Goal: Task Accomplishment & Management: Manage account settings

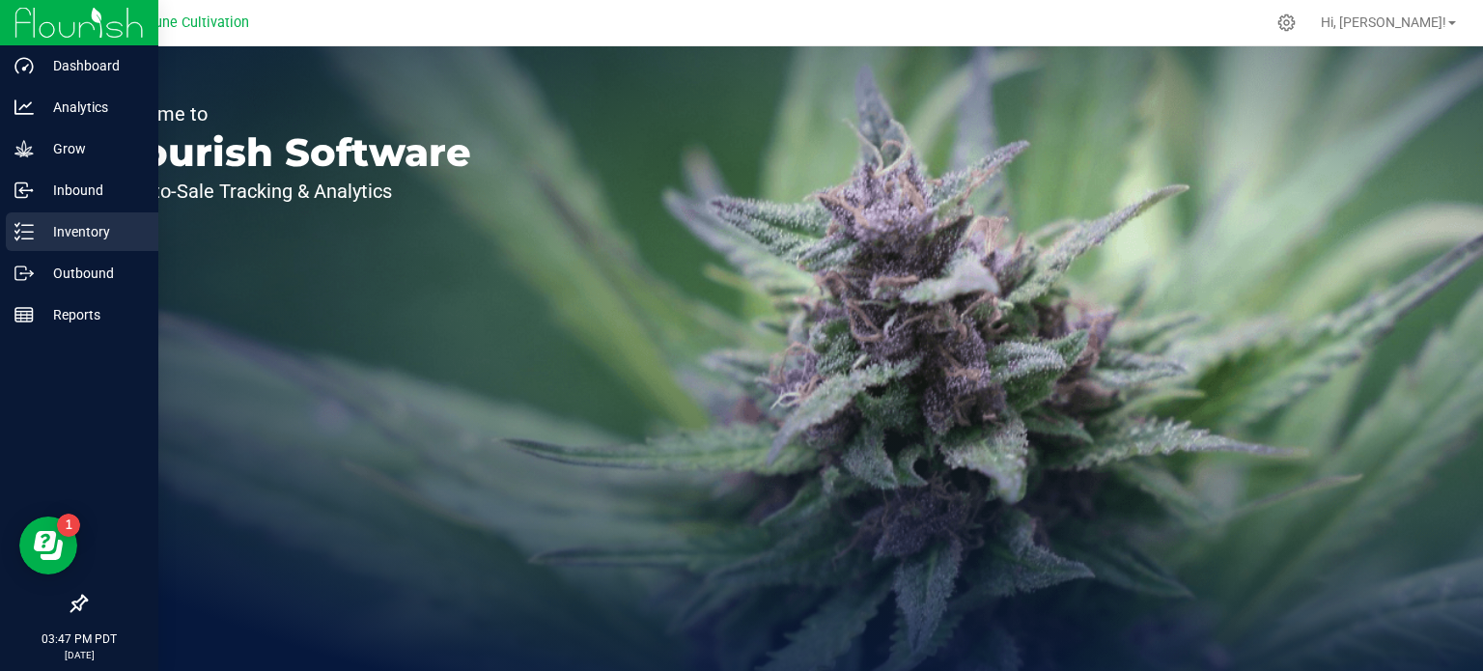
click at [42, 232] on p "Inventory" at bounding box center [92, 231] width 116 height 23
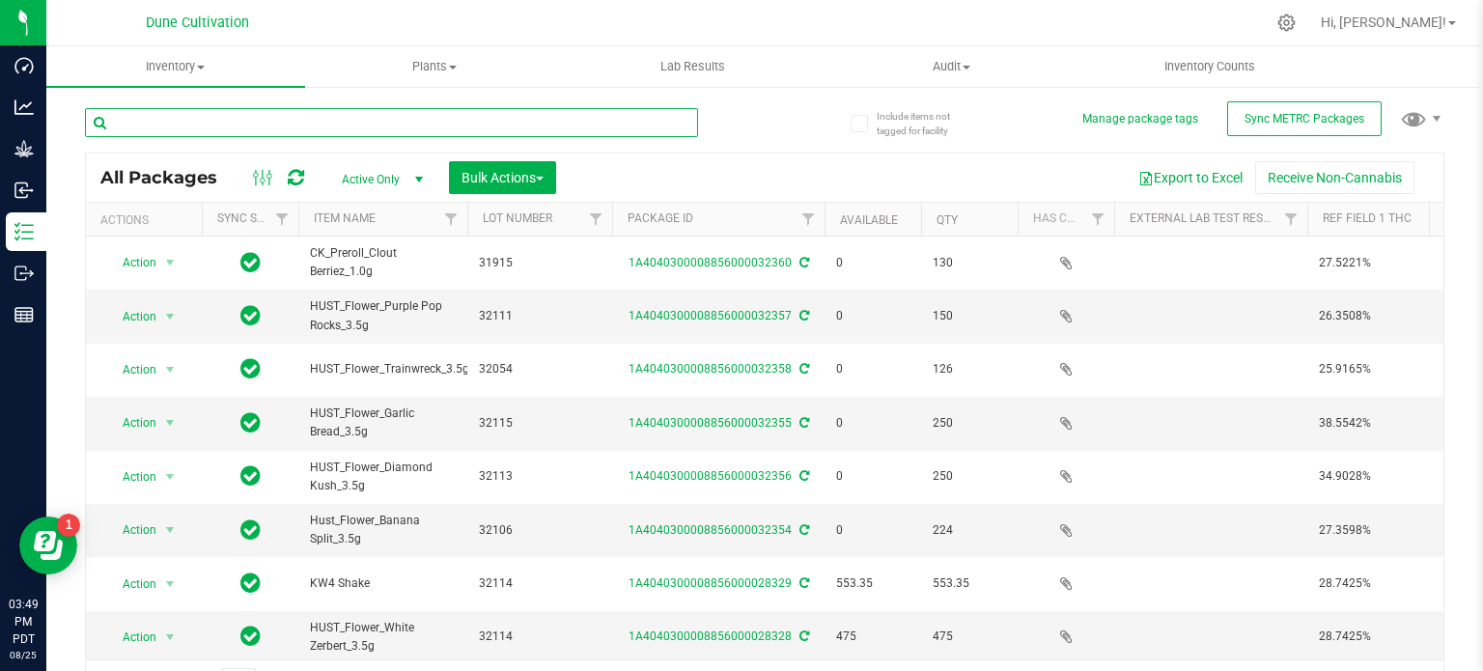
click at [199, 123] on input "text" at bounding box center [391, 122] width 613 height 29
paste input "28256"
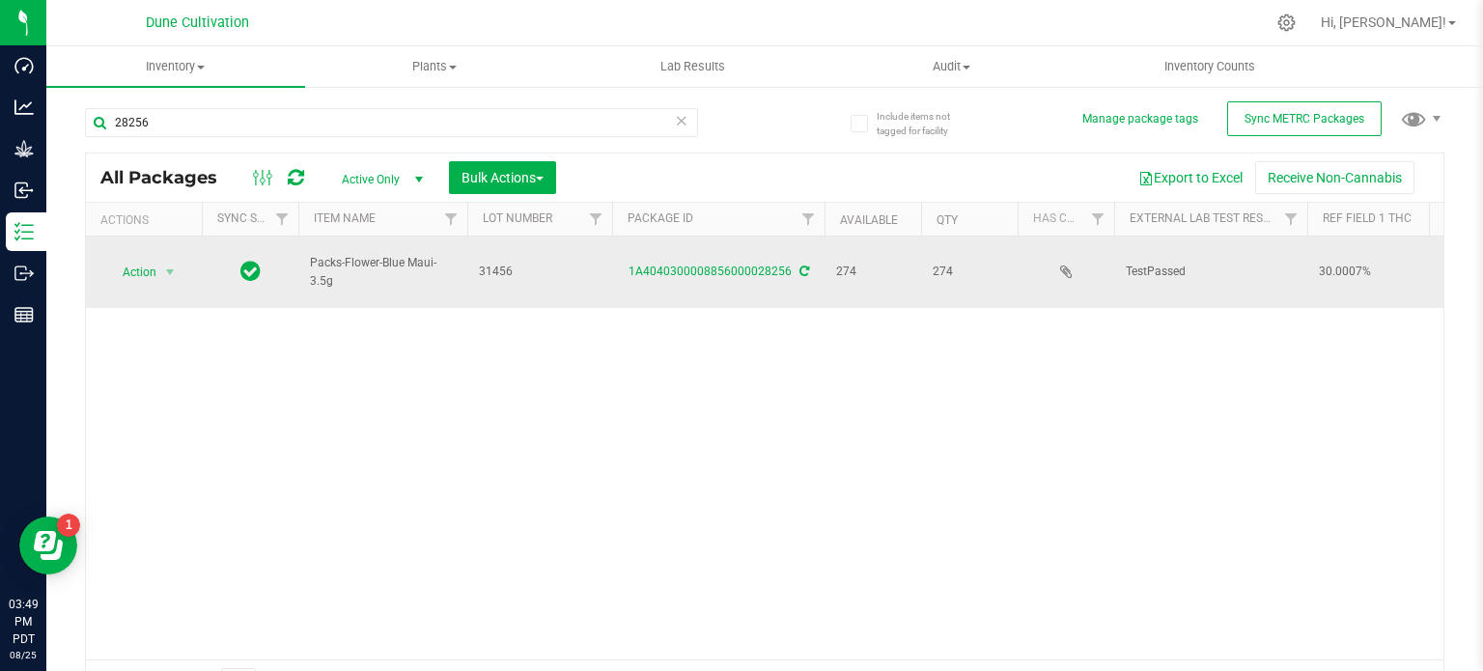
click at [359, 254] on span "Packs-Flower-Blue Maui-3.5g" at bounding box center [383, 272] width 146 height 37
copy tr "Packs-Flower-Blue Maui-3.5g"
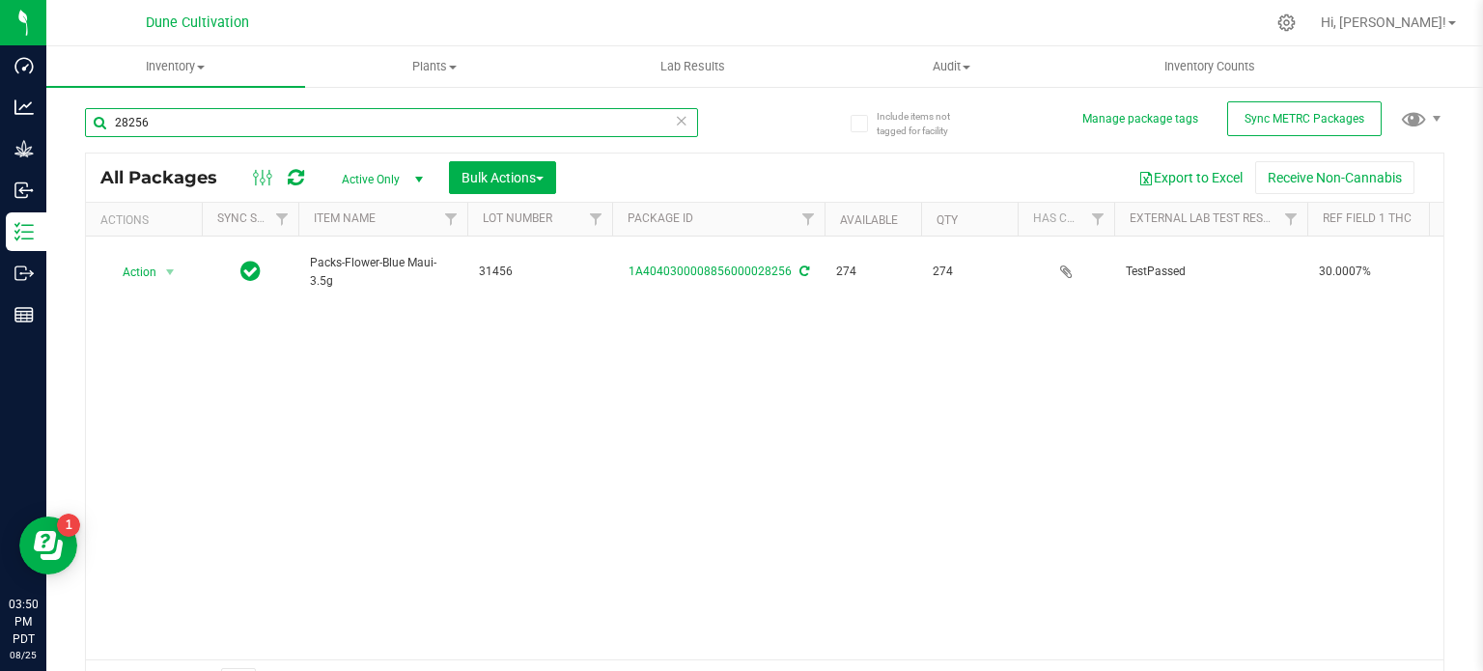
click at [189, 128] on input "28256" at bounding box center [391, 122] width 613 height 29
paste input "059"
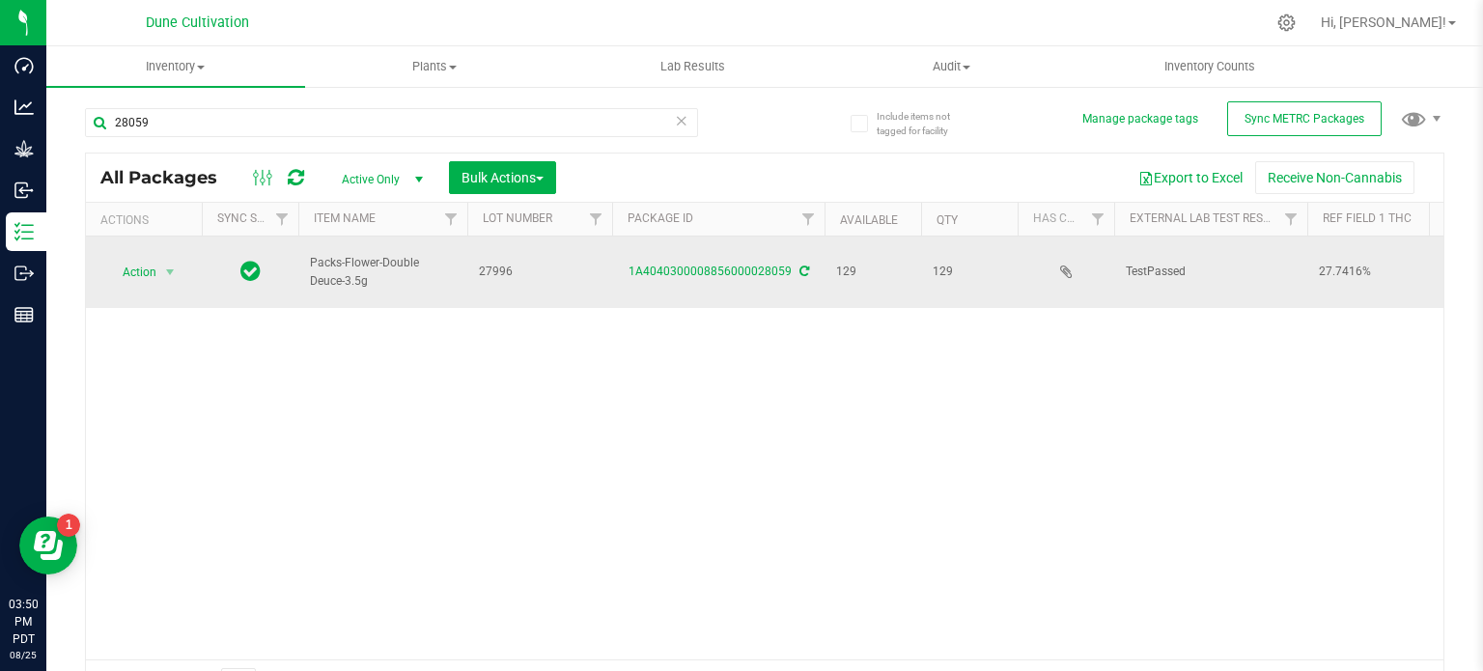
click at [336, 254] on span "Packs-Flower-Double Deuce-3.5g" at bounding box center [383, 272] width 146 height 37
copy tr "Packs-Flower-Double Deuce-3.5g"
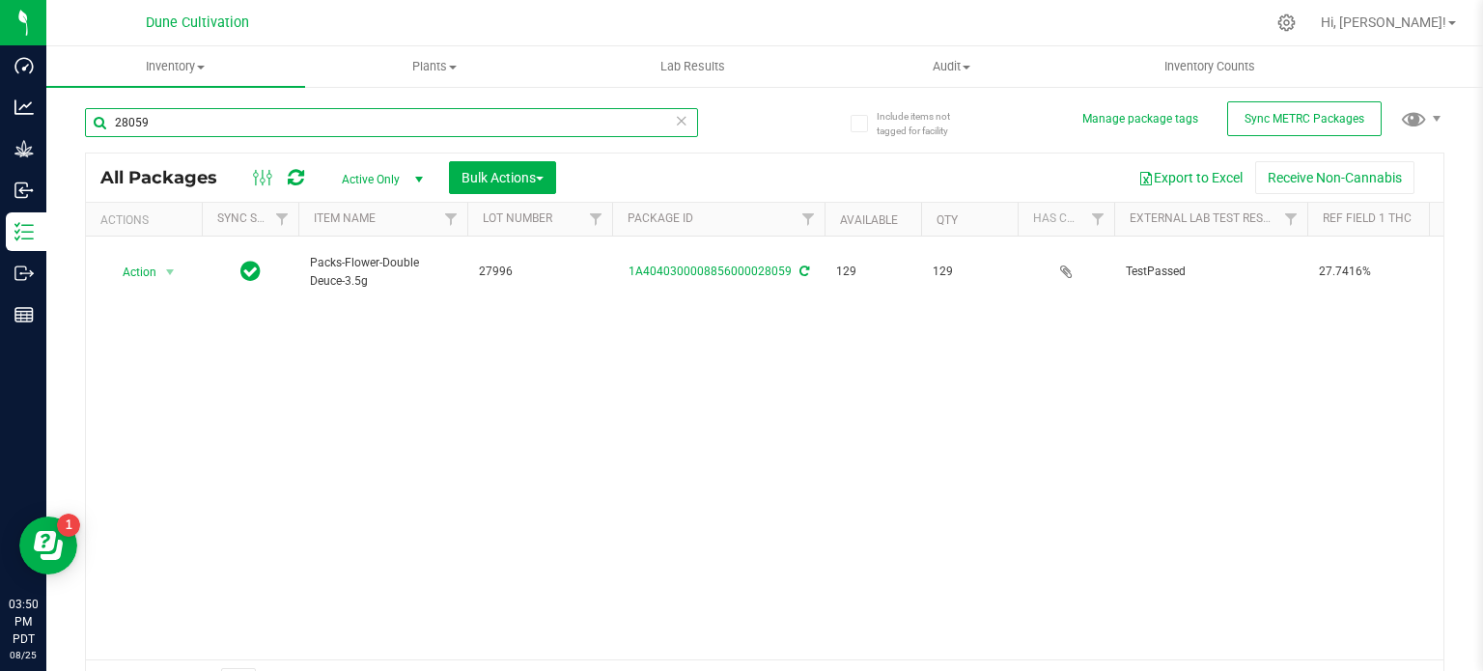
click at [158, 127] on input "28059" at bounding box center [391, 122] width 613 height 29
paste input "76"
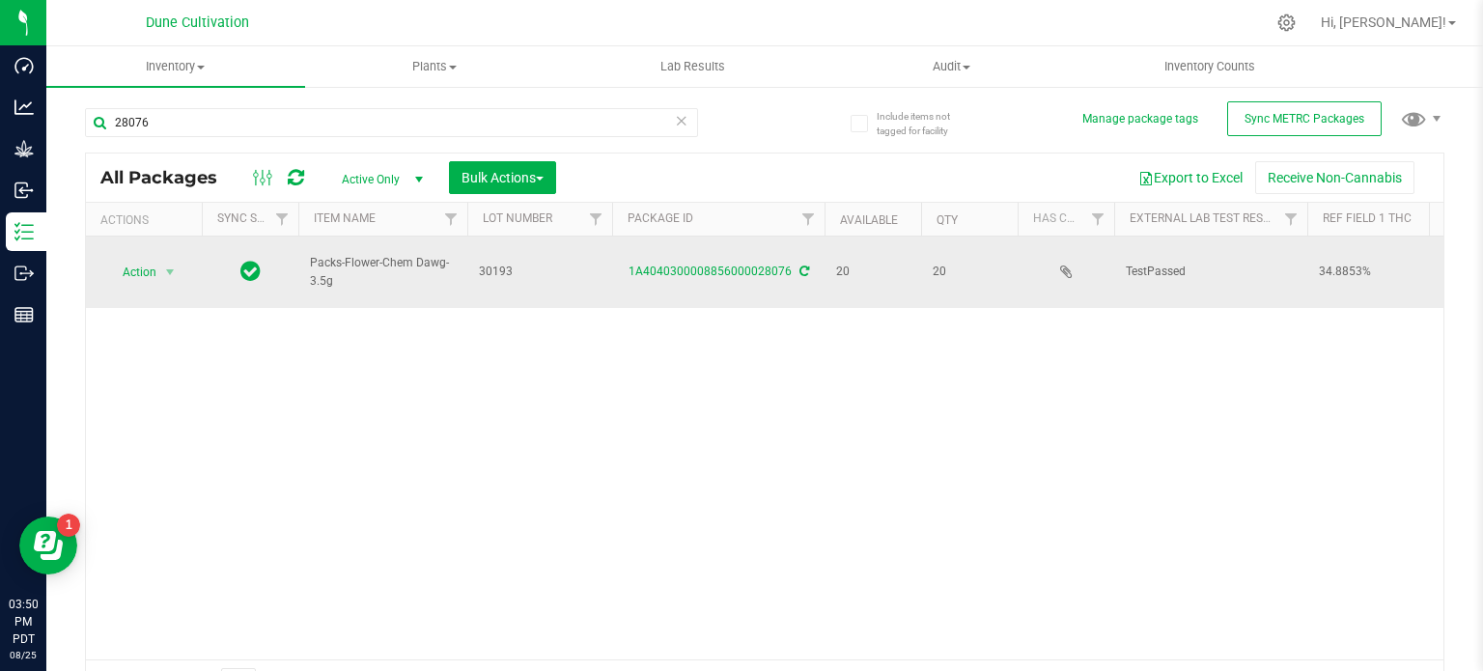
click at [340, 254] on span "Packs-Flower-Chem Dawg-3.5g" at bounding box center [383, 272] width 146 height 37
copy tr "Packs-Flower-Chem Dawg-3.5g"
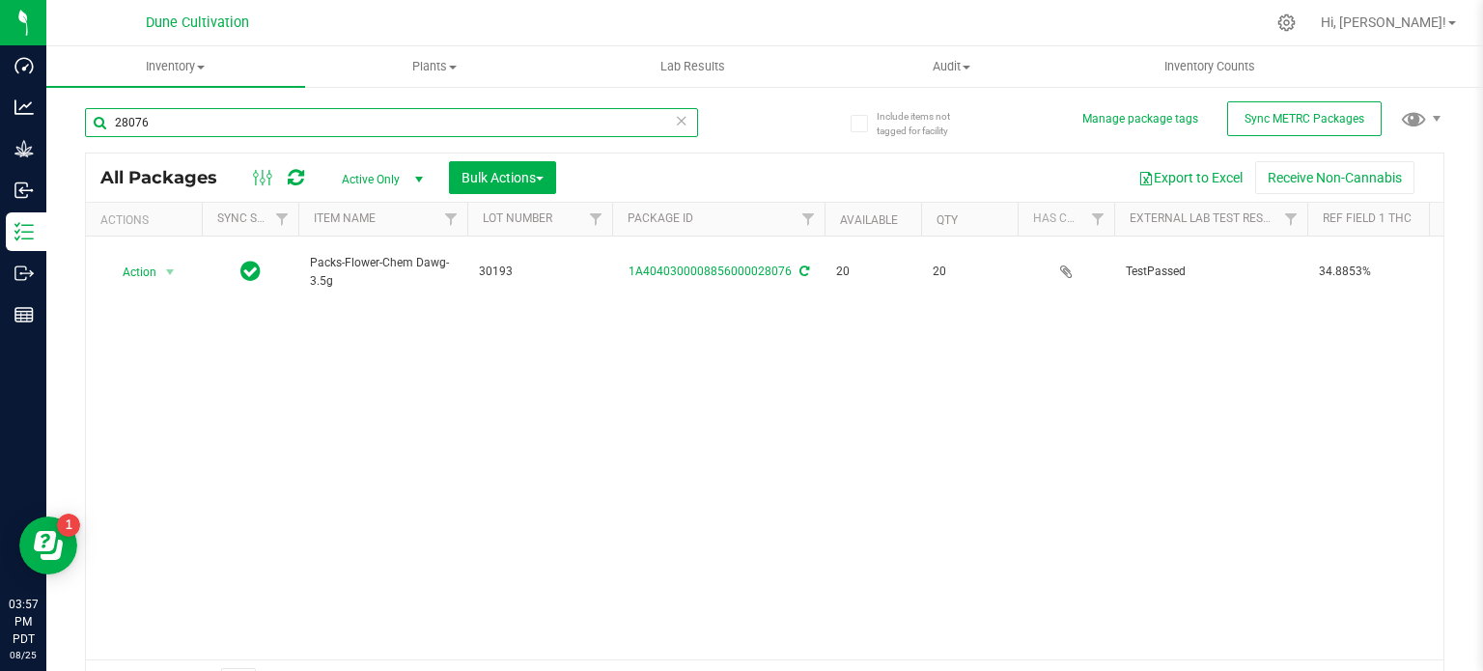
click at [181, 115] on input "28076" at bounding box center [391, 122] width 613 height 29
type input "32363"
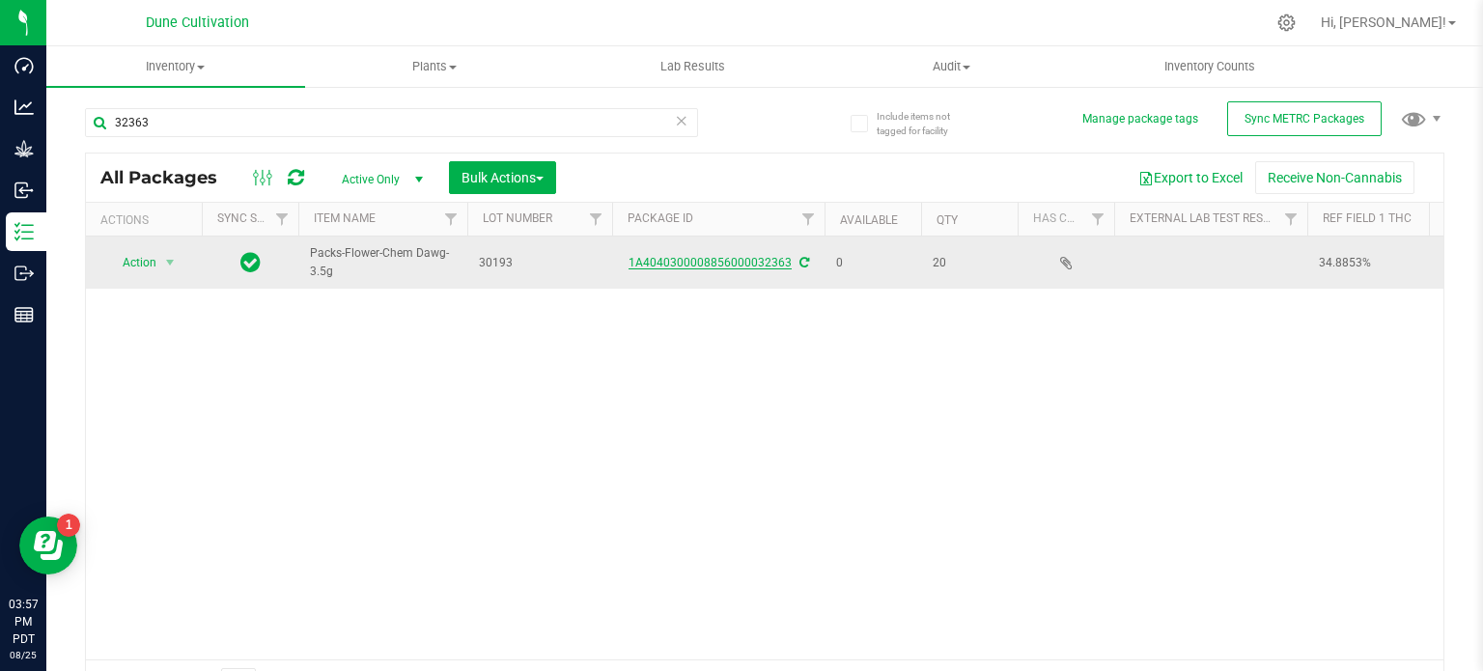
click at [675, 258] on link "1A4040300008856000032363" at bounding box center [710, 263] width 163 height 14
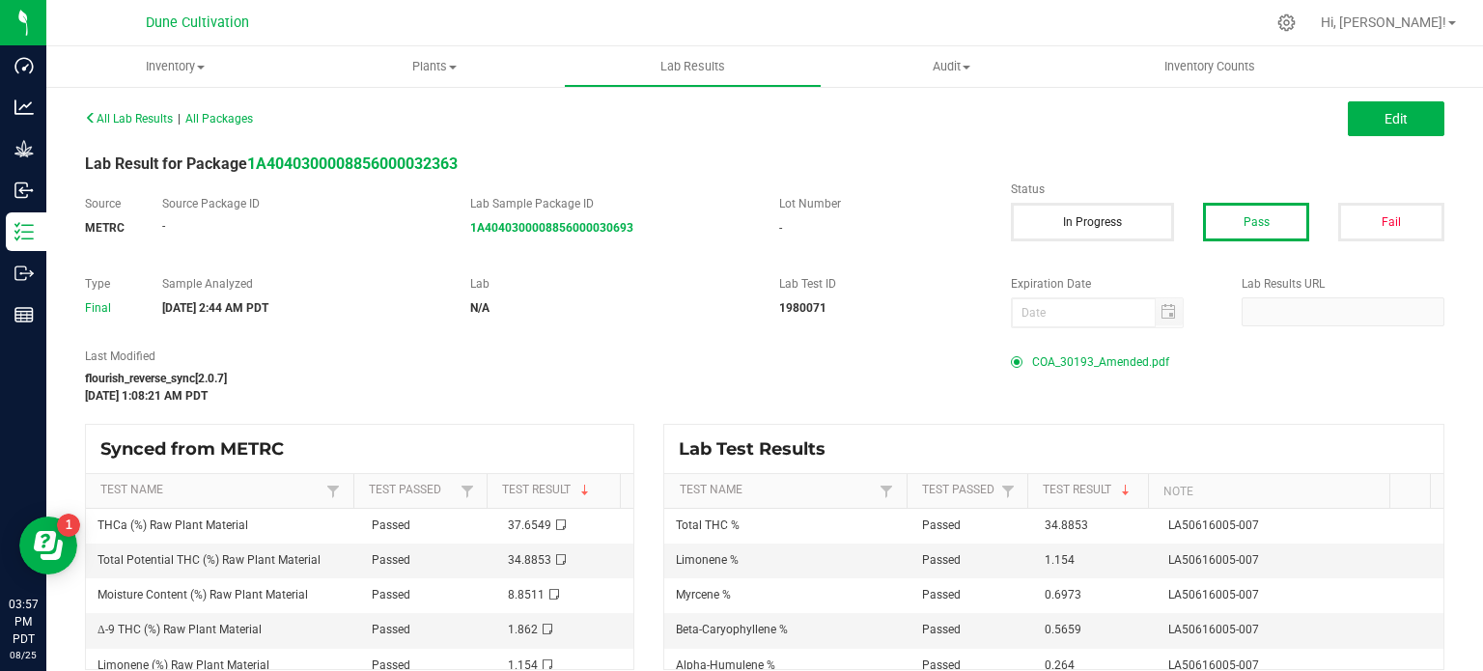
click at [1043, 356] on span "COA_30193_Amended.pdf" at bounding box center [1100, 362] width 137 height 29
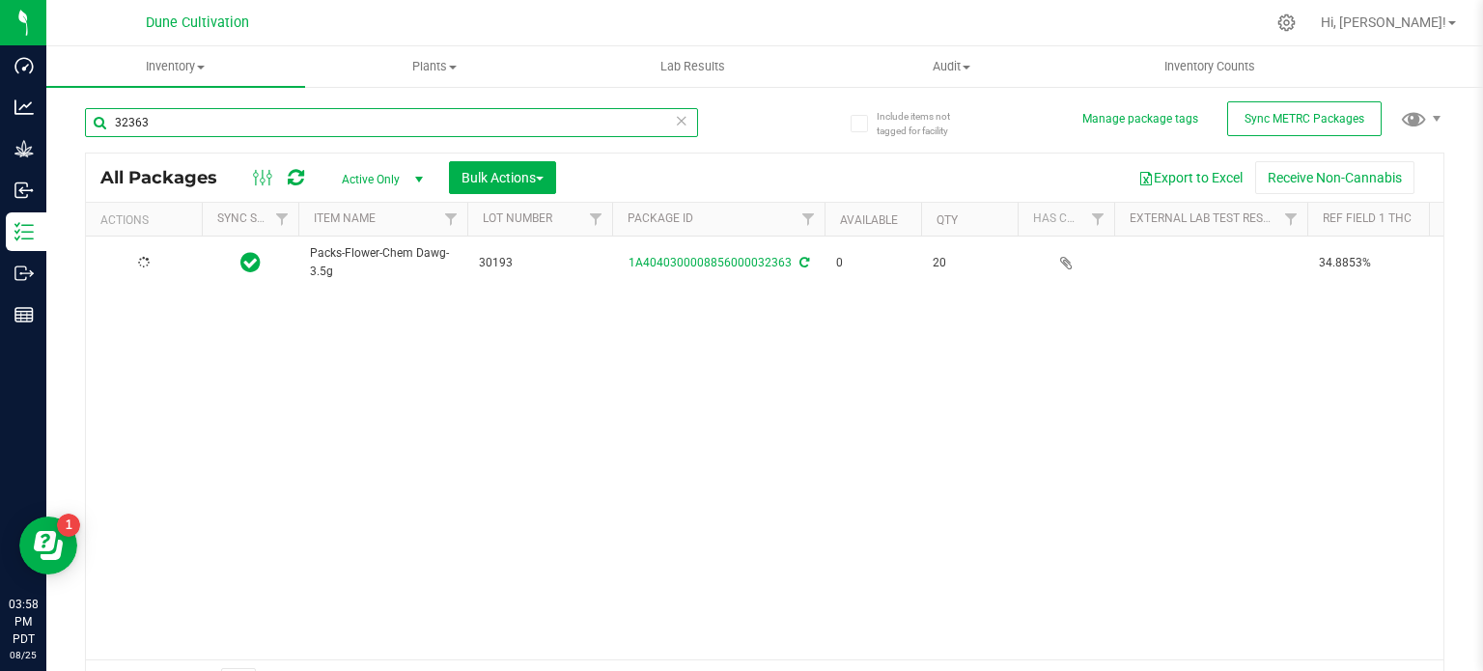
click at [181, 117] on input "32363" at bounding box center [391, 122] width 613 height 29
type input "32362"
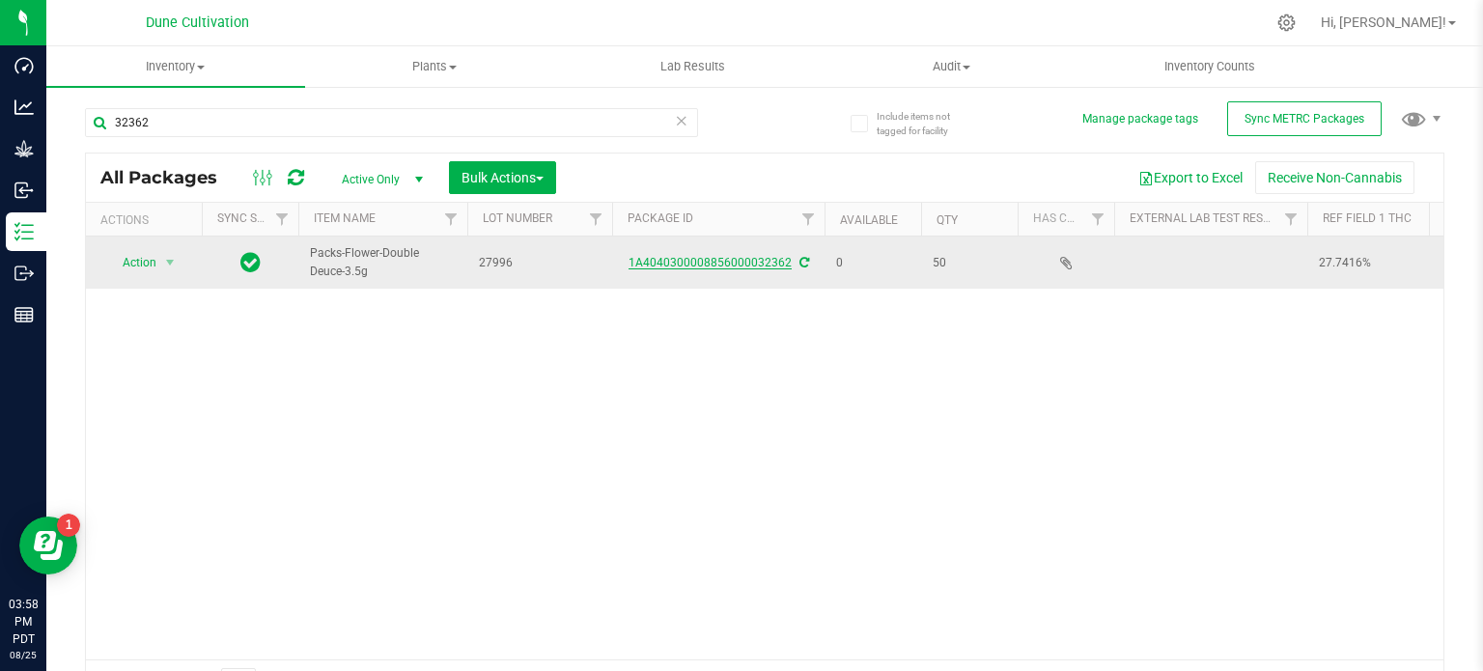
click at [718, 260] on link "1A4040300008856000032362" at bounding box center [710, 263] width 163 height 14
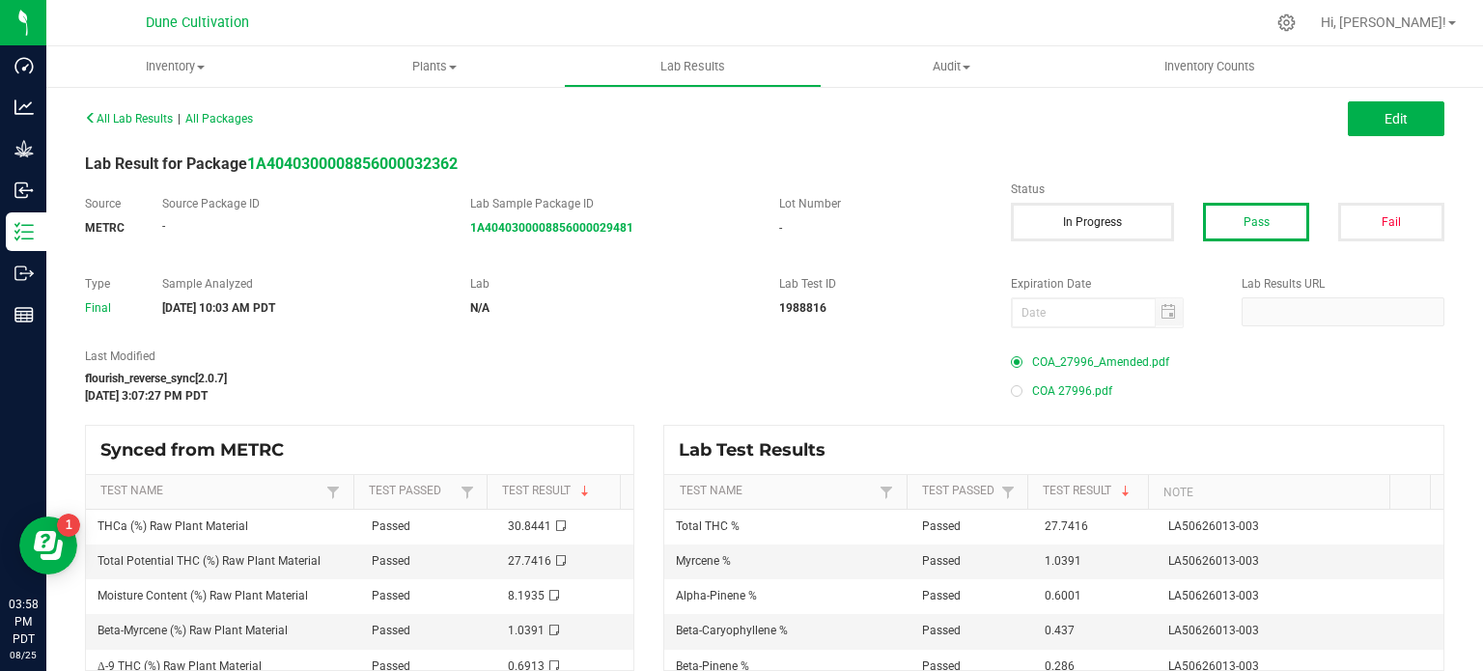
click at [1046, 362] on span "COA_27996_Amended.pdf" at bounding box center [1100, 362] width 137 height 29
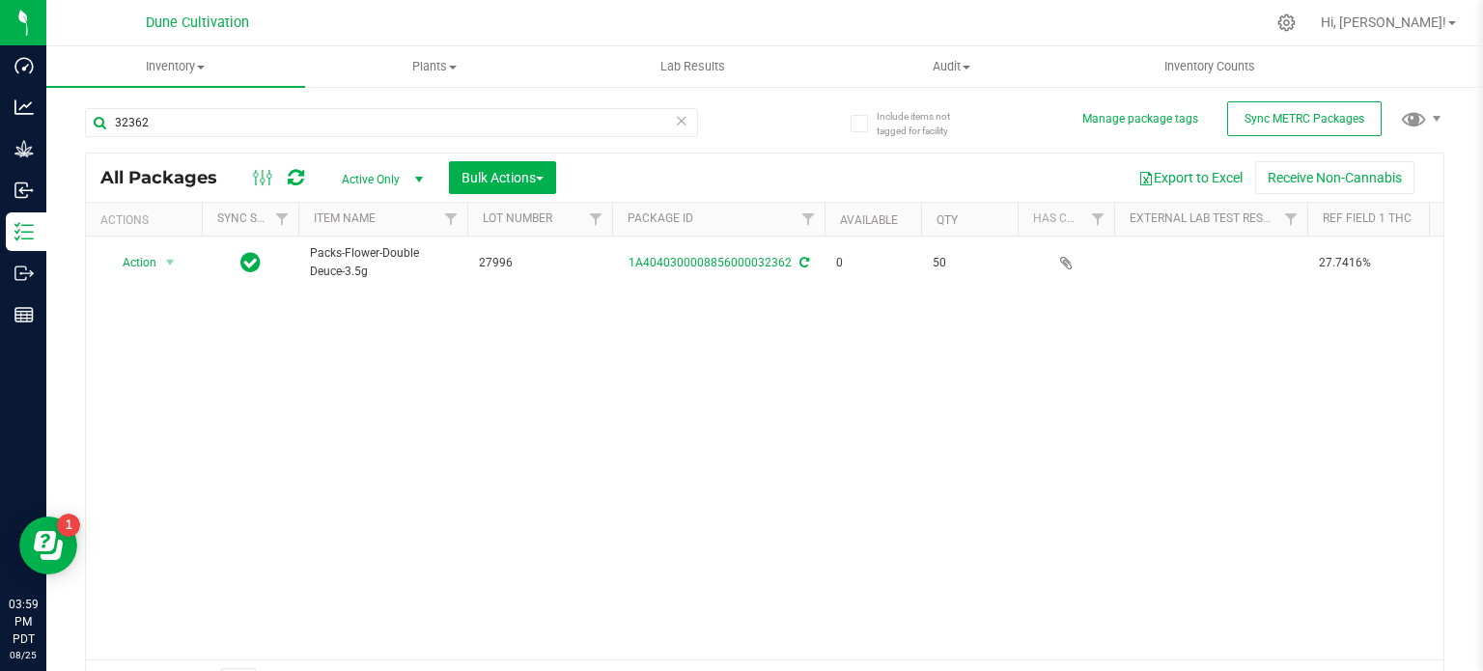
click at [351, 107] on div "32362" at bounding box center [425, 122] width 680 height 62
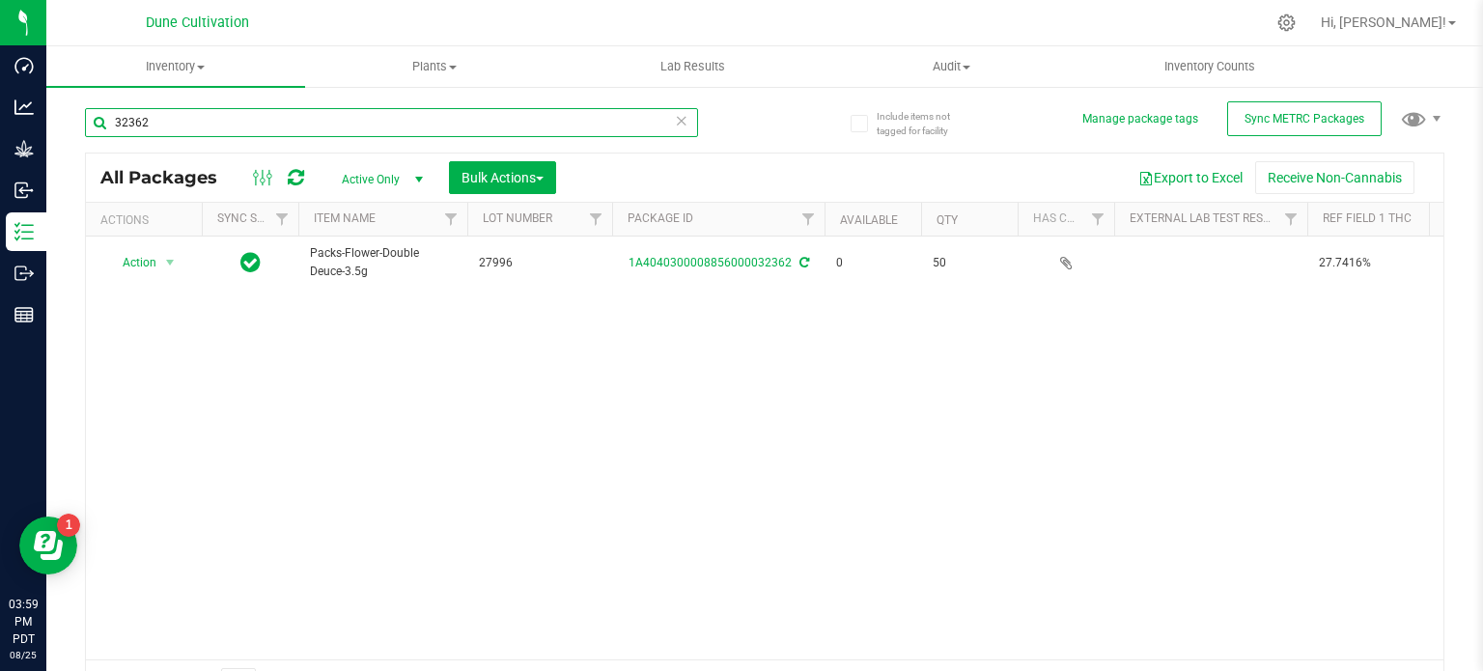
click at [351, 126] on input "32362" at bounding box center [391, 122] width 613 height 29
click at [351, 126] on input "323621" at bounding box center [391, 122] width 613 height 29
type input "32361"
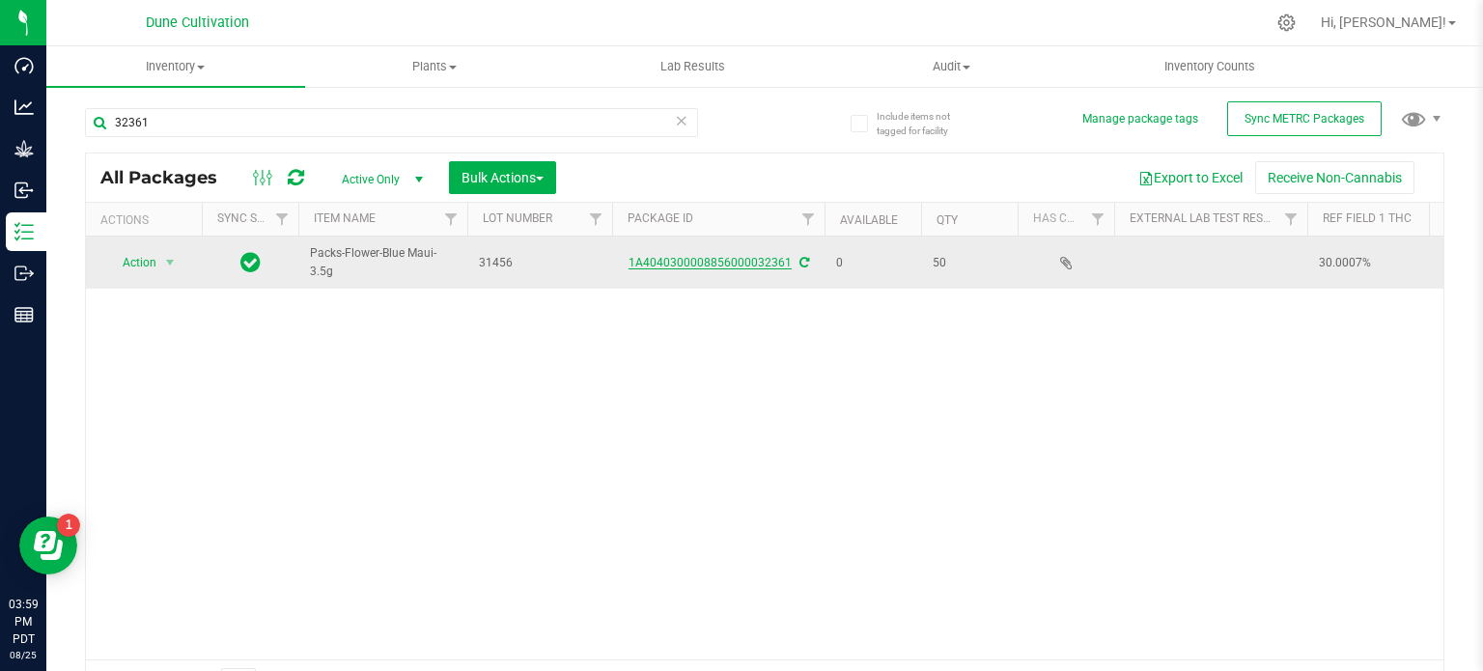
click at [686, 261] on link "1A4040300008856000032361" at bounding box center [710, 263] width 163 height 14
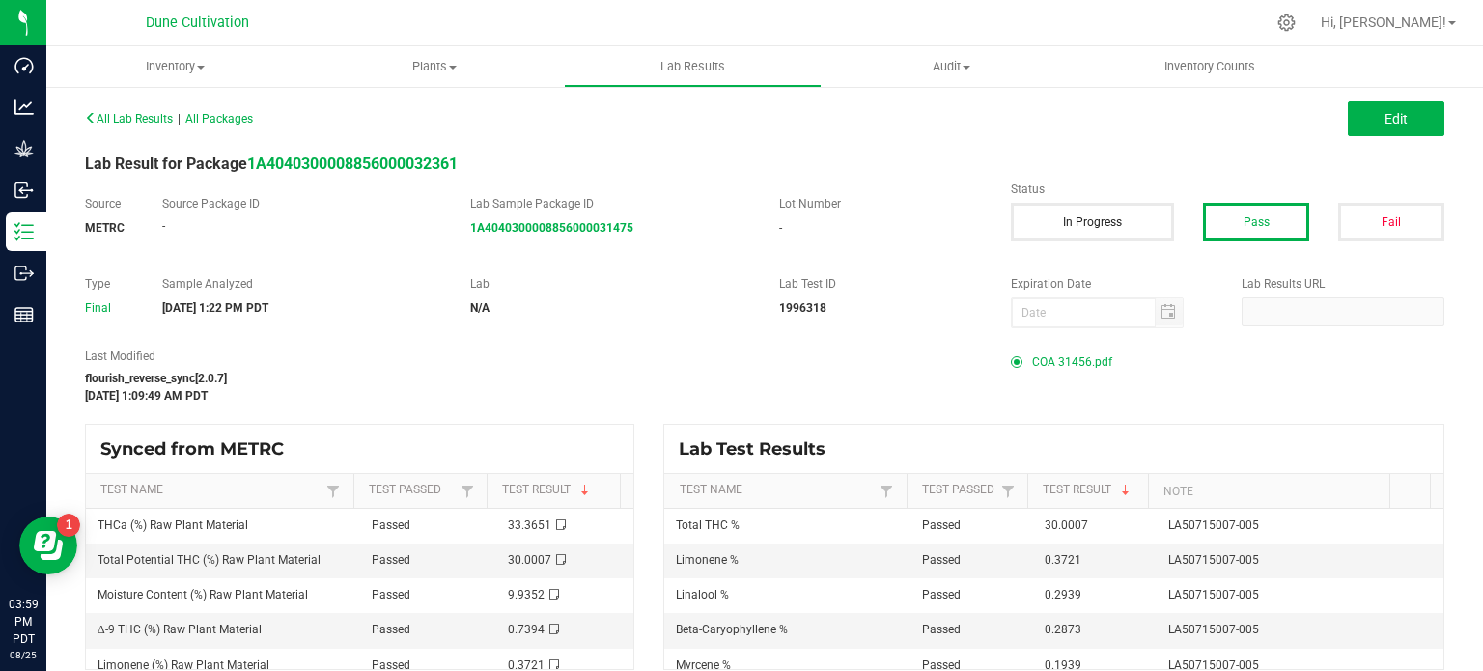
click at [1048, 354] on span "COA 31456.pdf" at bounding box center [1072, 362] width 80 height 29
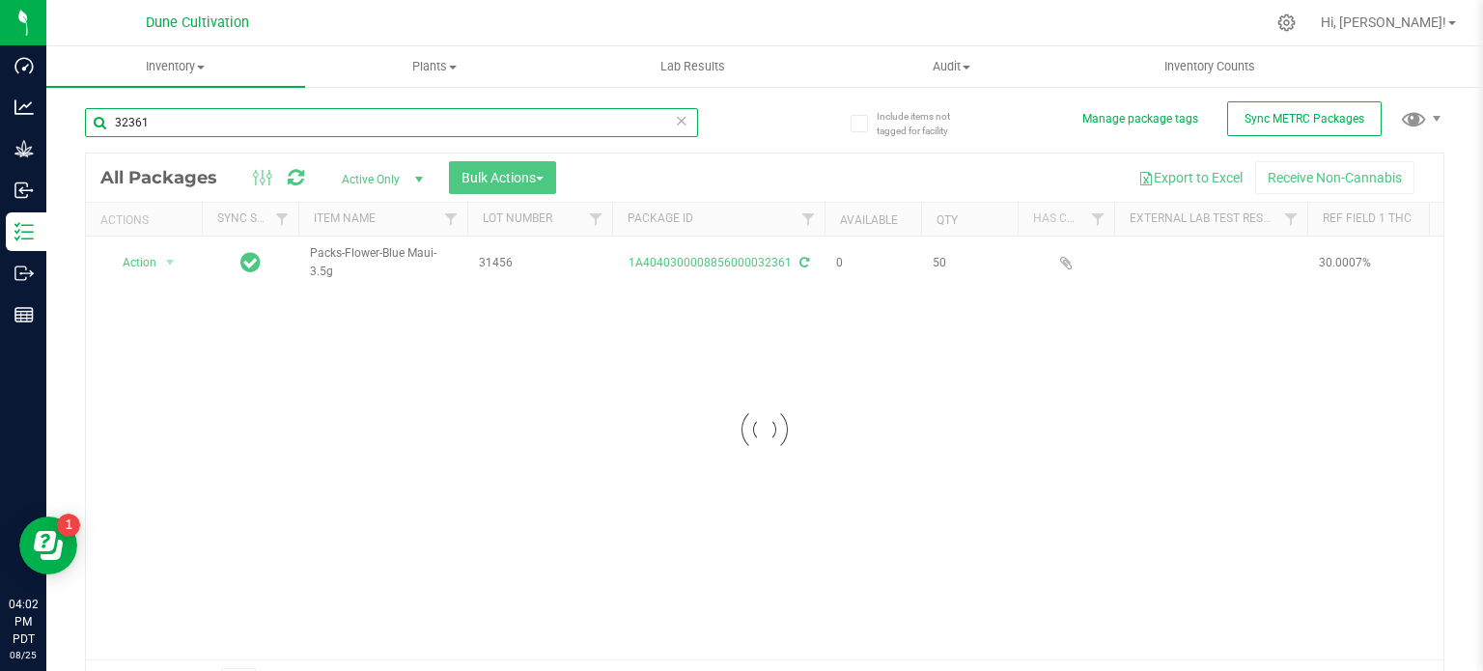
click at [219, 120] on input "32361" at bounding box center [391, 122] width 613 height 29
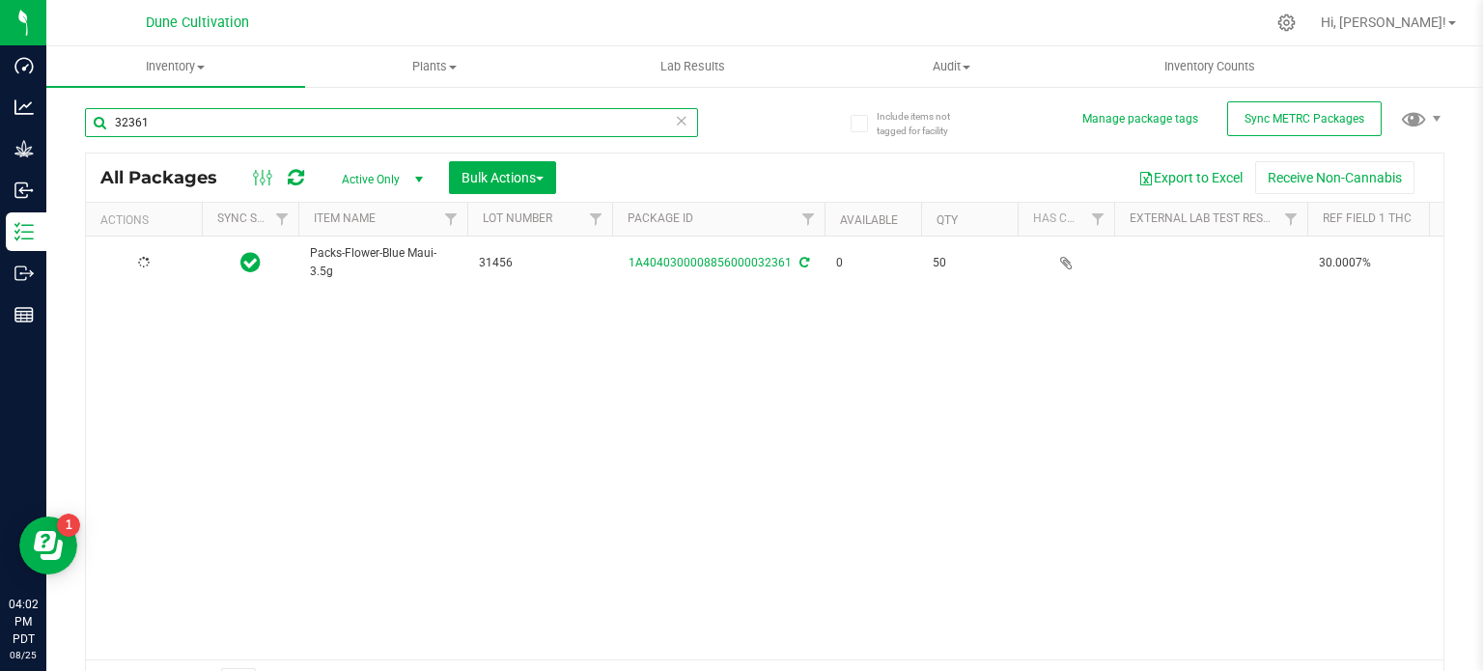
click at [219, 120] on input "32361" at bounding box center [391, 122] width 613 height 29
paste input "28320"
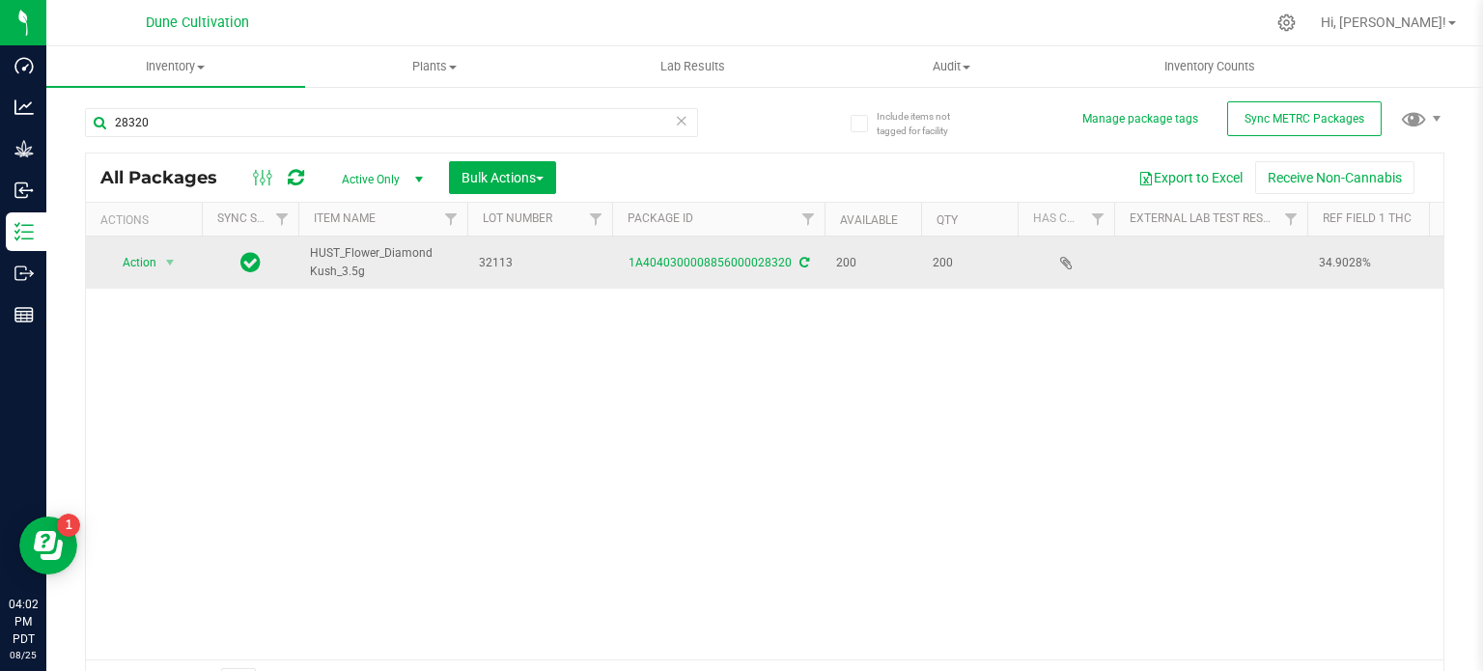
click at [336, 253] on span "HUST_Flower_Diamond Kush_3.5g" at bounding box center [383, 262] width 146 height 37
copy tr "HUST_Flower_Diamond Kush_3.5g"
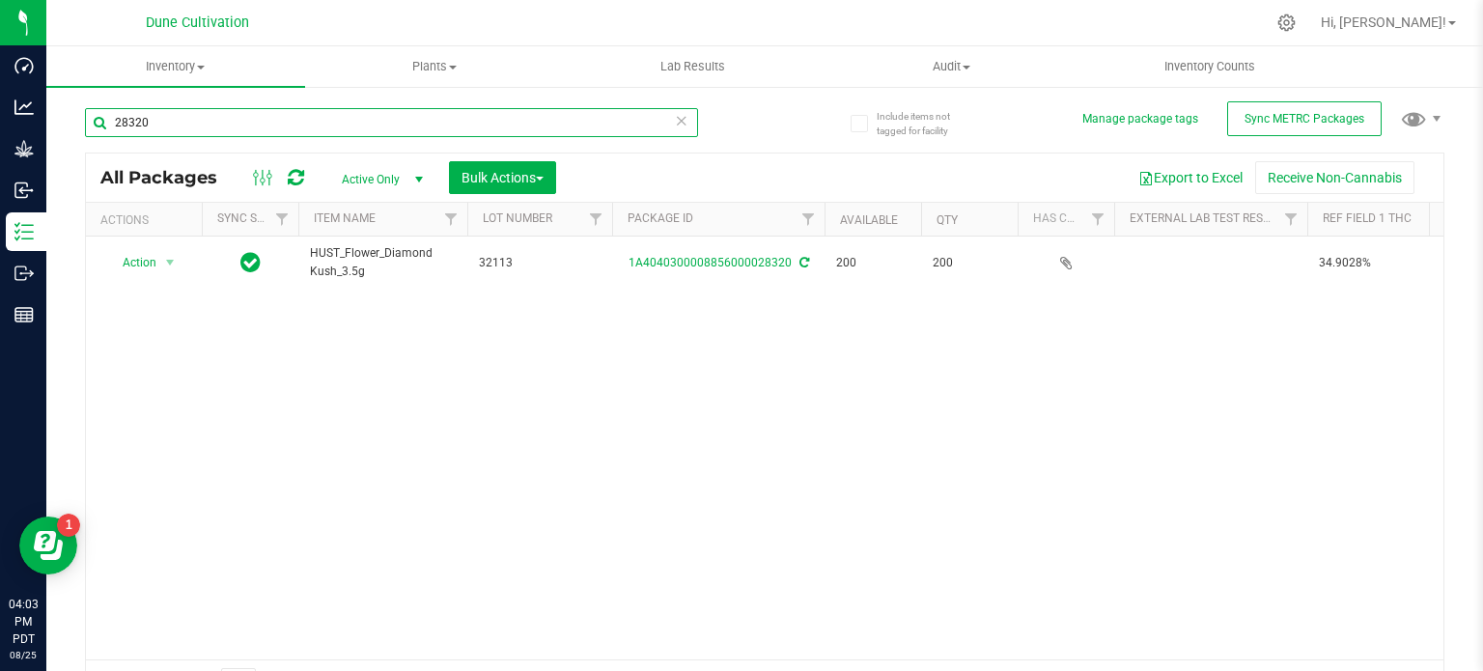
click at [158, 135] on input "28320" at bounding box center [391, 122] width 613 height 29
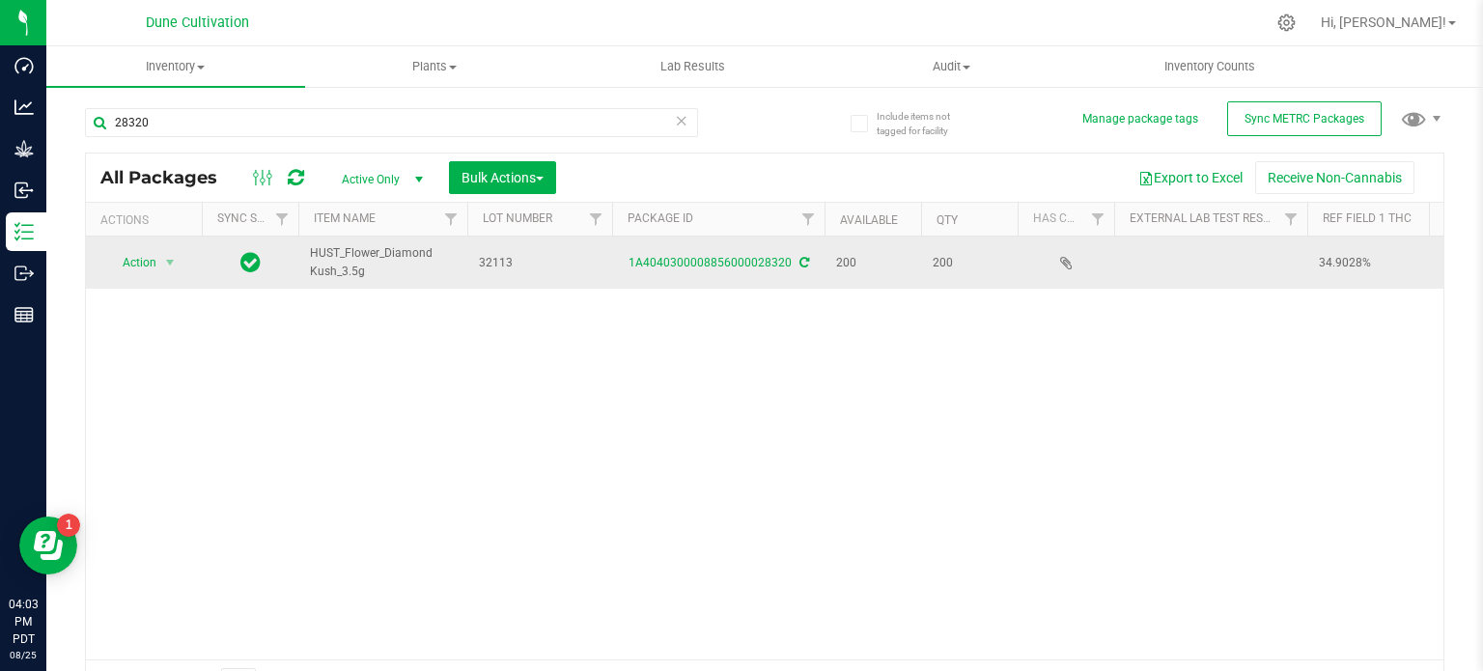
click at [332, 263] on span "HUST_Flower_Diamond Kush_3.5g" at bounding box center [383, 262] width 146 height 37
copy tr "HUST_Flower_Diamond Kush_3.5g"
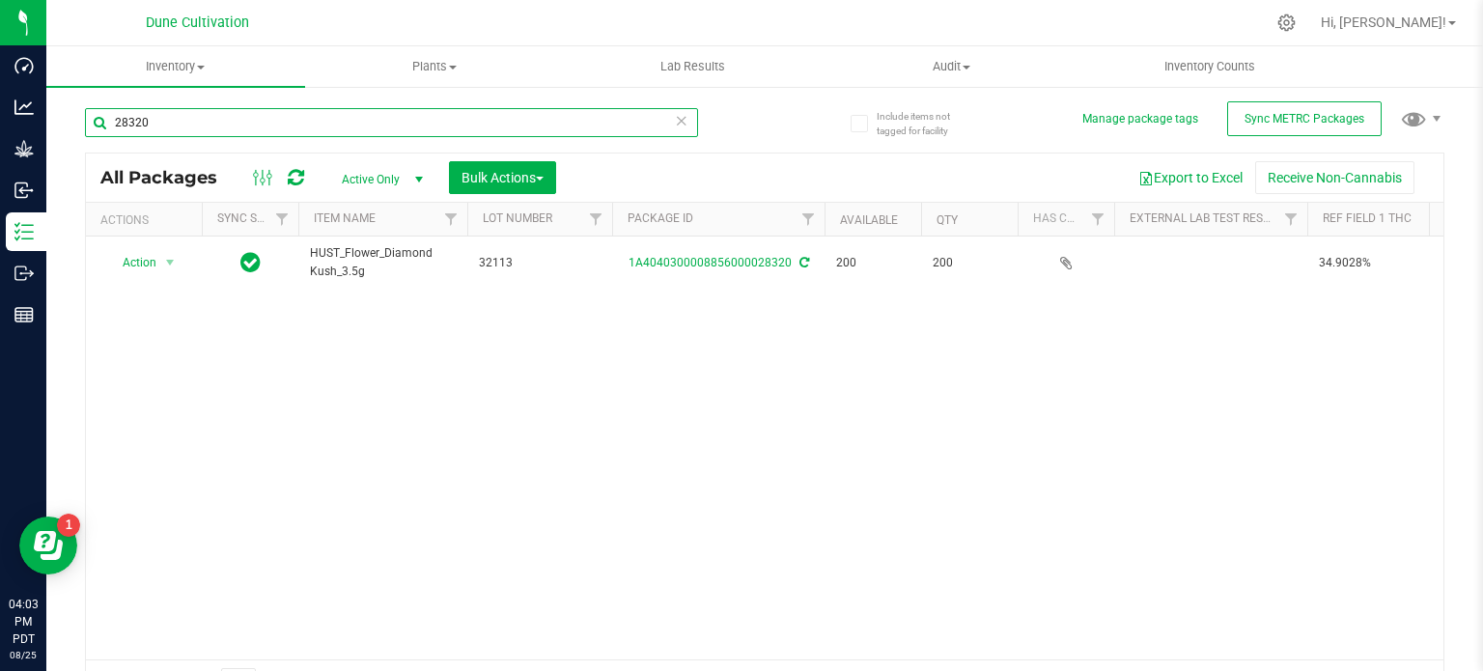
click at [182, 123] on input "28320" at bounding box center [391, 122] width 613 height 29
paste input "3"
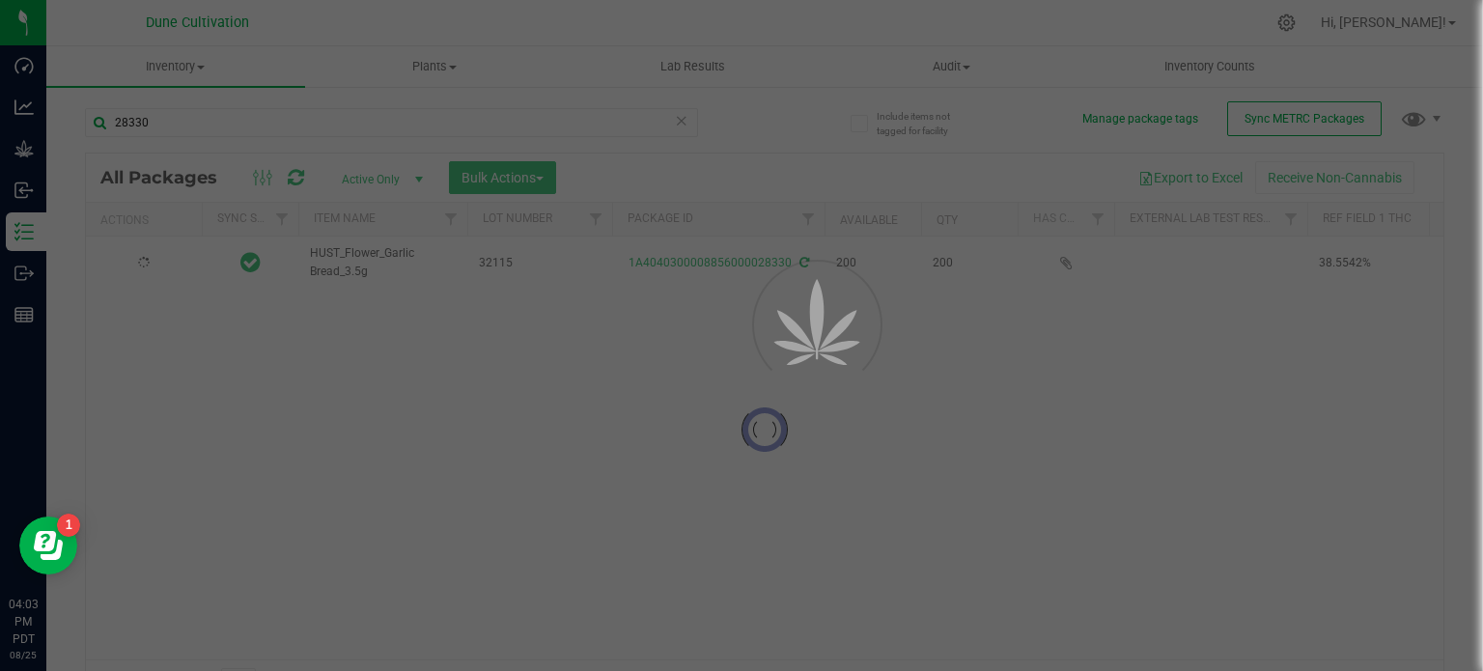
click at [352, 260] on div at bounding box center [741, 335] width 1483 height 671
click at [352, 260] on div at bounding box center [765, 430] width 1358 height 552
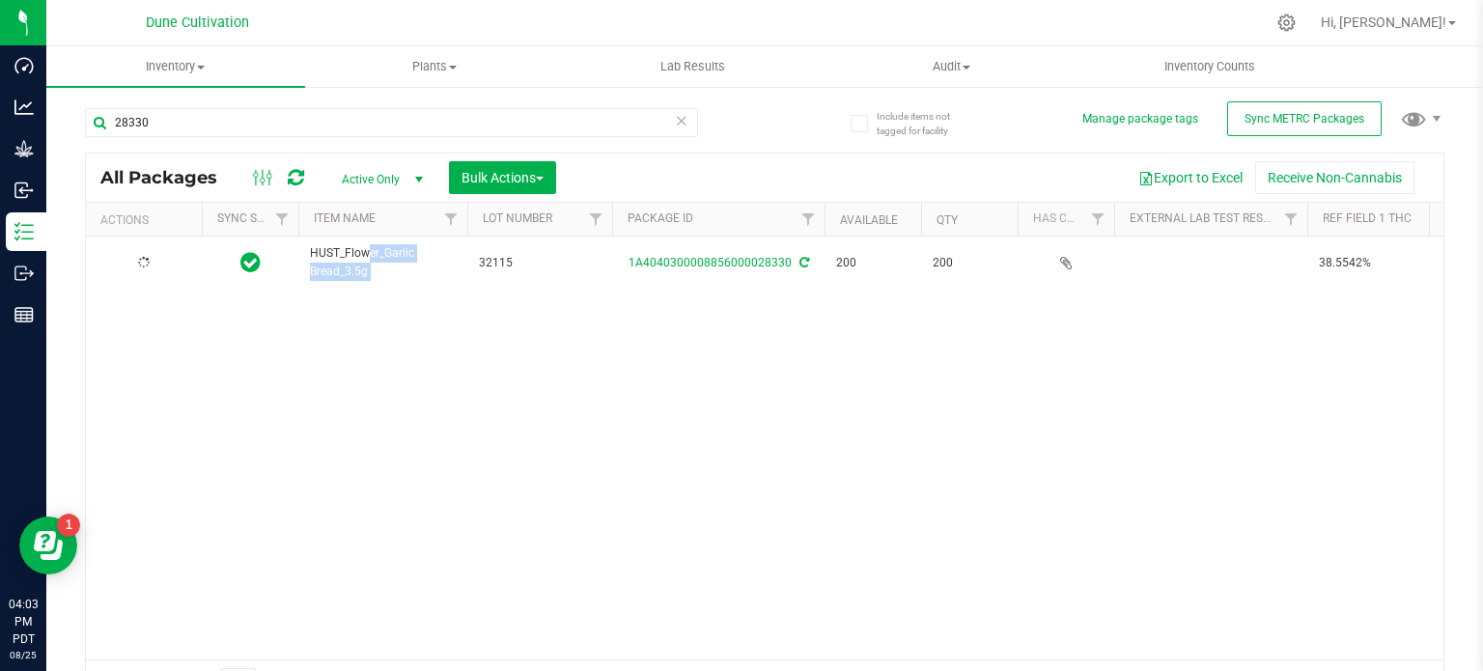
click at [352, 260] on span "HUST_Flower_Garlic Bread_3.5g" at bounding box center [383, 262] width 146 height 37
copy tr "HUST_Flower_Garlic Bread_3.5g"
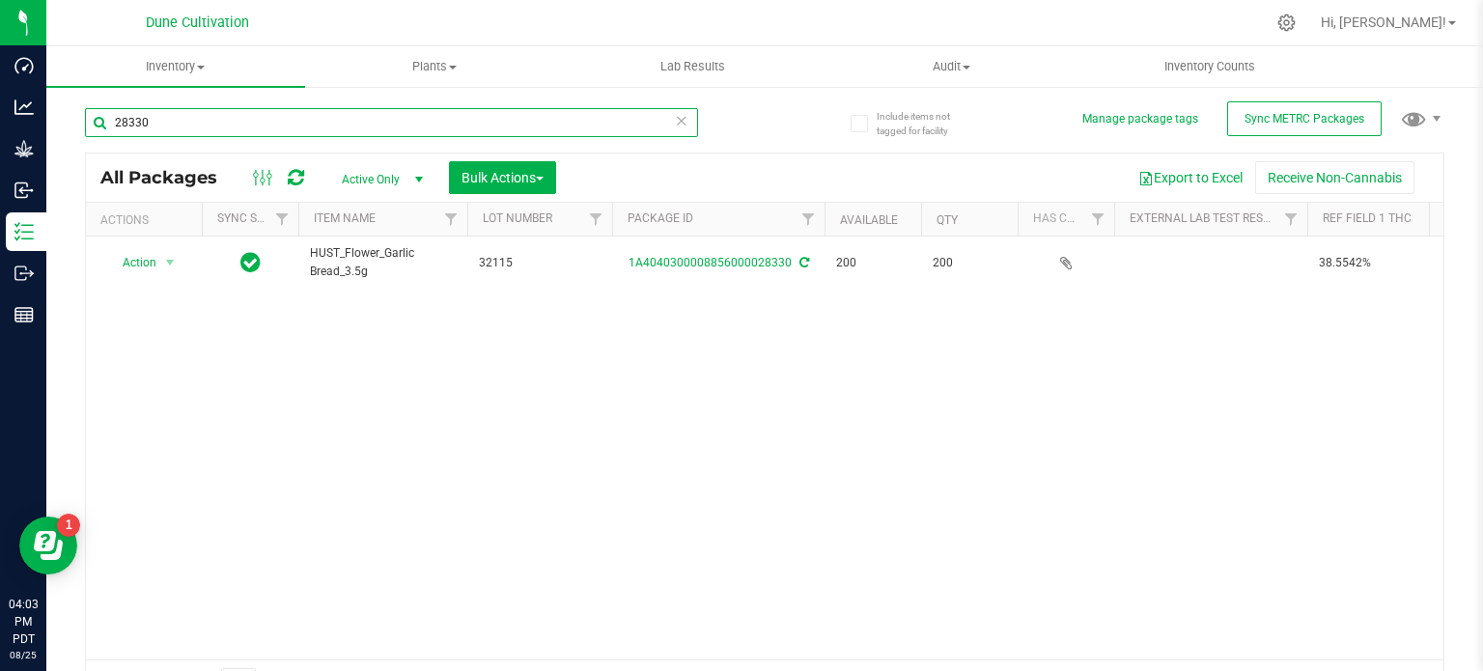
click at [143, 120] on input "28330" at bounding box center [391, 122] width 613 height 29
paste input "04"
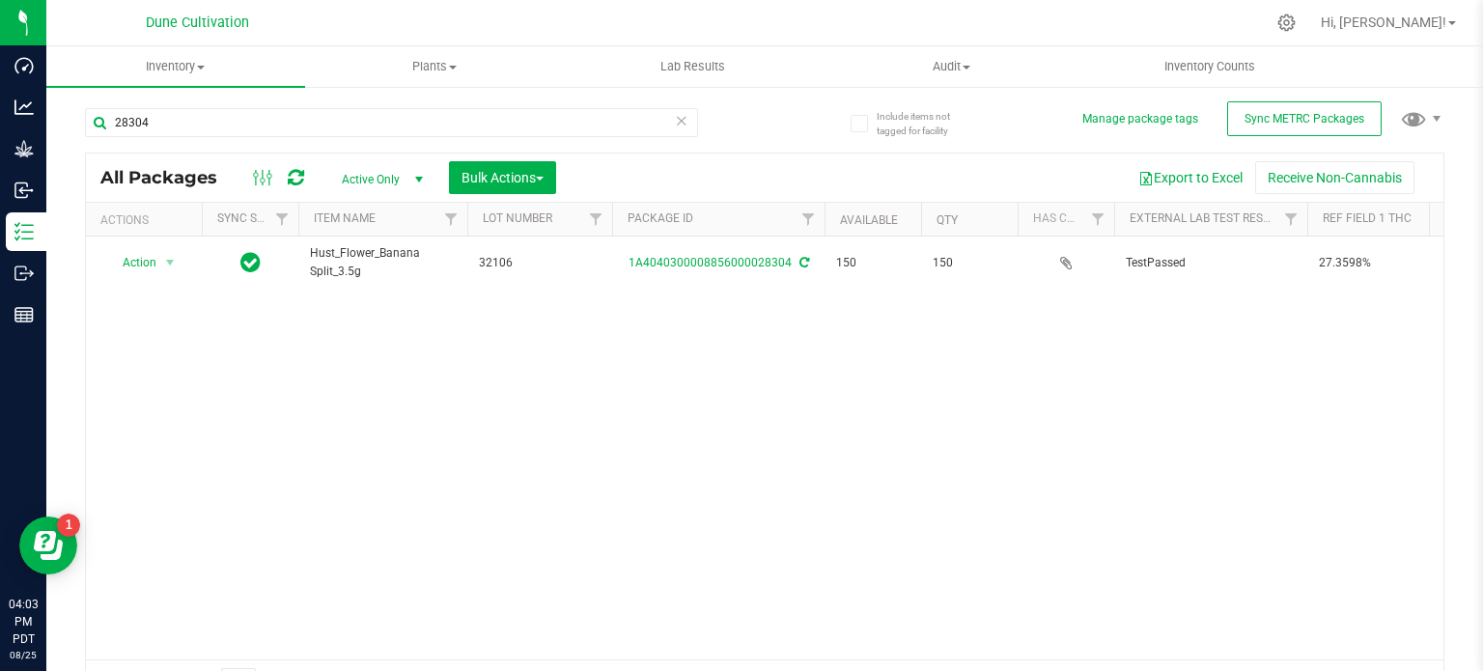
click at [351, 262] on span "Hust_Flower_Banana Split_3.5g" at bounding box center [383, 262] width 146 height 37
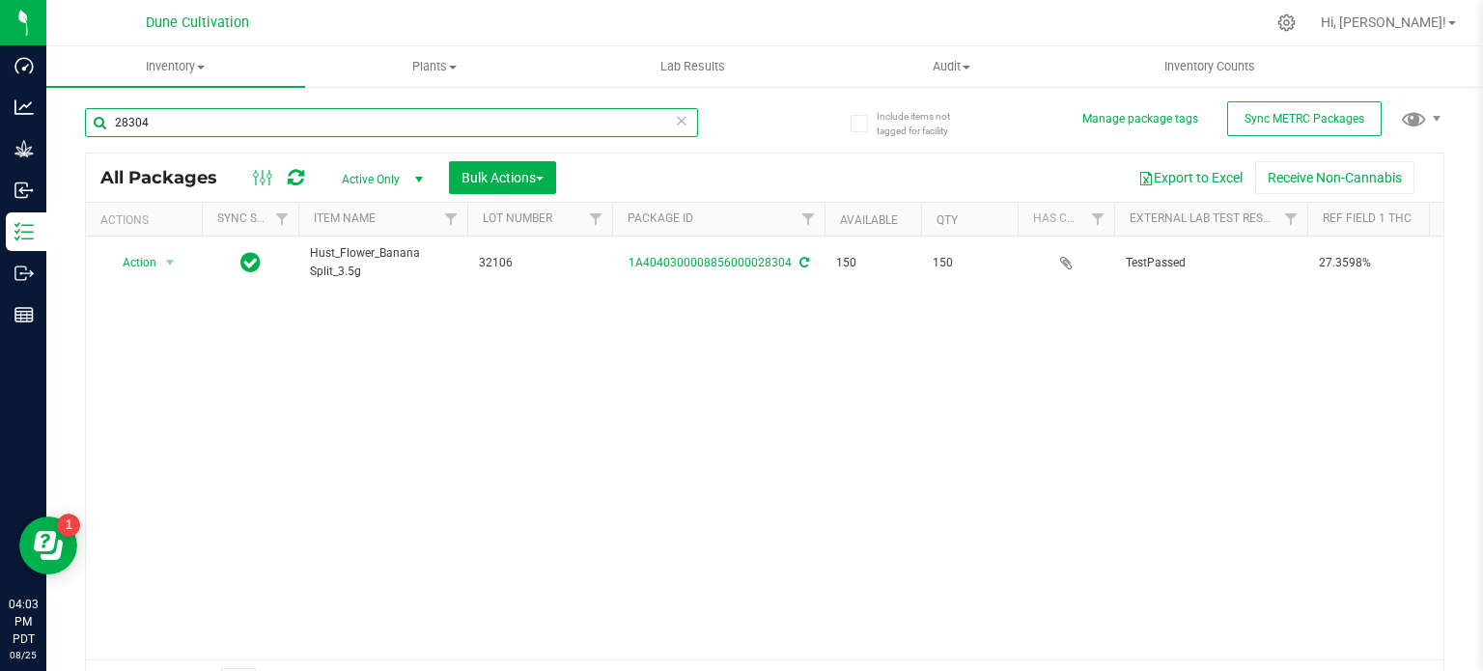
click at [168, 118] on input "28304" at bounding box center [391, 122] width 613 height 29
paste input "297"
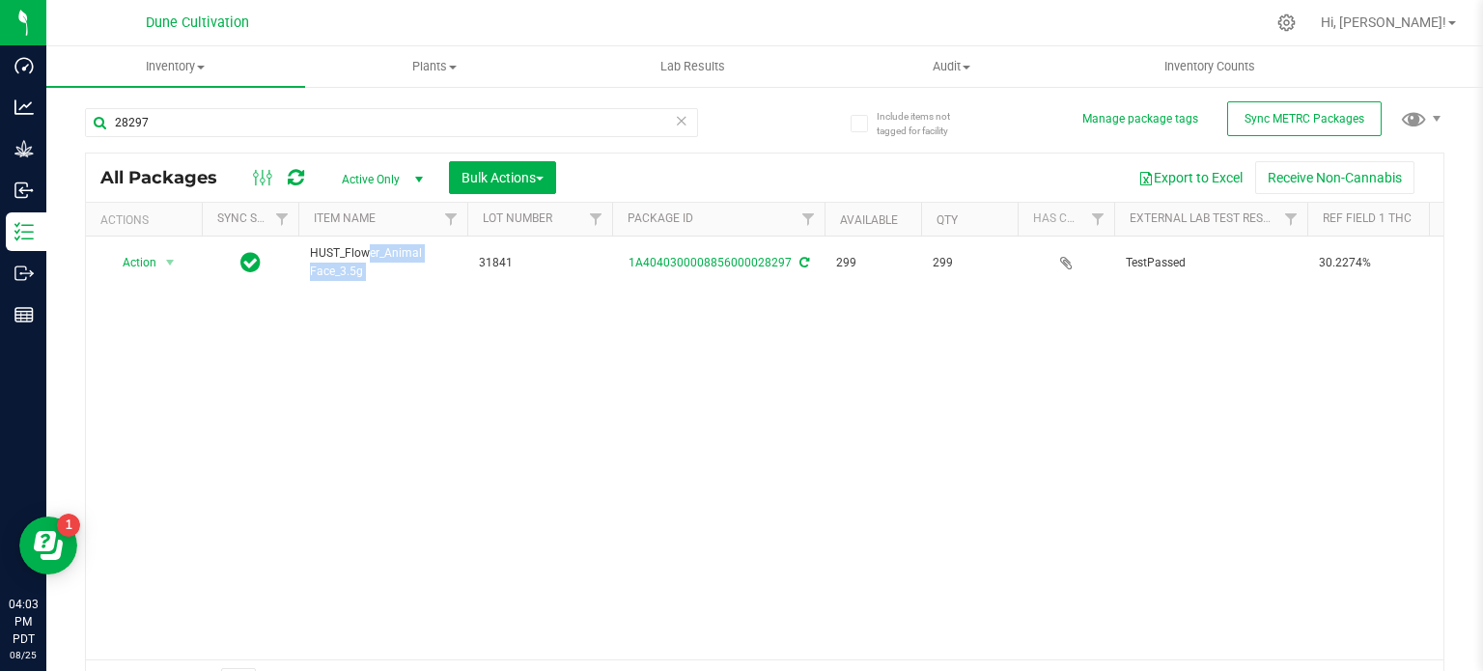
click at [347, 244] on span "HUST_Flower_Animal Face_3.5g" at bounding box center [383, 262] width 146 height 37
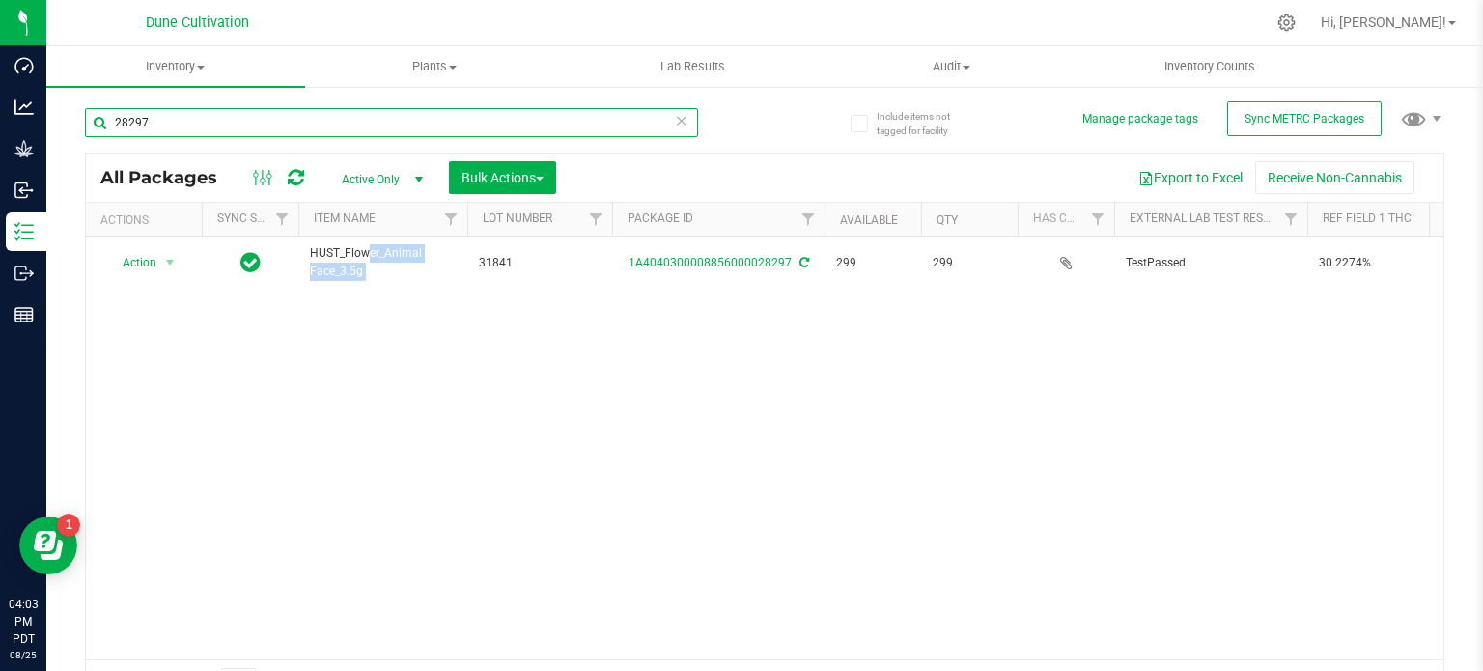
click at [177, 110] on input "28297" at bounding box center [391, 122] width 613 height 29
paste input "3"
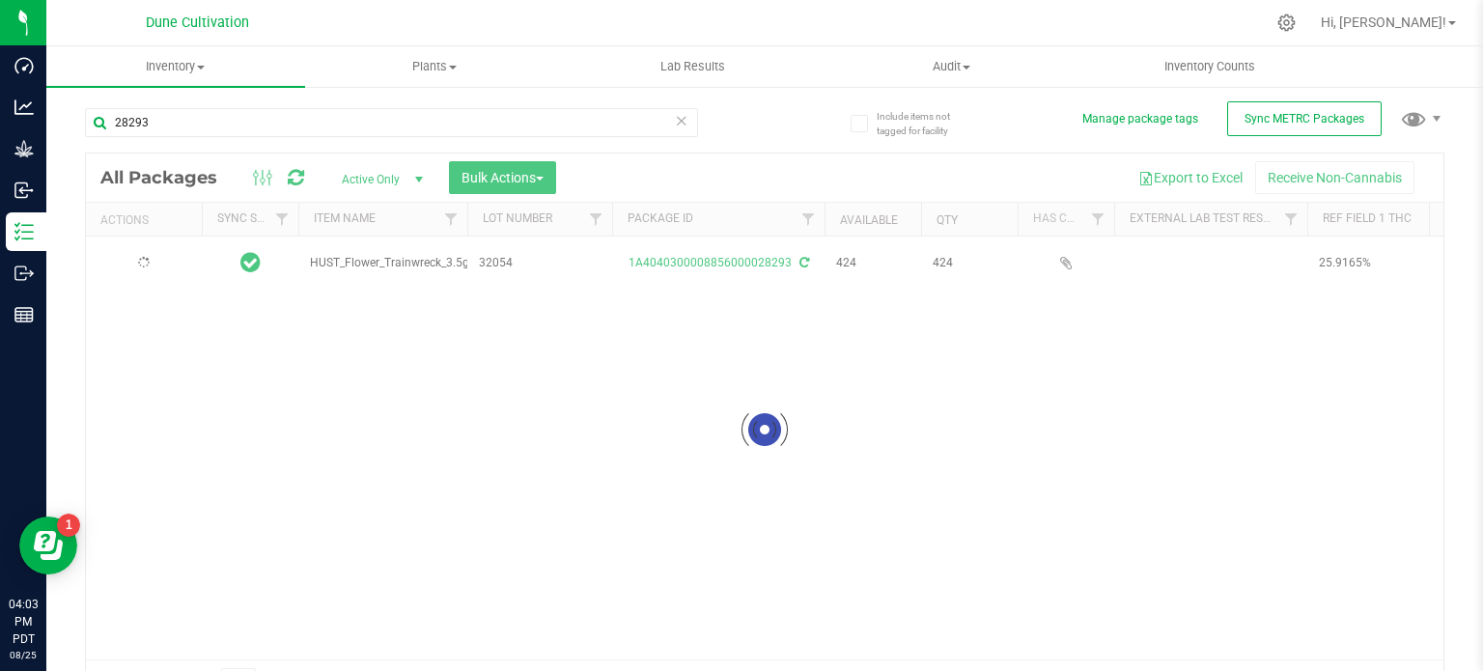
click at [355, 254] on div at bounding box center [765, 430] width 1358 height 552
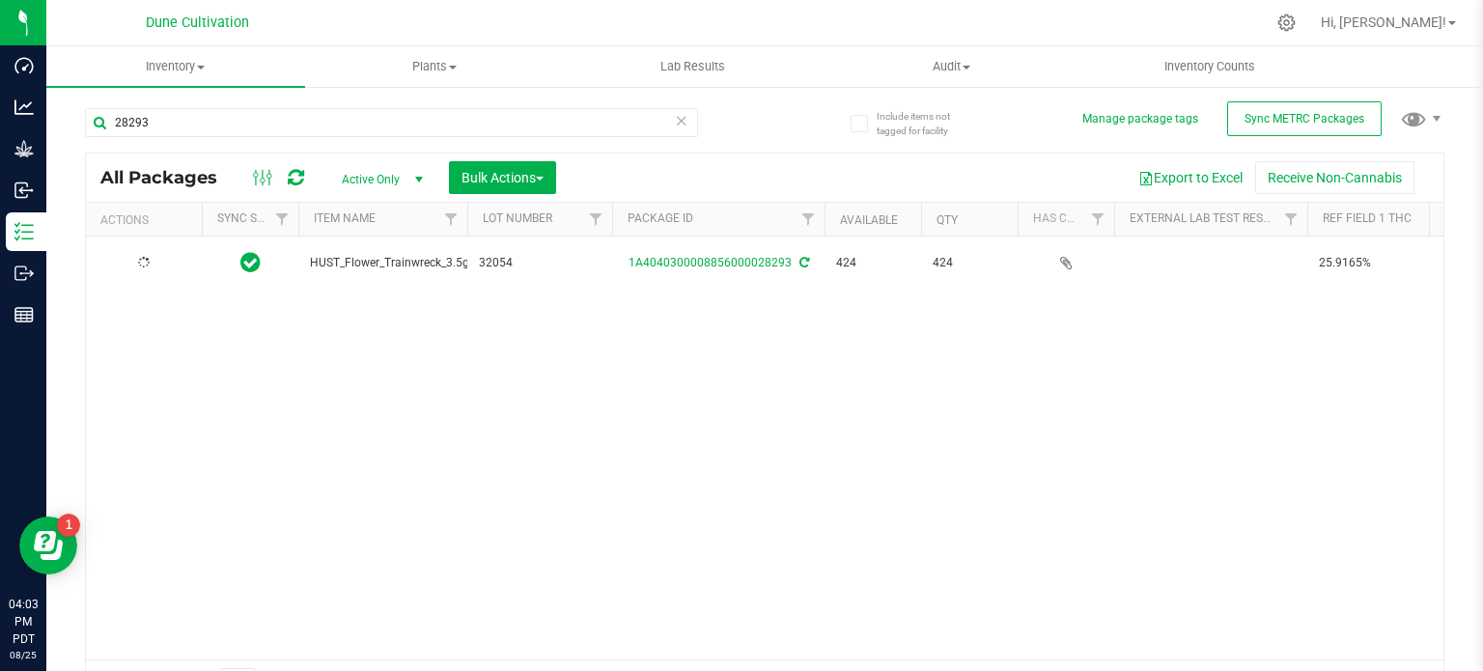
click at [355, 254] on span "HUST_Flower_Trainwreck_3.5g" at bounding box center [389, 263] width 159 height 18
copy tr "HUST_Flower_Trainwreck_3.5g"
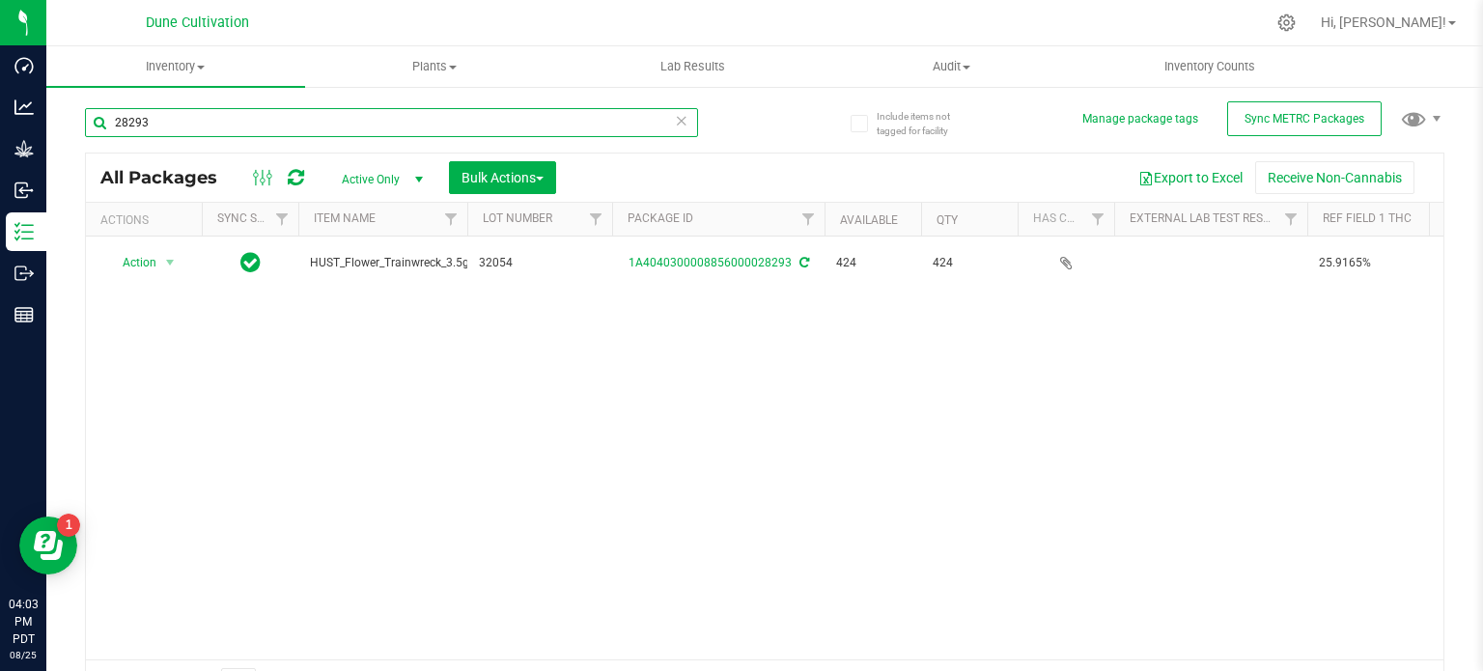
click at [199, 114] on input "28293" at bounding box center [391, 122] width 613 height 29
paste input "318"
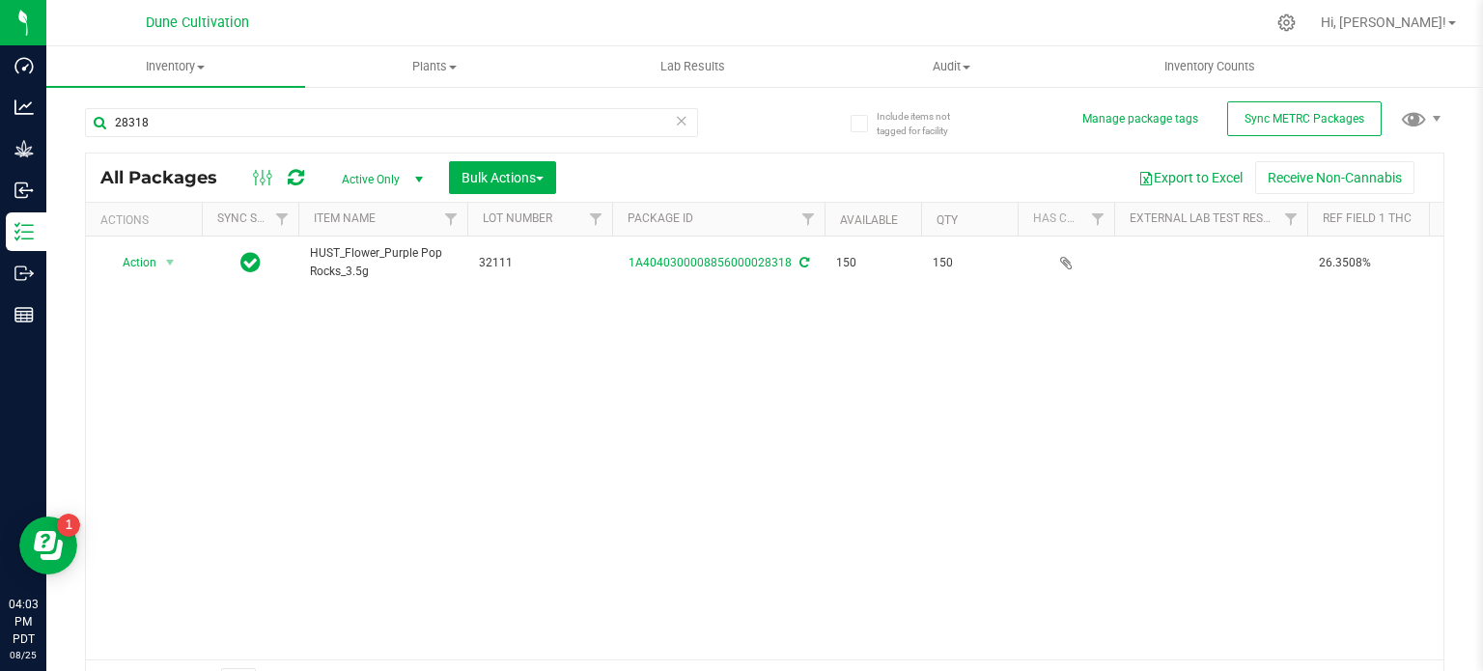
click at [375, 265] on span "HUST_Flower_Purple Pop Rocks_3.5g" at bounding box center [383, 262] width 146 height 37
copy tr "HUST_Flower_Purple Pop Rocks_3.5g"
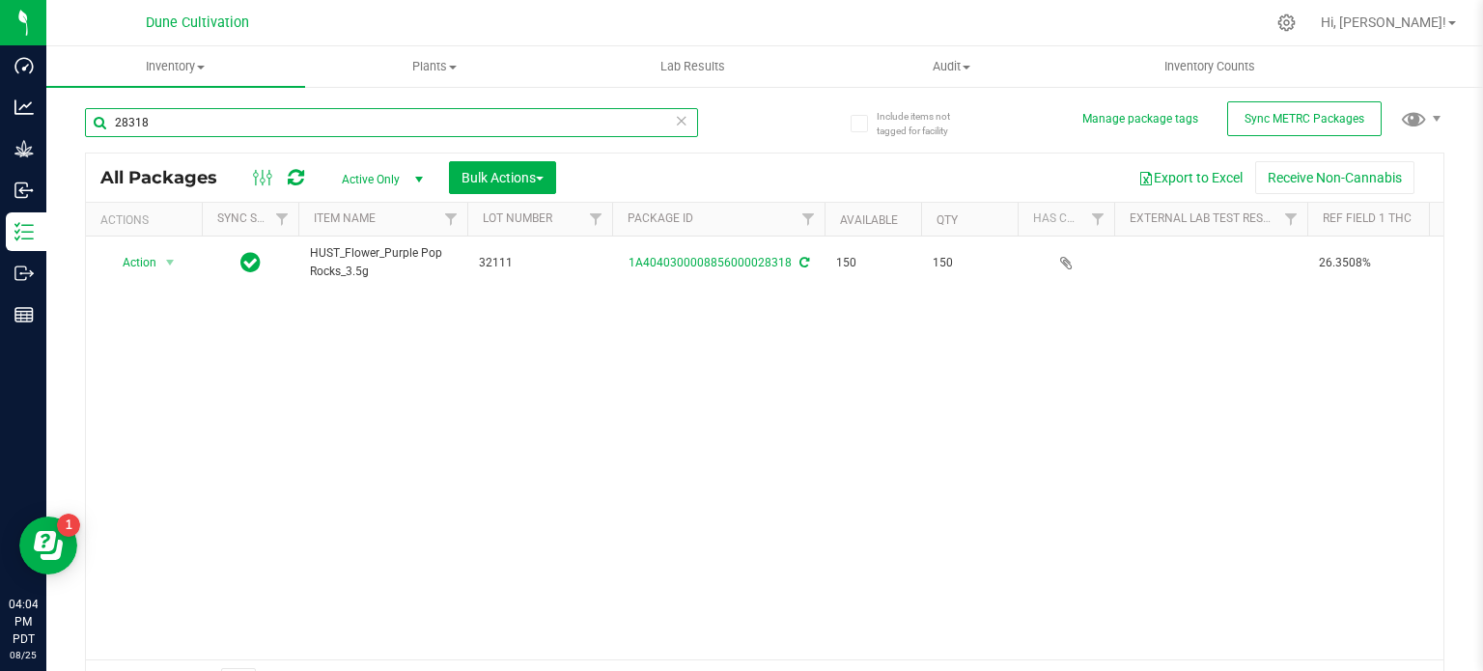
click at [247, 132] on input "28318" at bounding box center [391, 122] width 613 height 29
paste input "9144"
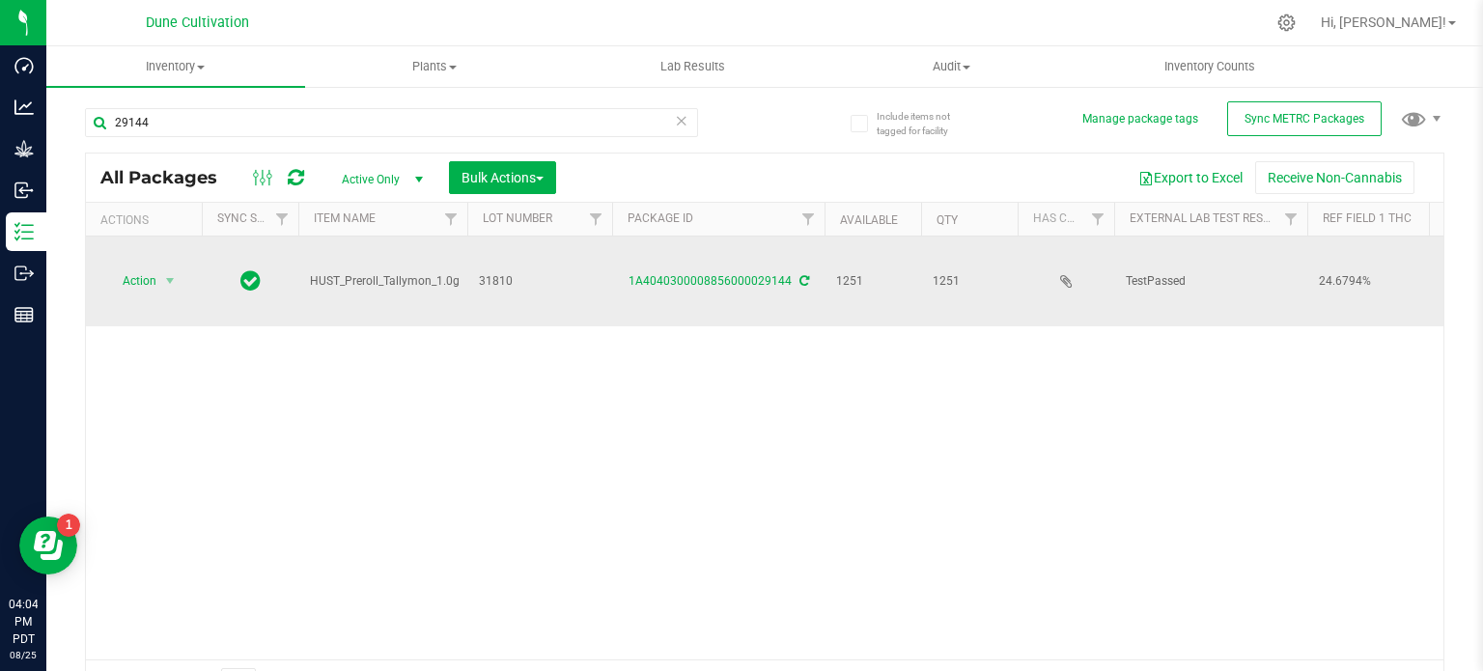
click at [349, 251] on td "HUST_Preroll_Tallymon_1.0g" at bounding box center [382, 282] width 169 height 90
copy tr "HUST_Preroll_Tallymon_1.0g"
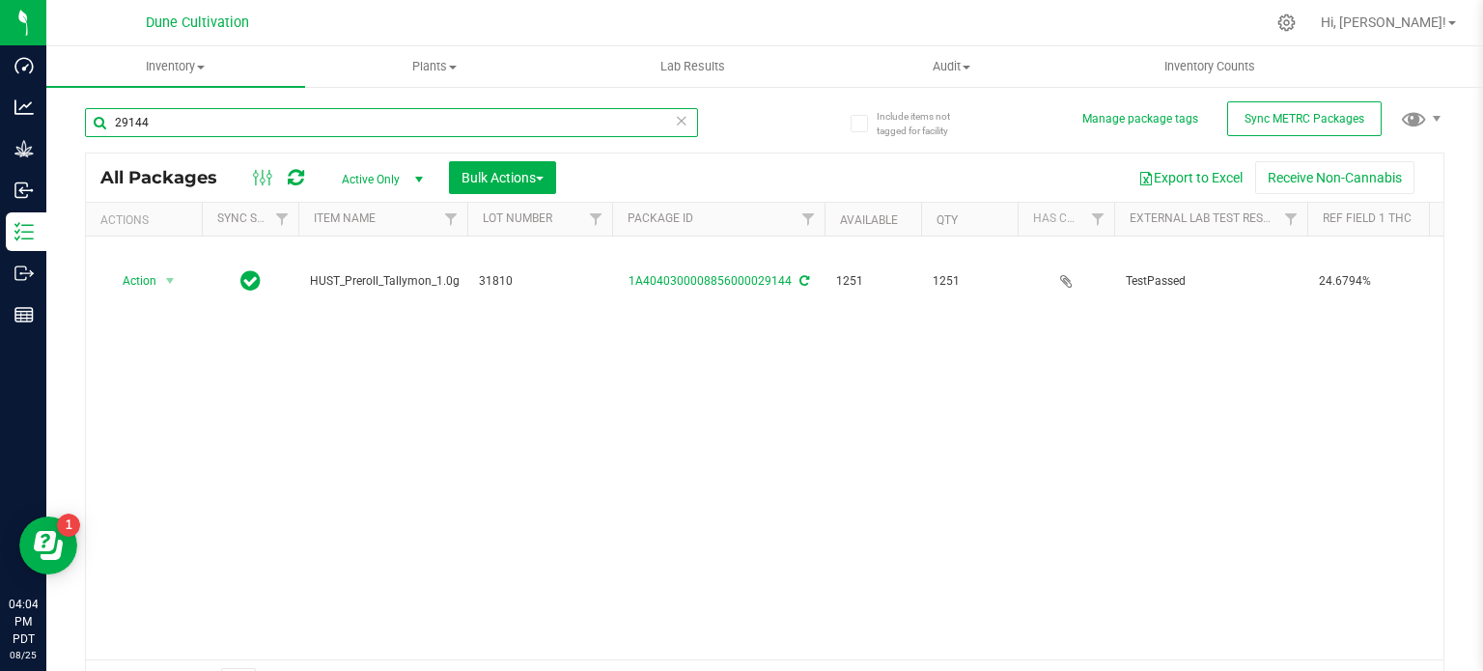
click at [217, 117] on input "29144" at bounding box center [391, 122] width 613 height 29
paste input "0"
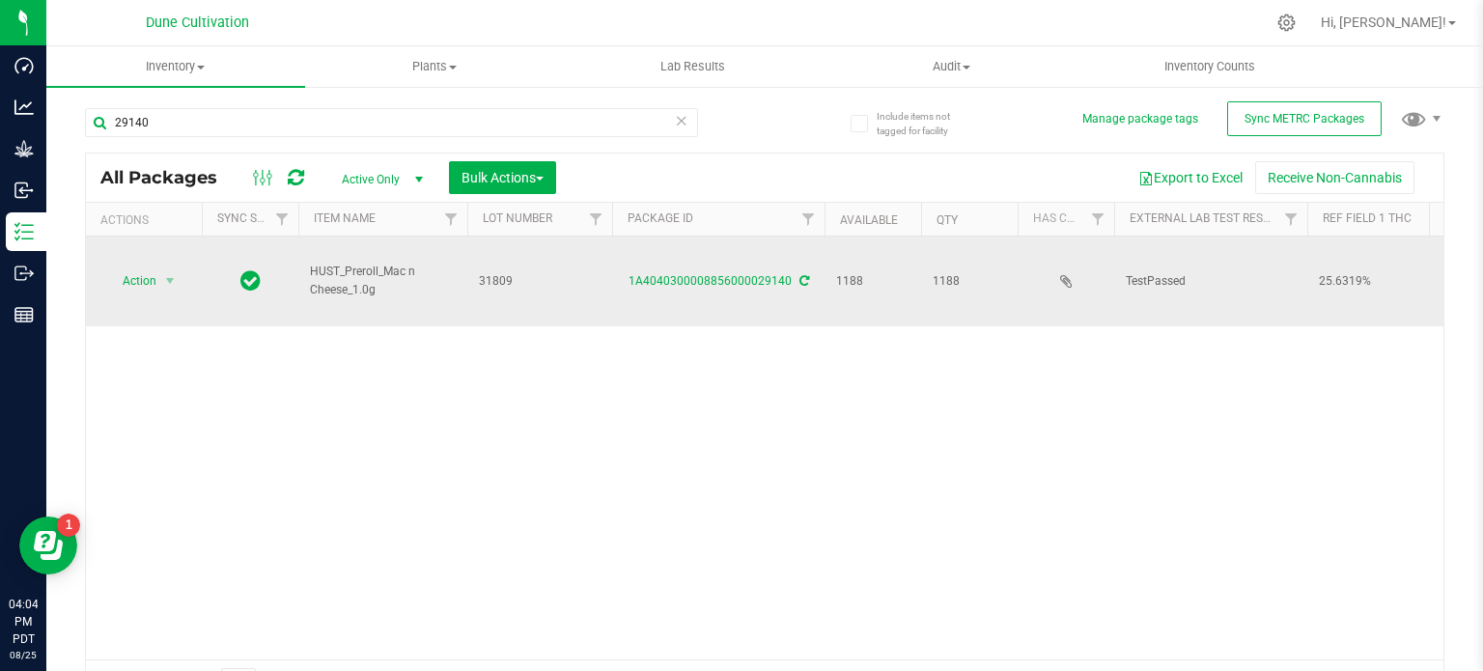
click at [375, 263] on span "HUST_Preroll_Mac n Cheese_1.0g" at bounding box center [383, 281] width 146 height 37
copy tr "HUST_Preroll_Mac n Cheese_1.0g"
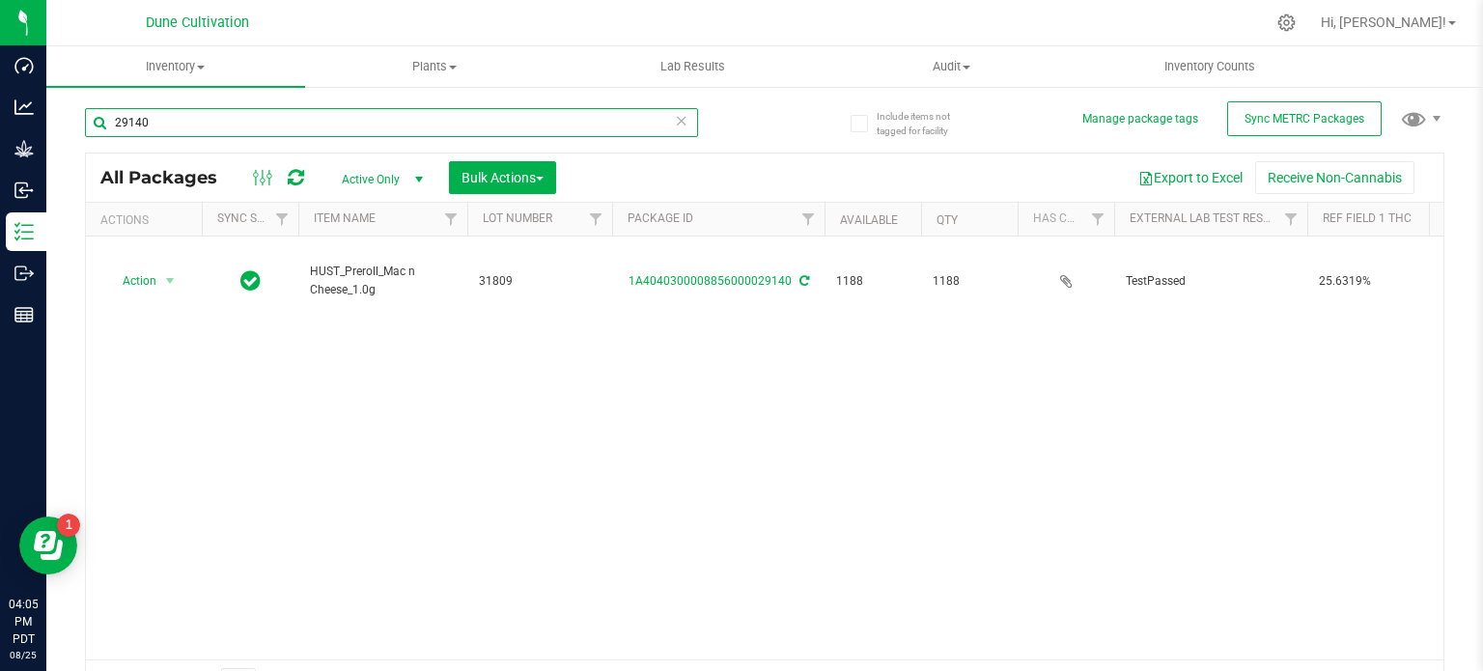
click at [216, 119] on input "29140" at bounding box center [391, 122] width 613 height 29
paste input "32"
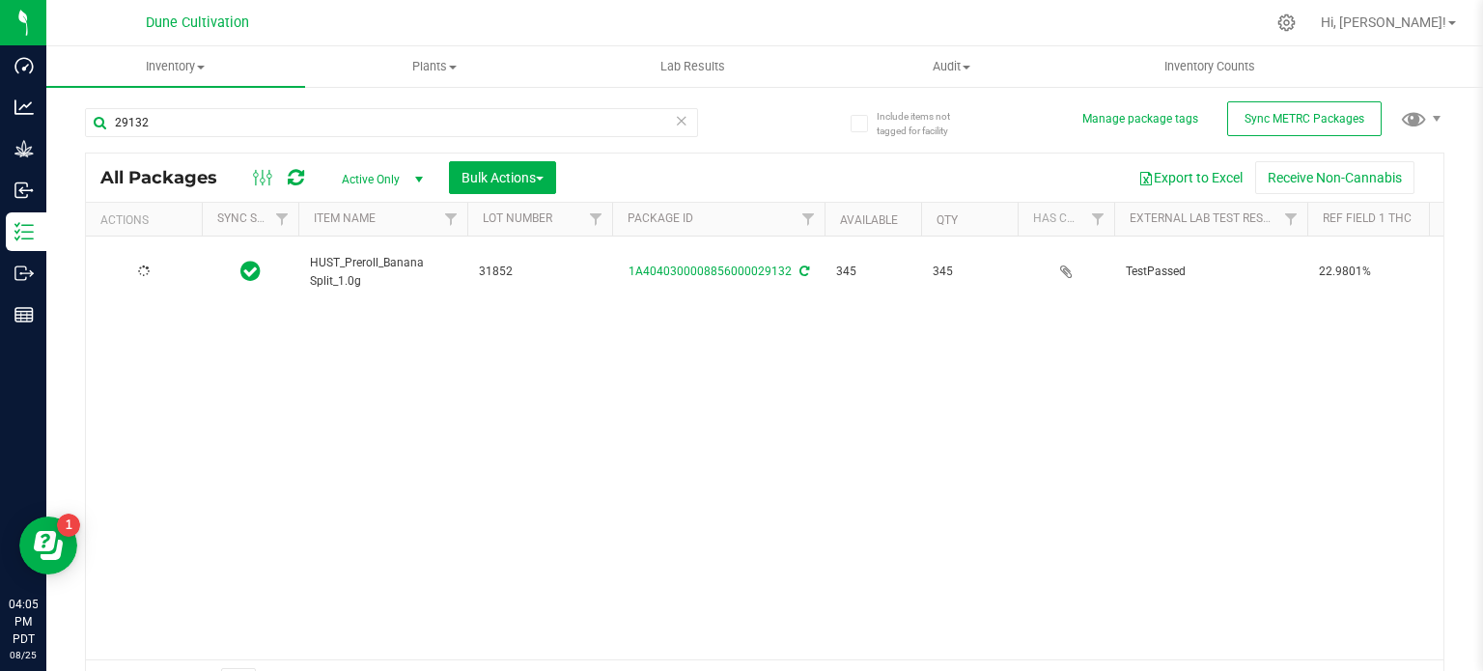
click at [347, 261] on span "HUST_Preroll_Banana Split_1.0g" at bounding box center [383, 272] width 146 height 37
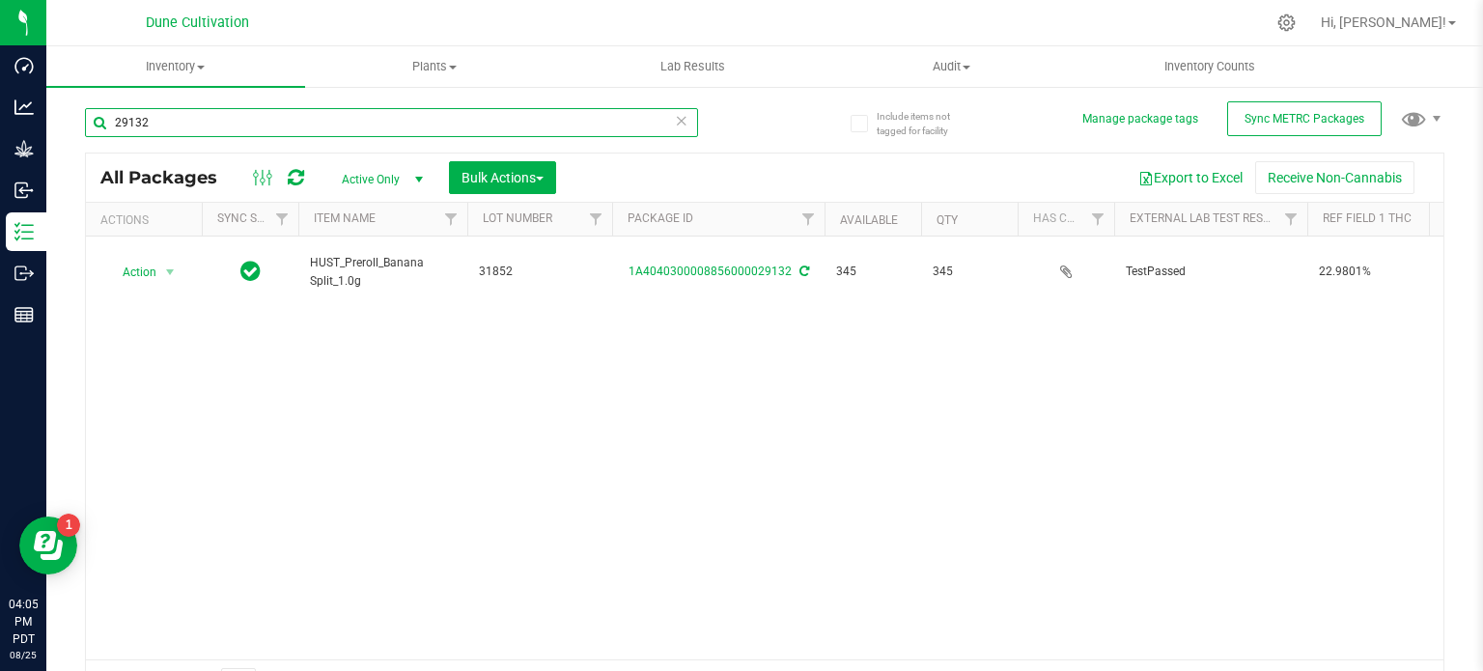
click at [141, 129] on input "29132" at bounding box center [391, 122] width 613 height 29
paste input "18"
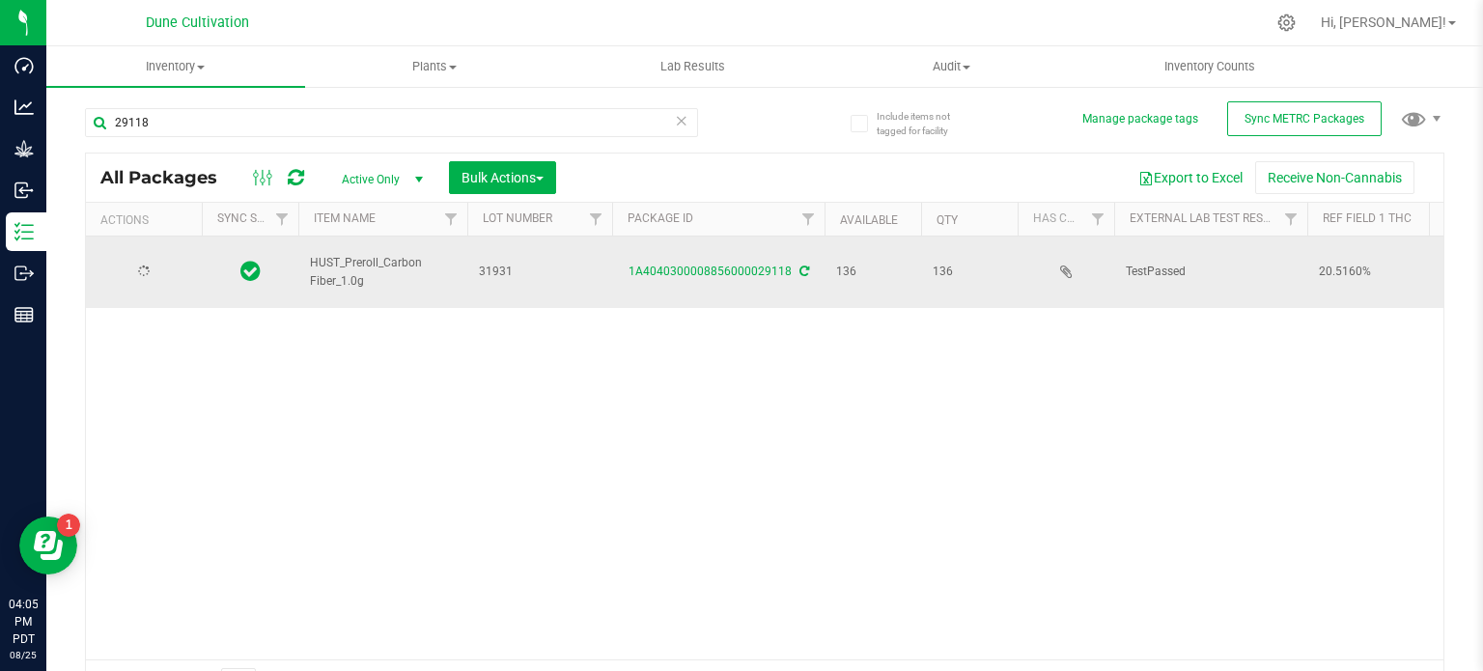
click at [354, 254] on span "HUST_Preroll_Carbon Fiber_1.0g" at bounding box center [383, 272] width 146 height 37
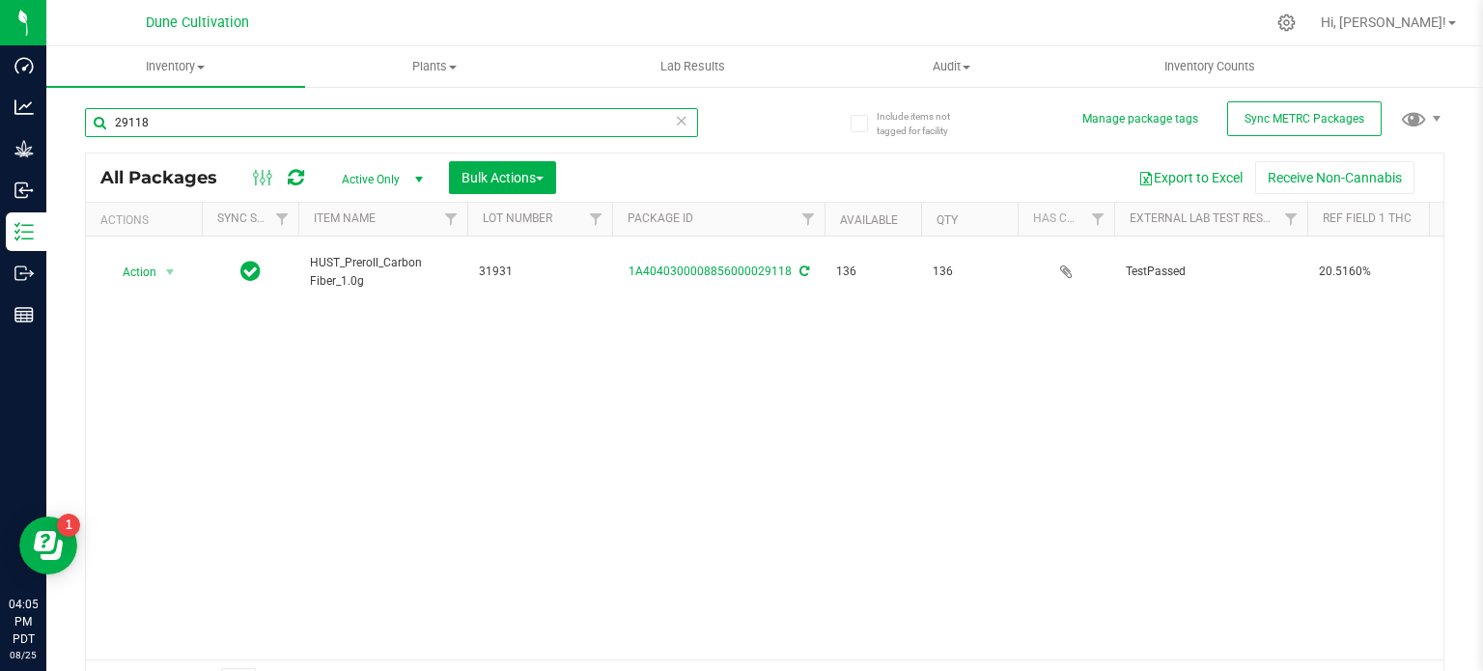
click at [158, 122] on input "29118" at bounding box center [391, 122] width 613 height 29
paste input "22"
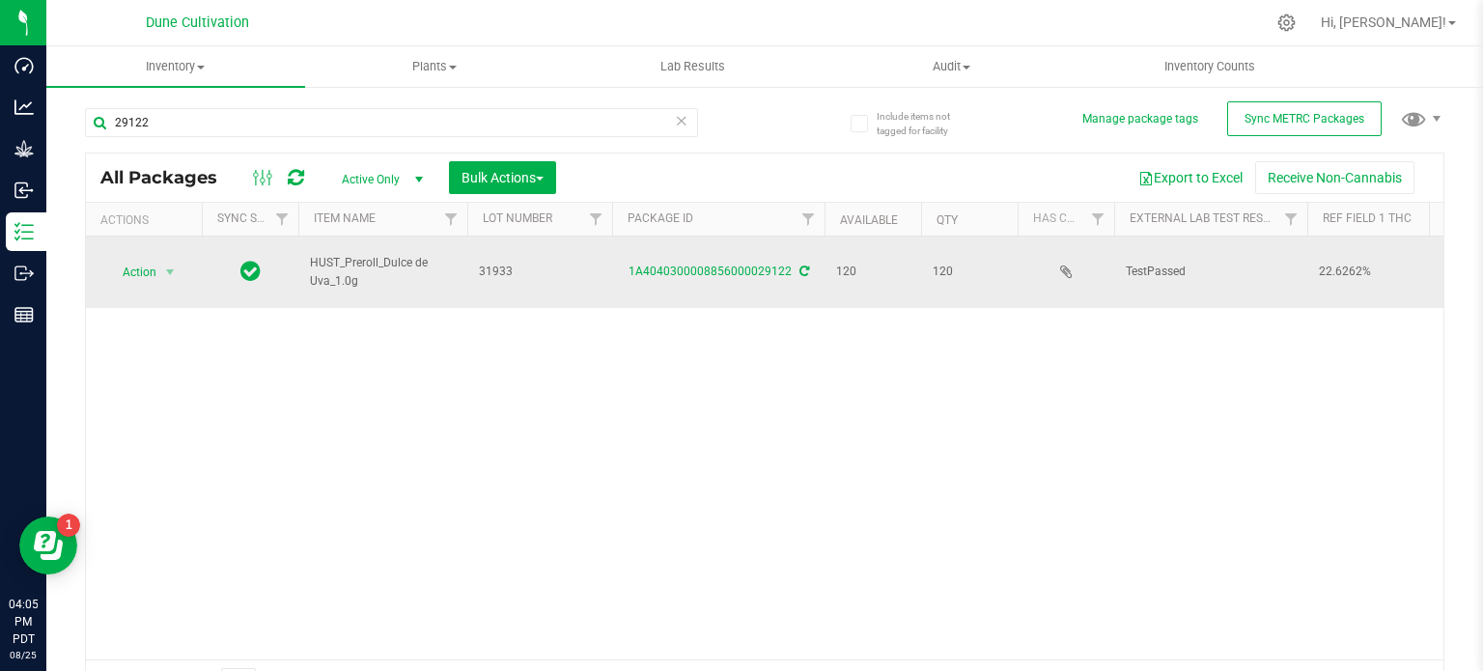
click at [351, 254] on span "HUST_Preroll_Dulce de Uva_1.0g" at bounding box center [383, 272] width 146 height 37
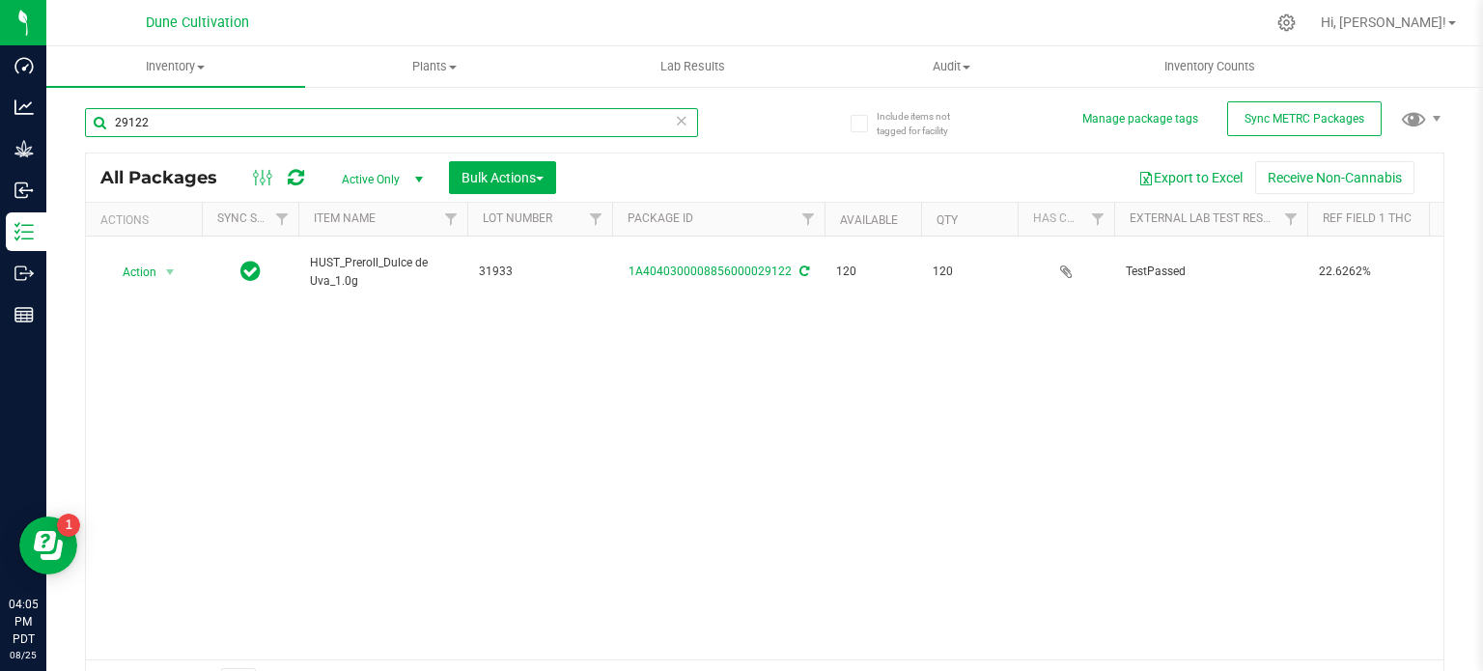
click at [224, 126] on input "29122" at bounding box center [391, 122] width 613 height 29
paste input "36"
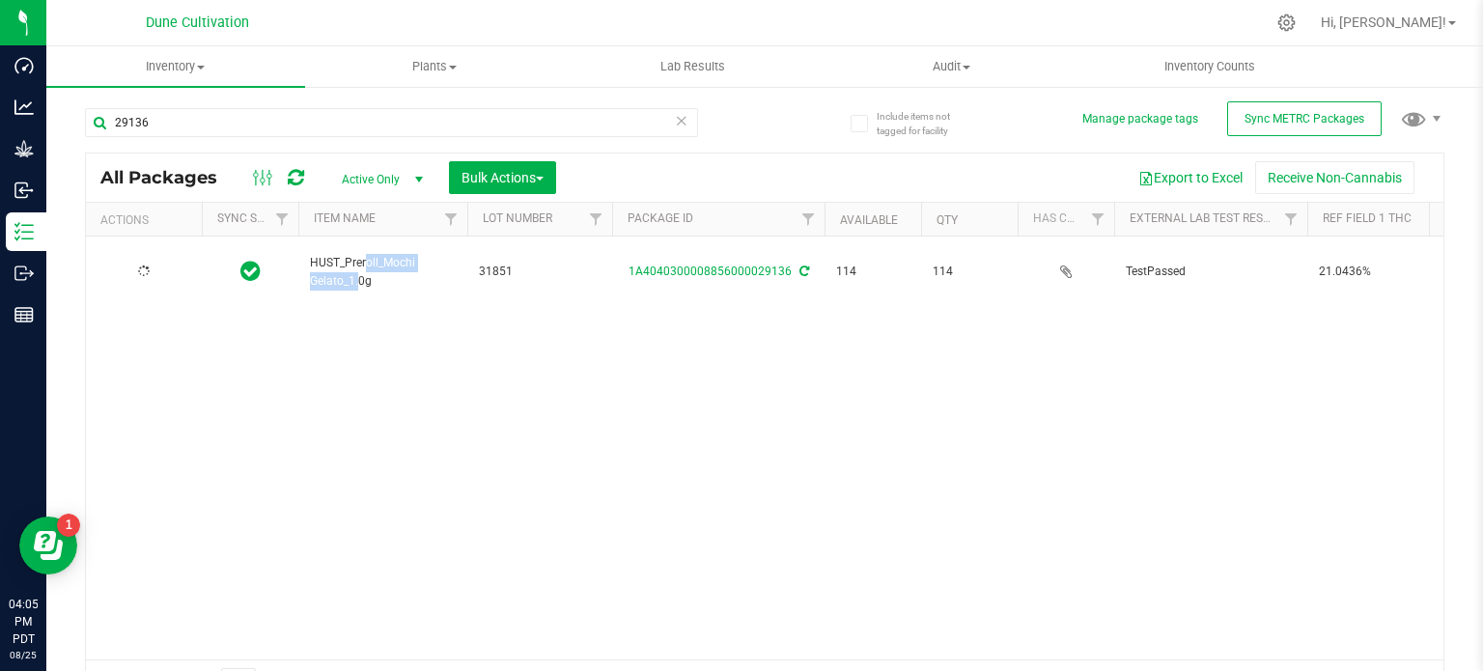
click at [349, 255] on span "HUST_Preroll_Mochi Gelato_1.0g" at bounding box center [383, 272] width 146 height 37
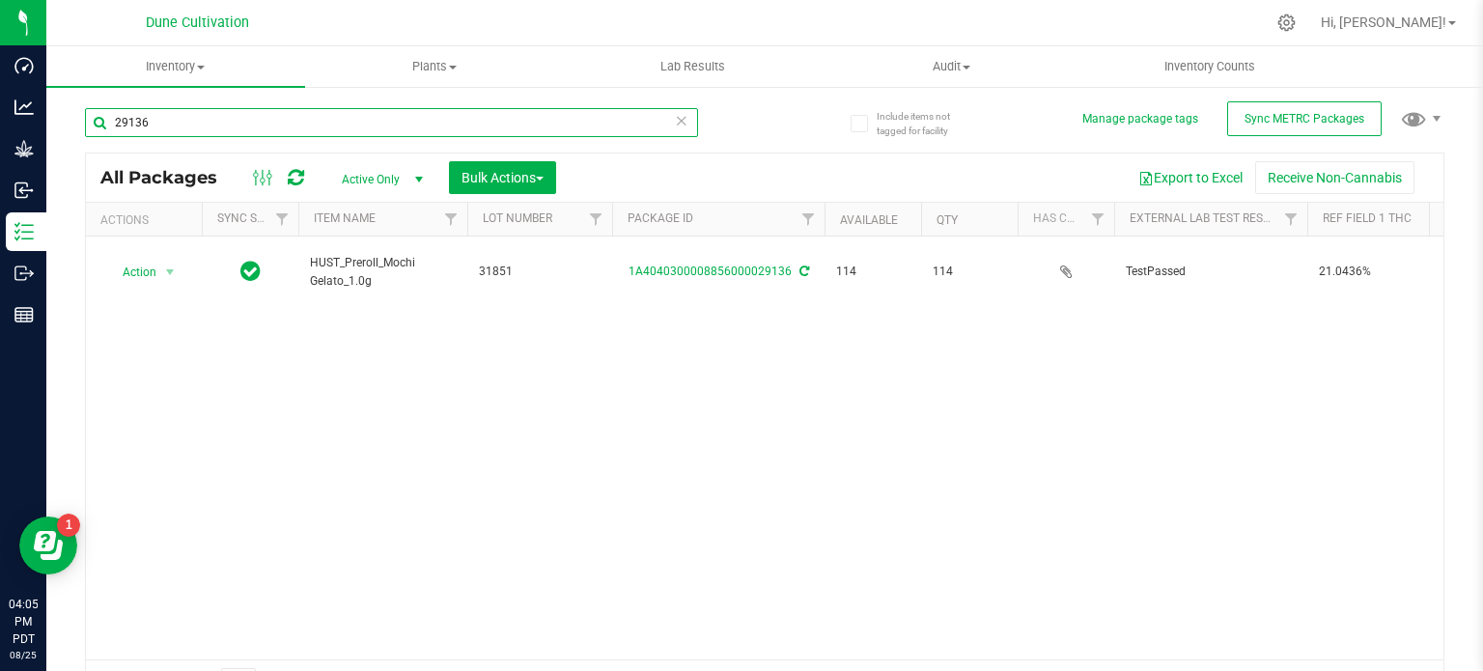
click at [152, 128] on input "29136" at bounding box center [391, 122] width 613 height 29
paste input "28"
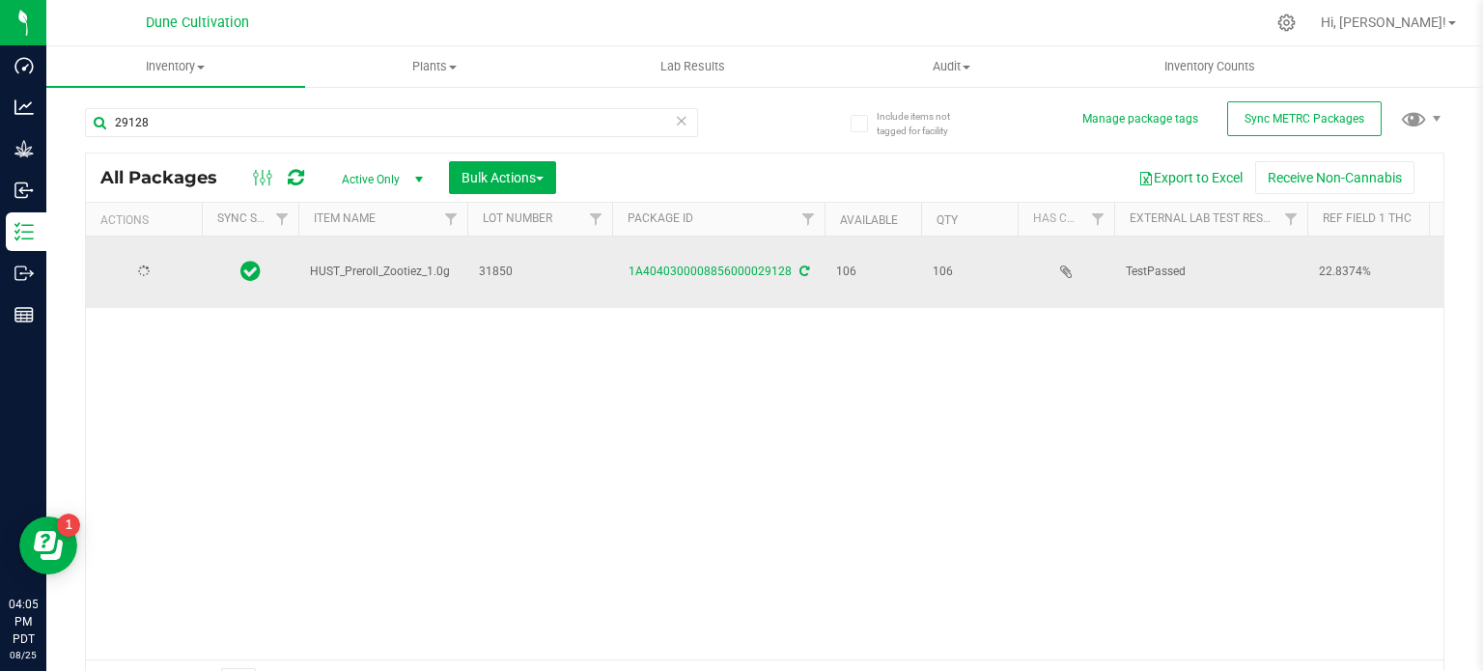
click at [349, 263] on span "HUST_Preroll_Zootiez_1.0g" at bounding box center [383, 272] width 146 height 18
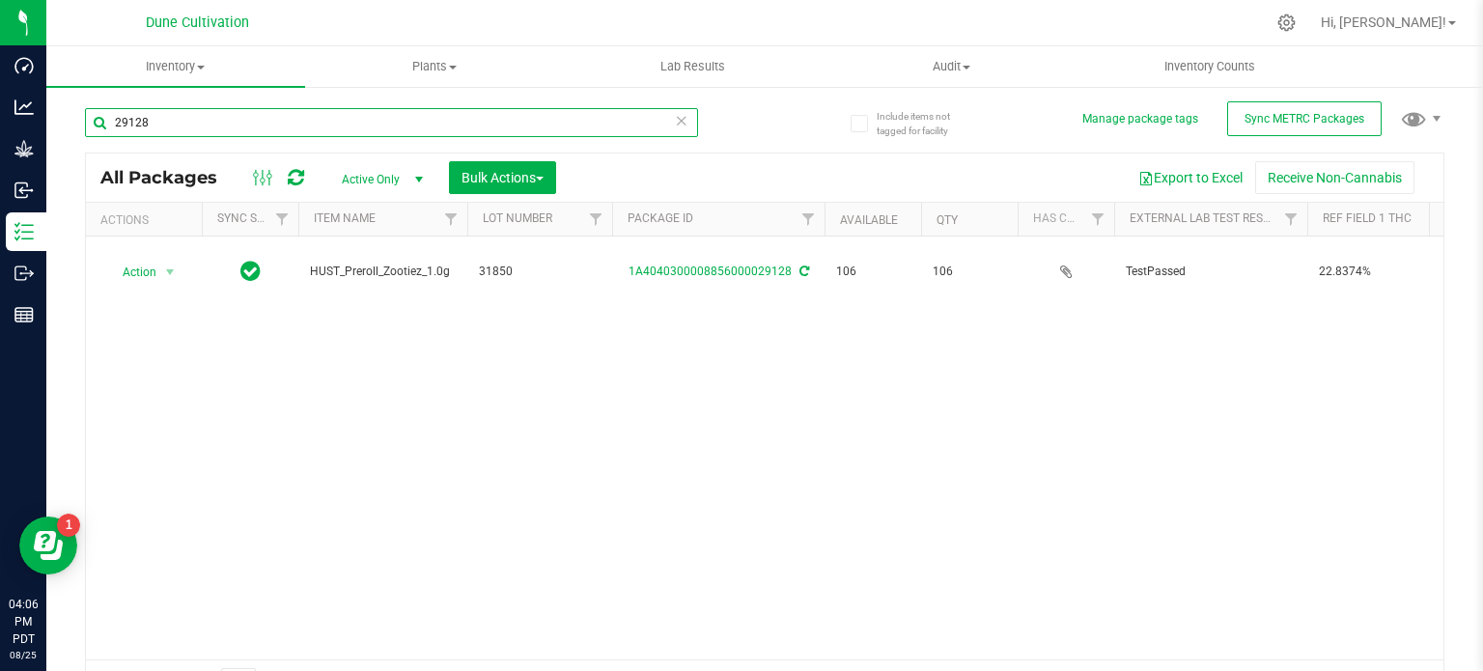
click at [162, 111] on input "29128" at bounding box center [391, 122] width 613 height 29
paste input "50"
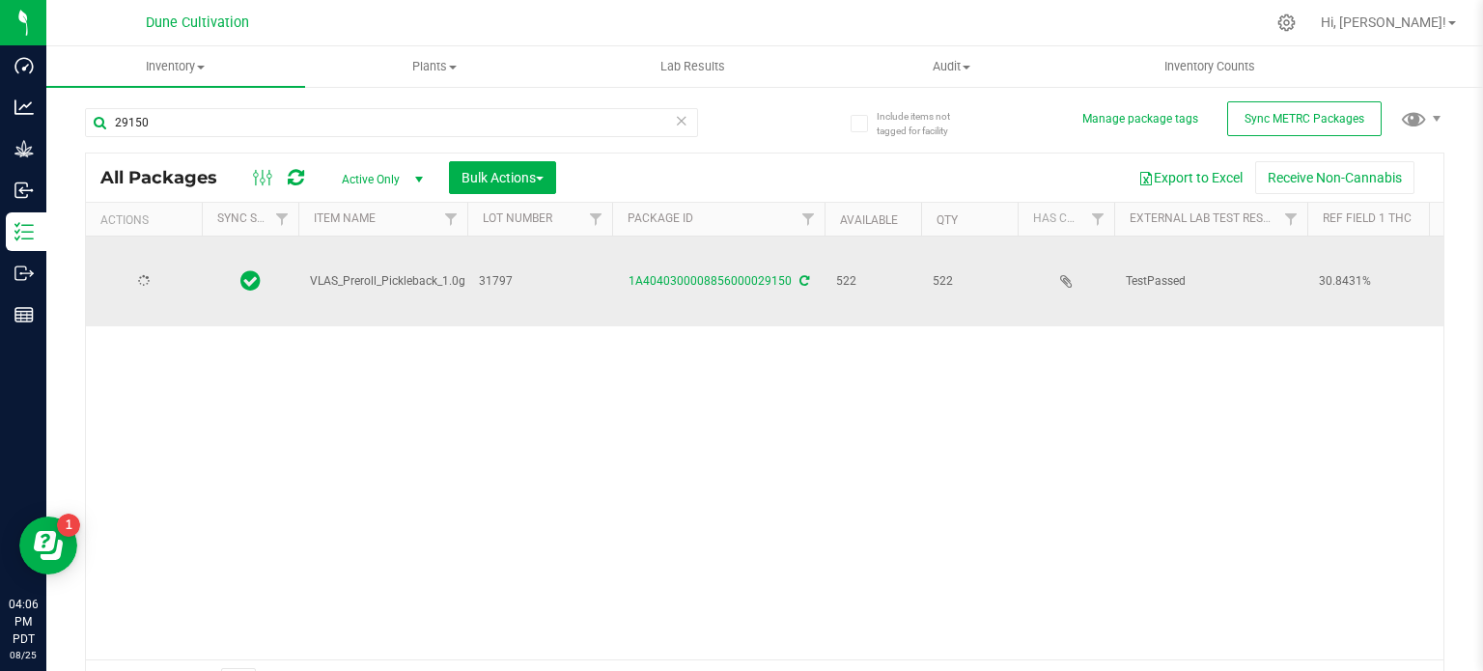
click at [384, 272] on span "VLAS_Preroll_Pickleback_1.0g" at bounding box center [387, 281] width 155 height 18
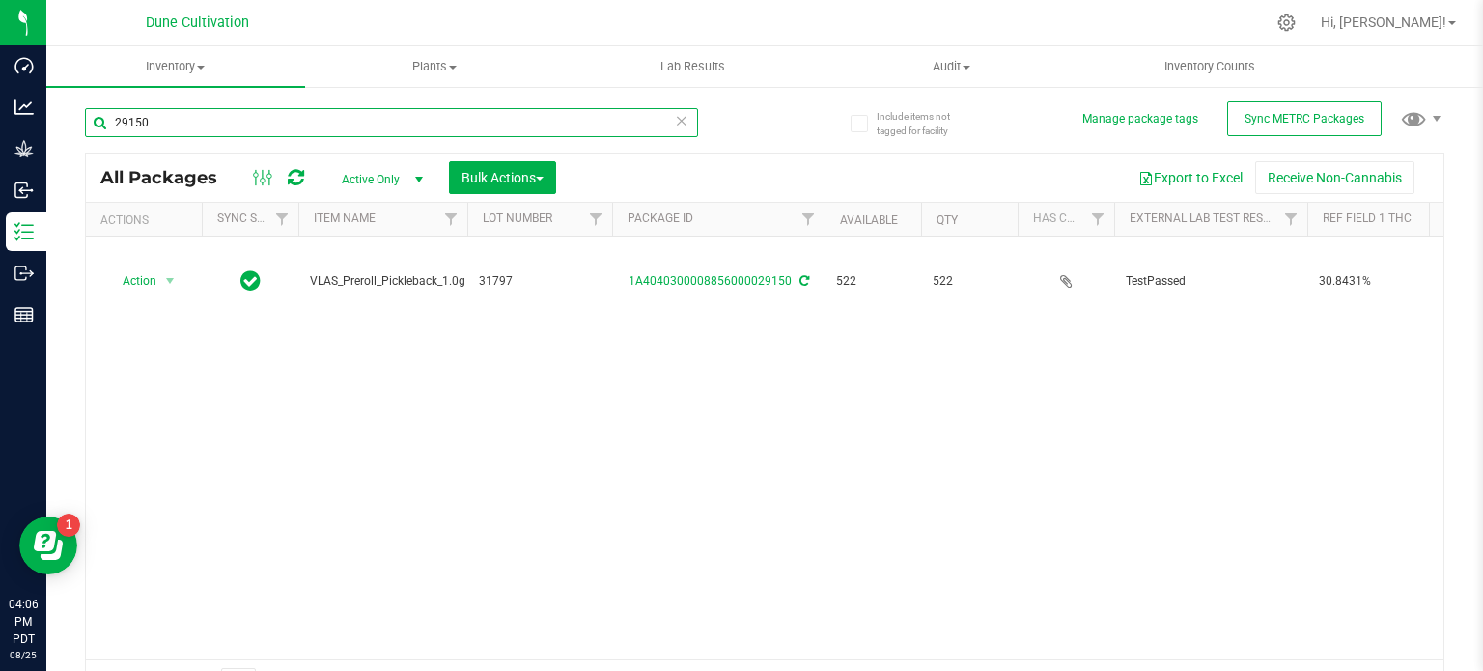
click at [162, 131] on input "29150" at bounding box center [391, 122] width 613 height 29
paste input "2"
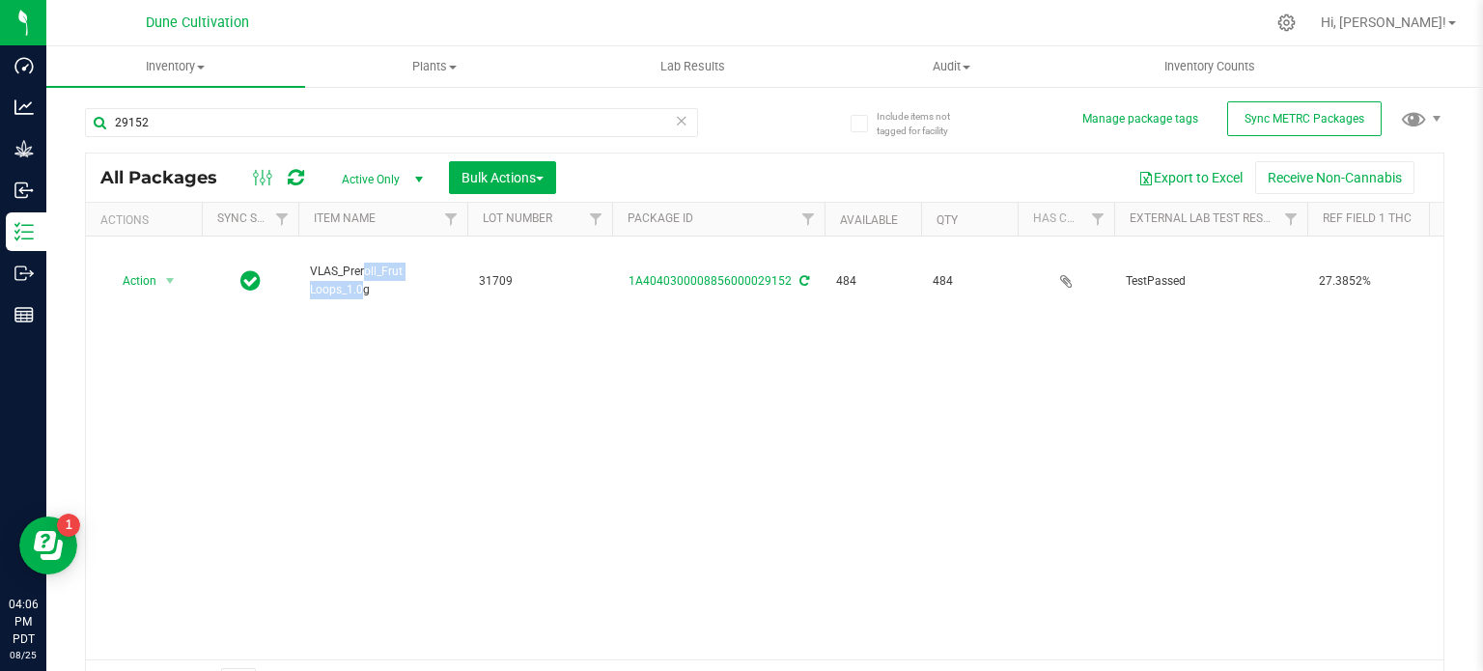
click at [357, 263] on span "VLAS_Preroll_Frut Loops_1.0g" at bounding box center [383, 281] width 146 height 37
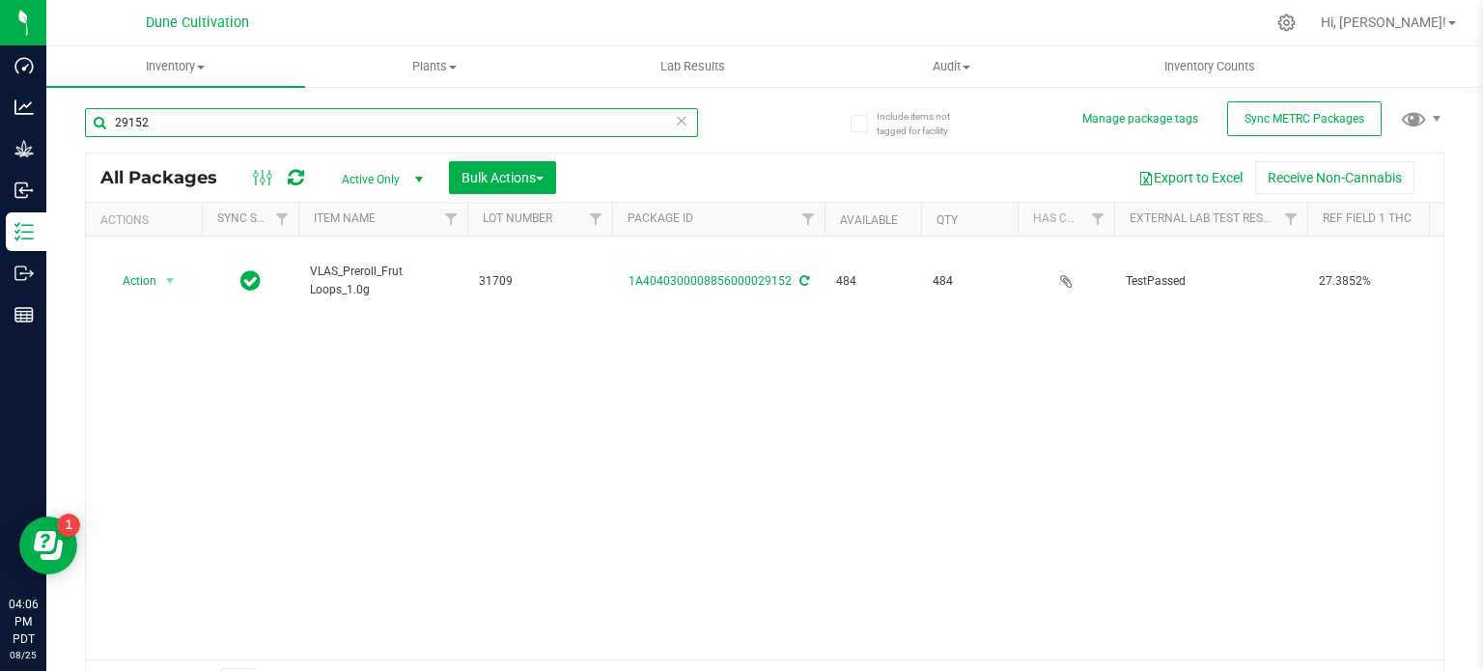
click at [195, 122] on input "29152" at bounding box center [391, 122] width 613 height 29
paste input "47"
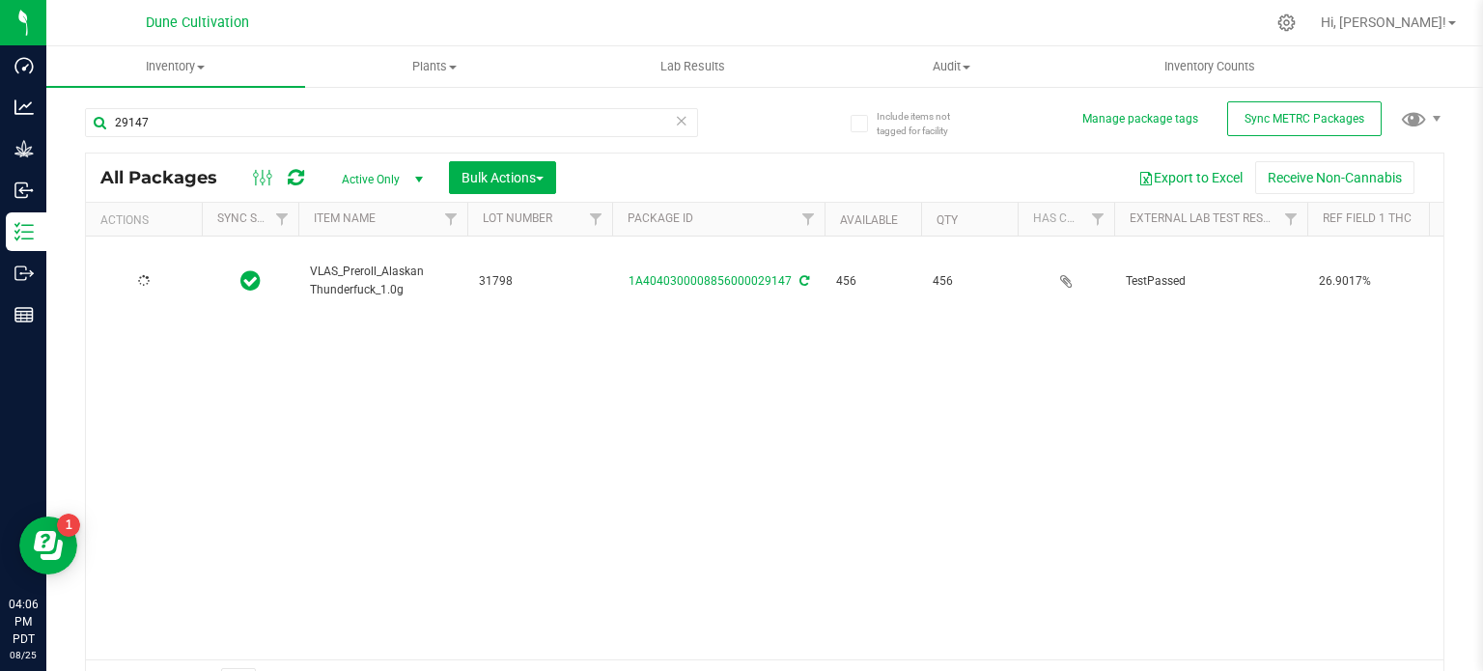
click at [352, 263] on span "VLAS_Preroll_Alaskan Thunderfuck_1.0g" at bounding box center [383, 281] width 146 height 37
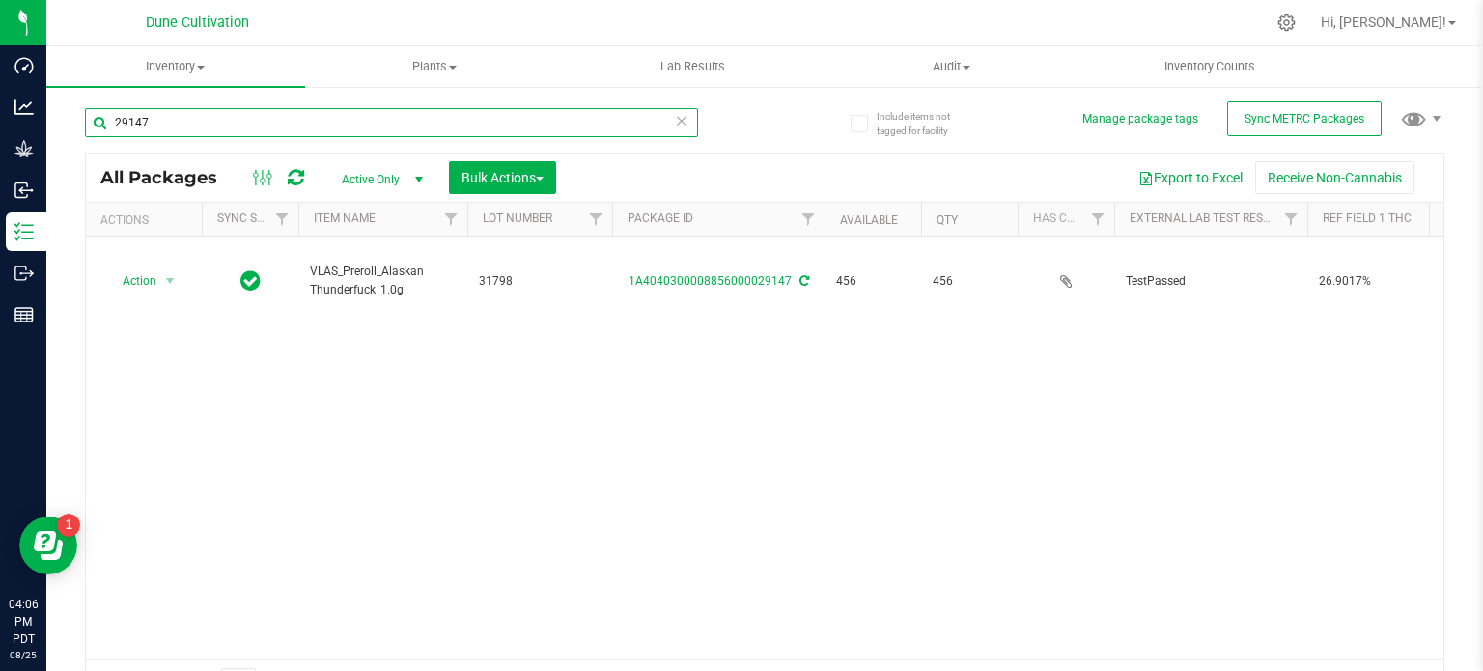
click at [231, 130] on input "29147" at bounding box center [391, 122] width 613 height 29
paste input "53"
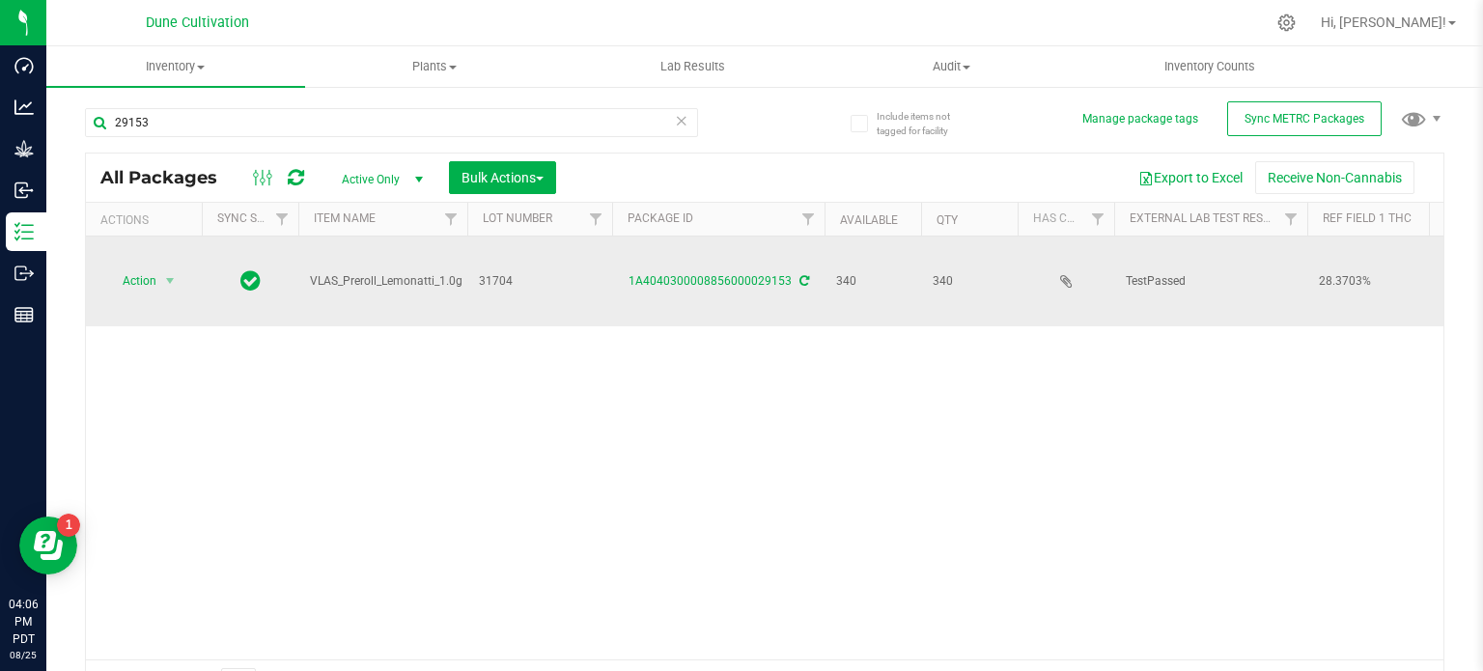
click at [354, 272] on span "VLAS_Preroll_Lemonatti_1.0g" at bounding box center [386, 281] width 153 height 18
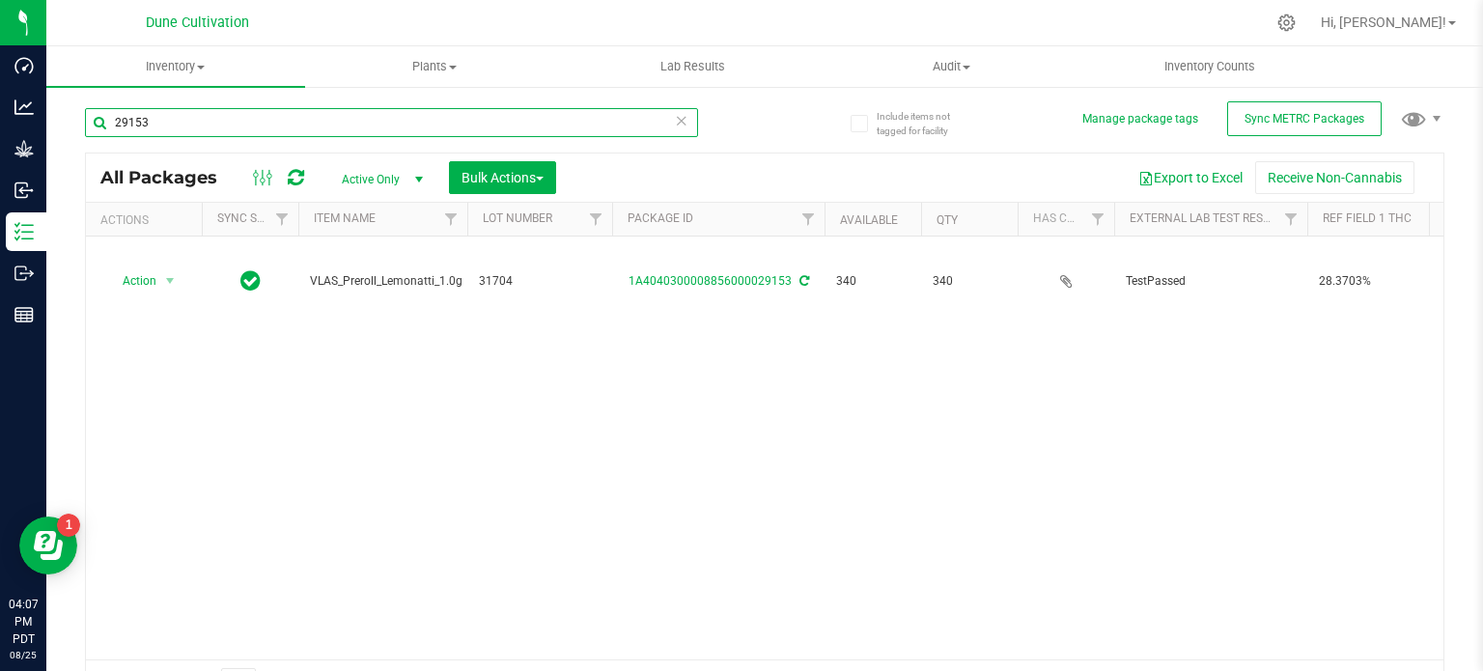
click at [169, 121] on input "29153" at bounding box center [391, 122] width 613 height 29
paste input "49"
type input "29149"
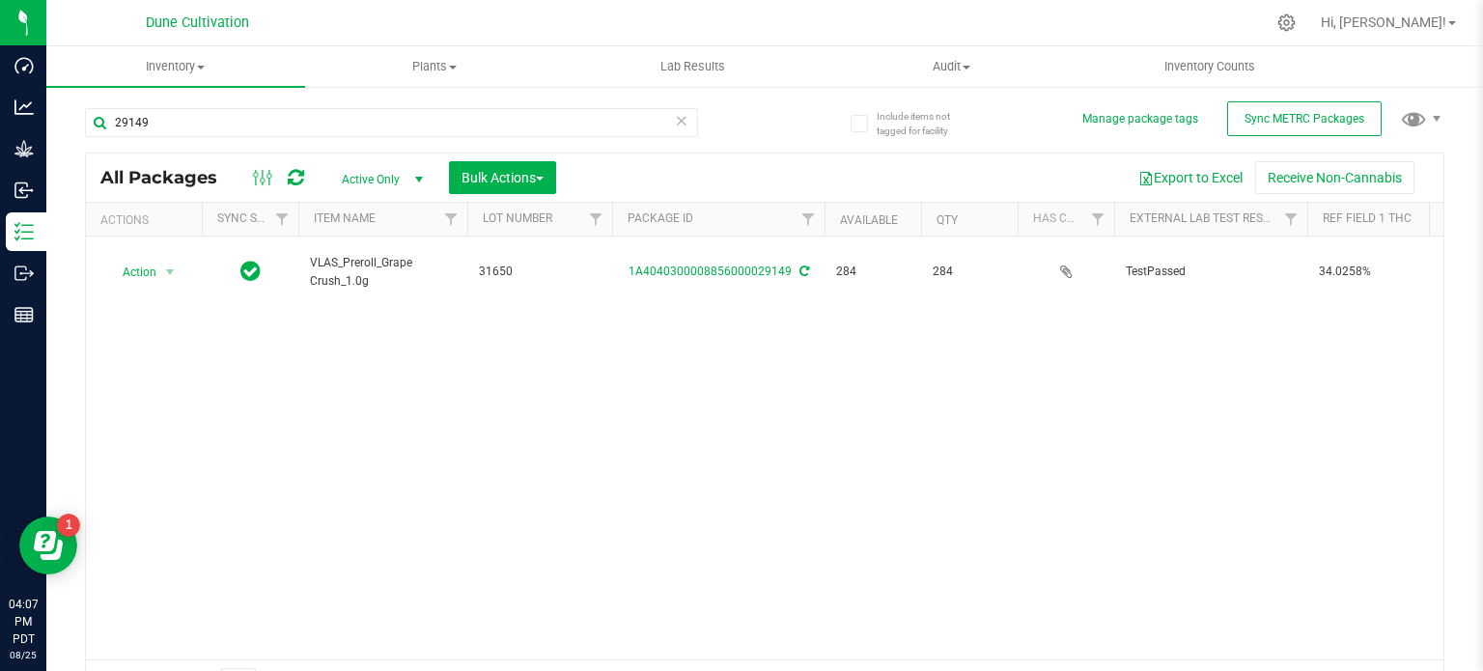
click at [351, 262] on span "VLAS_Preroll_Grape Crush_1.0g" at bounding box center [383, 272] width 146 height 37
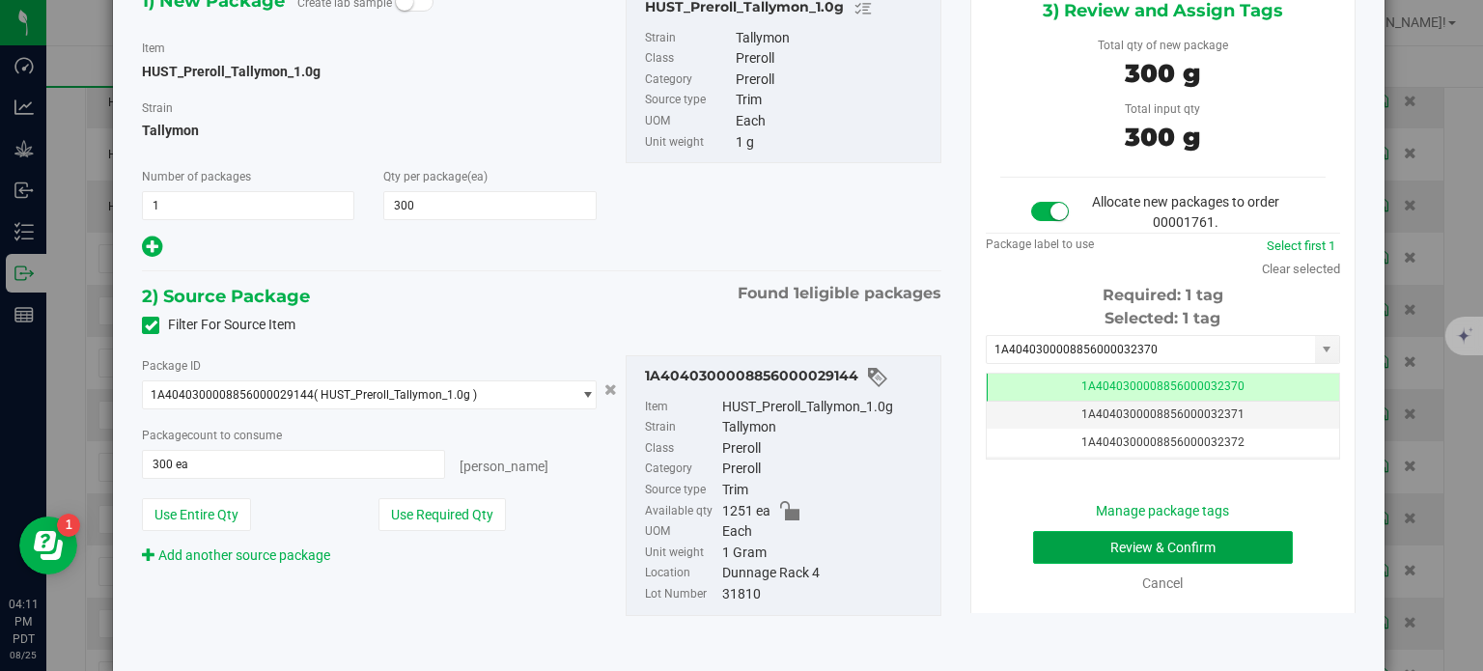
click at [1070, 556] on button "Review & Confirm" at bounding box center [1163, 547] width 260 height 33
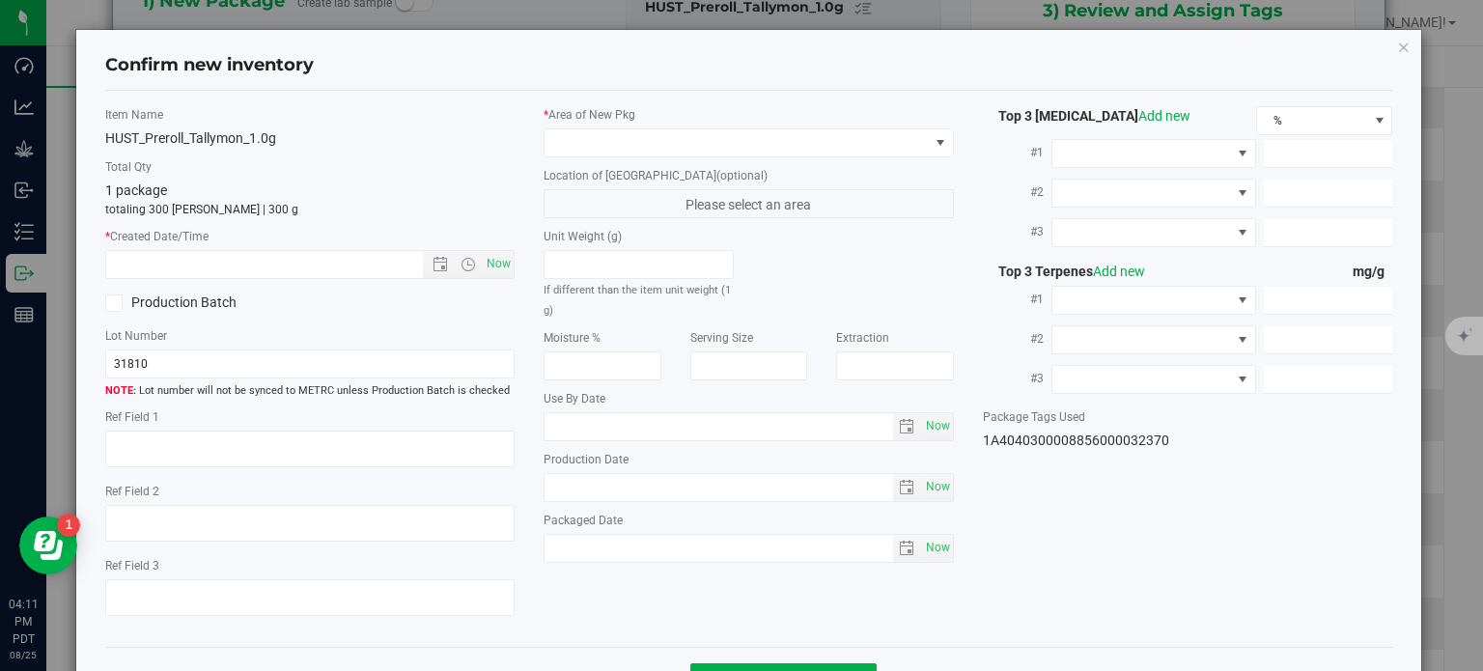
type textarea "24.6794%"
type textarea "Tallymon"
type textarea "<LOQ"
type input "262.2520"
type input "16.7986"
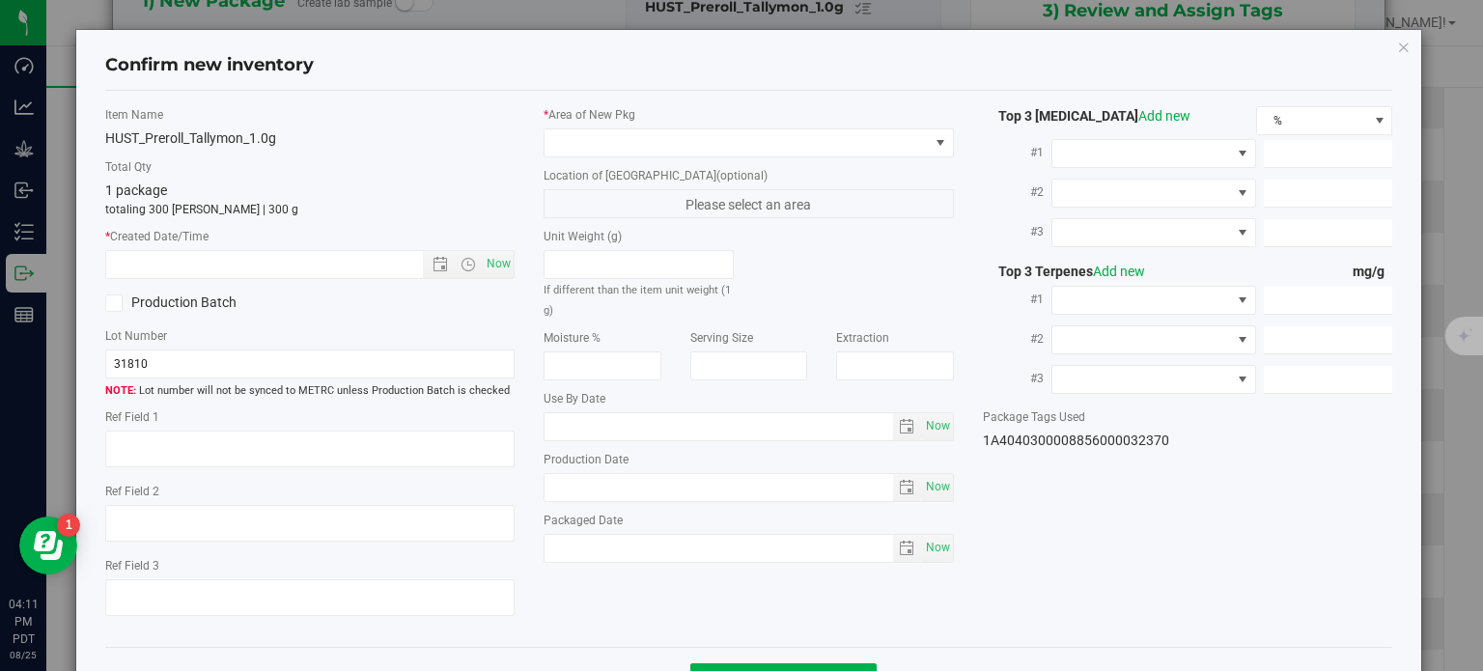
type input "9.3520"
type input "4.0980"
type input "3.7570"
type input "2.1180"
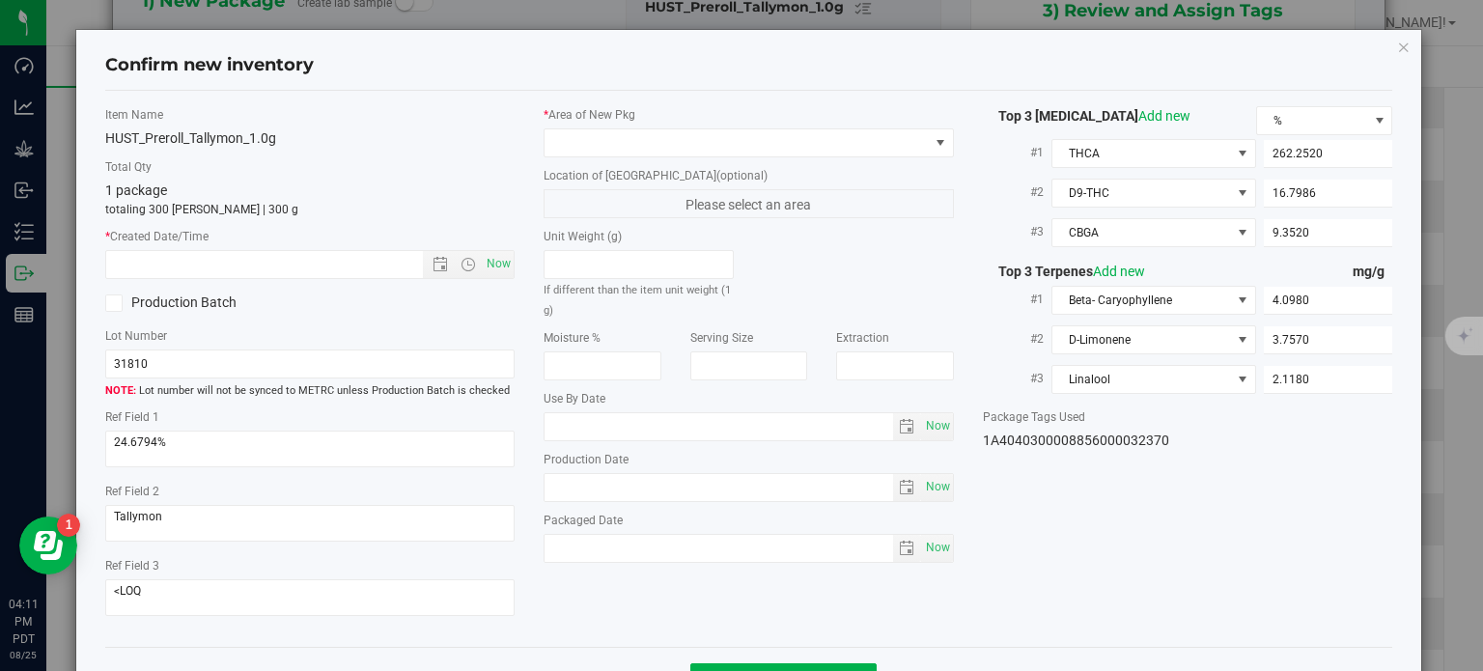
click at [833, 126] on div "* Area of [GEOGRAPHIC_DATA]" at bounding box center [749, 131] width 410 height 51
click at [801, 143] on span at bounding box center [737, 142] width 384 height 27
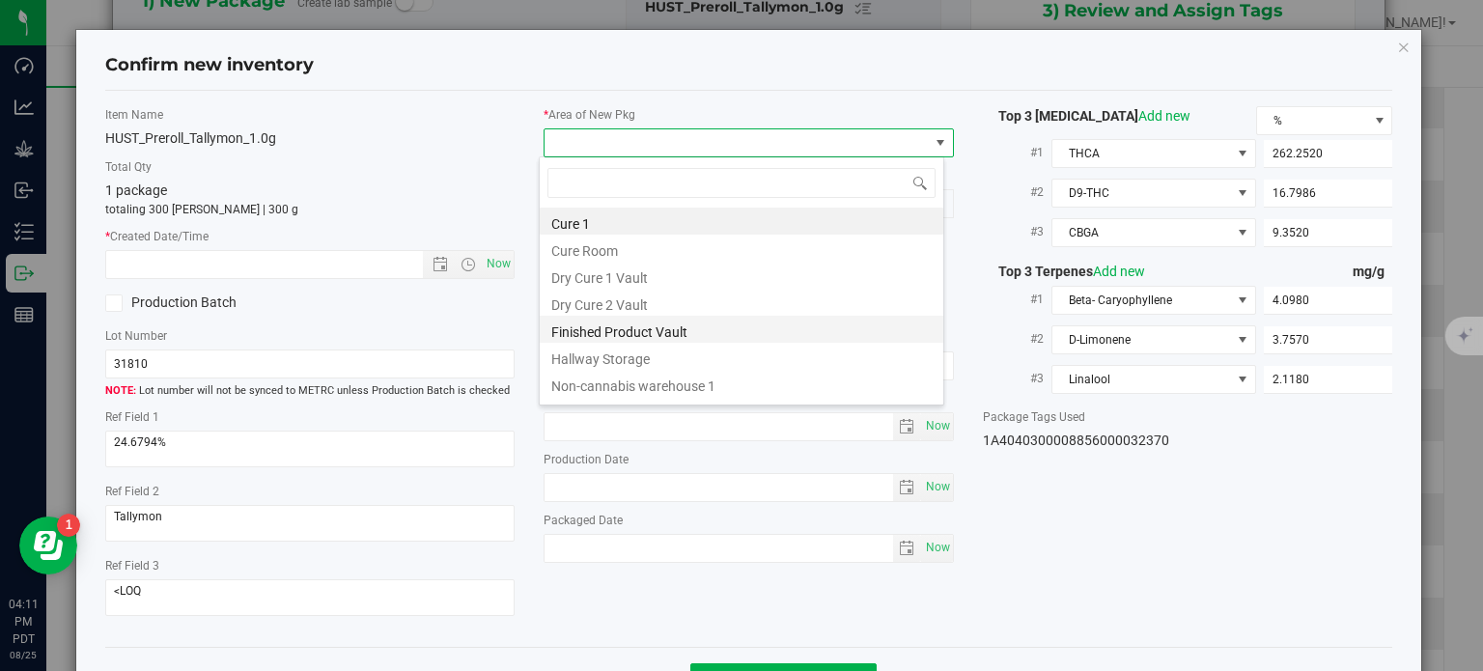
click at [626, 336] on li "Finished Product Vault" at bounding box center [742, 329] width 404 height 27
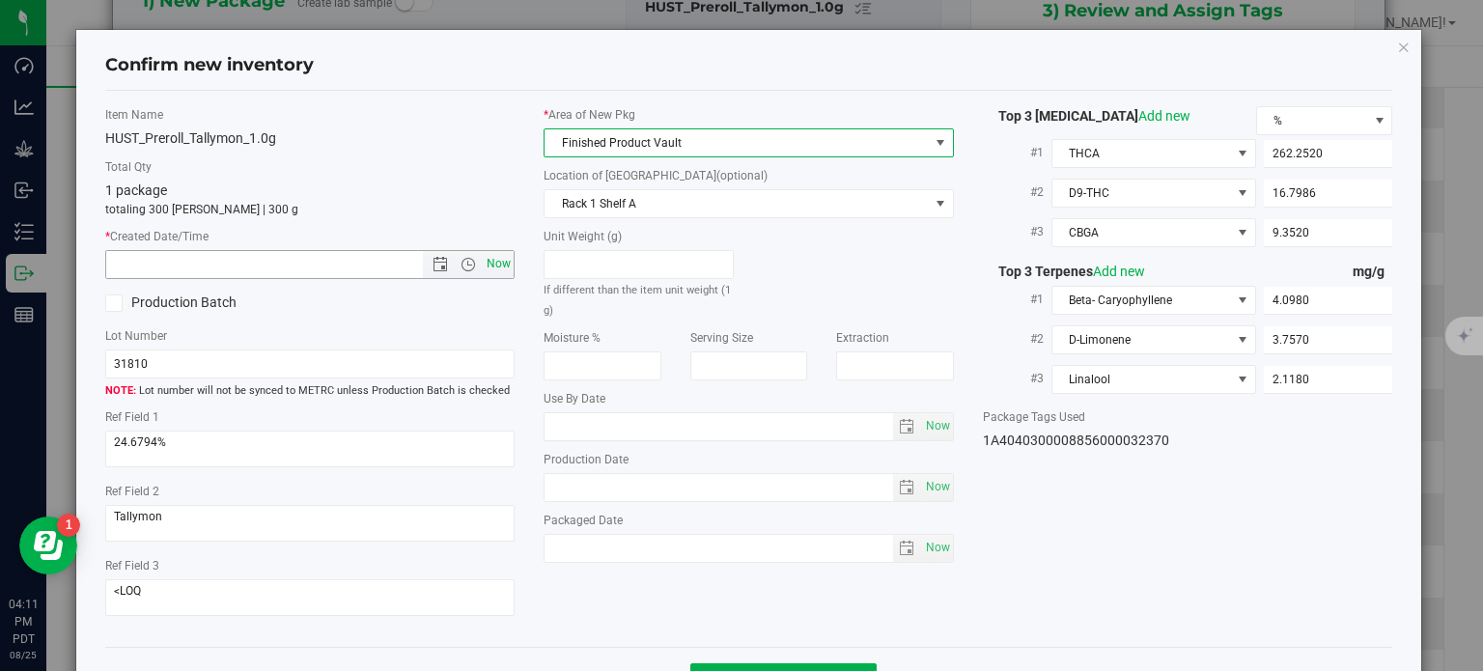
click at [493, 258] on span "Now" at bounding box center [499, 264] width 33 height 28
type input "[DATE] 4:11 PM"
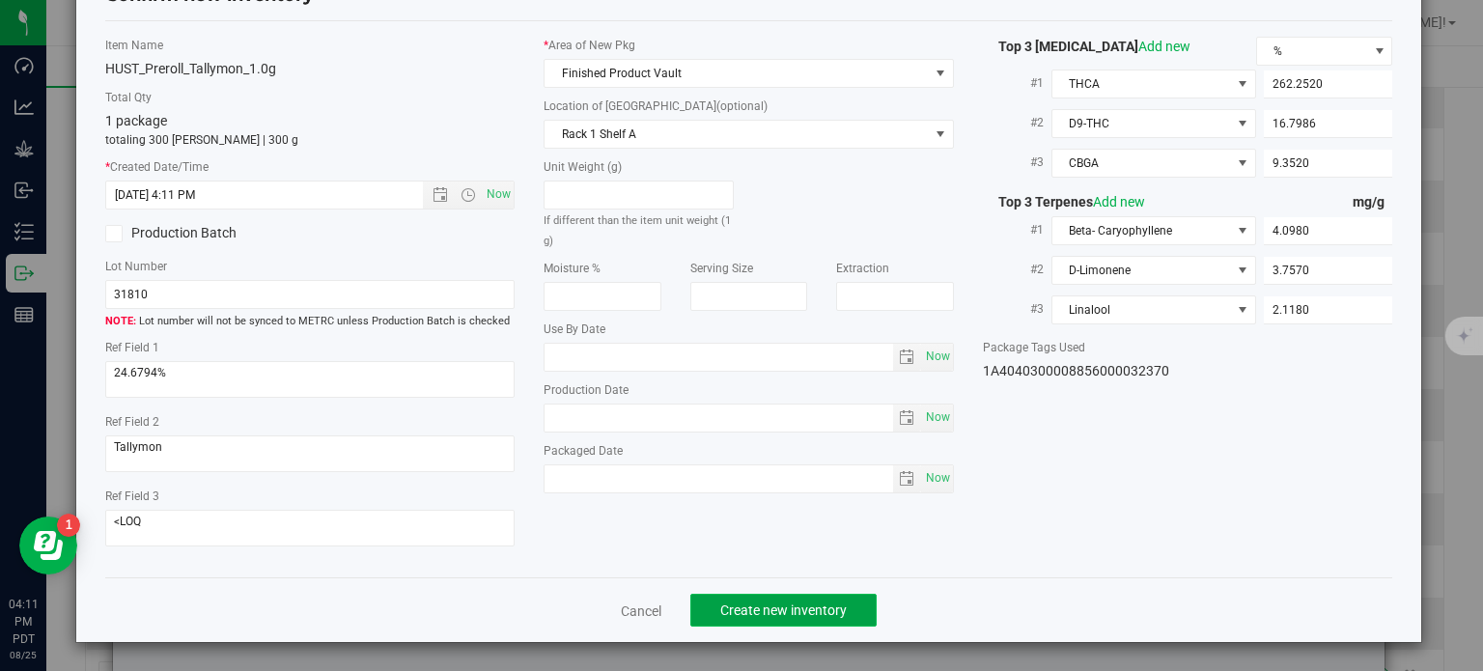
click at [746, 609] on span "Create new inventory" at bounding box center [783, 610] width 126 height 15
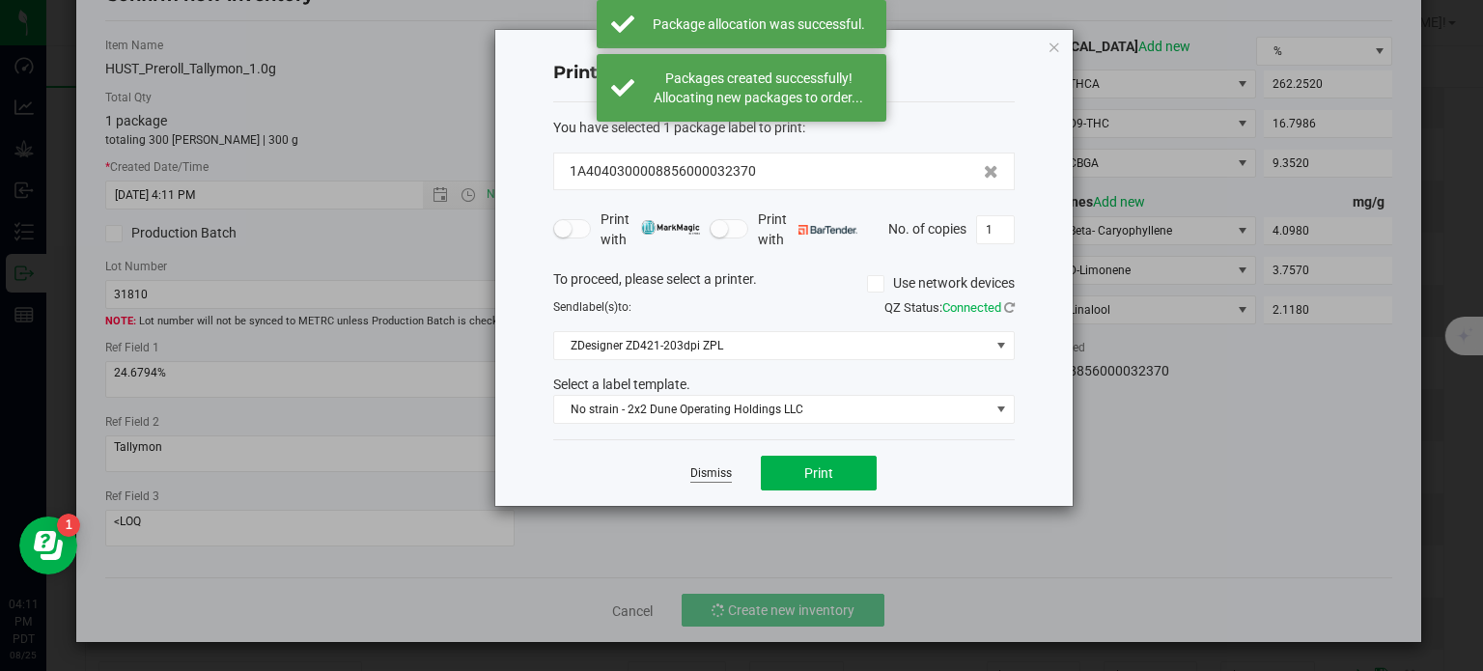
click at [710, 469] on link "Dismiss" at bounding box center [711, 473] width 42 height 16
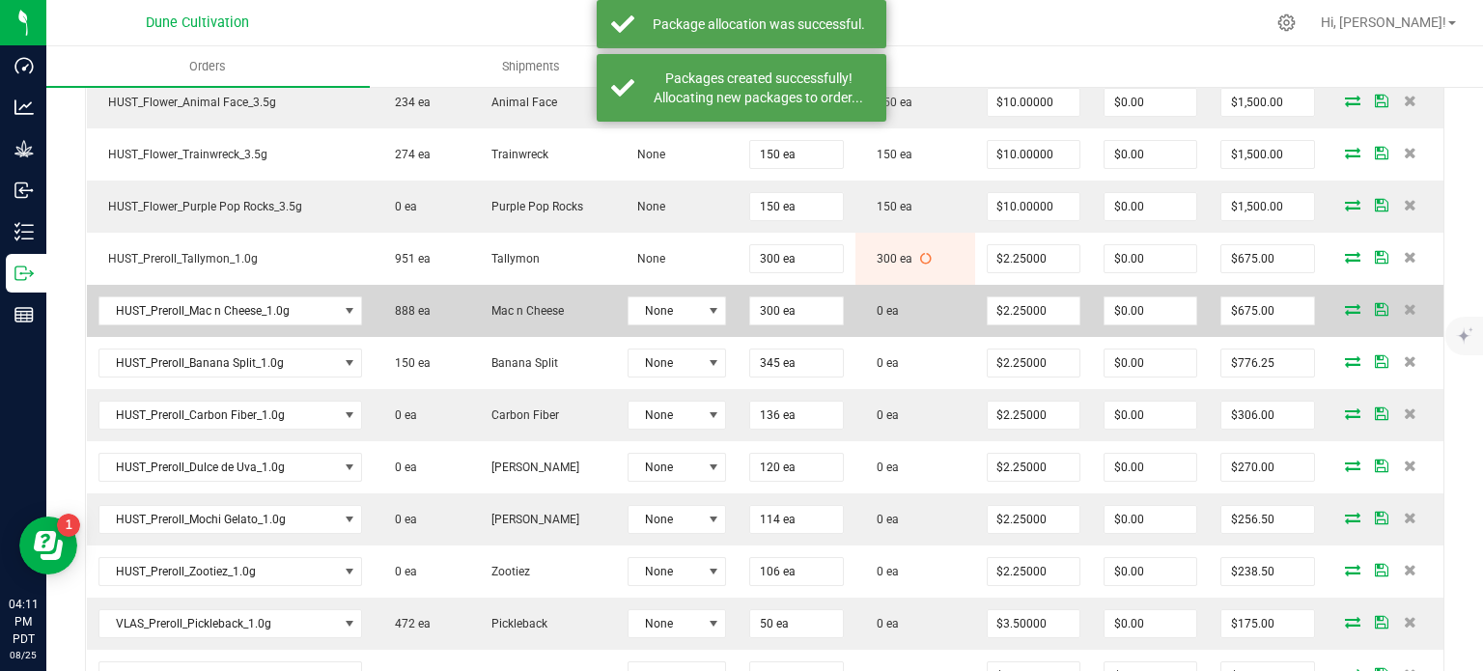
click at [1345, 303] on icon at bounding box center [1352, 309] width 15 height 12
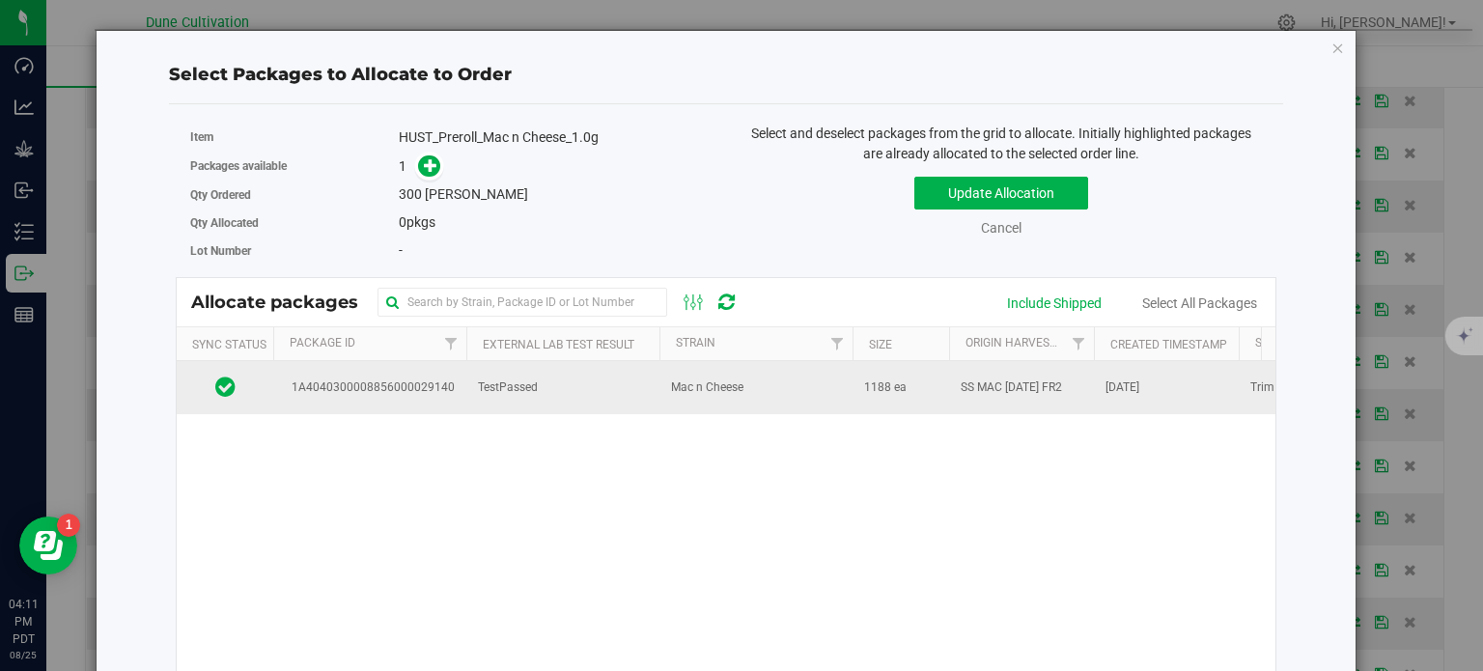
click at [474, 377] on td "TestPassed" at bounding box center [562, 387] width 193 height 52
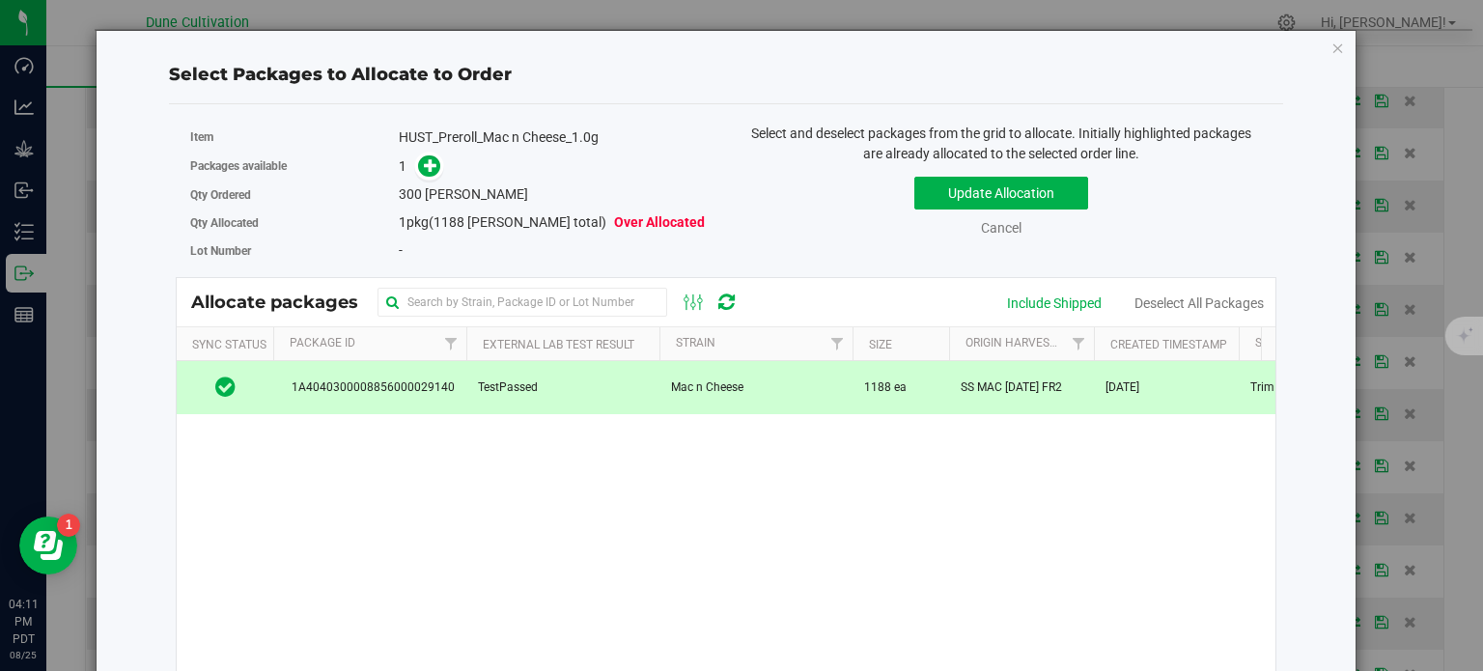
click at [421, 179] on div "Packages available 1" at bounding box center [450, 167] width 521 height 30
click at [424, 171] on icon at bounding box center [431, 165] width 14 height 14
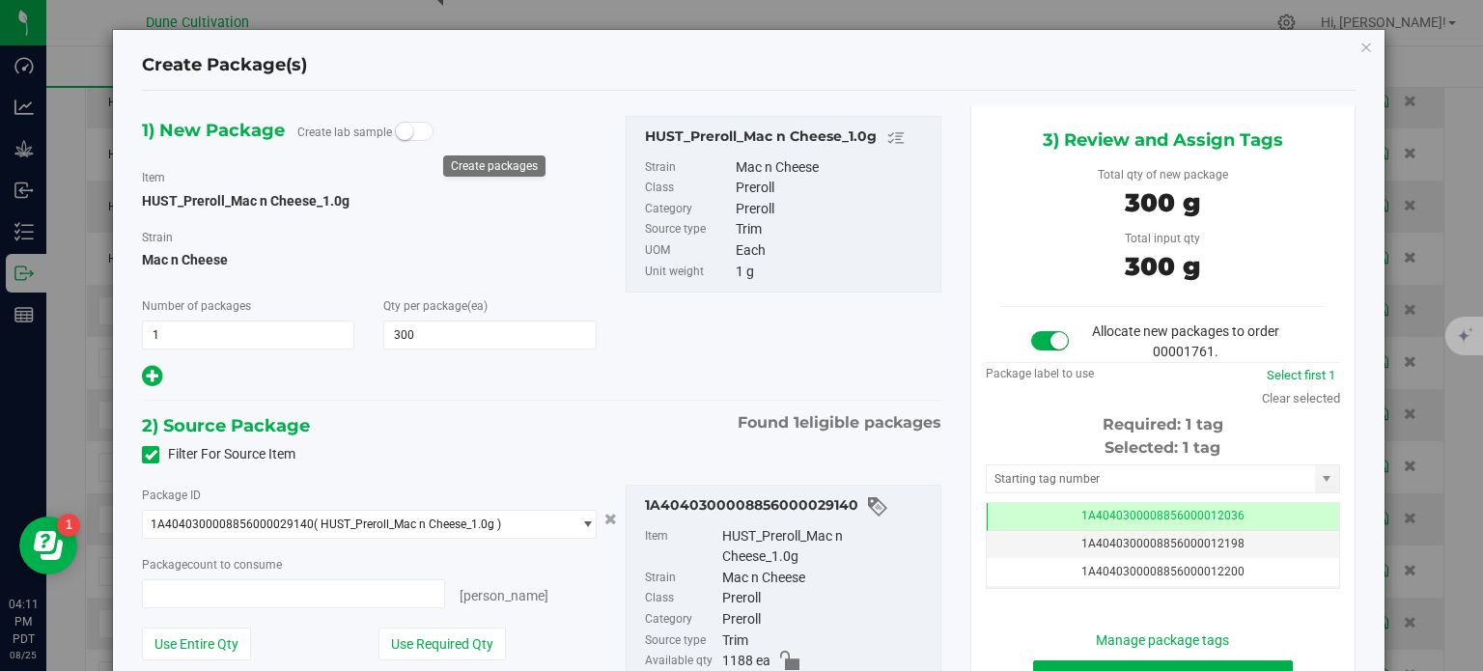
type input "300 ea"
click at [1057, 509] on td "1A4040300008856000012036" at bounding box center [1163, 517] width 352 height 28
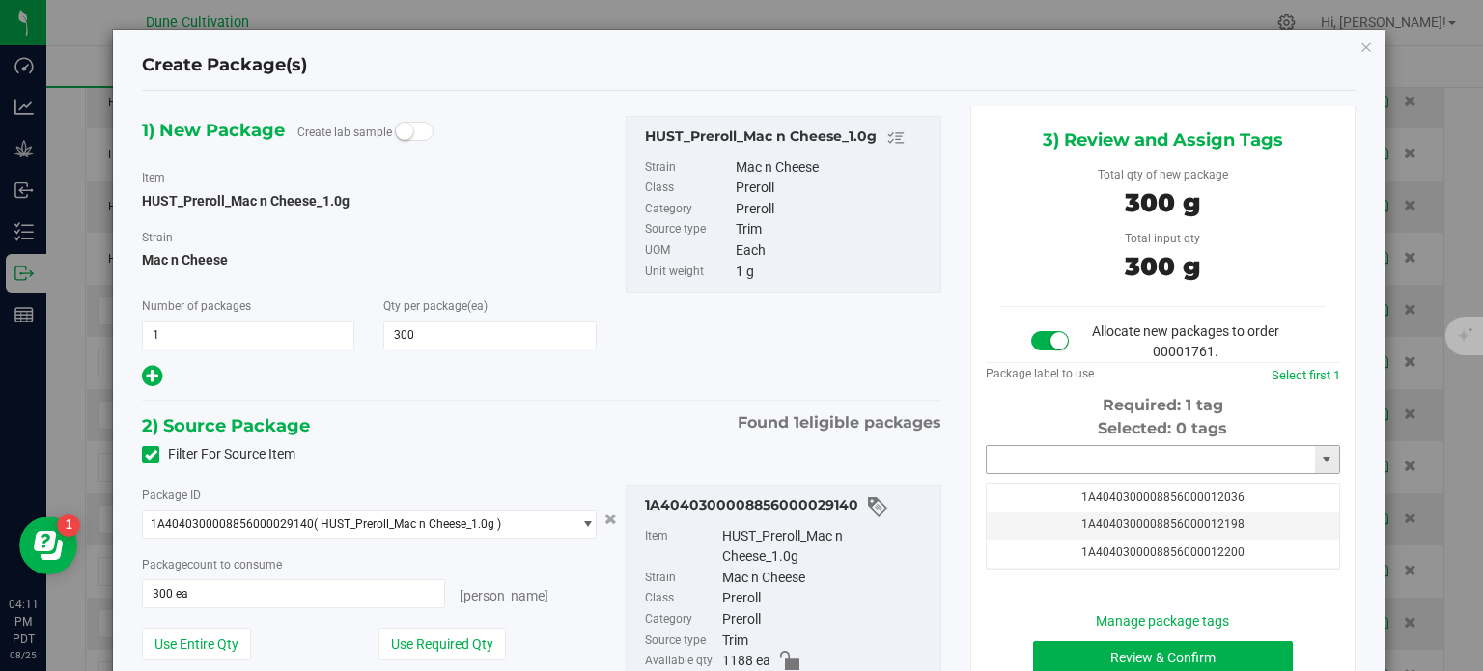
click at [1051, 461] on input "text" at bounding box center [1151, 459] width 328 height 27
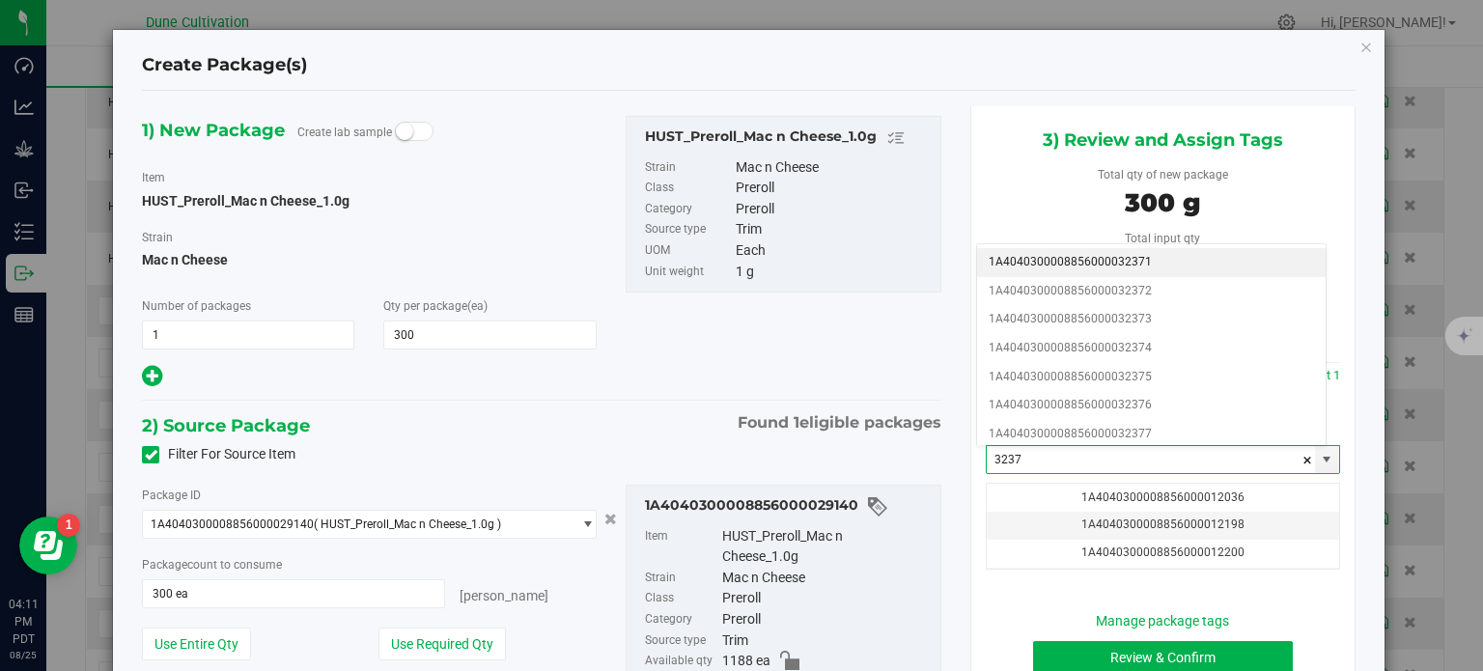
click at [1118, 260] on li "1A4040300008856000032371" at bounding box center [1151, 262] width 349 height 29
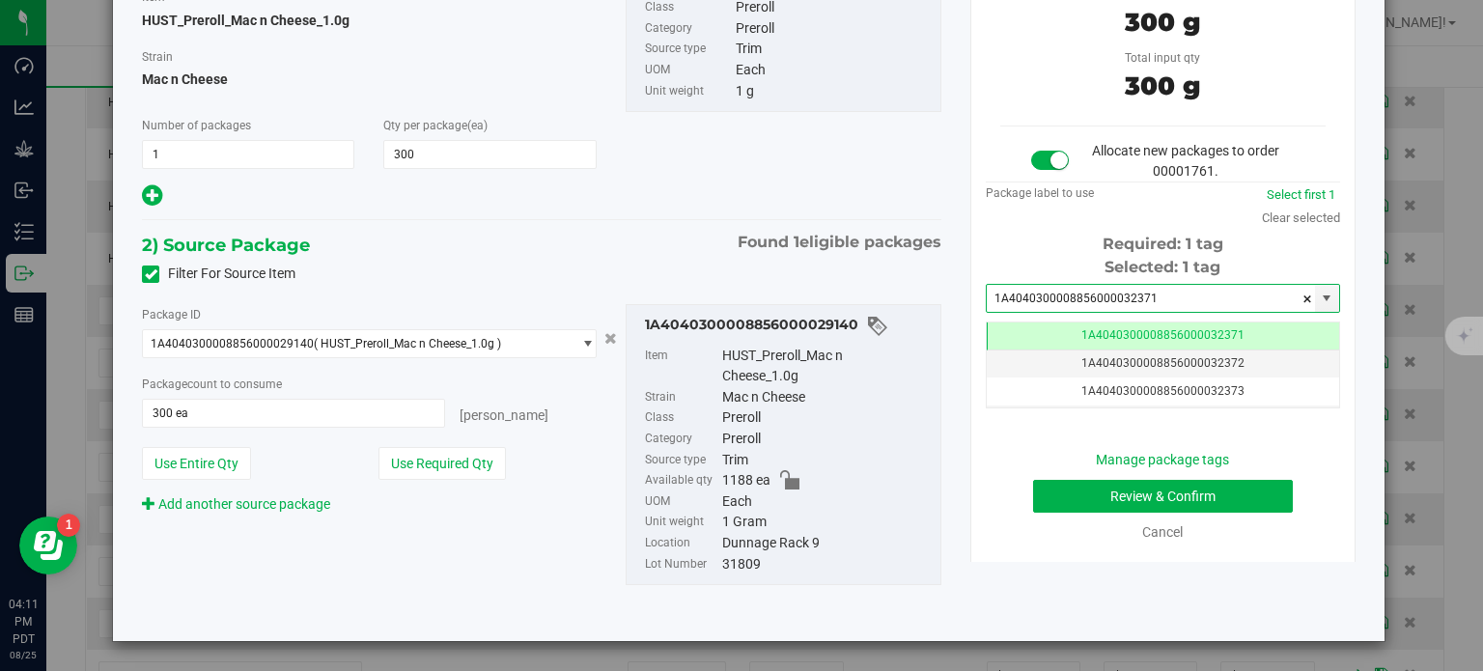
type input "1A4040300008856000032371"
click at [1078, 491] on button "Review & Confirm" at bounding box center [1163, 496] width 260 height 33
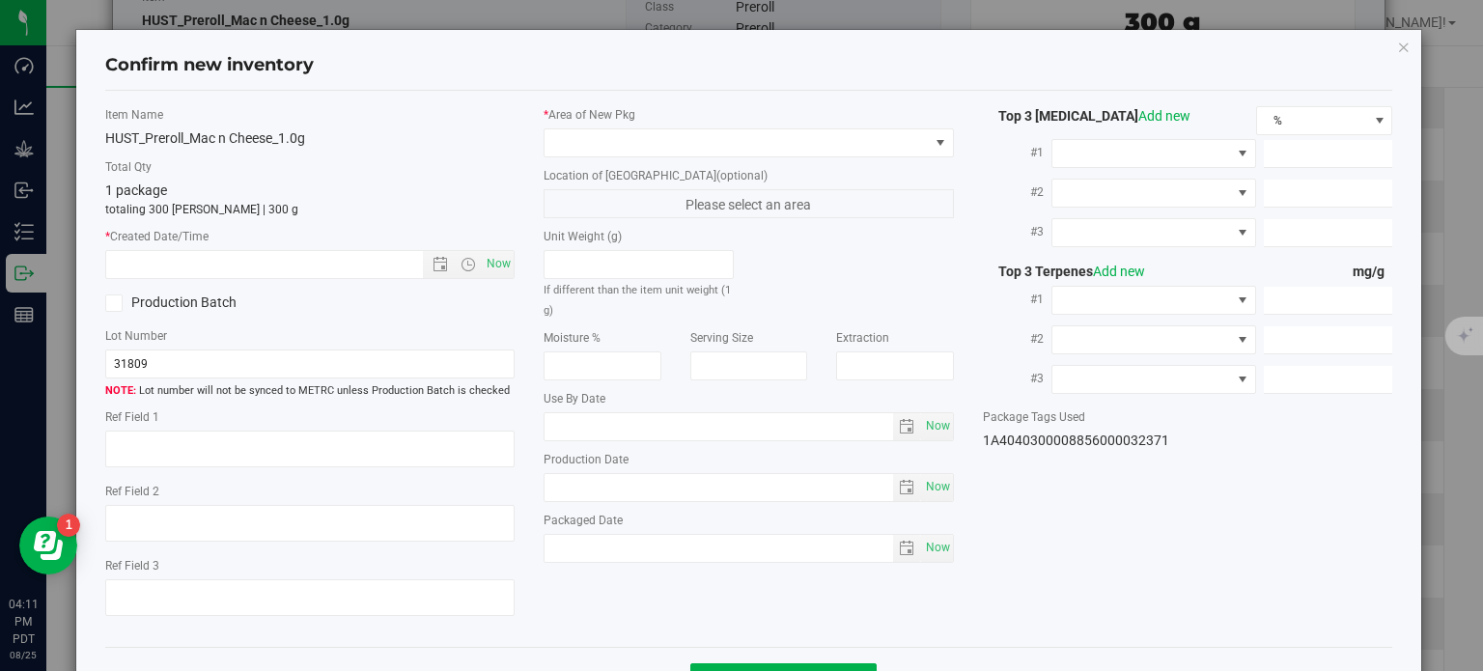
type textarea "25.6319%"
type textarea "<LOQ"
type input "275.2510"
type input "14.9242"
type input "8.6884"
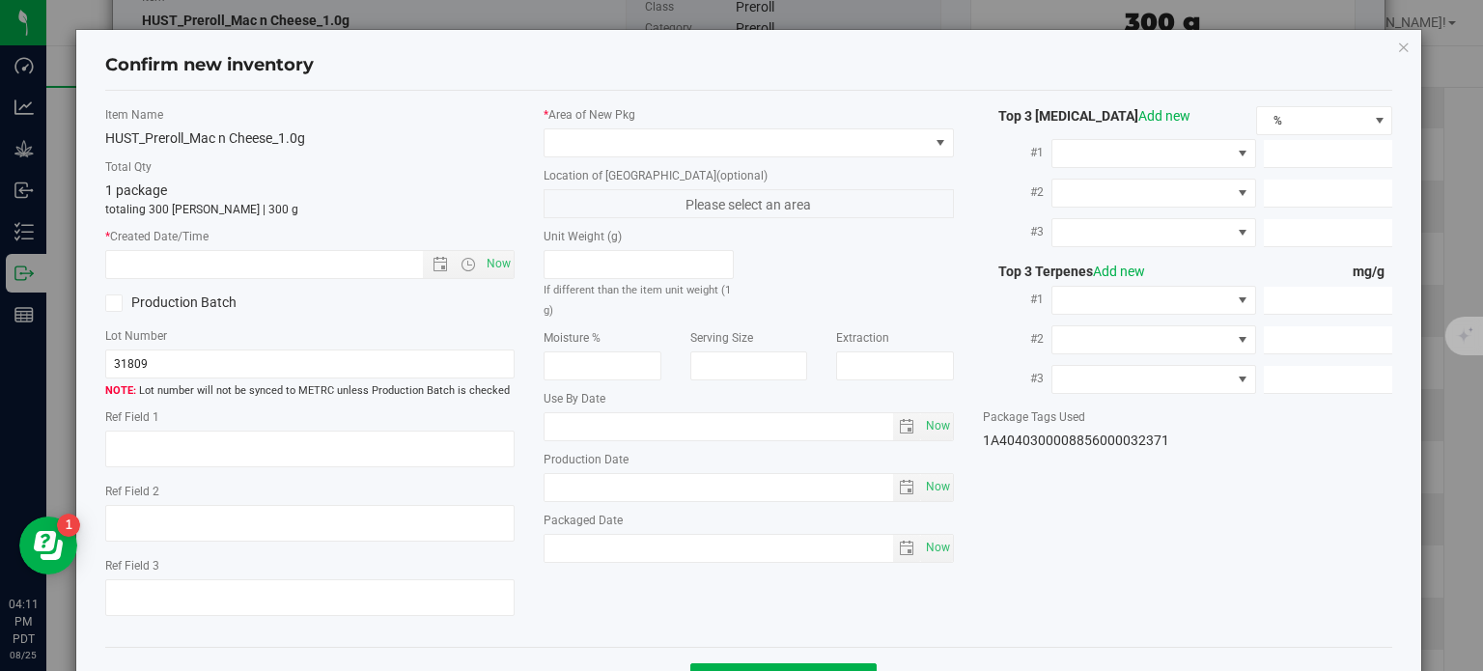
type input "3.7890"
type input "3.4210"
type input "1.9530"
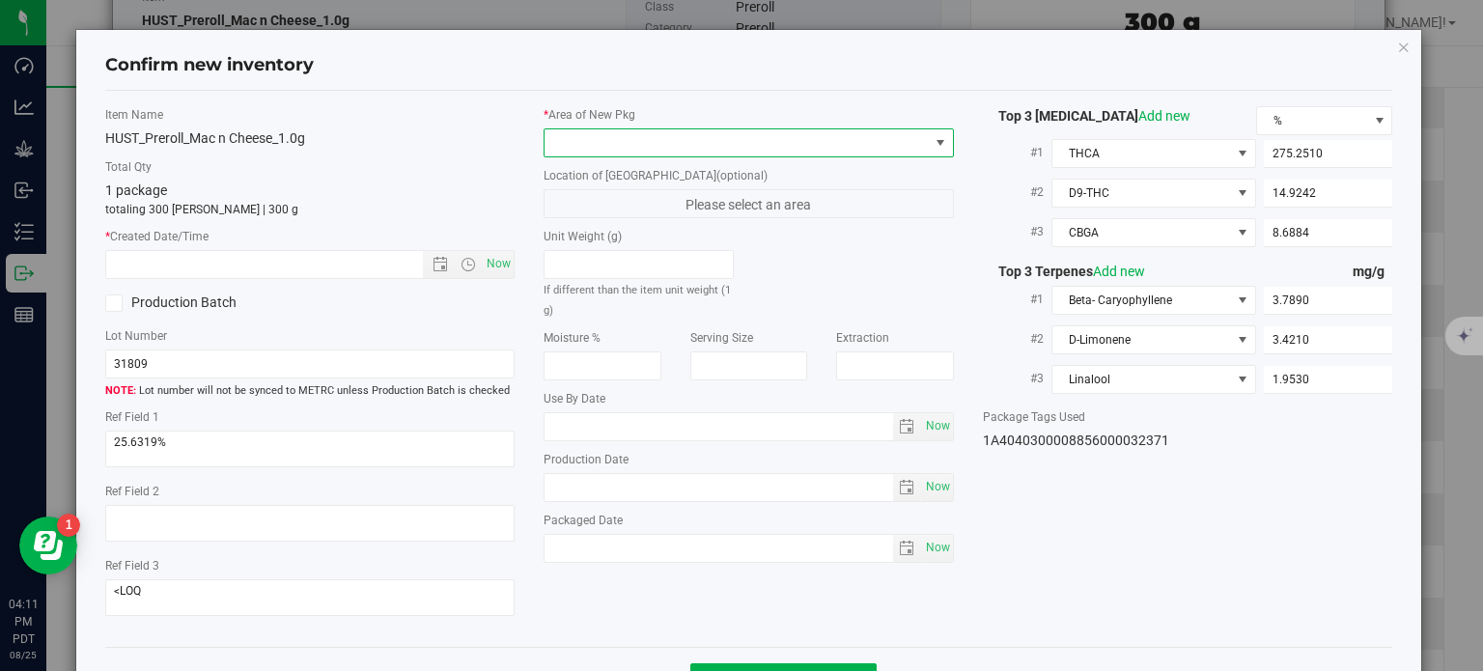
click at [708, 138] on span at bounding box center [737, 142] width 384 height 27
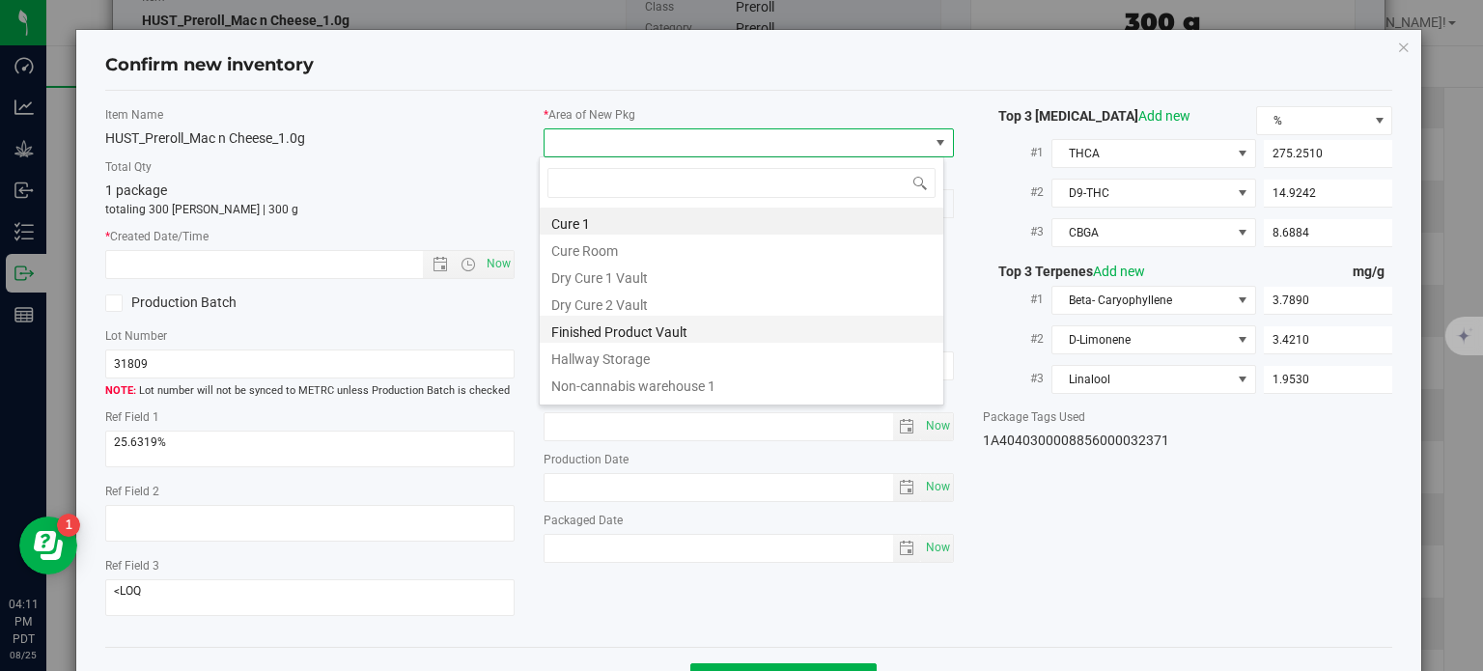
click at [618, 321] on li "Finished Product Vault" at bounding box center [742, 329] width 404 height 27
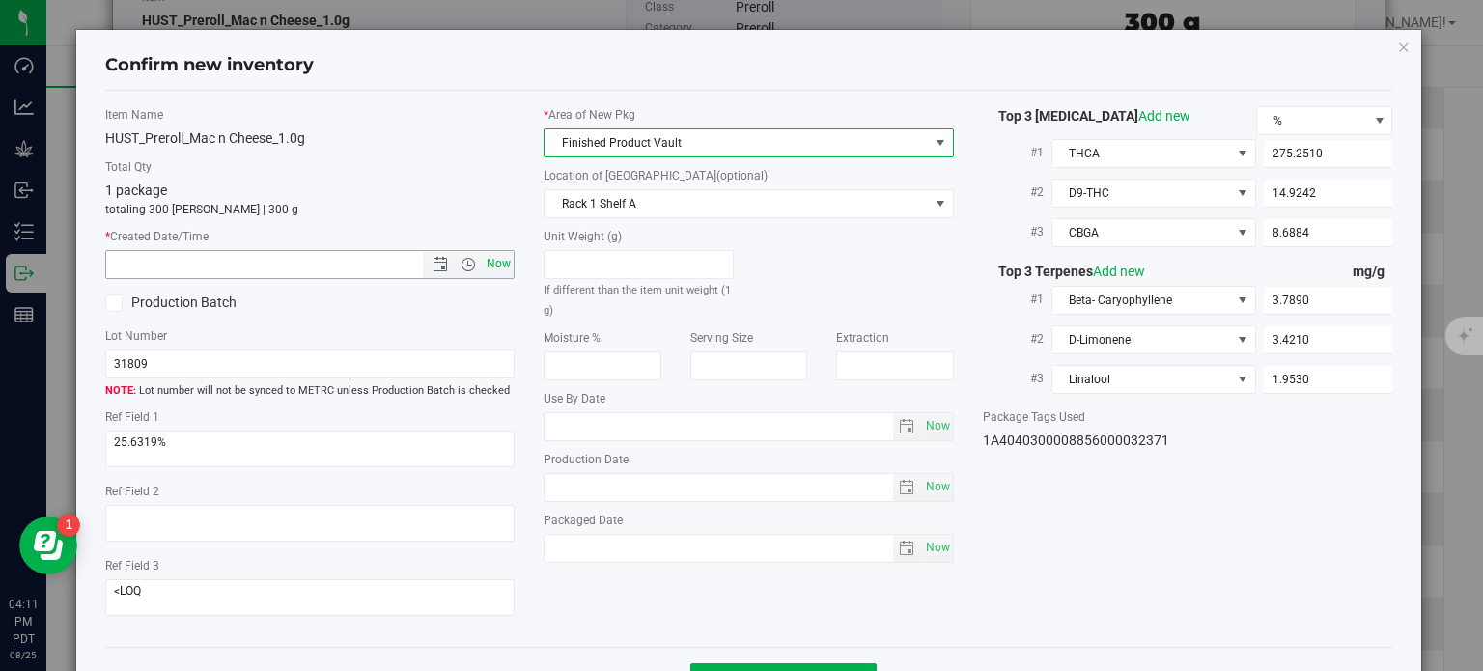
click at [499, 267] on span "Now" at bounding box center [499, 264] width 33 height 28
type input "[DATE] 4:12 PM"
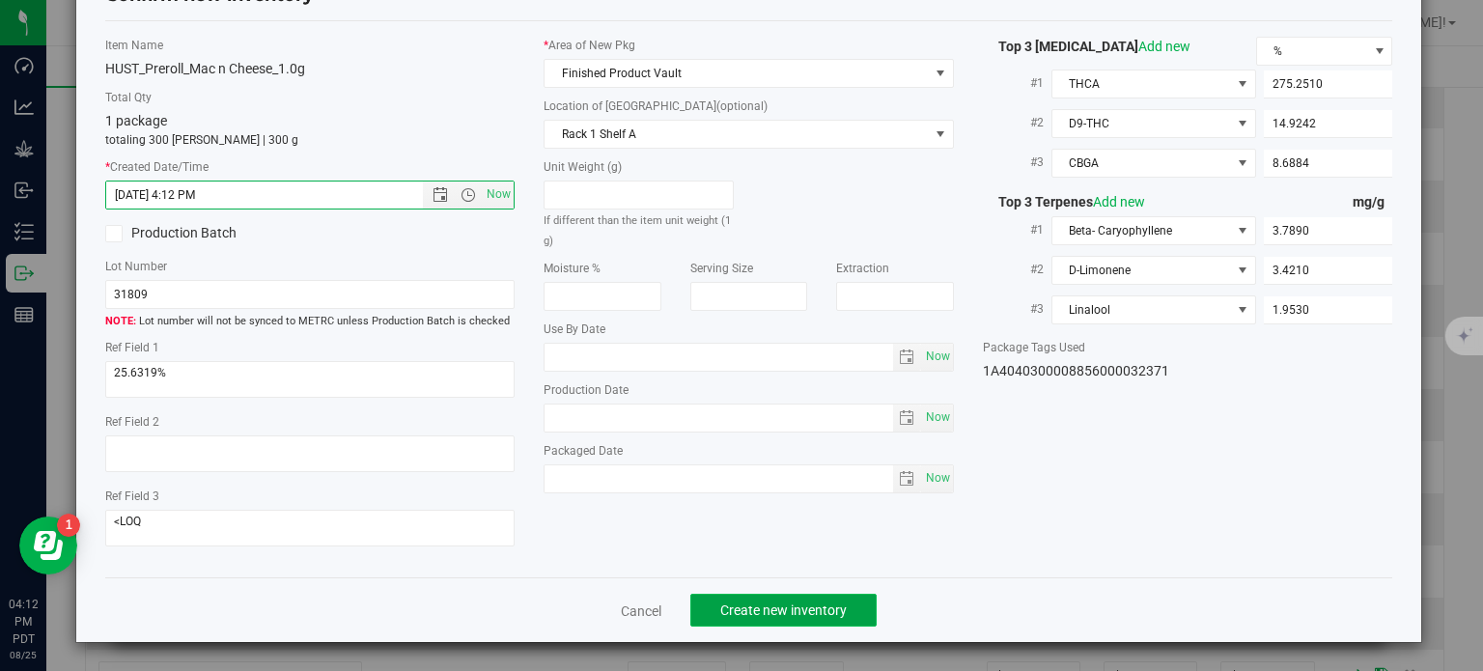
click at [786, 598] on button "Create new inventory" at bounding box center [783, 610] width 186 height 33
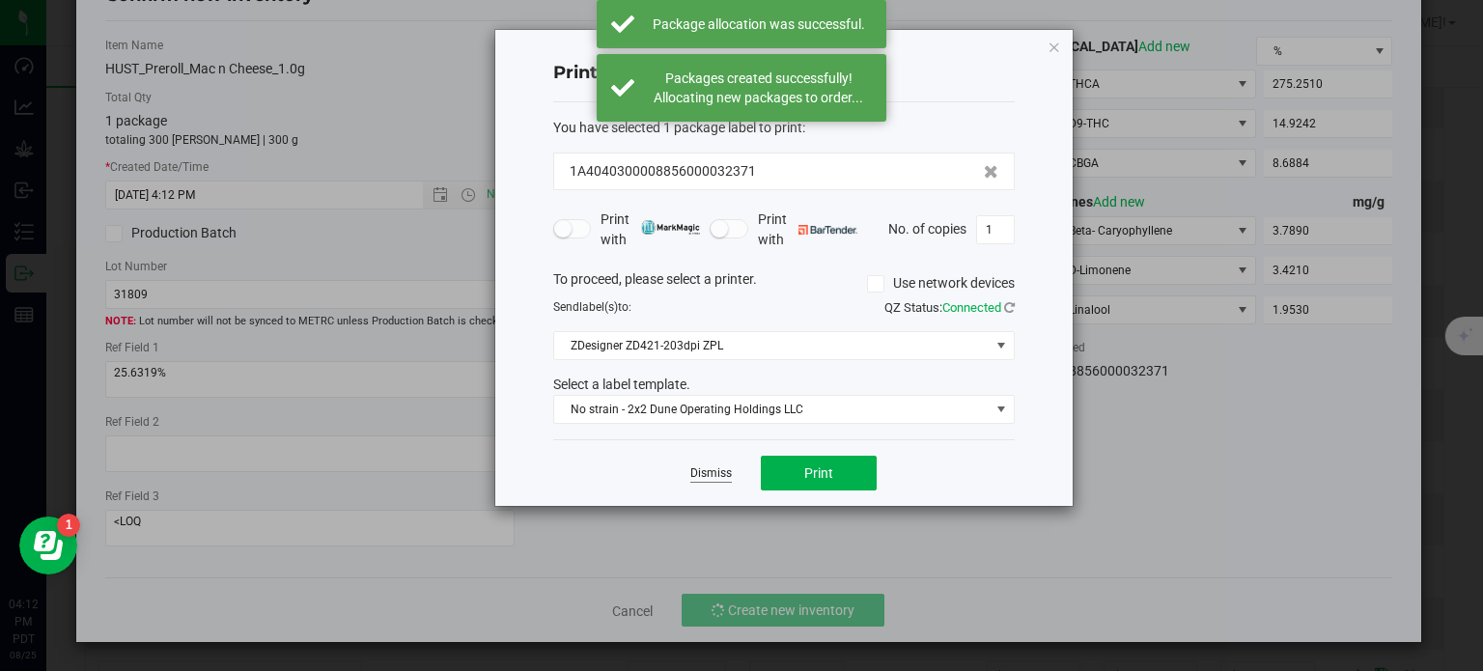
click at [714, 465] on link "Dismiss" at bounding box center [711, 473] width 42 height 16
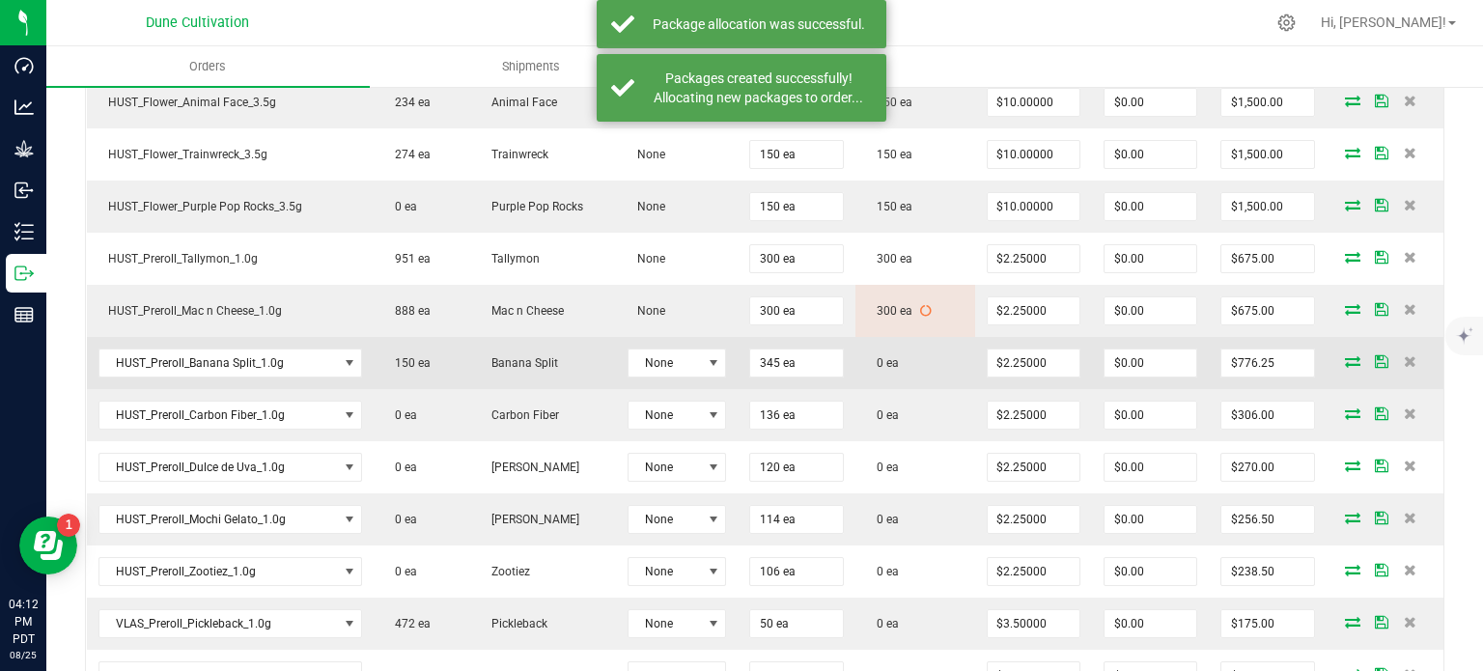
click at [1345, 355] on icon at bounding box center [1352, 361] width 15 height 12
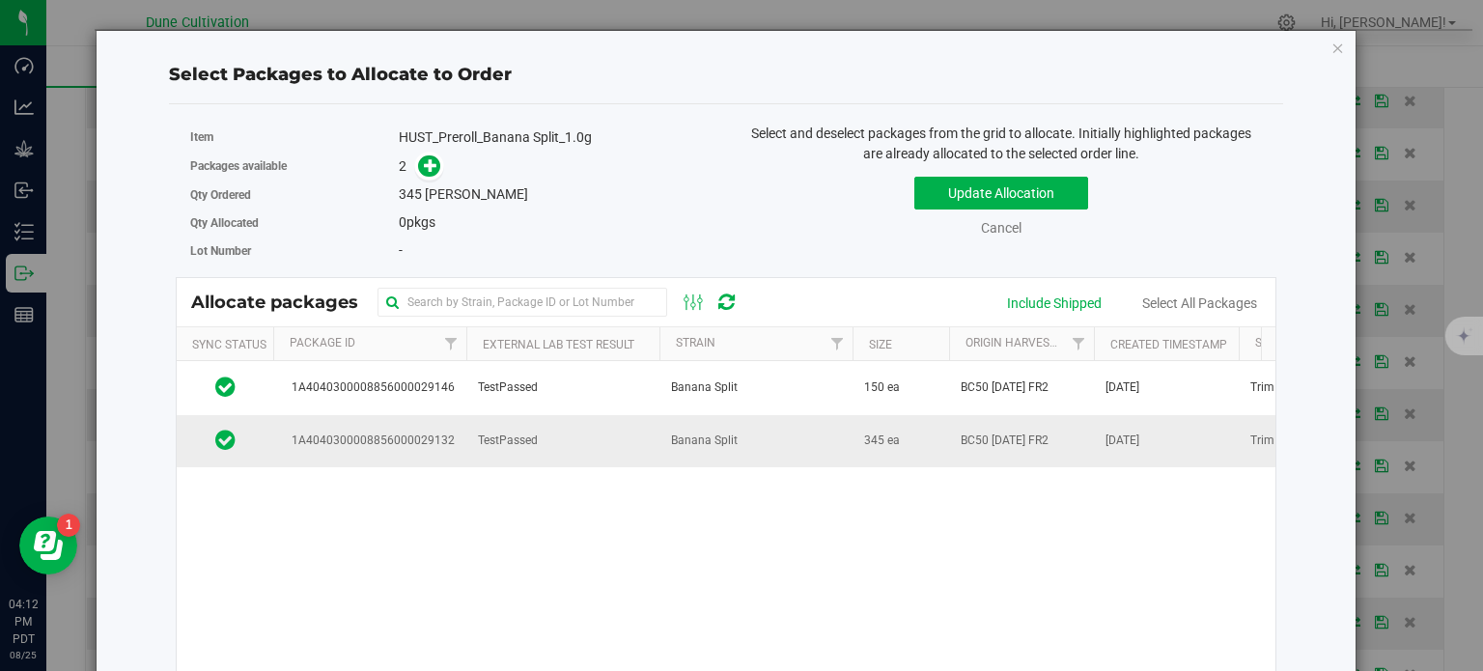
click at [491, 451] on td "TestPassed" at bounding box center [562, 441] width 193 height 52
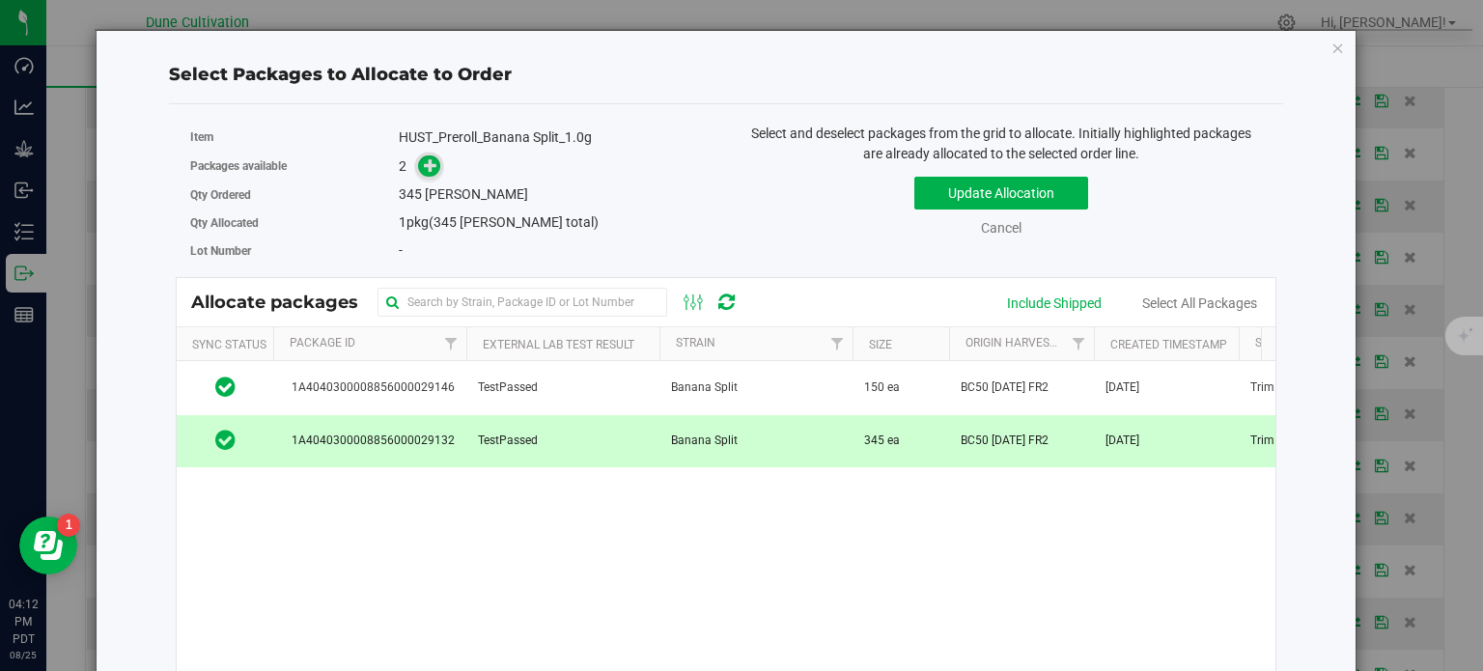
click at [429, 169] on icon at bounding box center [431, 165] width 14 height 14
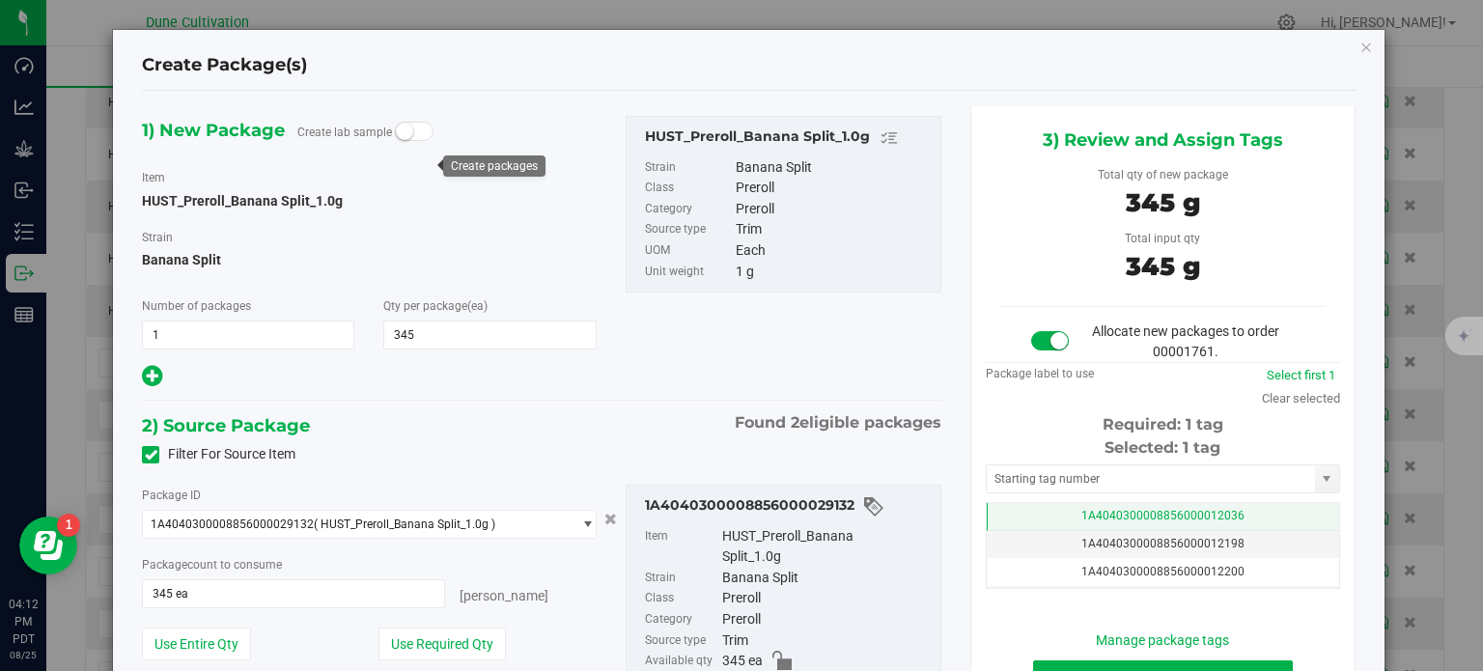
click at [993, 510] on td "1A4040300008856000012036" at bounding box center [1163, 517] width 352 height 28
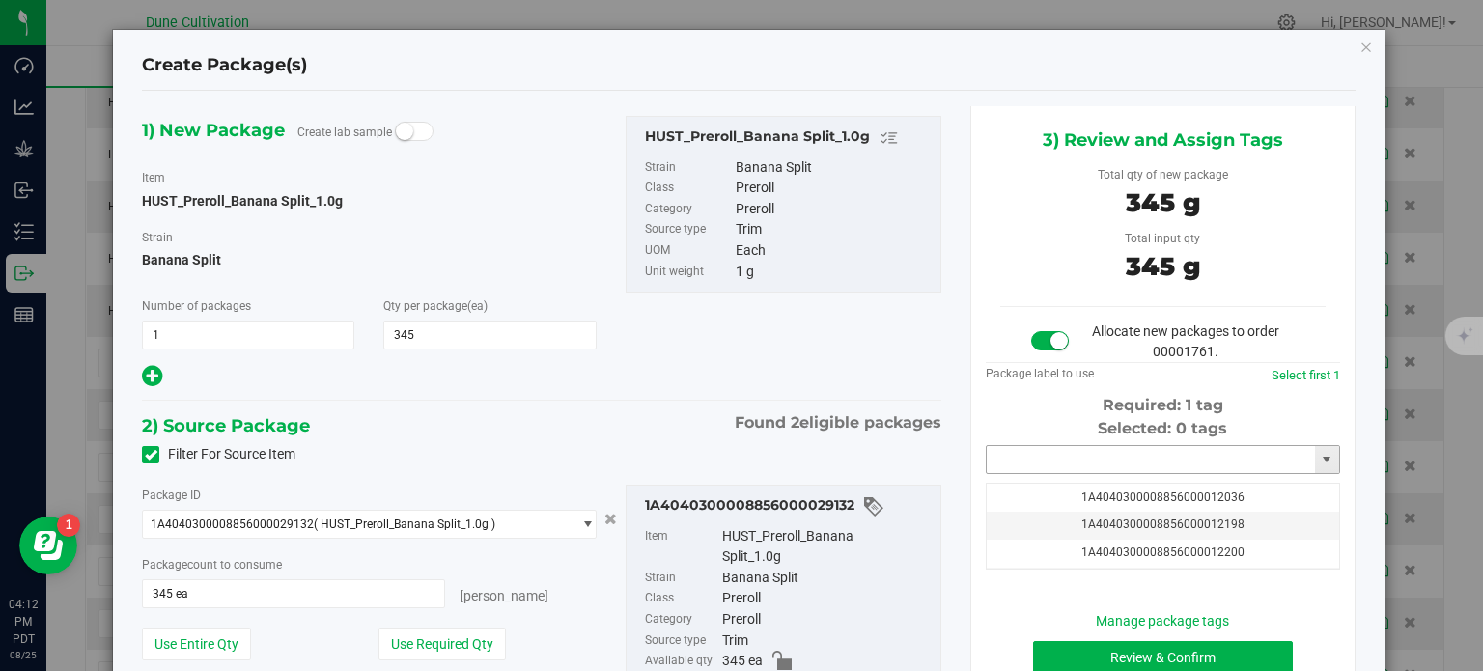
click at [1016, 460] on input "text" at bounding box center [1151, 459] width 328 height 27
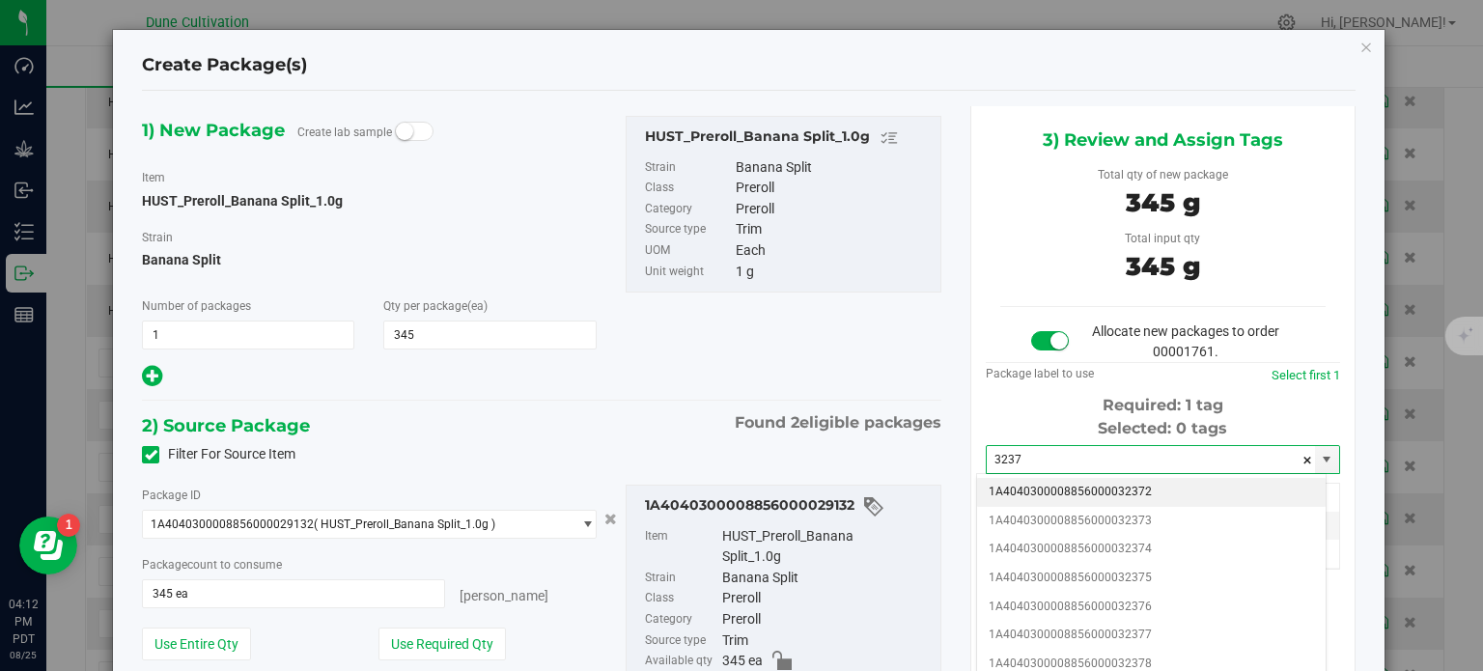
click at [1073, 491] on li "1A4040300008856000032372" at bounding box center [1151, 492] width 349 height 29
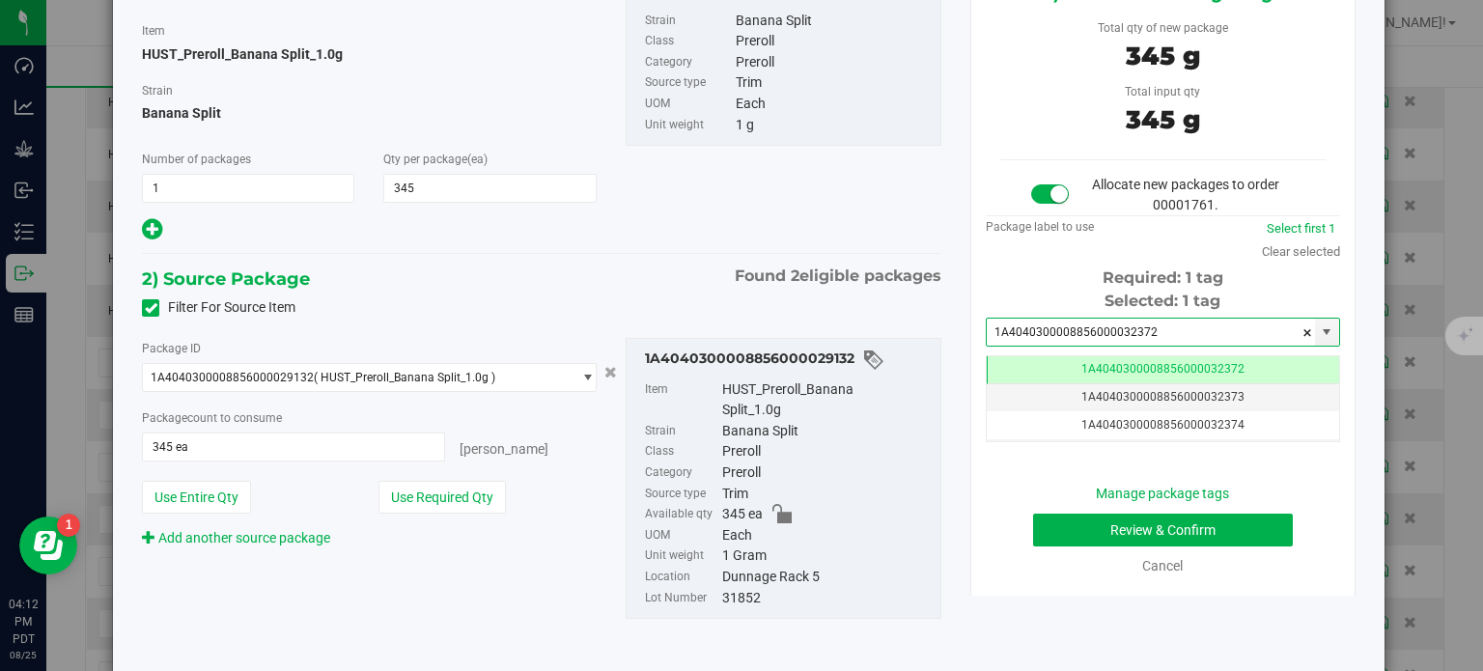
type input "1A4040300008856000032372"
click at [1062, 540] on button "Review & Confirm" at bounding box center [1163, 530] width 260 height 33
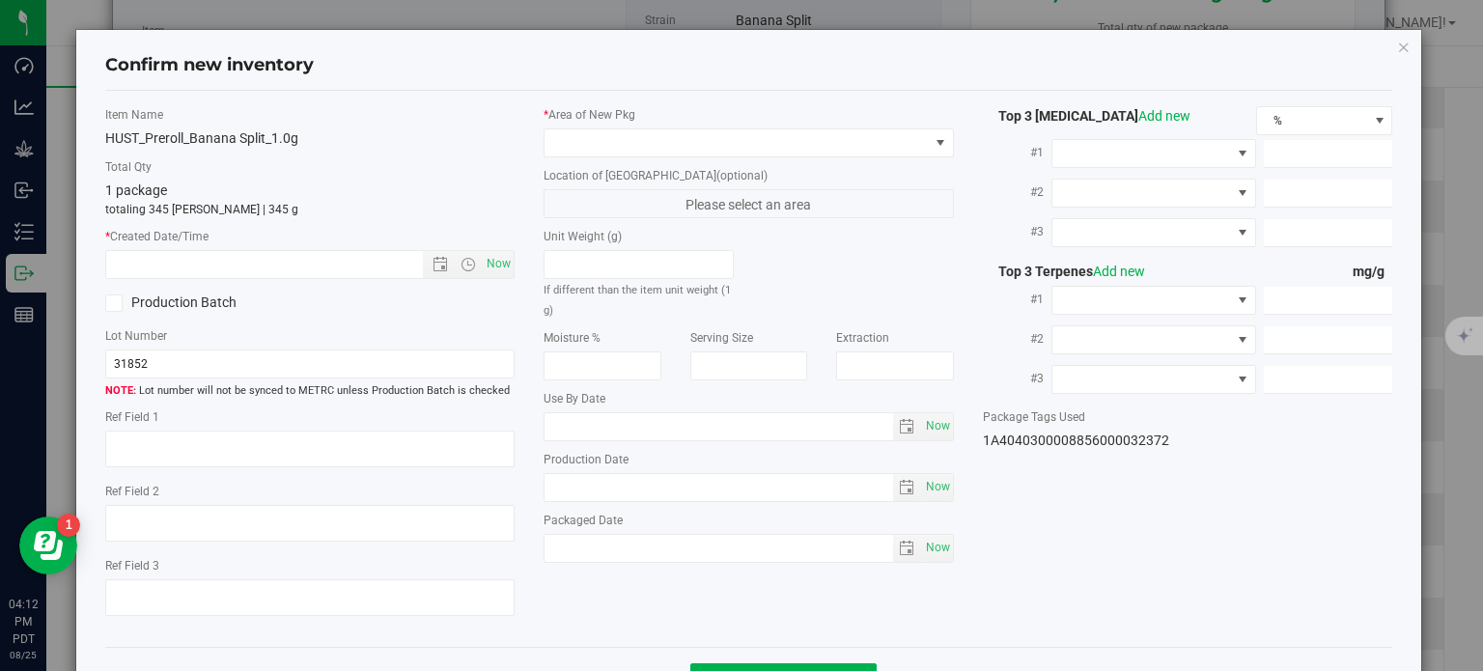
type textarea "22.9801%"
type textarea "BC50"
type textarea "<LOQ"
type input "249.7390"
type input "11.5741"
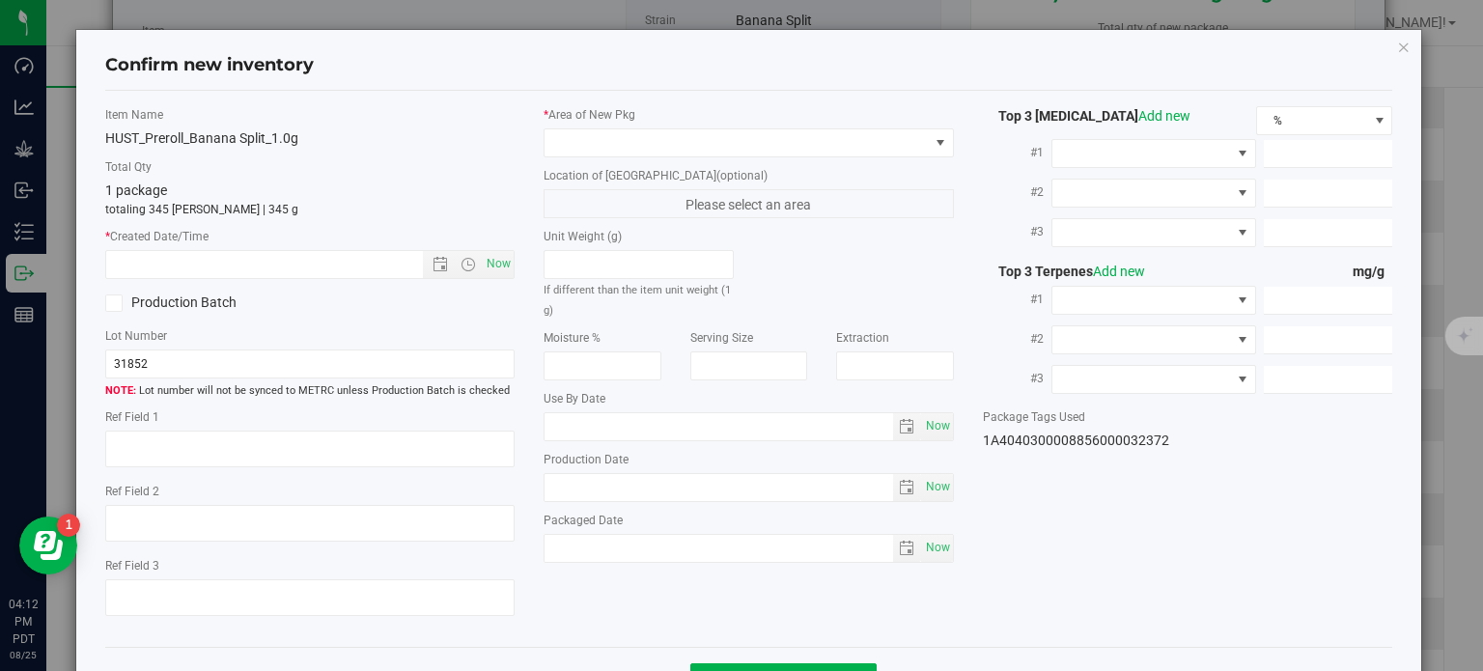
type input "10.7798"
type input "2.2950"
type input "2.2440"
type input "1.4230"
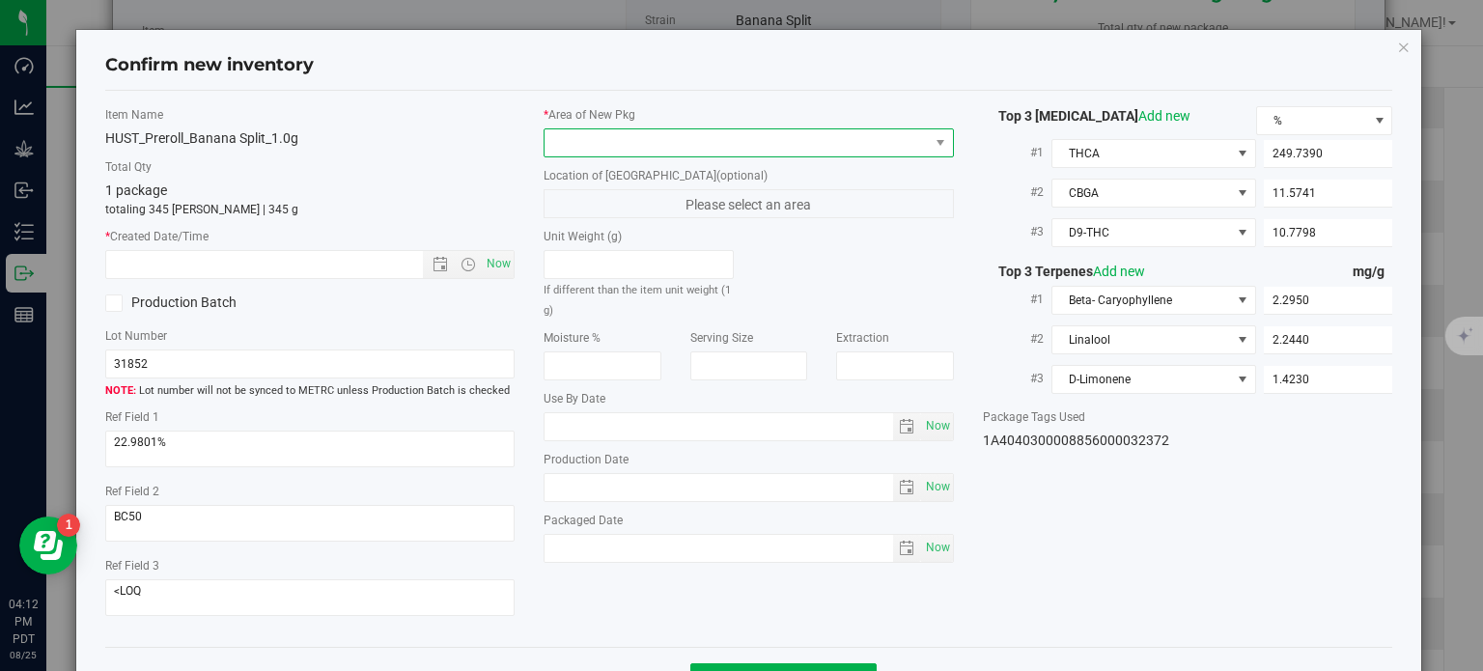
click at [810, 145] on span at bounding box center [737, 142] width 384 height 27
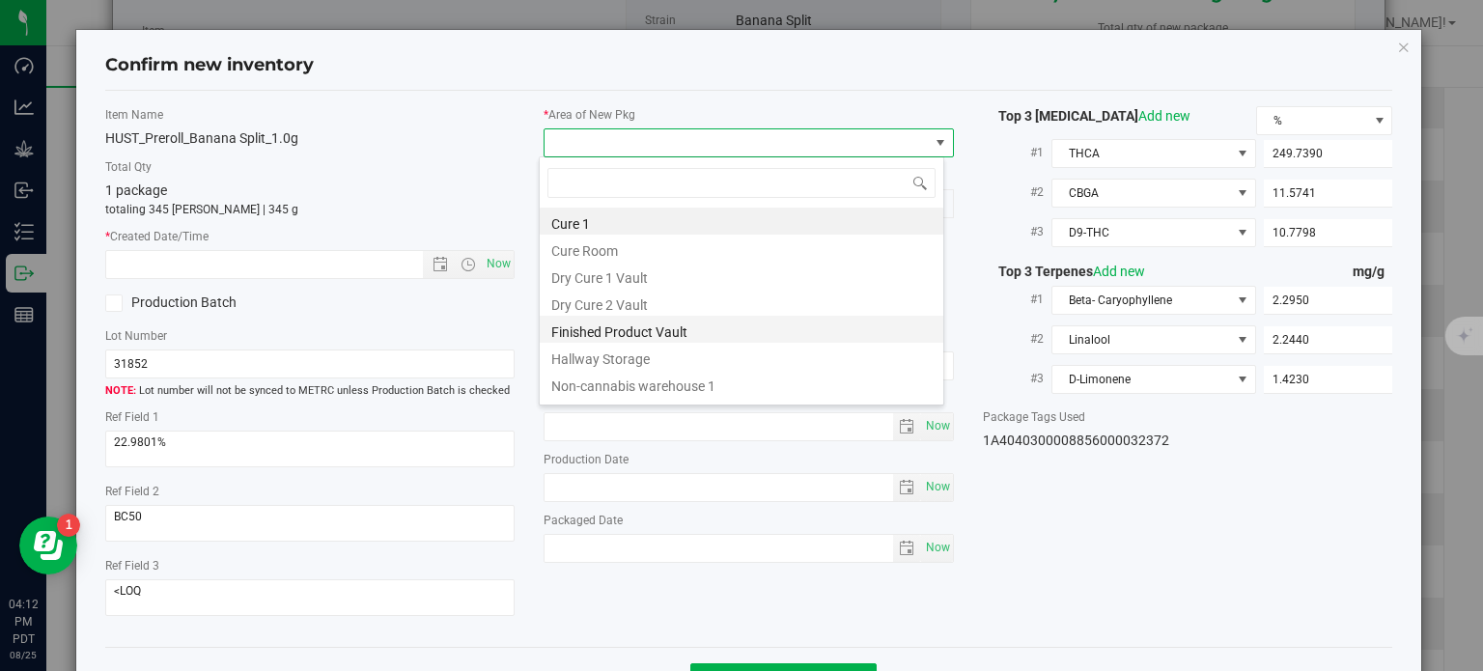
click at [687, 335] on li "Finished Product Vault" at bounding box center [742, 329] width 404 height 27
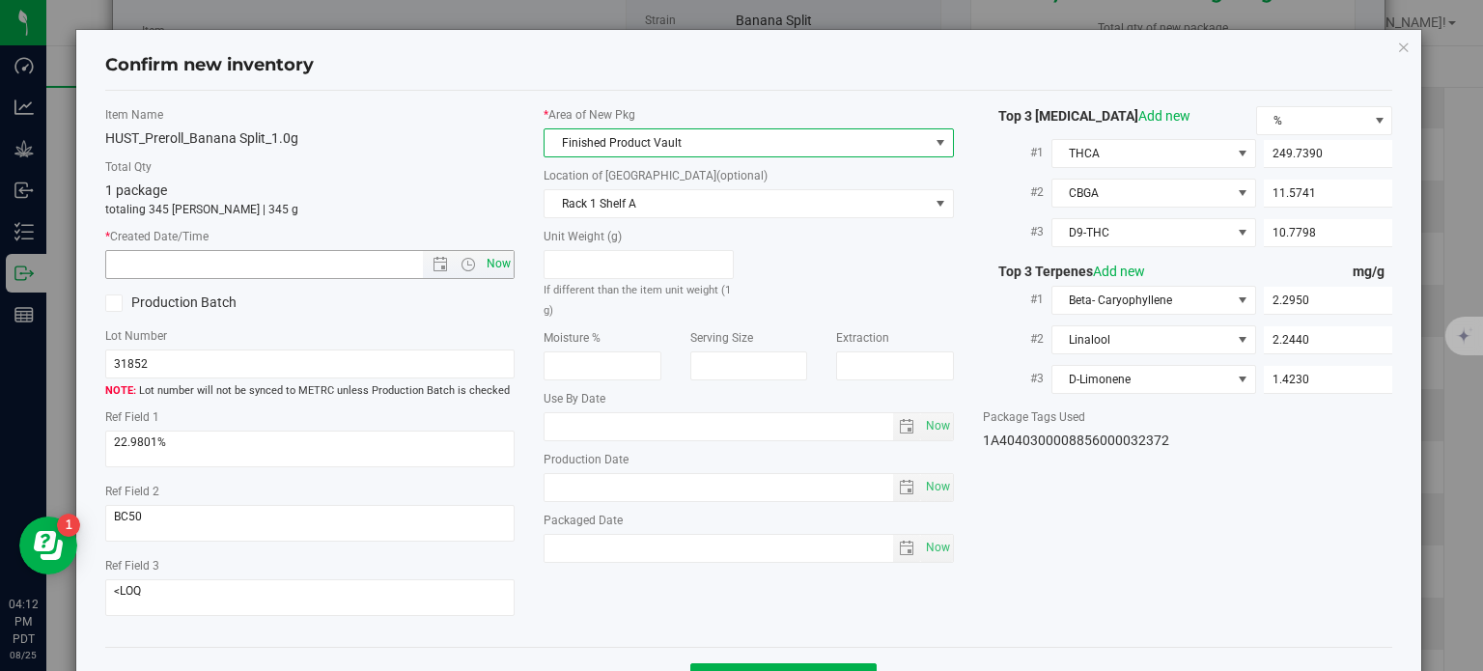
click at [501, 264] on span "Now" at bounding box center [499, 264] width 33 height 28
type input "[DATE] 4:12 PM"
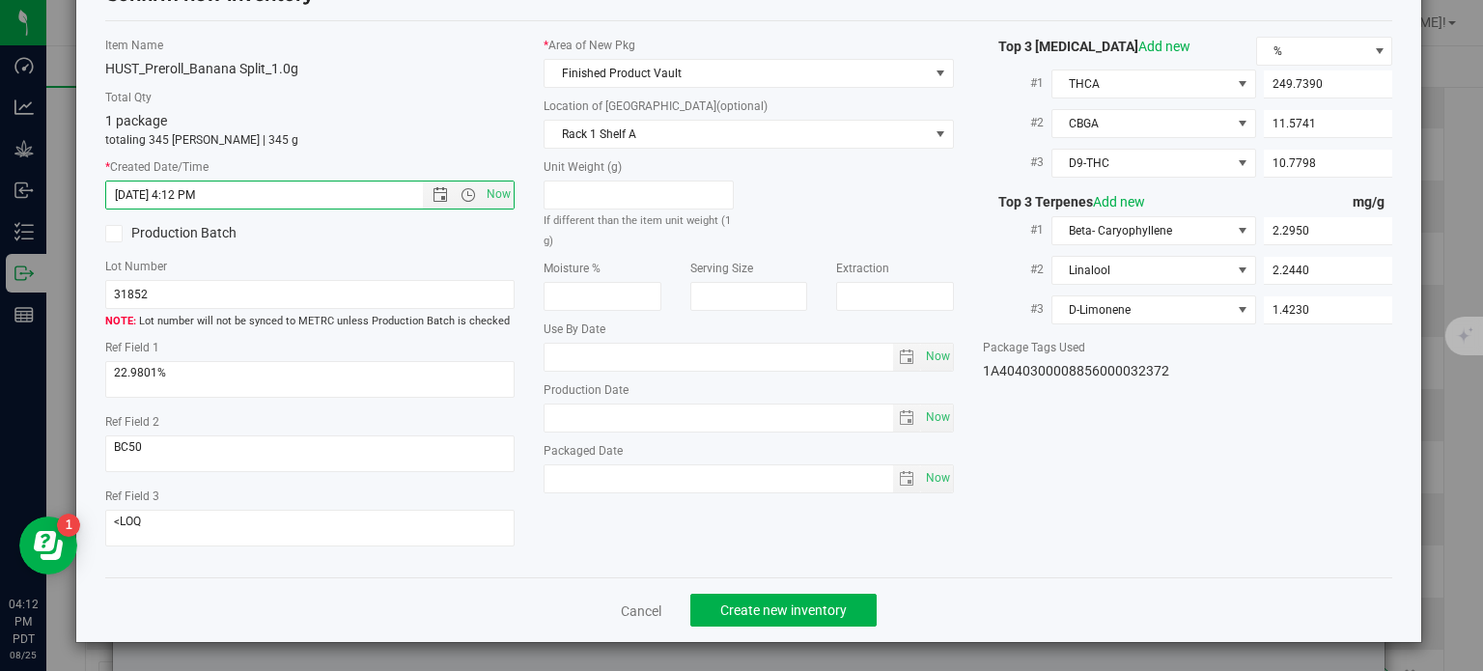
click at [769, 587] on div "Cancel Create new inventory" at bounding box center [749, 609] width 1288 height 65
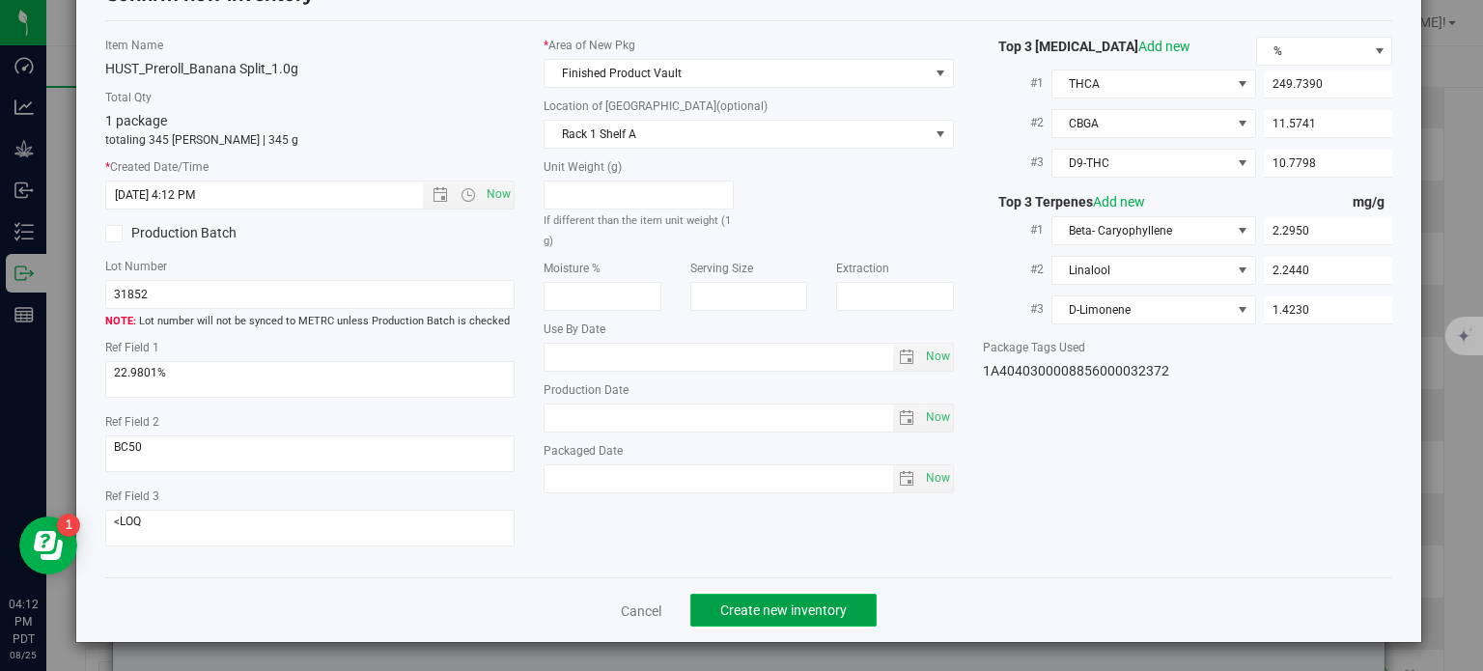
click at [776, 603] on span "Create new inventory" at bounding box center [783, 610] width 126 height 15
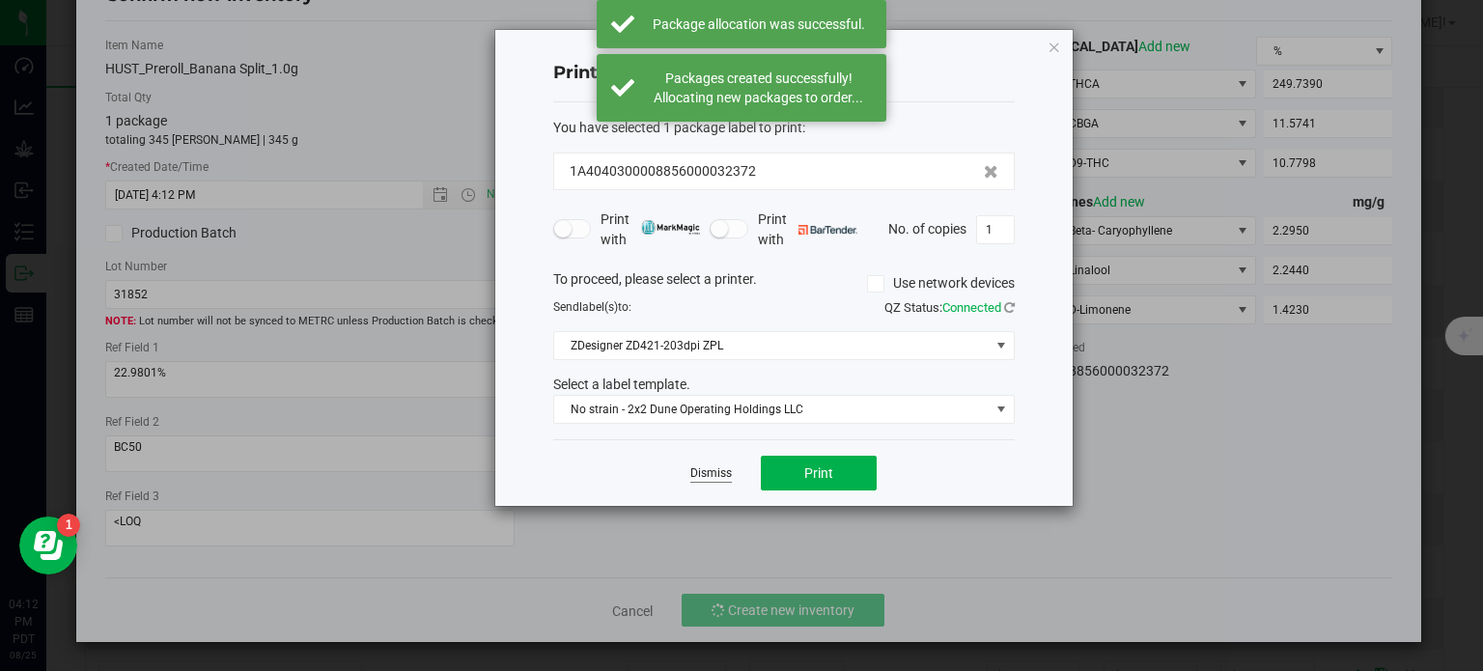
click at [719, 475] on link "Dismiss" at bounding box center [711, 473] width 42 height 16
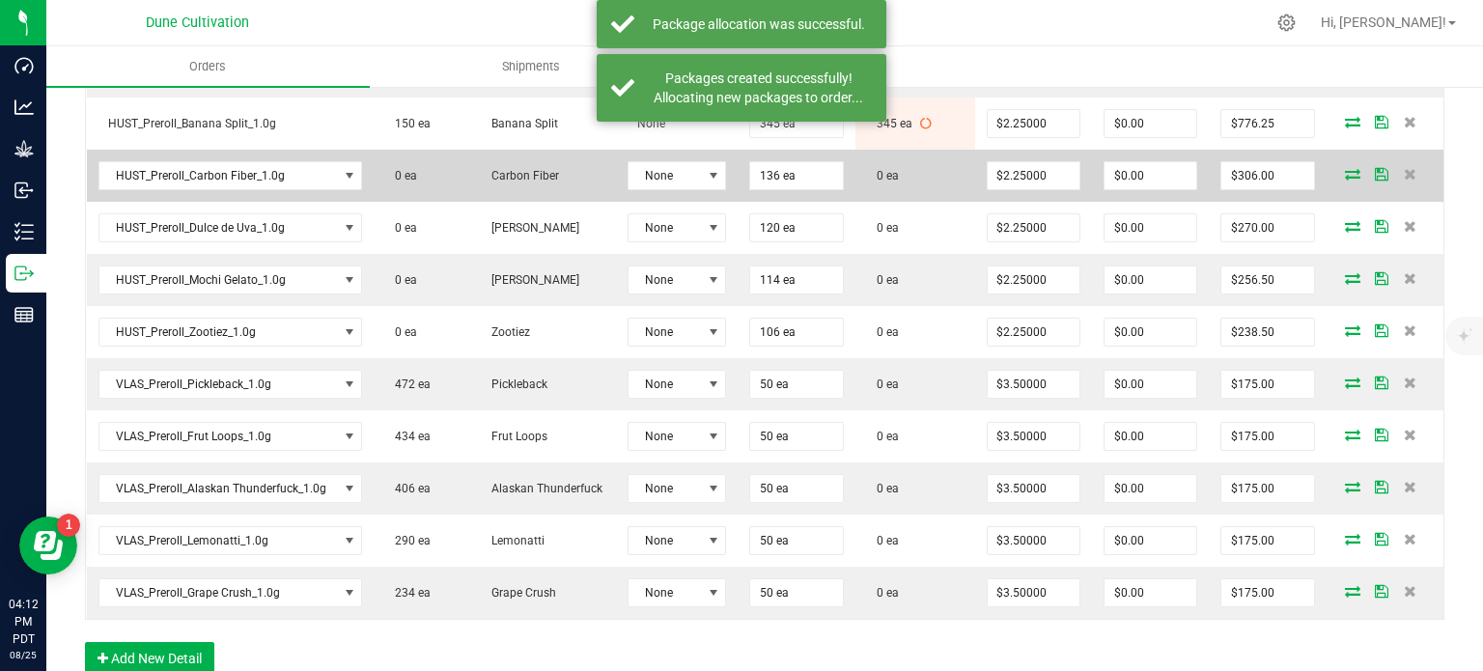
click at [1345, 168] on icon at bounding box center [1352, 174] width 15 height 12
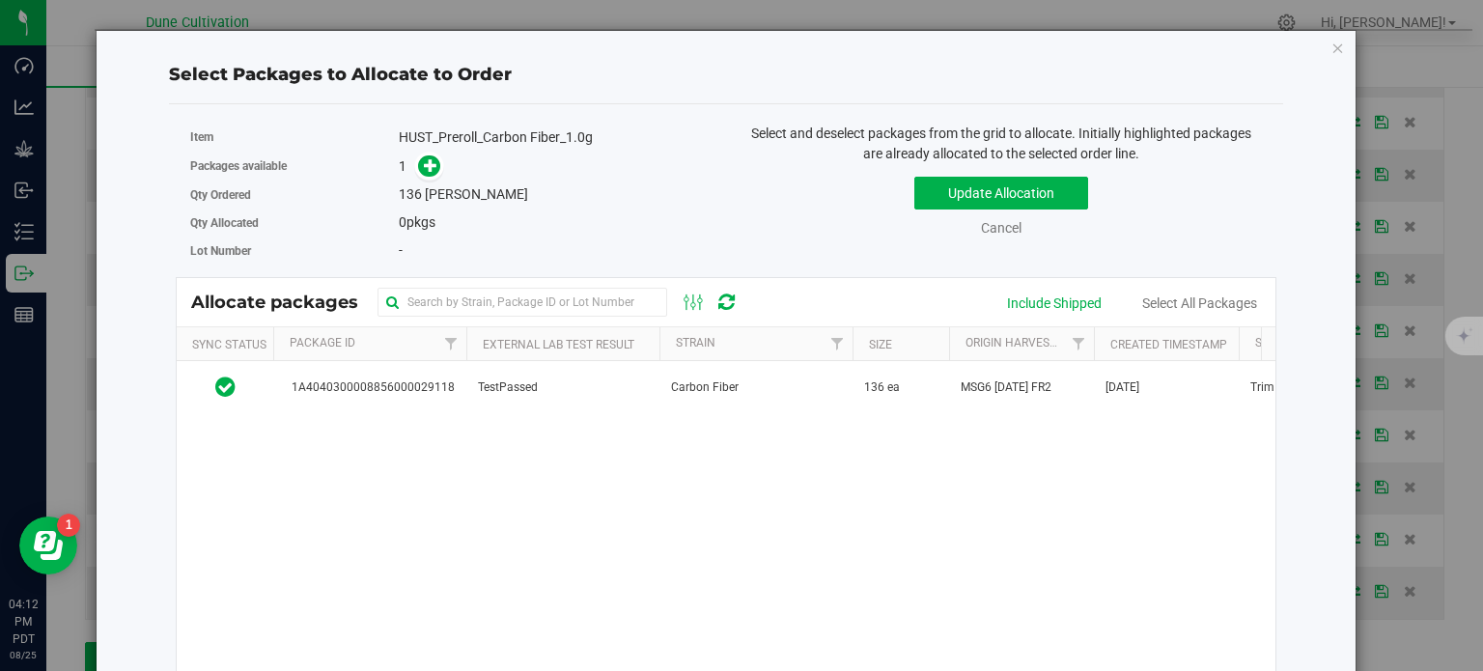
click at [418, 357] on th "Package Id" at bounding box center [369, 344] width 193 height 34
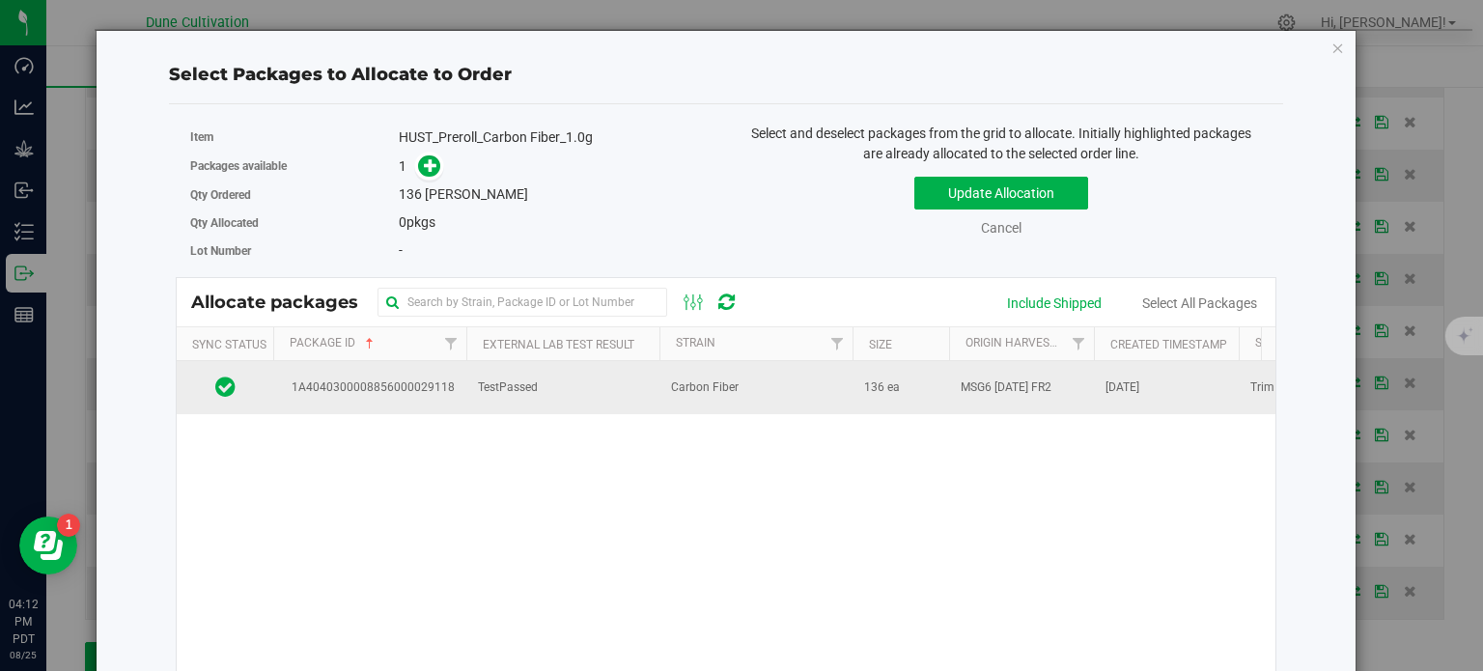
click at [420, 371] on td "1A4040300008856000029118" at bounding box center [369, 387] width 193 height 52
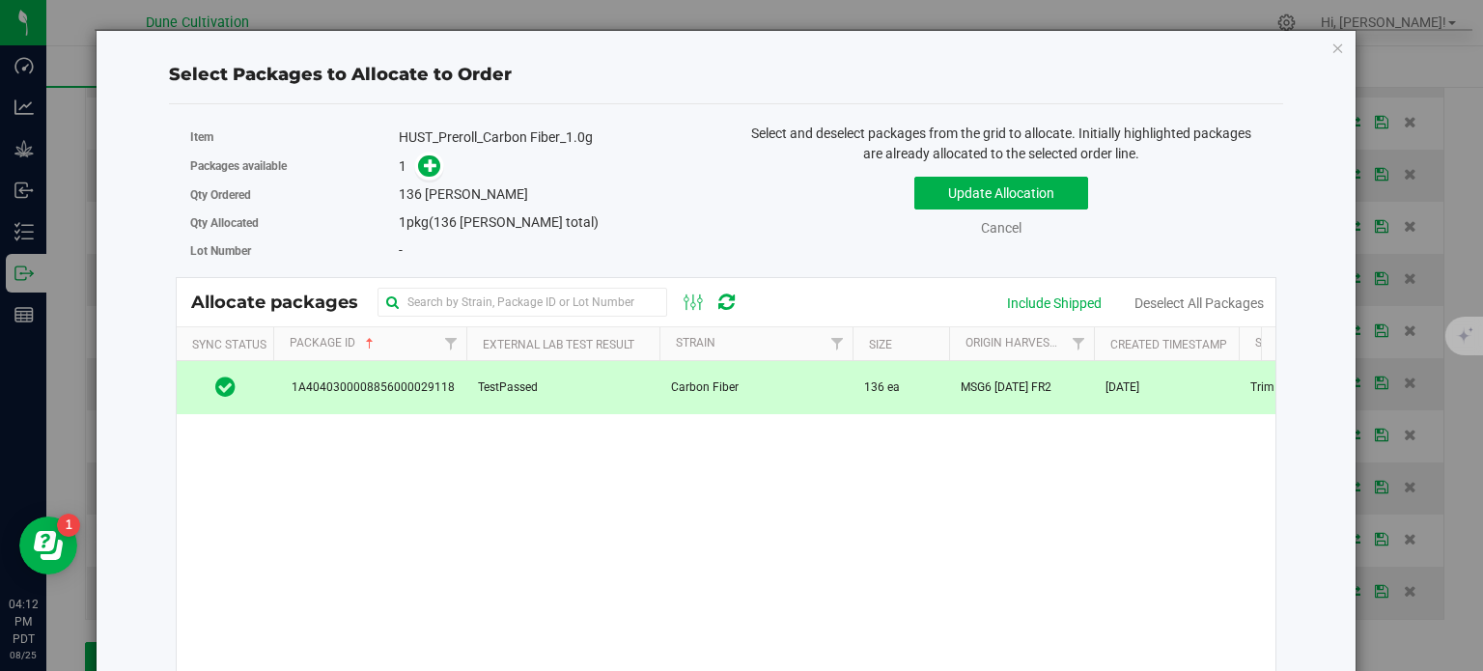
click at [431, 152] on div "Packages available 1" at bounding box center [450, 167] width 521 height 30
click at [428, 158] on icon at bounding box center [431, 165] width 14 height 14
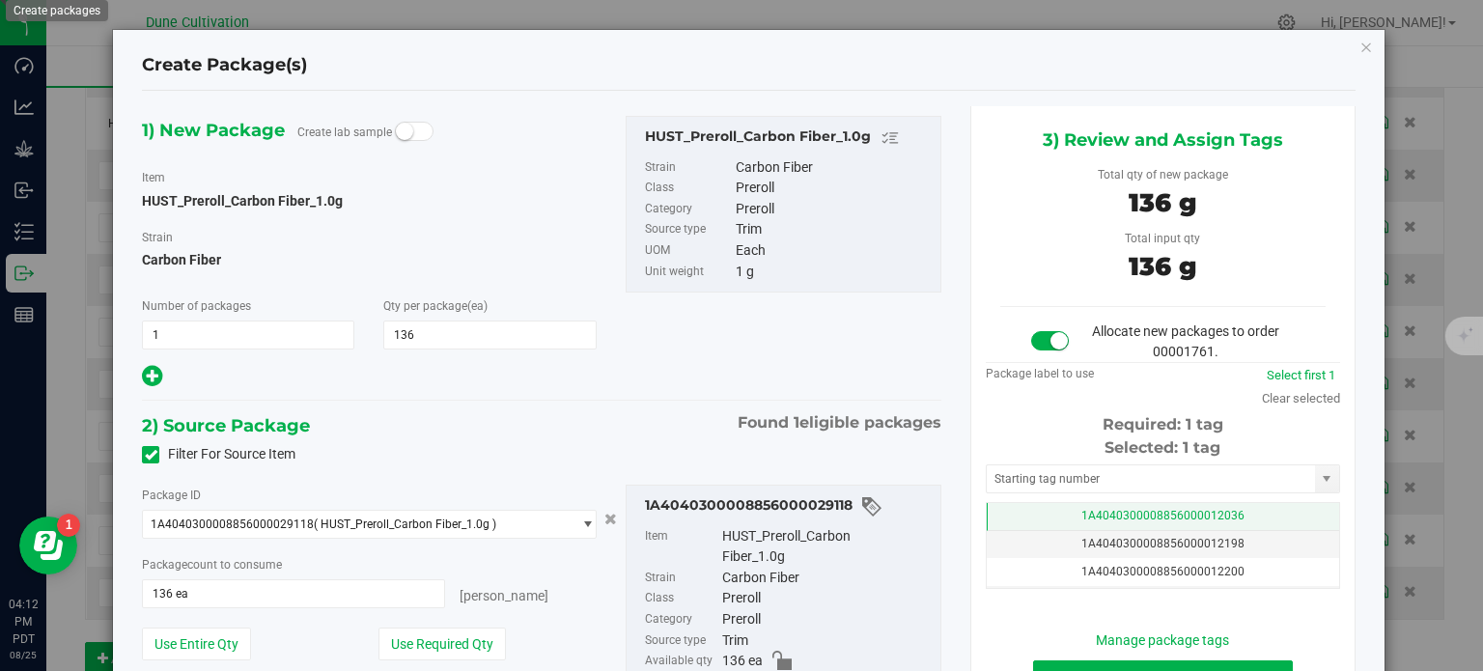
click at [1049, 513] on td "1A4040300008856000012036" at bounding box center [1163, 517] width 352 height 28
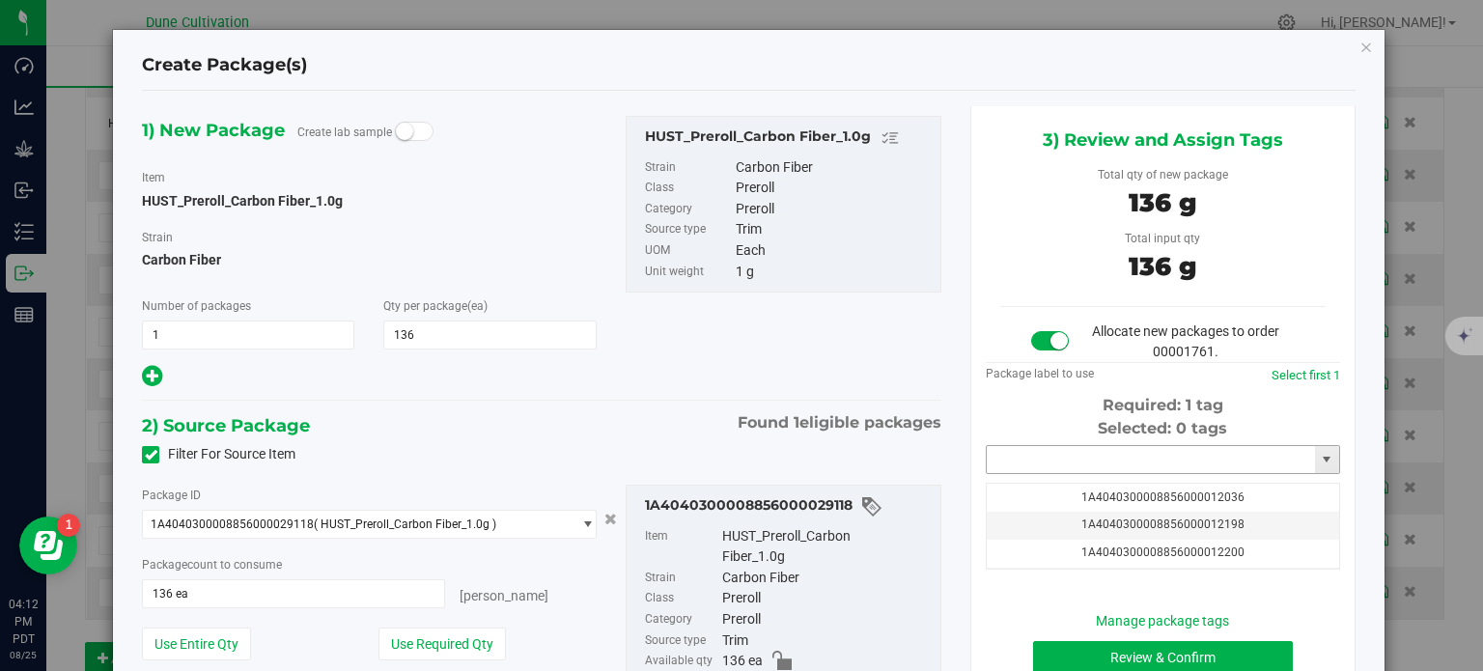
click at [1056, 463] on input "text" at bounding box center [1151, 459] width 328 height 27
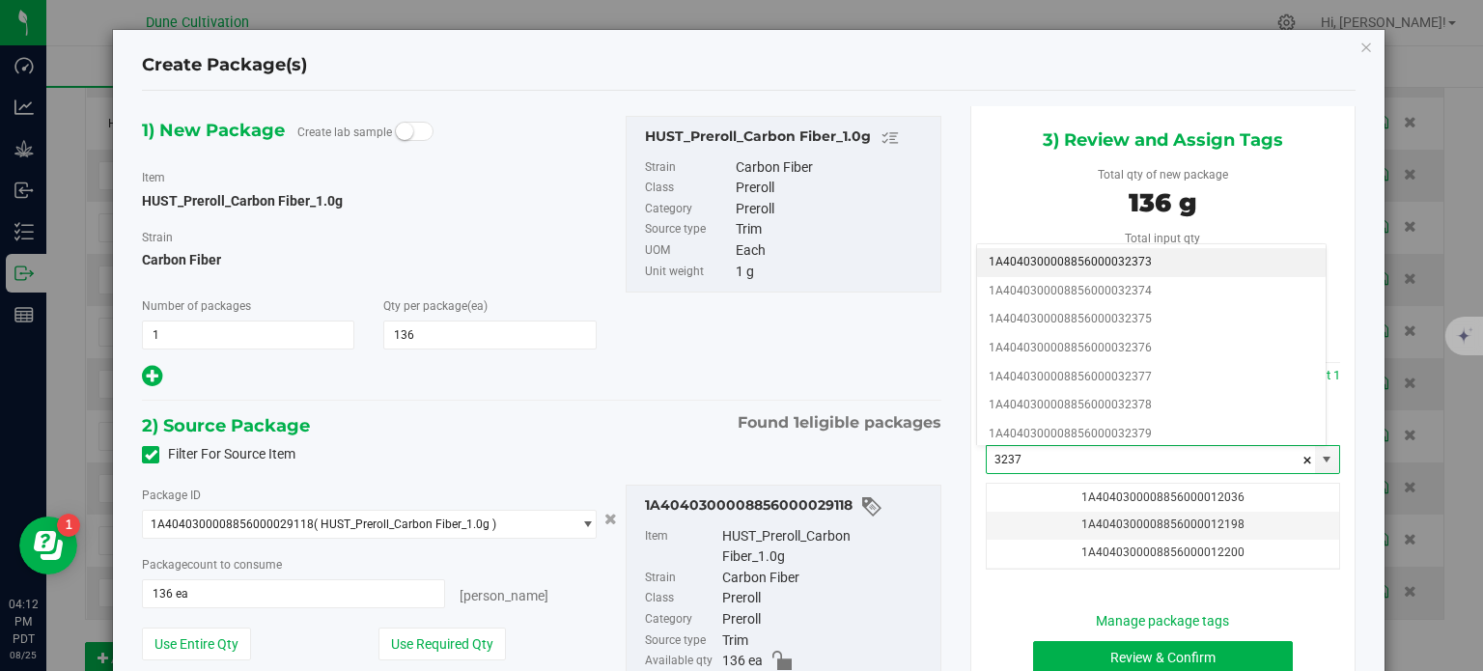
click at [1129, 258] on li "1A4040300008856000032373" at bounding box center [1151, 262] width 349 height 29
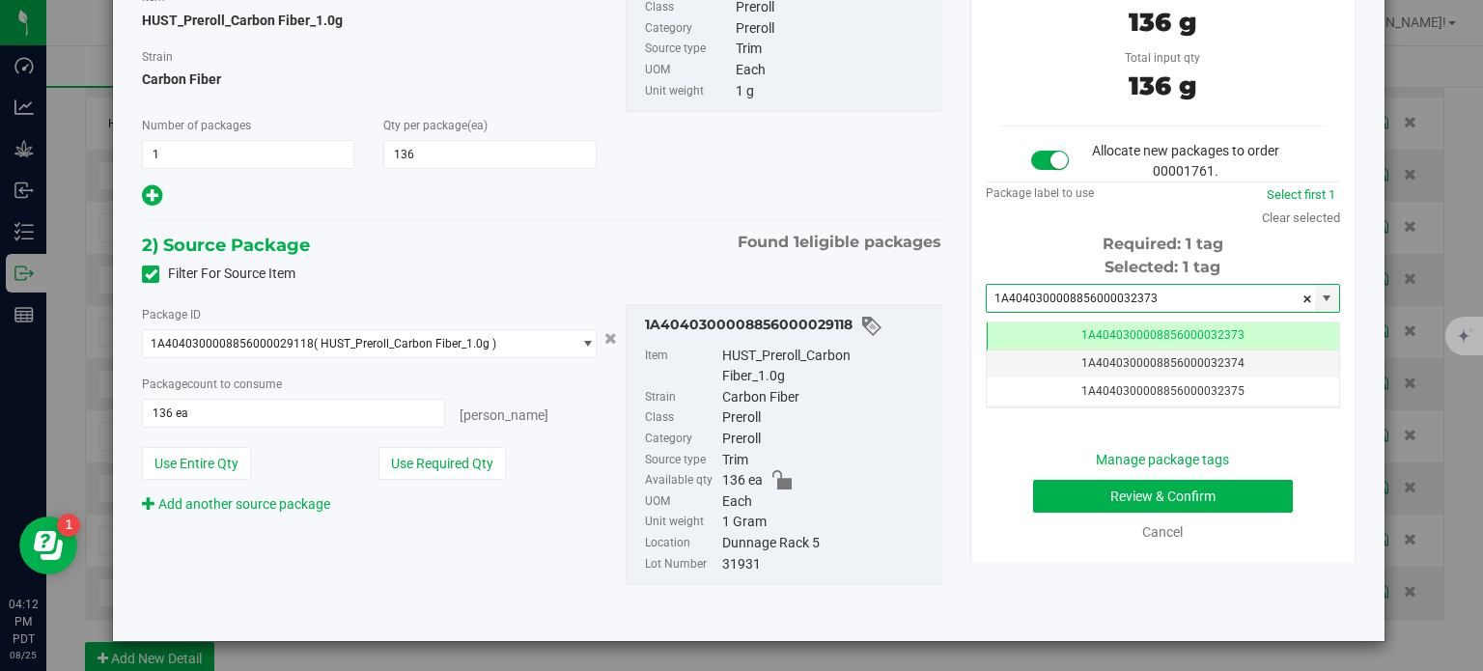
type input "1A4040300008856000032373"
click at [1079, 506] on button "Review & Confirm" at bounding box center [1163, 496] width 260 height 33
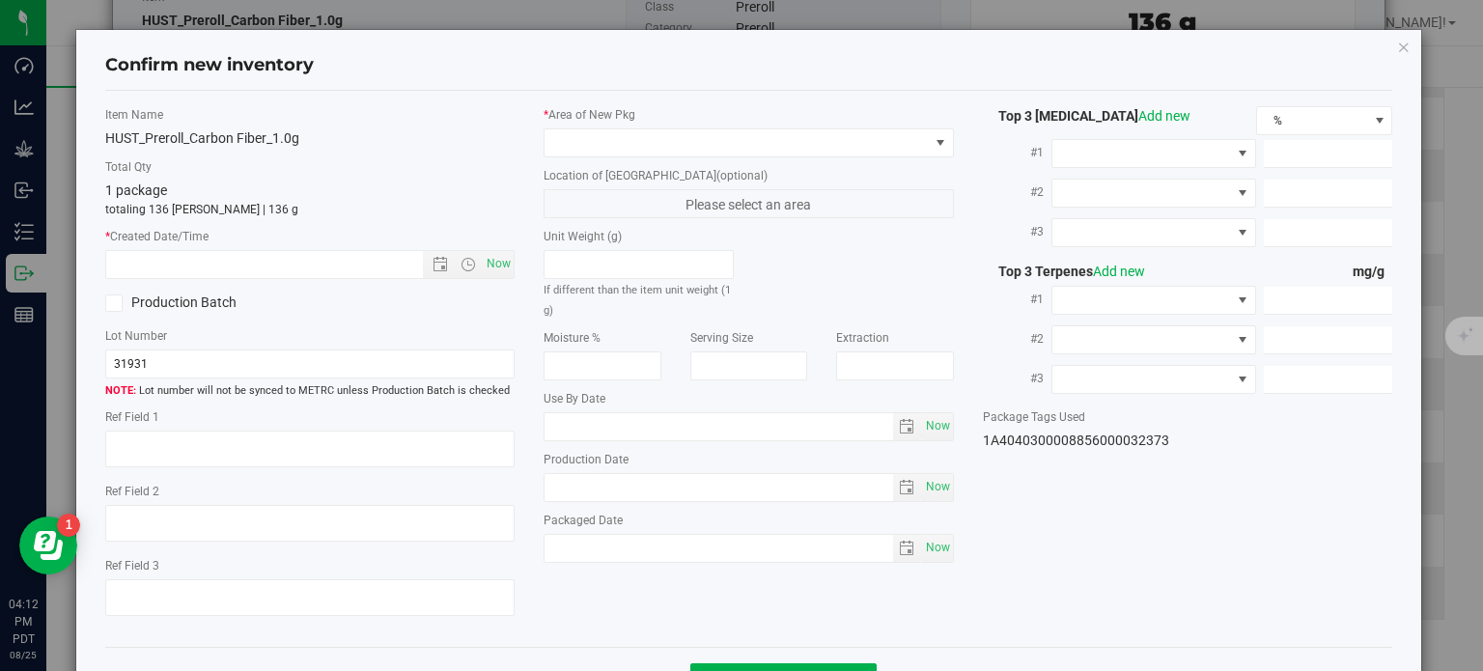
type textarea "20.5160%"
type textarea "Carbon Fiber"
type textarea "<LOQ"
type input "195.1500"
type input "34.0130"
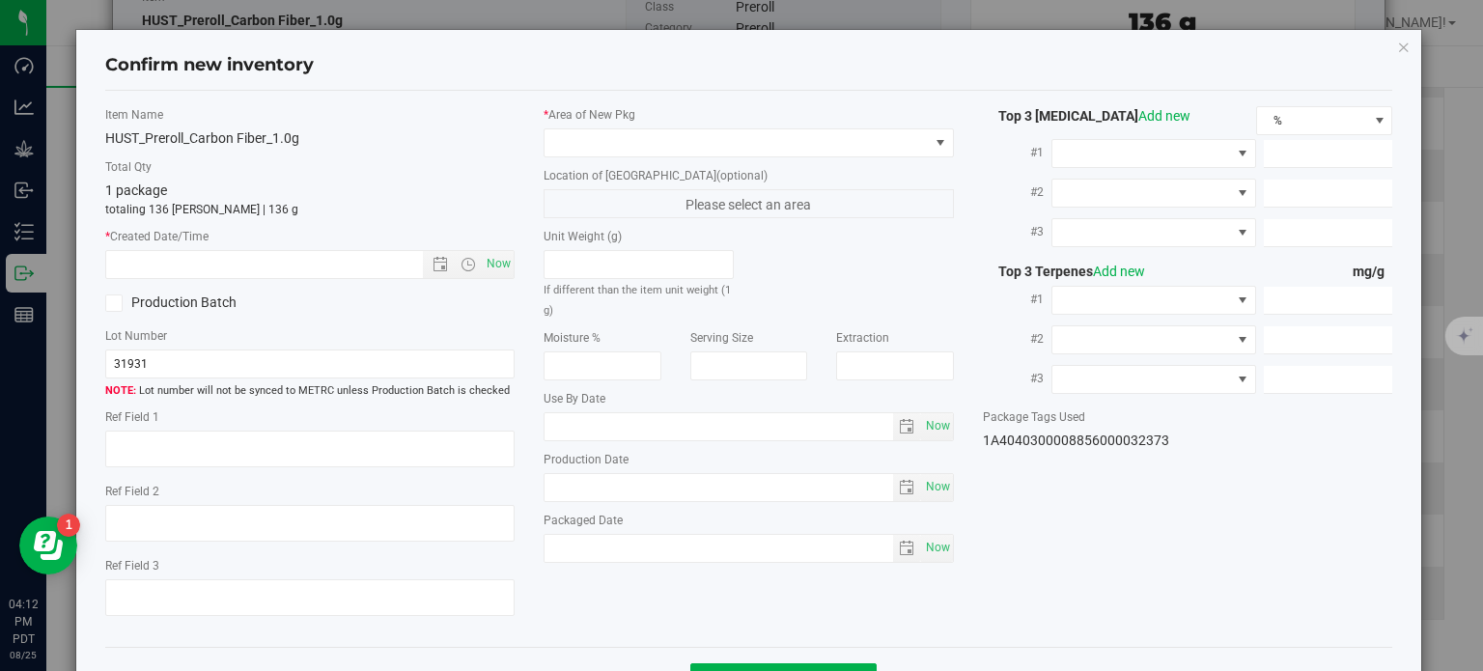
type input "5.0470"
type input "1.9750"
type input "1.7060"
type input "1.0860"
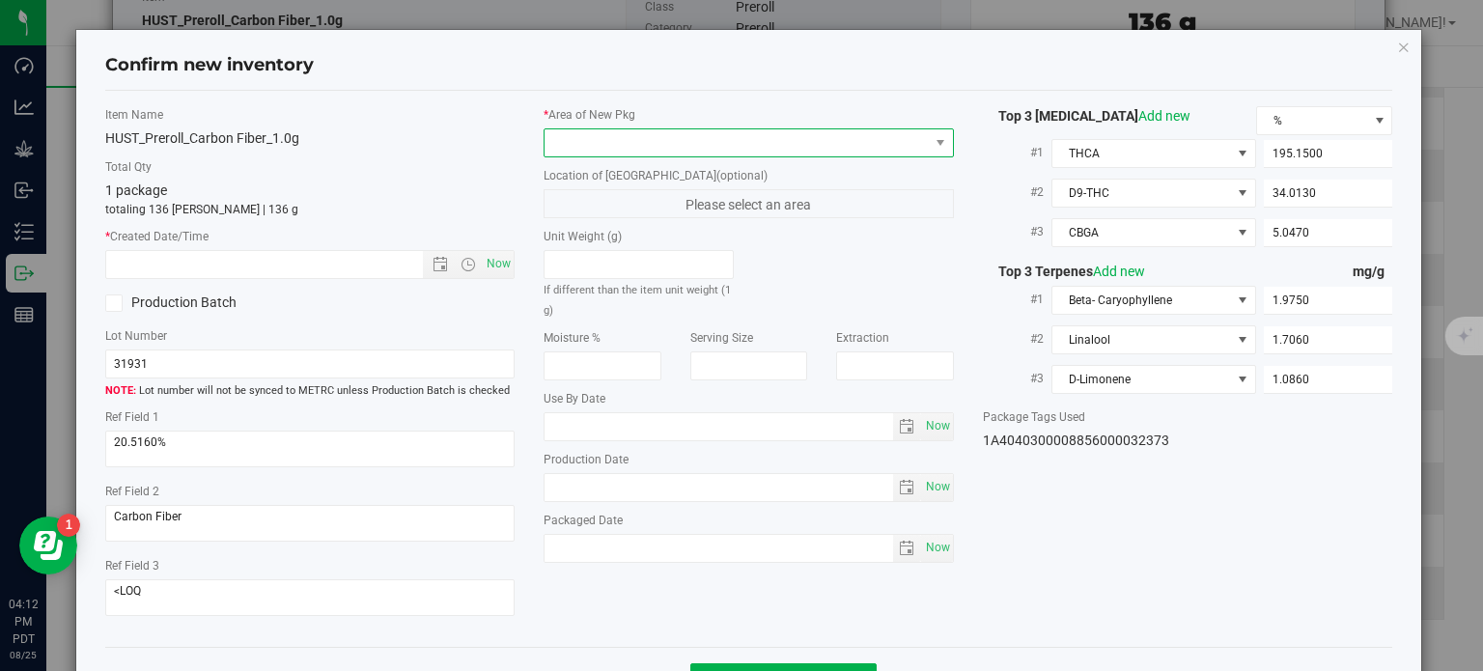
click at [690, 153] on span at bounding box center [737, 142] width 384 height 27
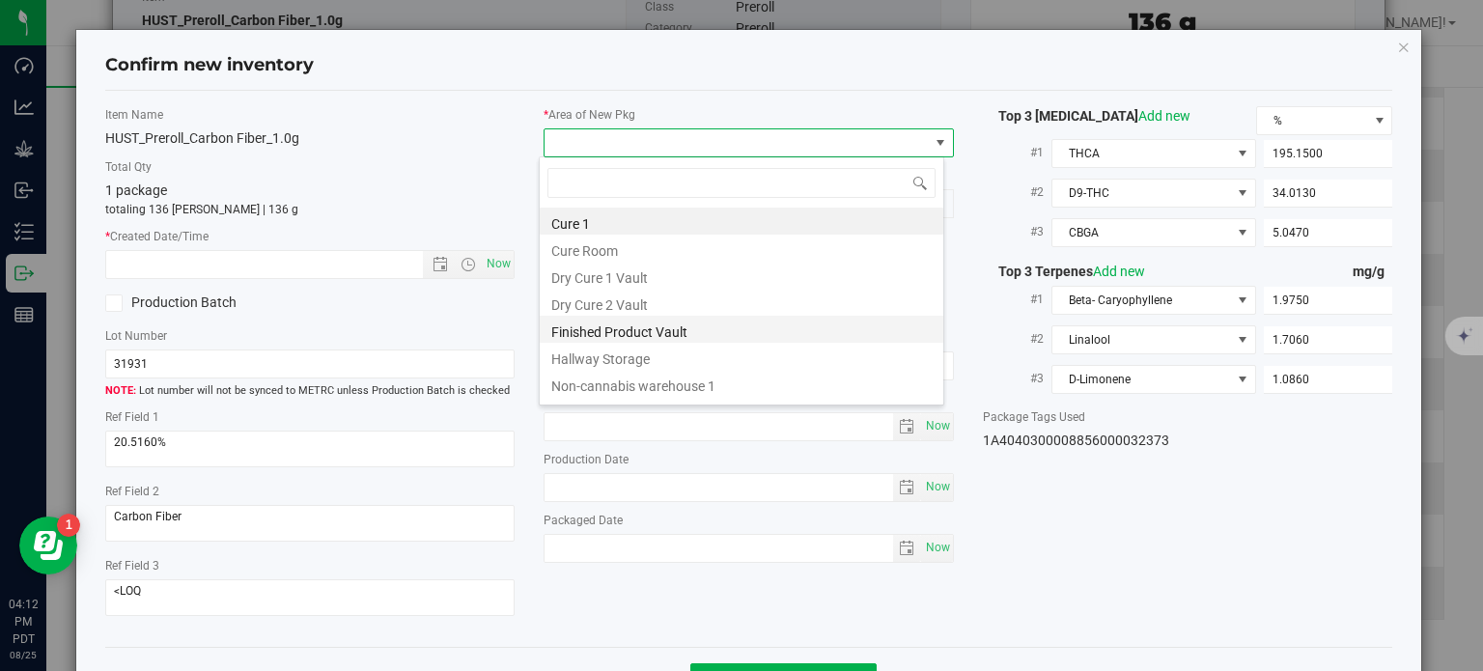
click at [663, 322] on li "Finished Product Vault" at bounding box center [742, 329] width 404 height 27
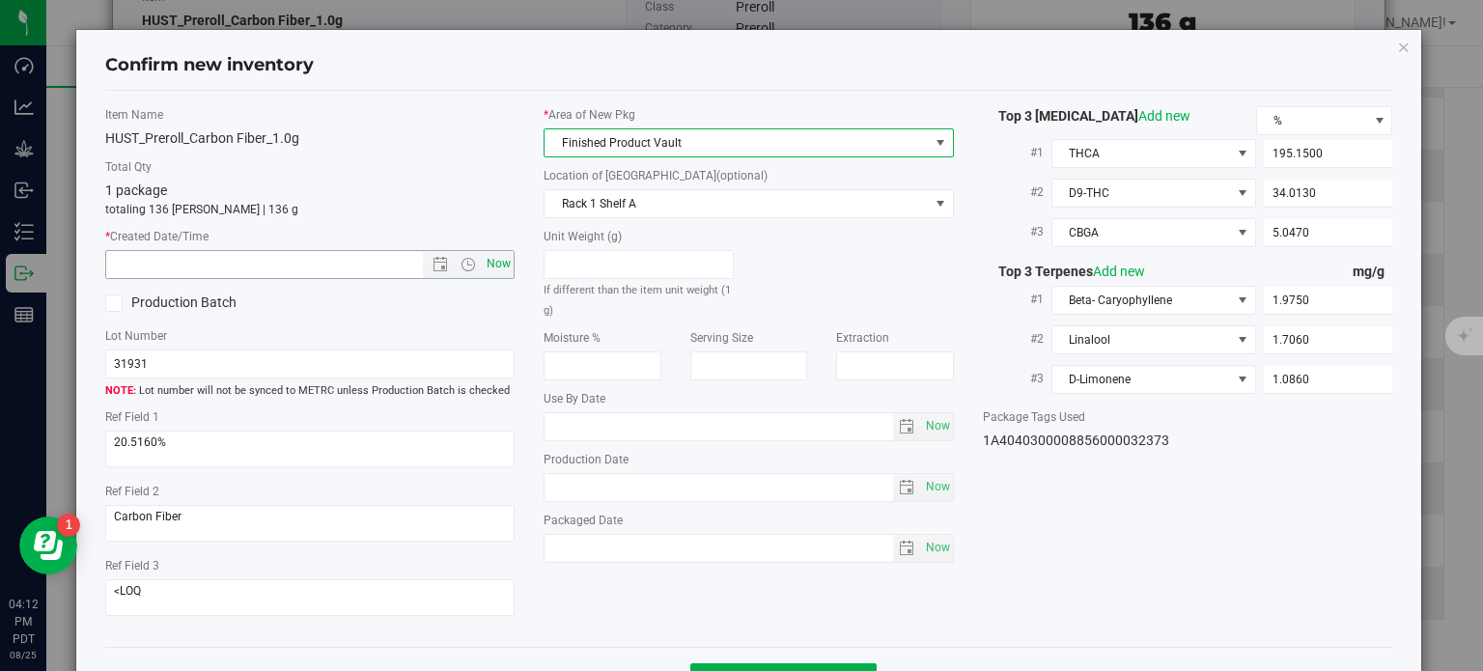
click at [500, 265] on span "Now" at bounding box center [499, 264] width 33 height 28
type input "[DATE] 4:12 PM"
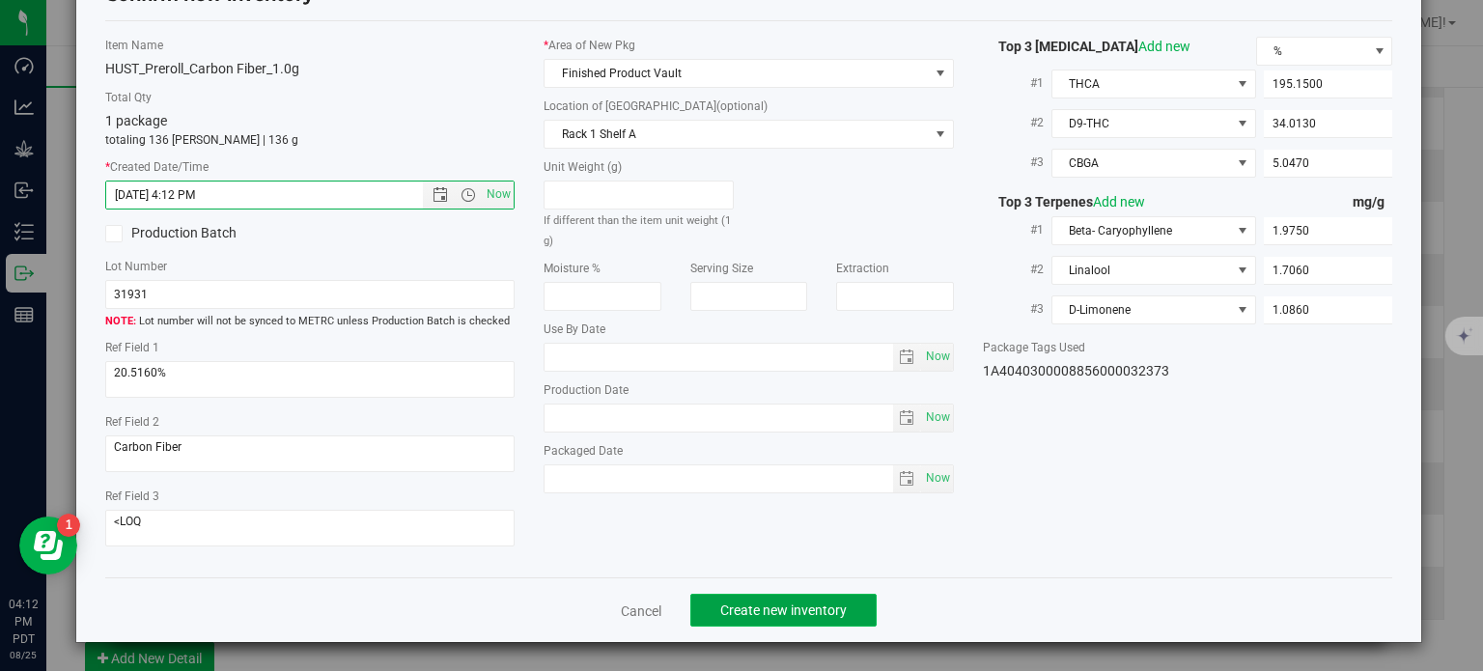
click at [790, 613] on span "Create new inventory" at bounding box center [783, 610] width 126 height 15
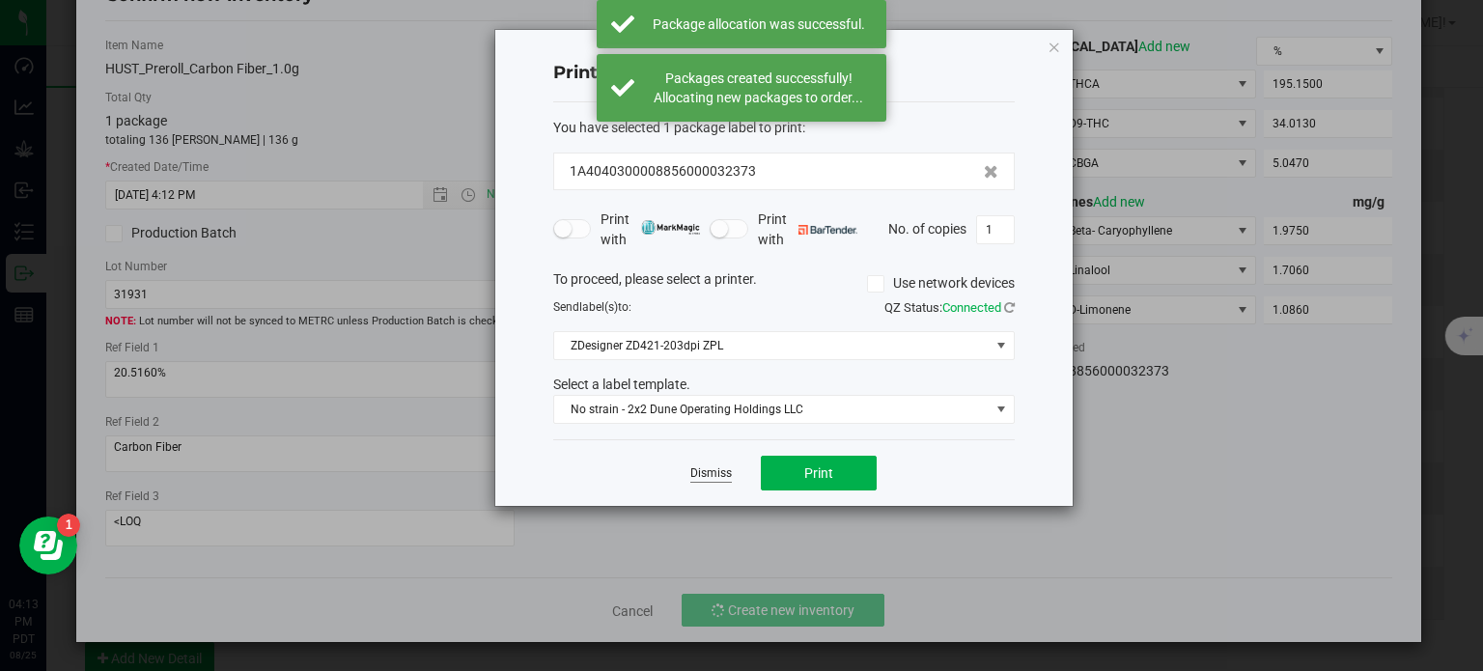
click at [716, 476] on link "Dismiss" at bounding box center [711, 473] width 42 height 16
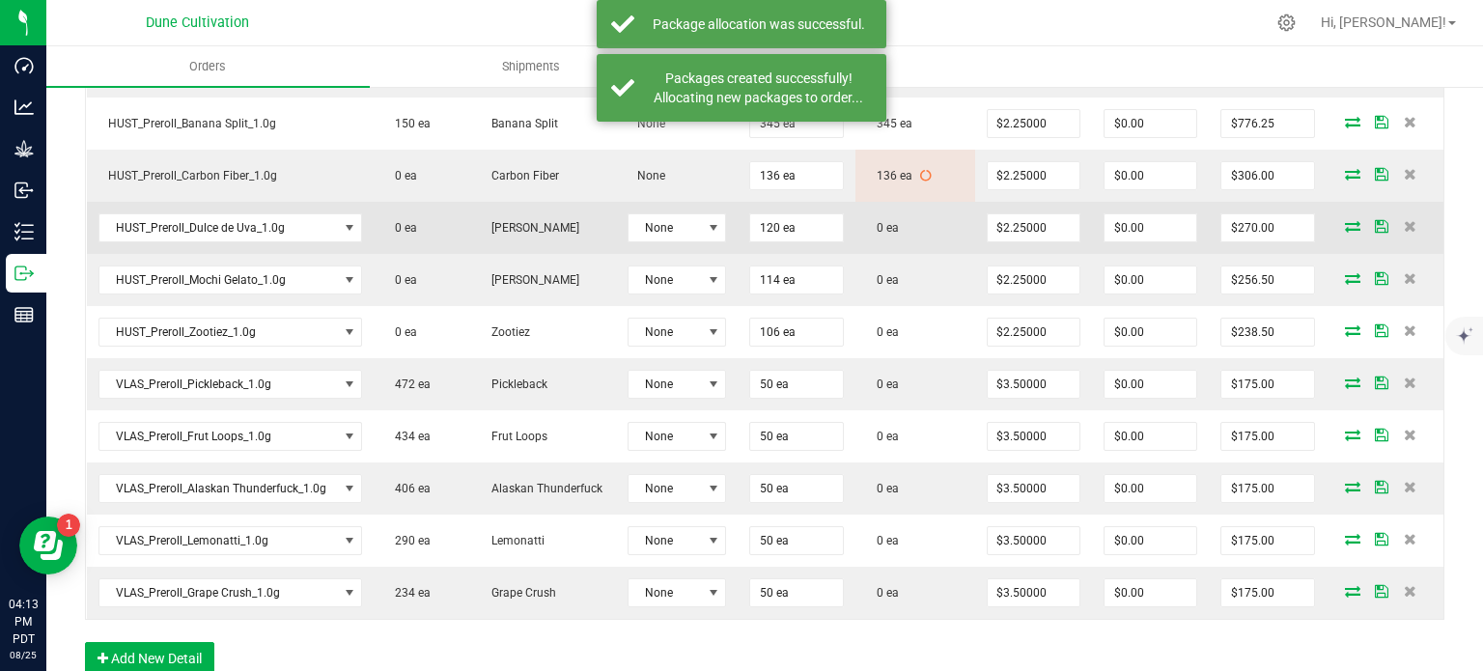
click at [1345, 222] on icon at bounding box center [1352, 226] width 15 height 12
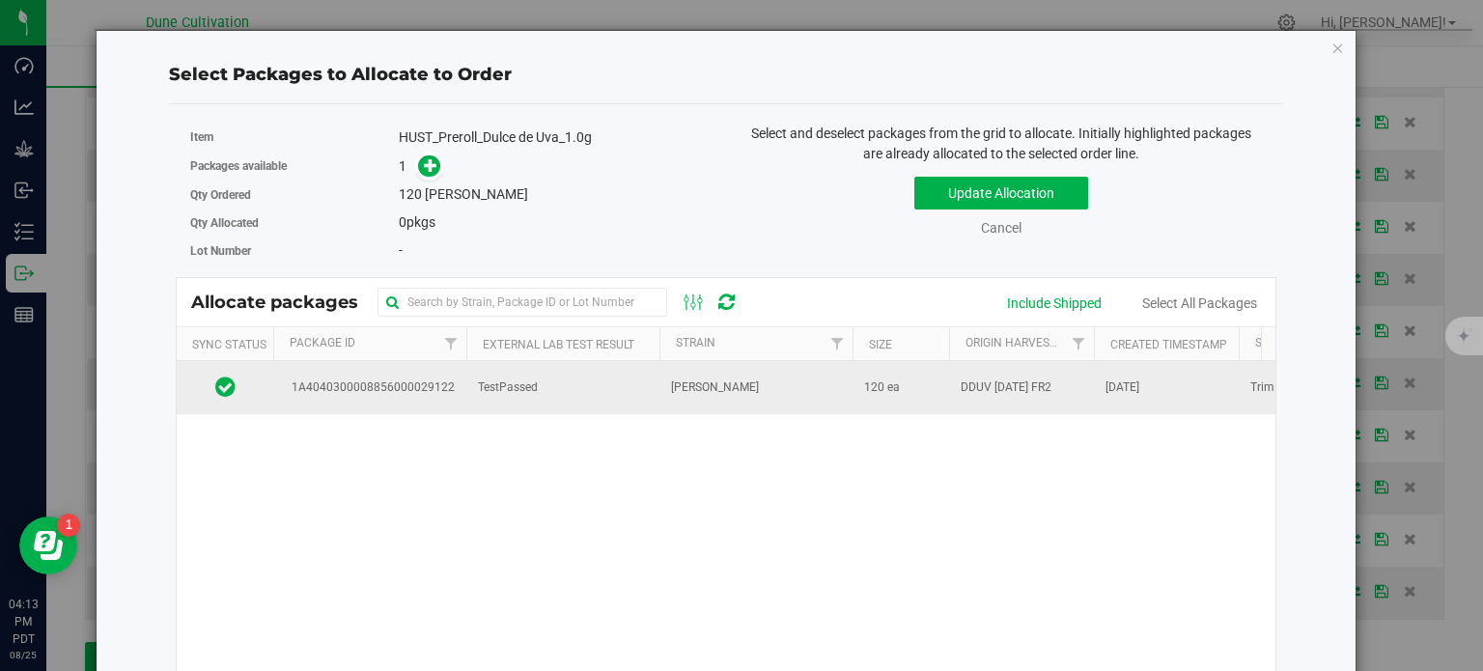
click at [409, 397] on td "1A4040300008856000029122" at bounding box center [369, 387] width 193 height 52
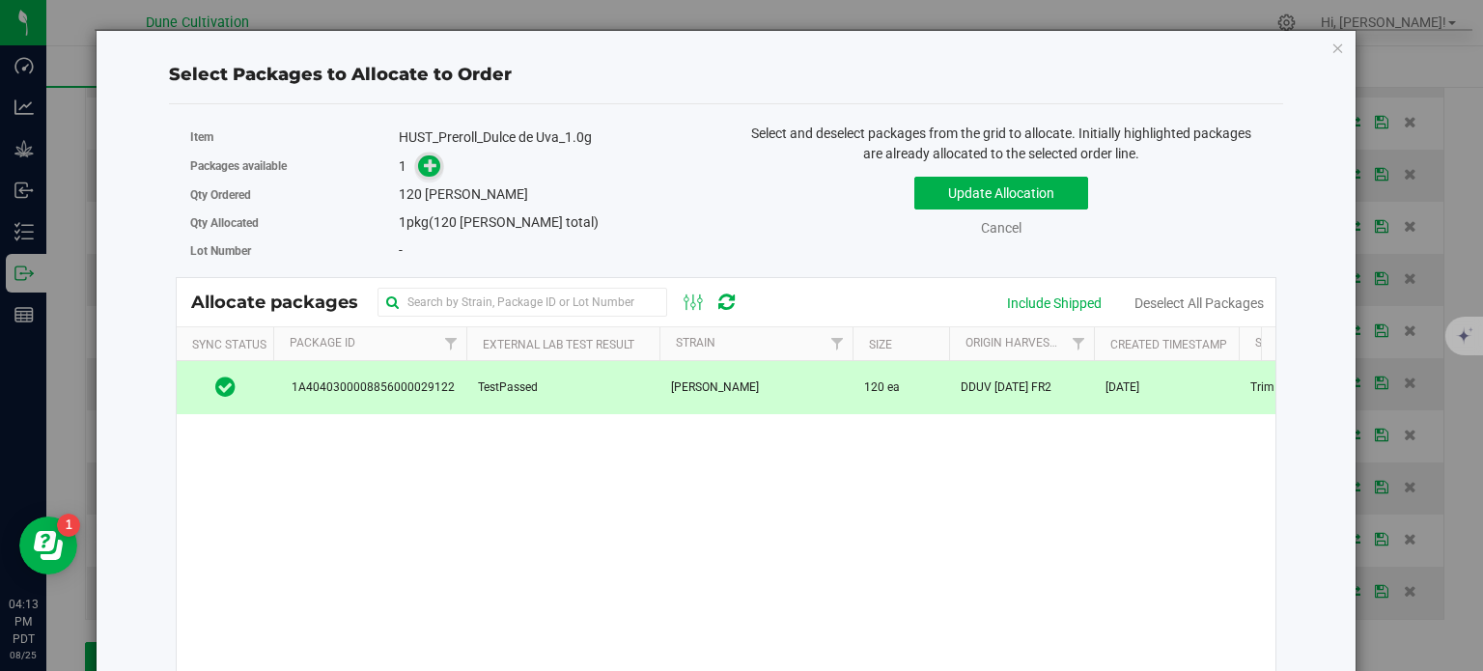
click at [425, 169] on icon at bounding box center [431, 165] width 14 height 14
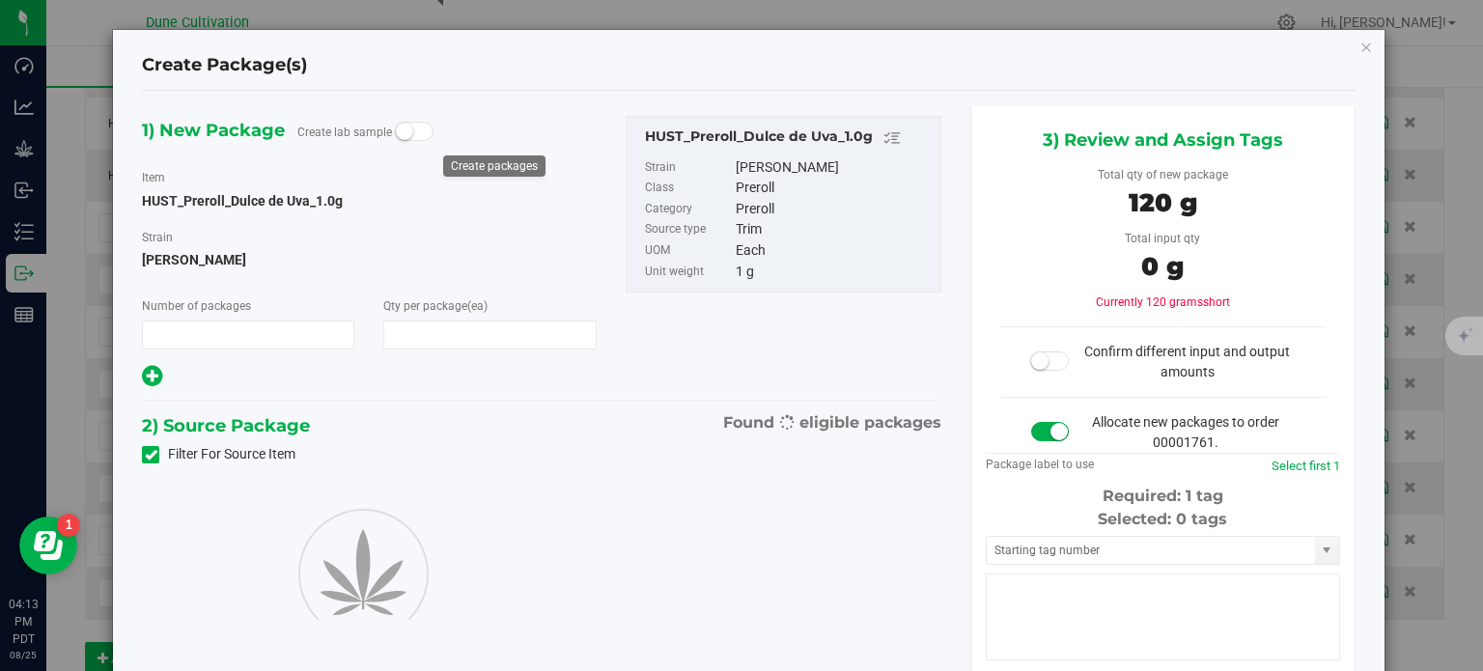
type input "1"
type input "120"
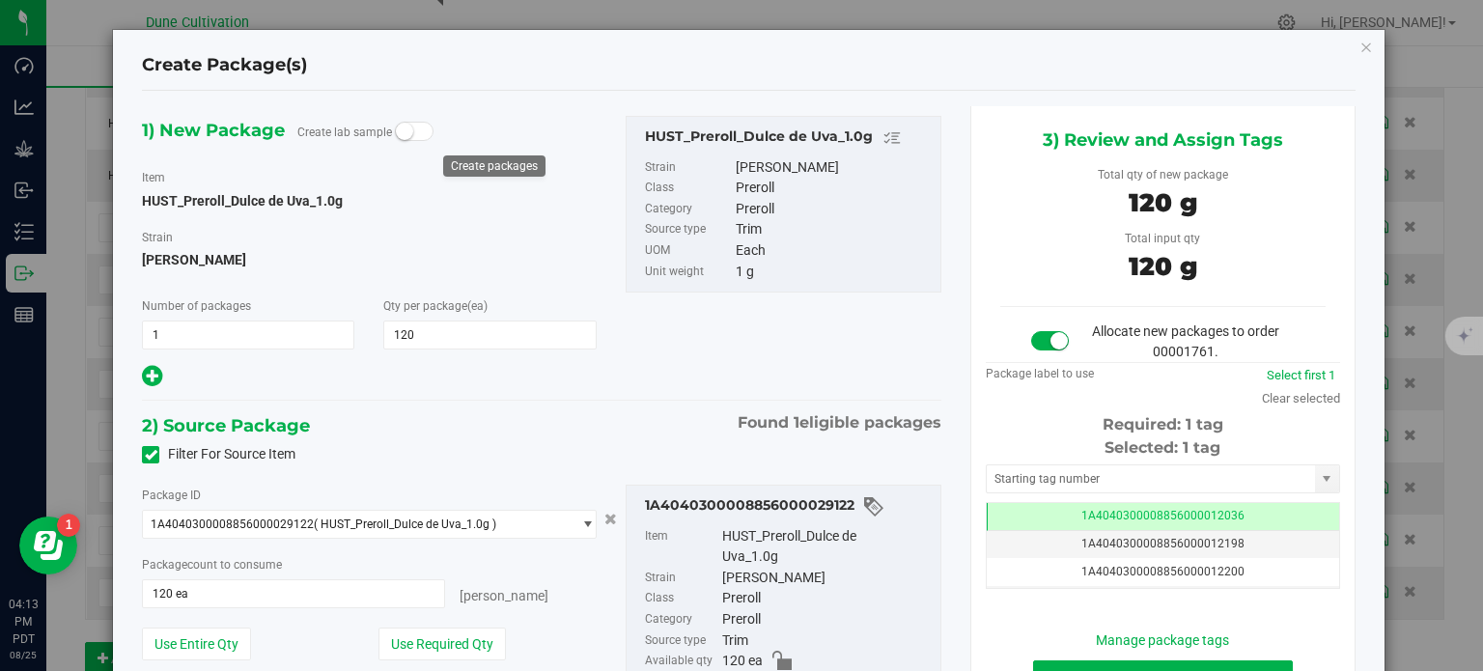
click at [1092, 502] on div "Tag 1A4040300008856000012036 1A4040300008856000012198 1A4040300008856000012200 …" at bounding box center [1163, 545] width 354 height 87
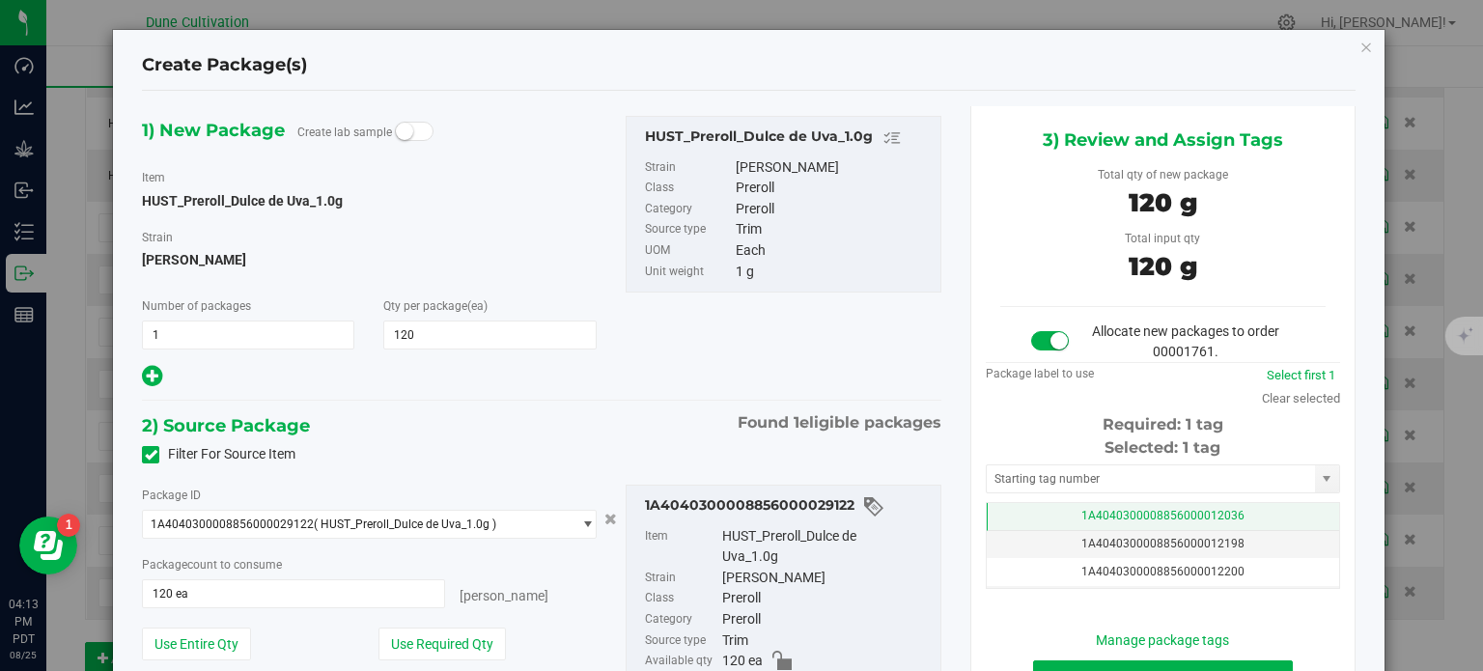
click at [1081, 509] on span "1A4040300008856000012036" at bounding box center [1162, 516] width 163 height 14
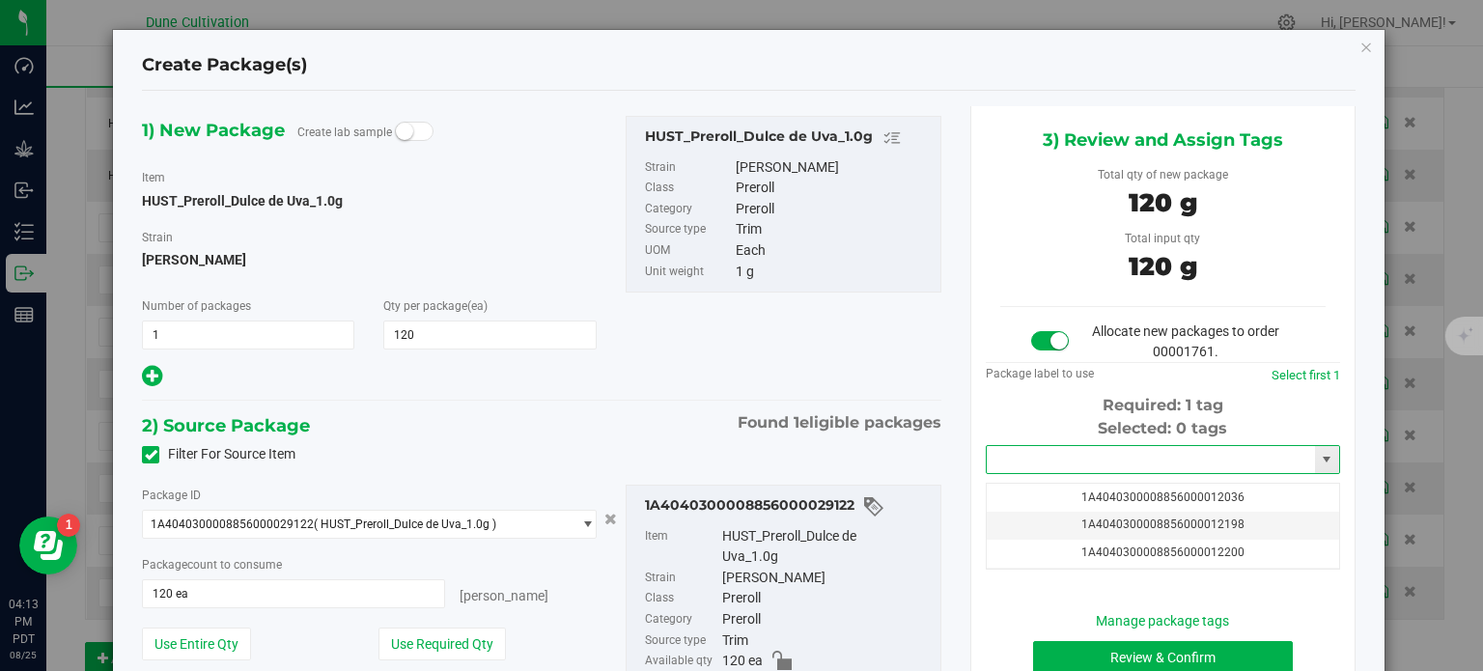
click at [1079, 462] on input "text" at bounding box center [1151, 459] width 328 height 27
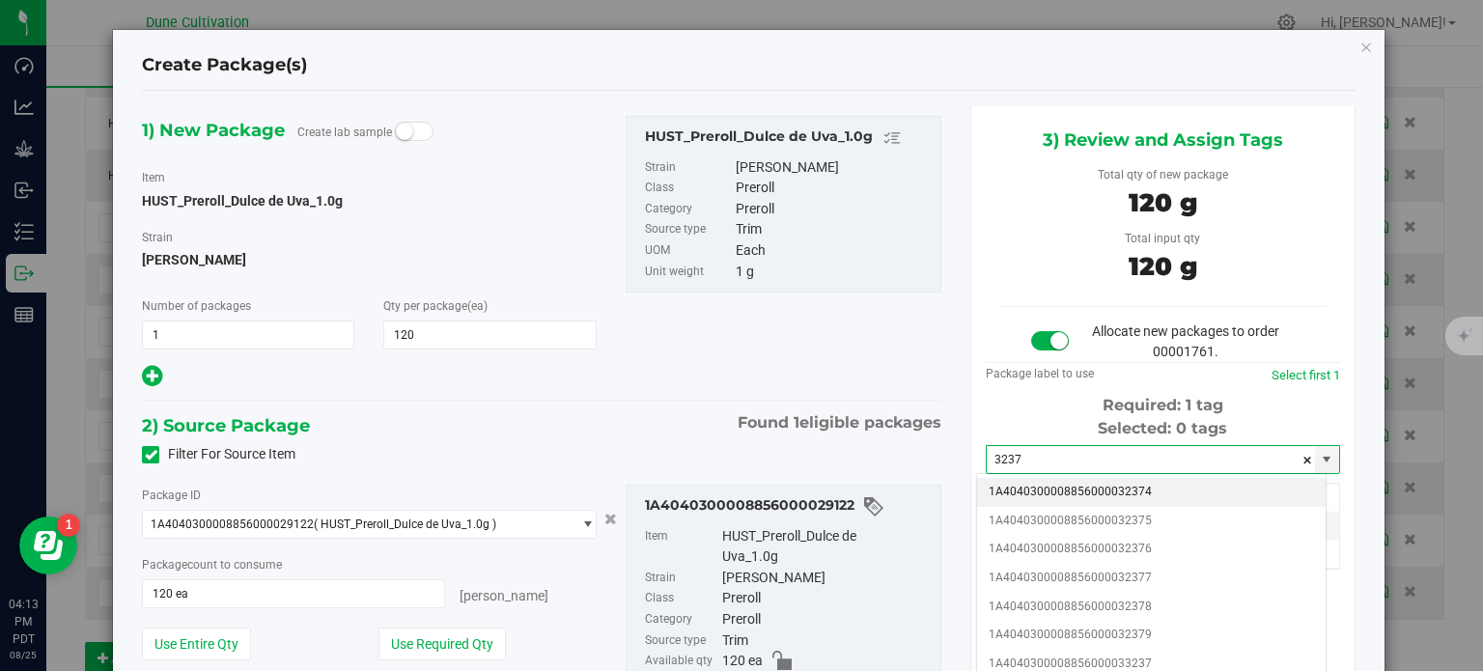
click at [1100, 493] on li "1A4040300008856000032374" at bounding box center [1151, 492] width 349 height 29
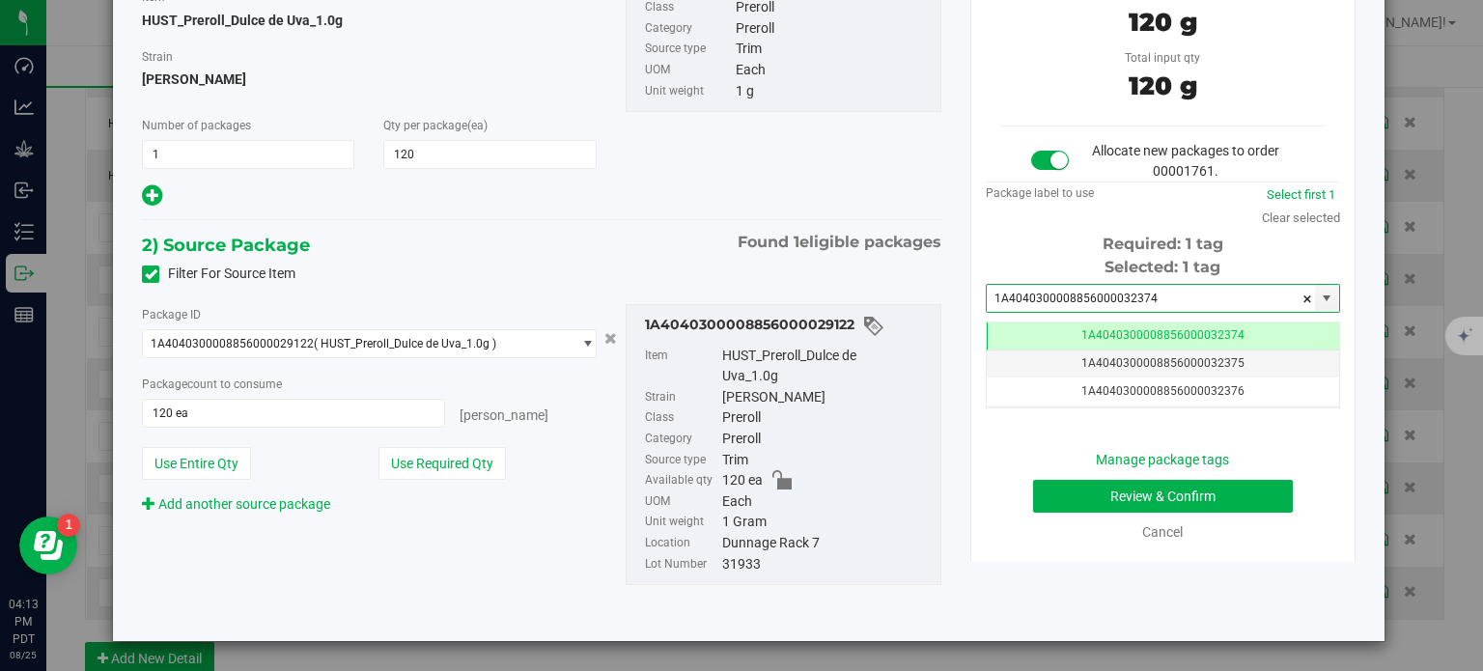
type input "1A4040300008856000032374"
click at [1094, 497] on button "Review & Confirm" at bounding box center [1163, 496] width 260 height 33
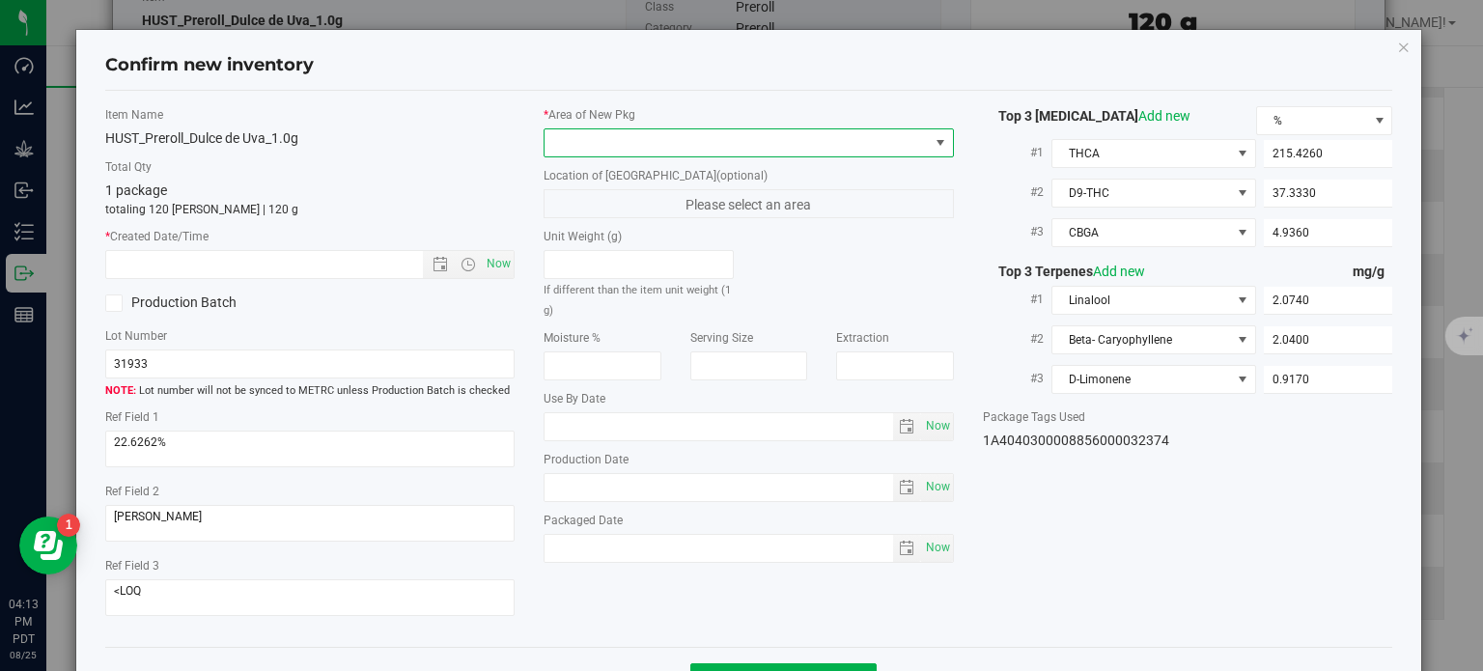
click at [730, 131] on span at bounding box center [737, 142] width 384 height 27
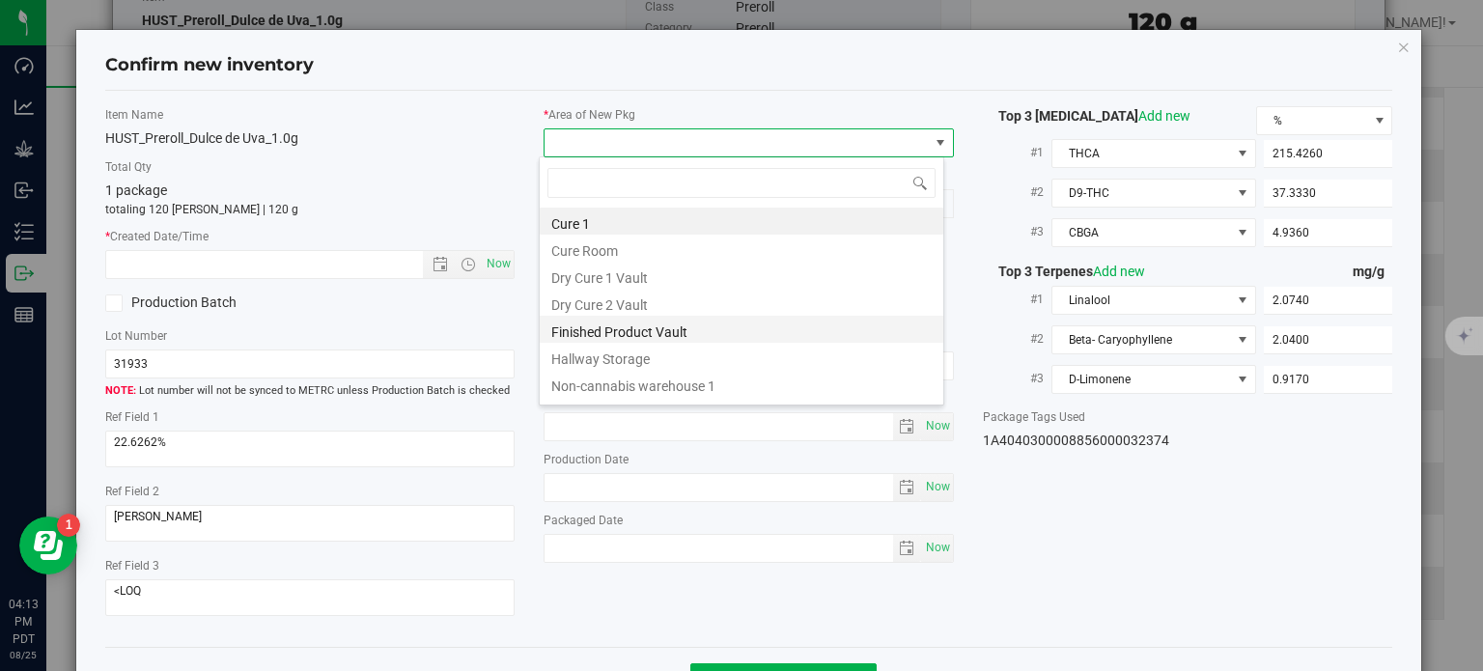
click at [653, 325] on li "Finished Product Vault" at bounding box center [742, 329] width 404 height 27
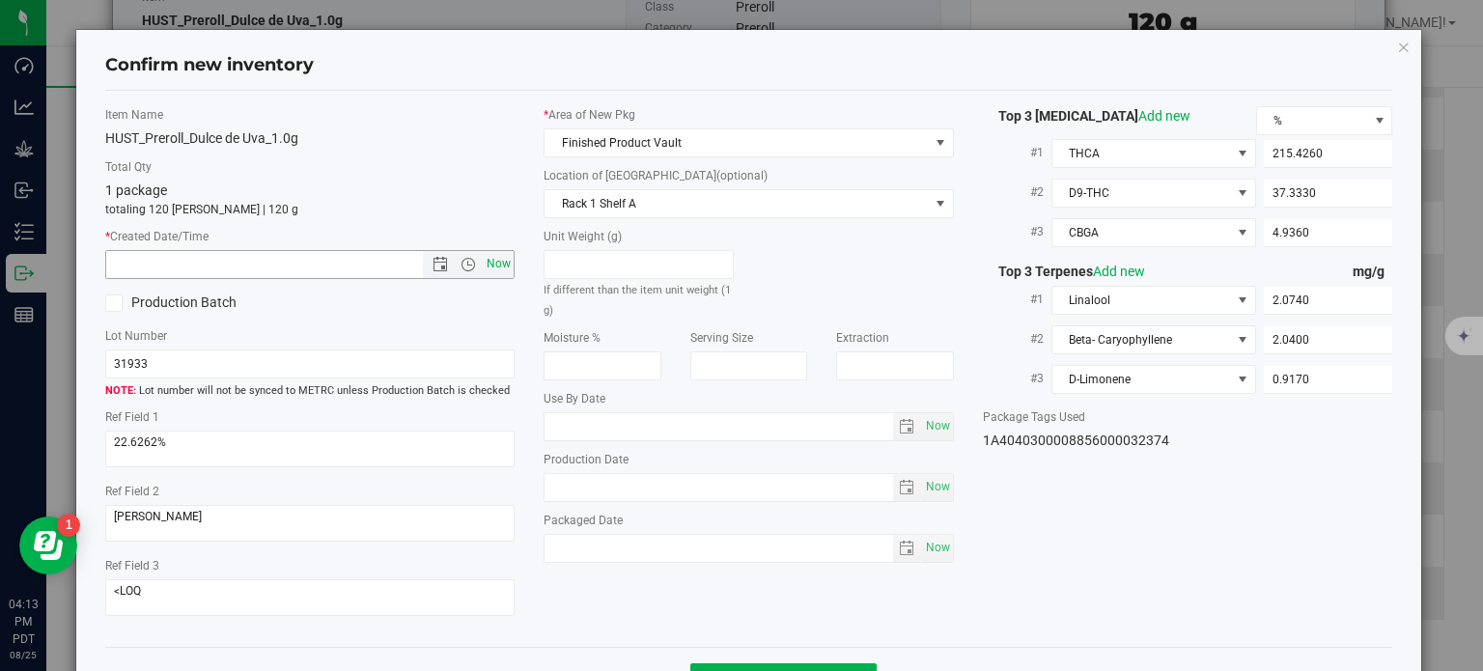
click at [486, 261] on span "Now" at bounding box center [499, 264] width 33 height 28
type input "[DATE] 4:13 PM"
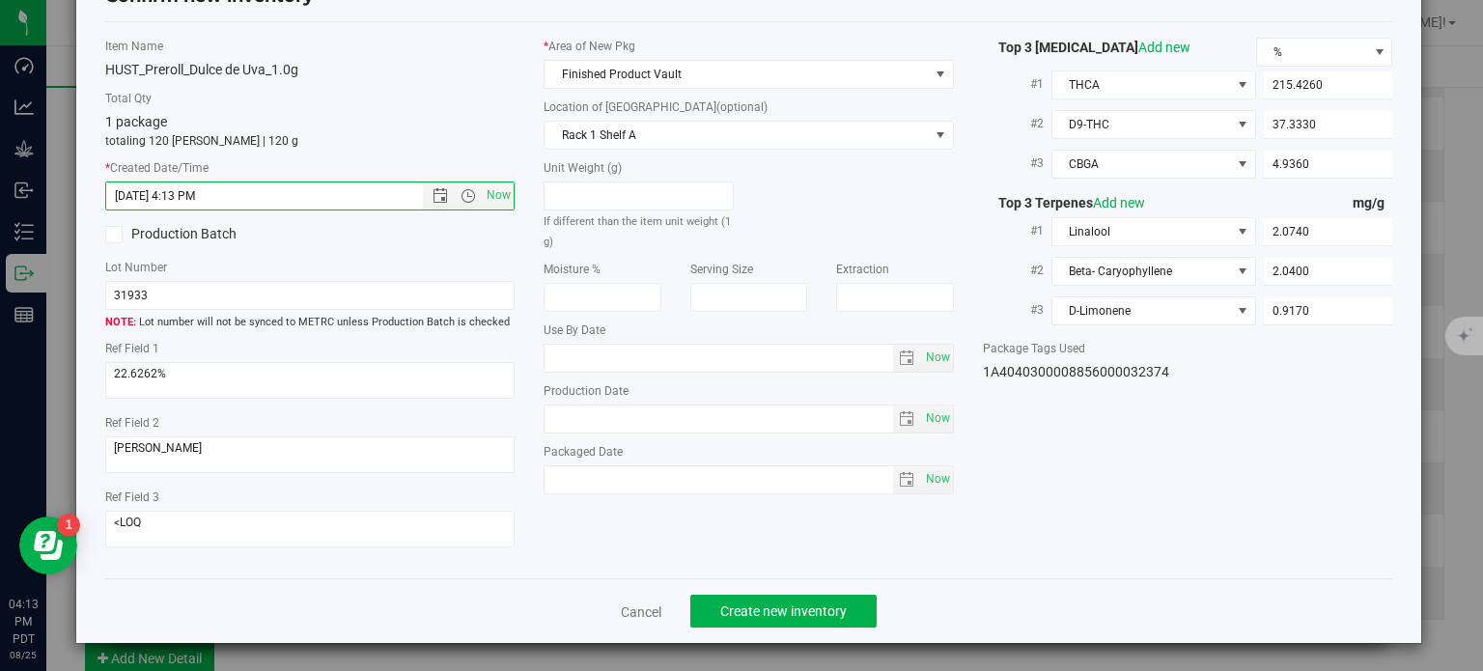
click at [751, 636] on div "Cancel Create new inventory" at bounding box center [749, 610] width 1288 height 65
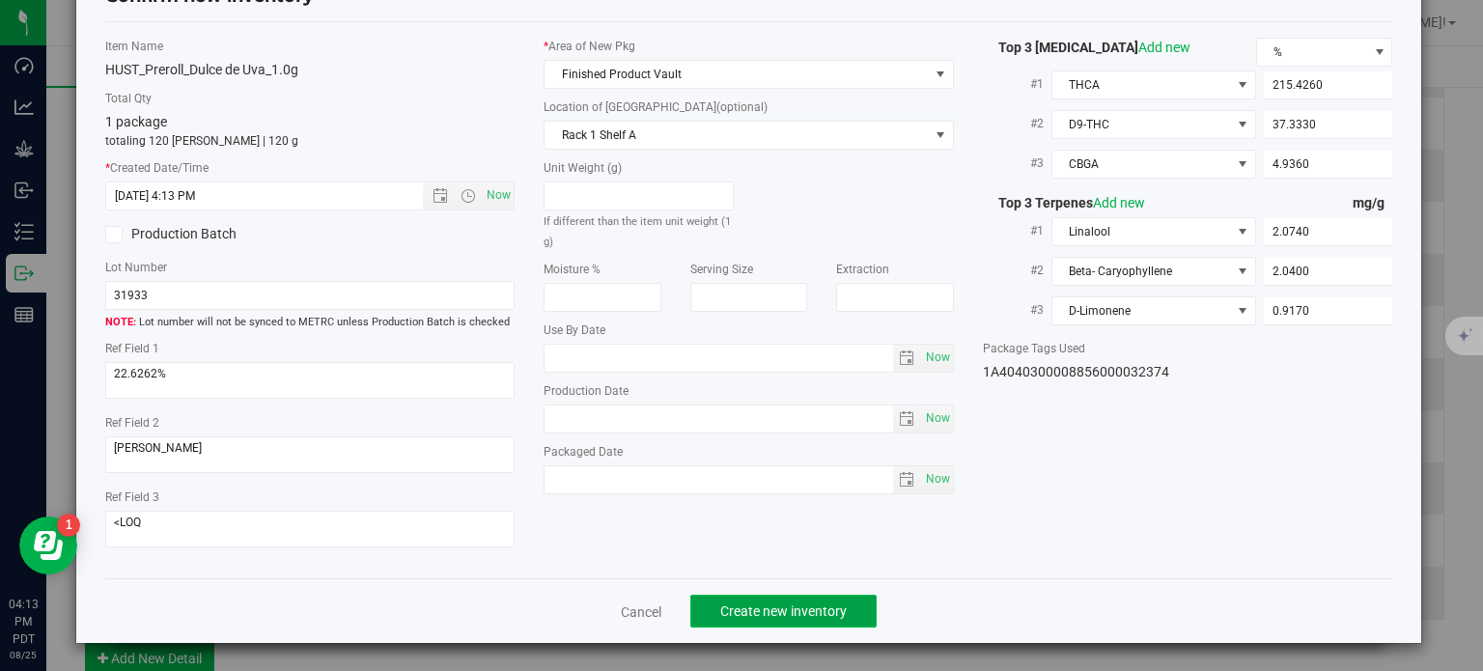
click at [753, 611] on span "Create new inventory" at bounding box center [783, 610] width 126 height 15
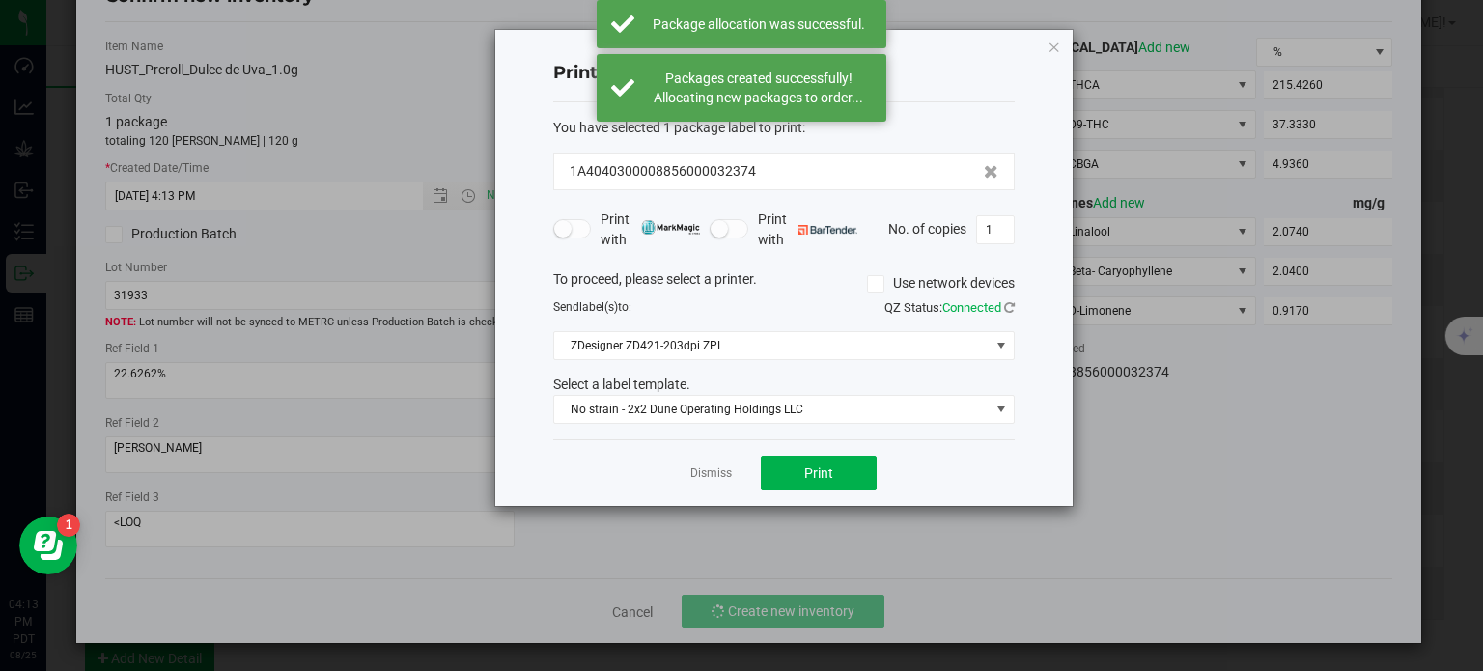
click at [707, 483] on div "Dismiss Print" at bounding box center [784, 472] width 462 height 67
click at [716, 439] on div "Dismiss Print" at bounding box center [784, 472] width 462 height 67
click at [715, 478] on link "Dismiss" at bounding box center [711, 473] width 42 height 16
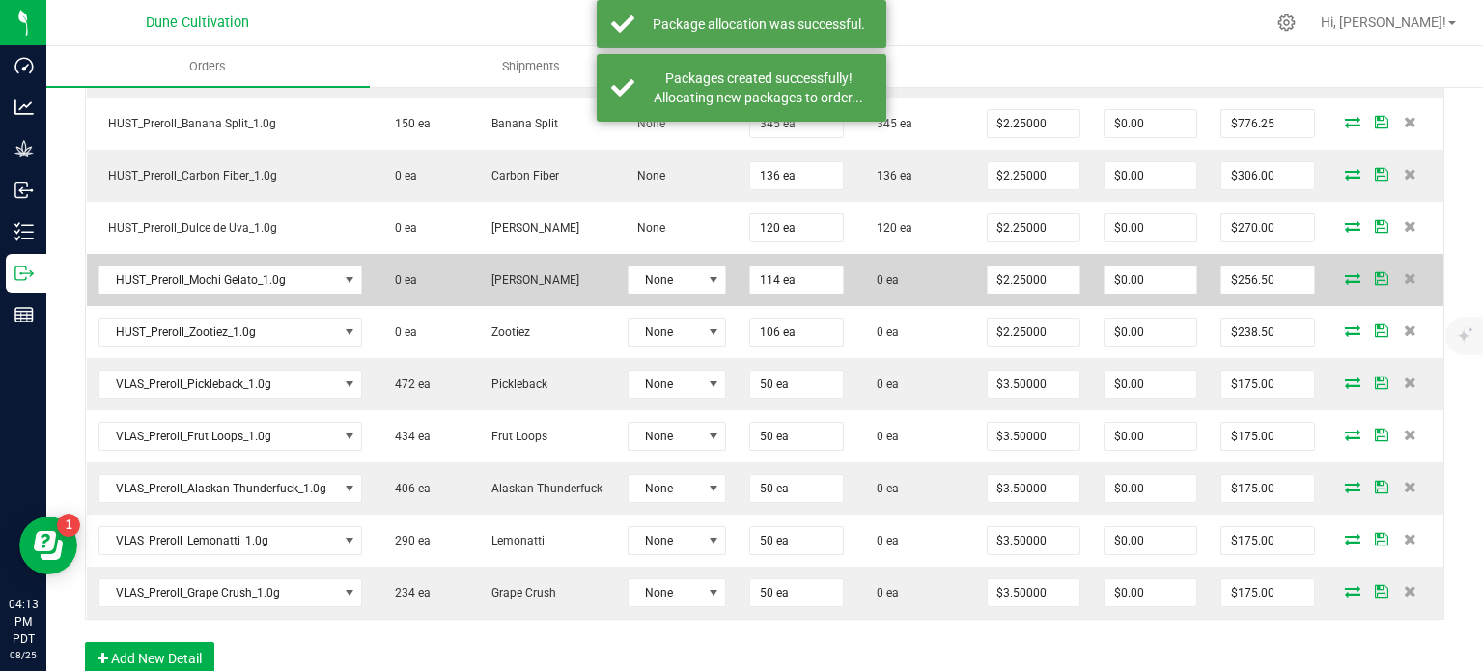
click at [1345, 272] on icon at bounding box center [1352, 278] width 15 height 12
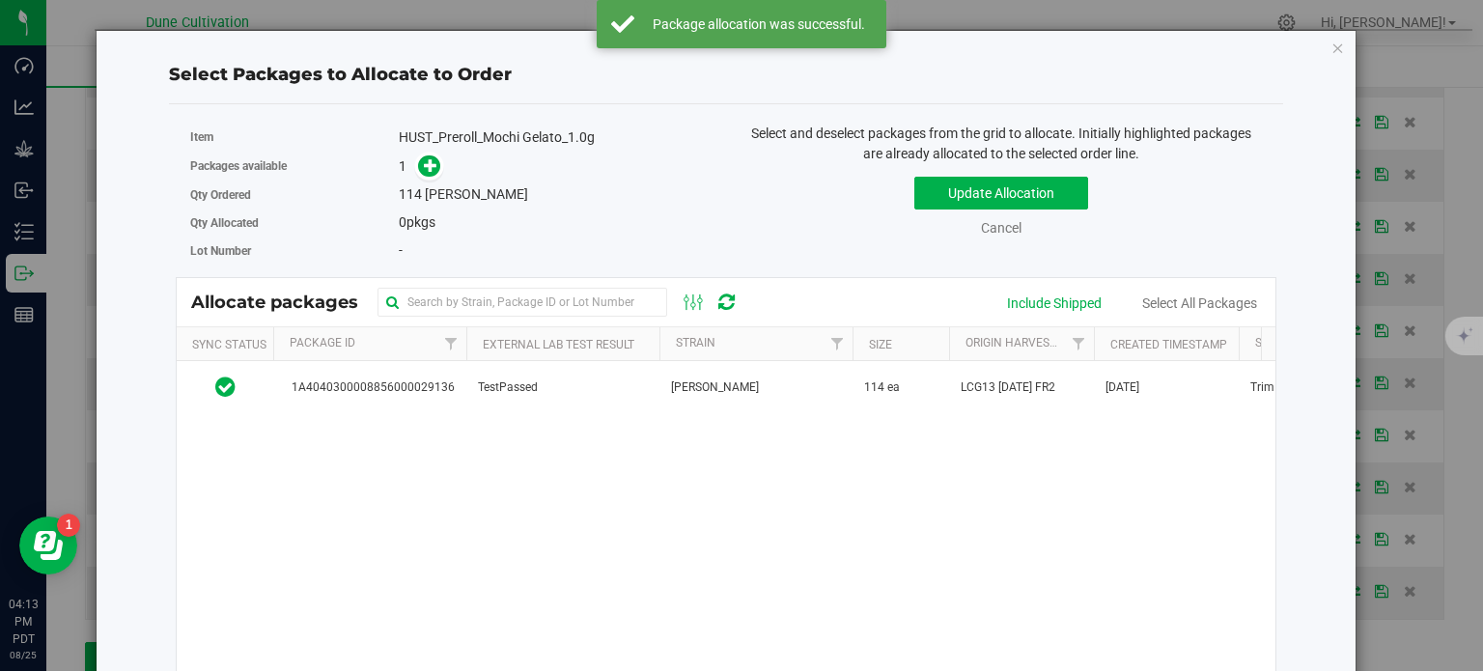
click at [418, 413] on div "1A4040300008856000029136 TestPassed [PERSON_NAME] 114 ea LCG13 06.30.25 [DATE],…" at bounding box center [726, 602] width 1099 height 483
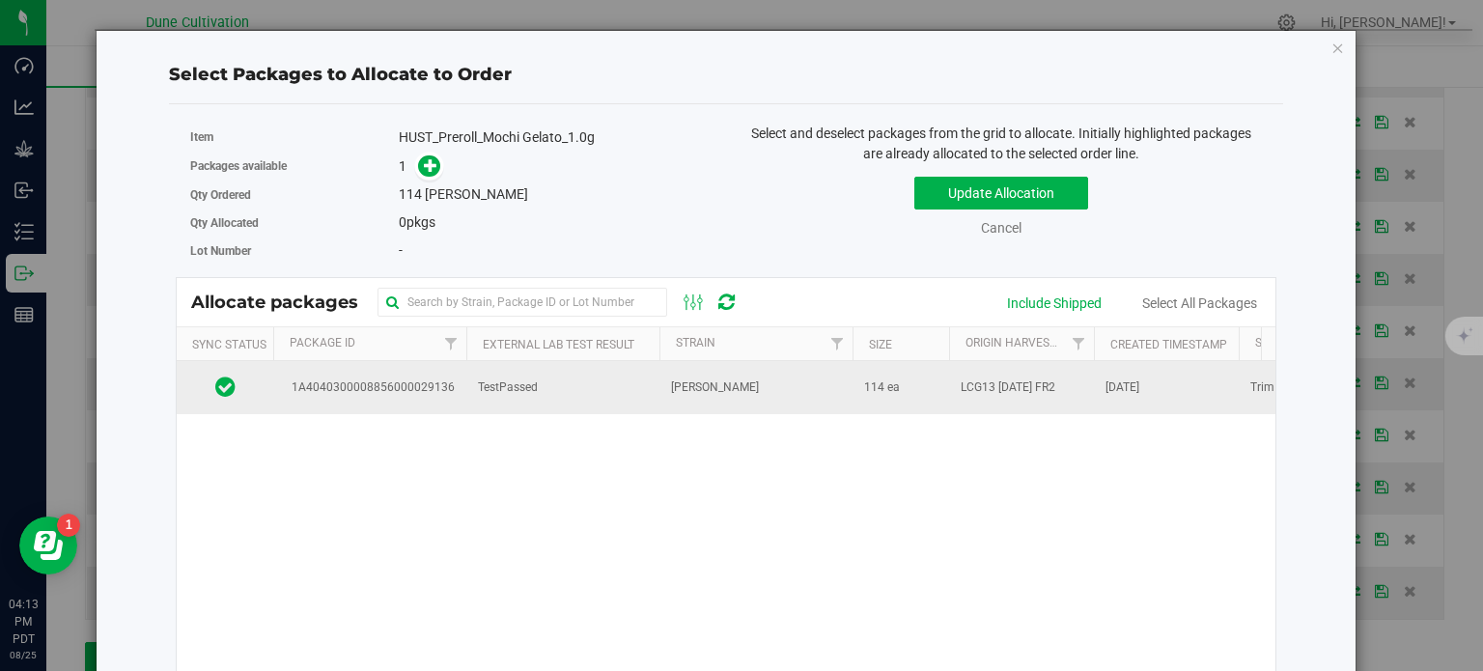
click at [419, 390] on span "1A4040300008856000029136" at bounding box center [370, 388] width 170 height 18
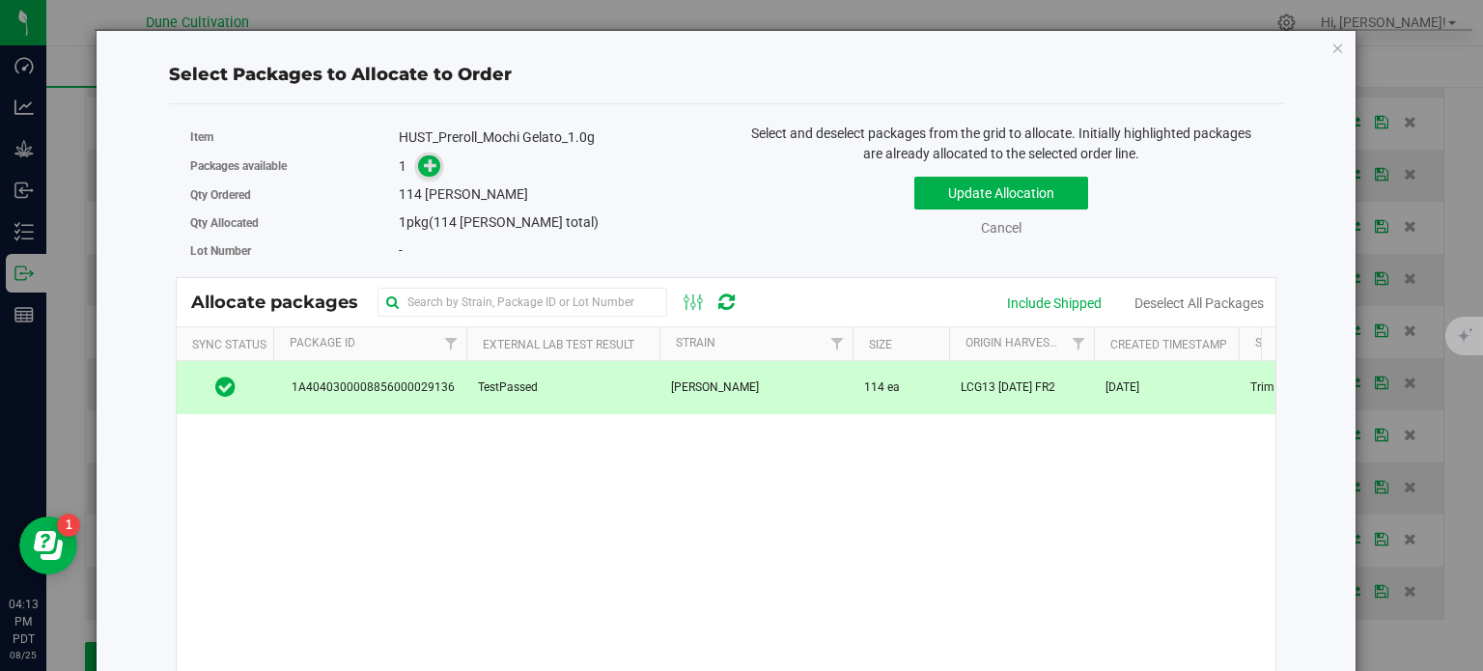
click at [425, 167] on icon at bounding box center [431, 165] width 14 height 14
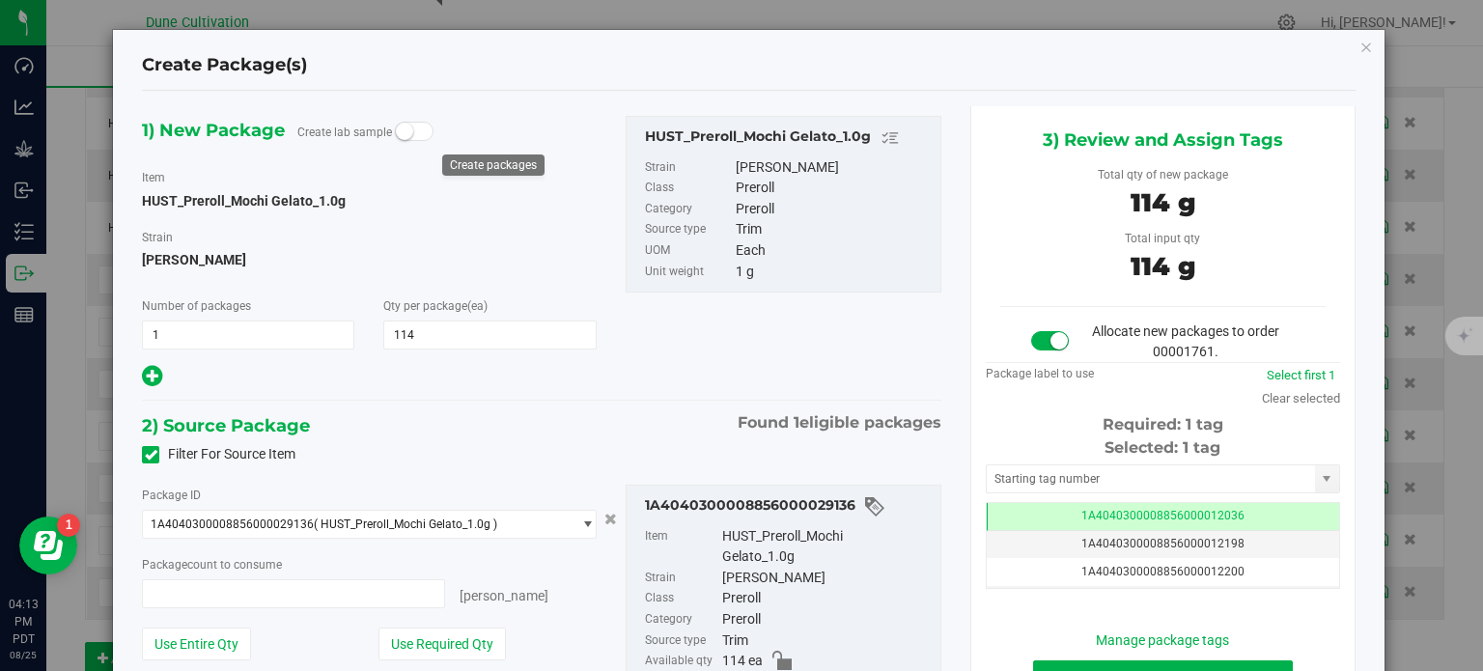
type input "114 ea"
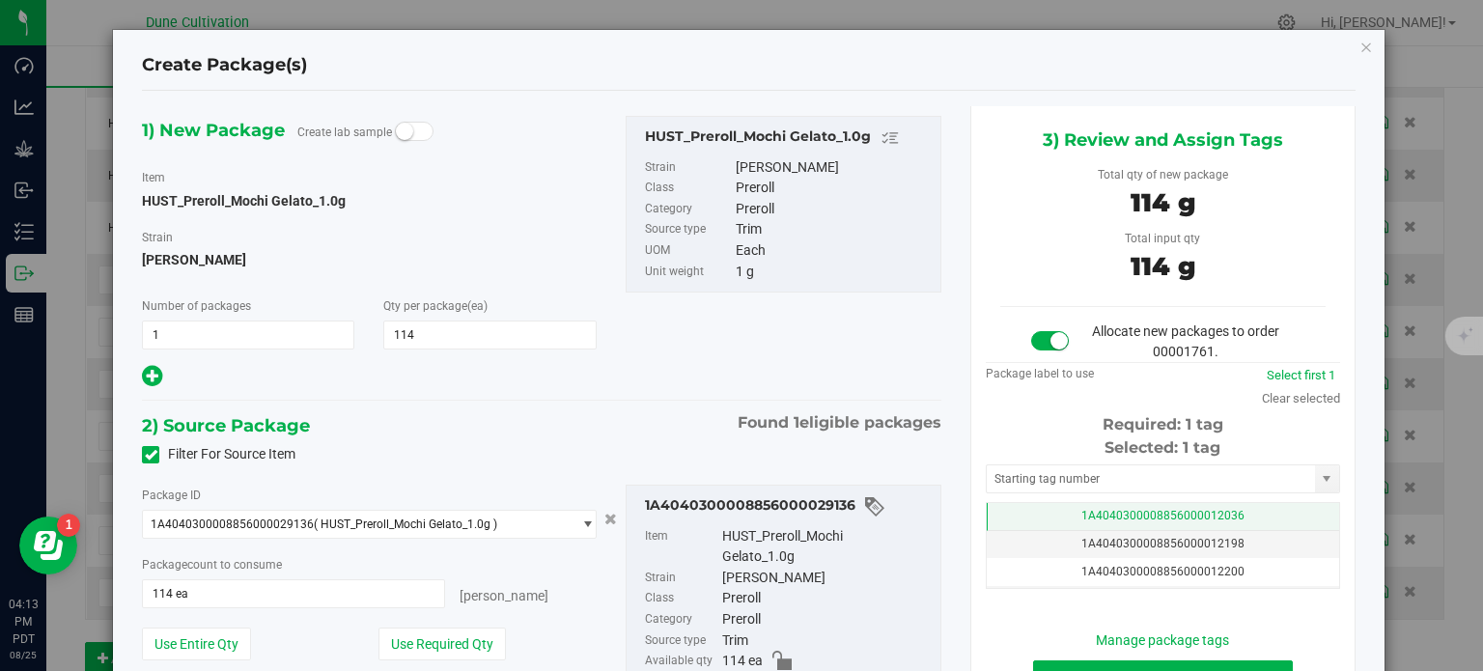
click at [1043, 520] on td "1A4040300008856000012036" at bounding box center [1163, 517] width 352 height 28
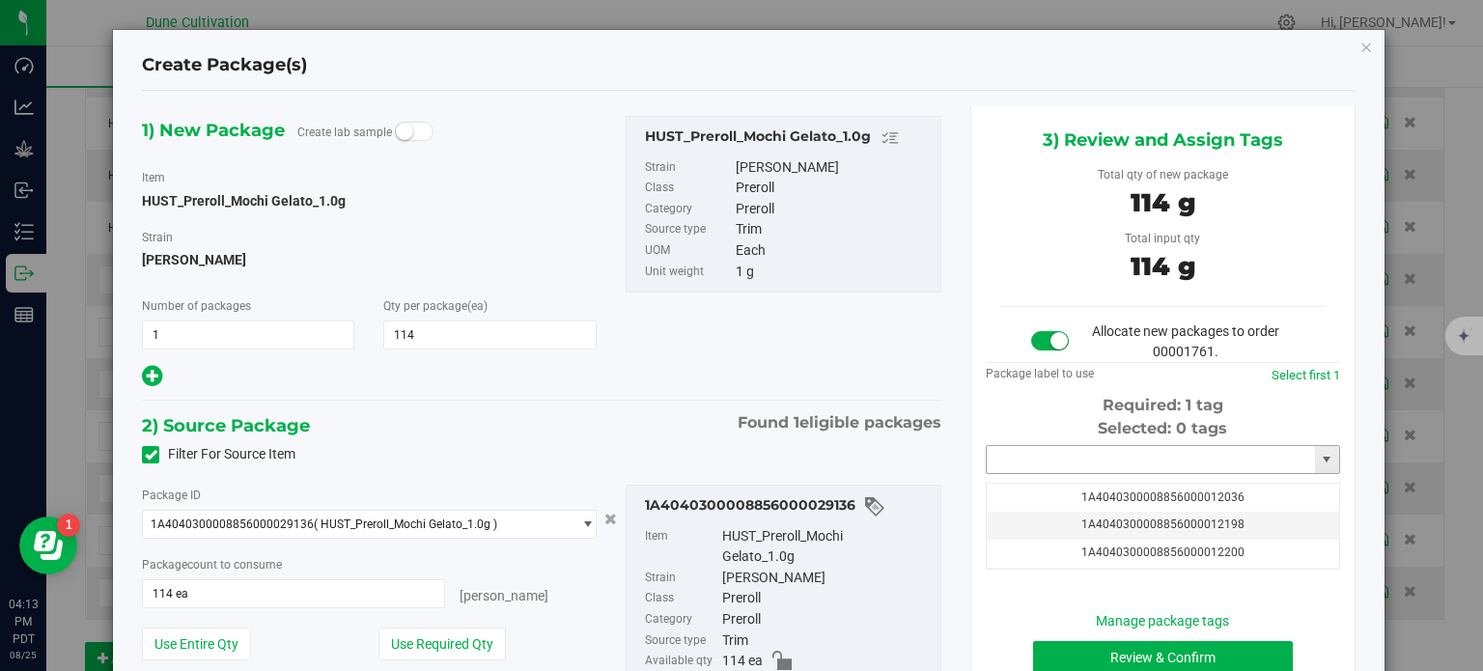
click at [1034, 451] on input "text" at bounding box center [1151, 459] width 328 height 27
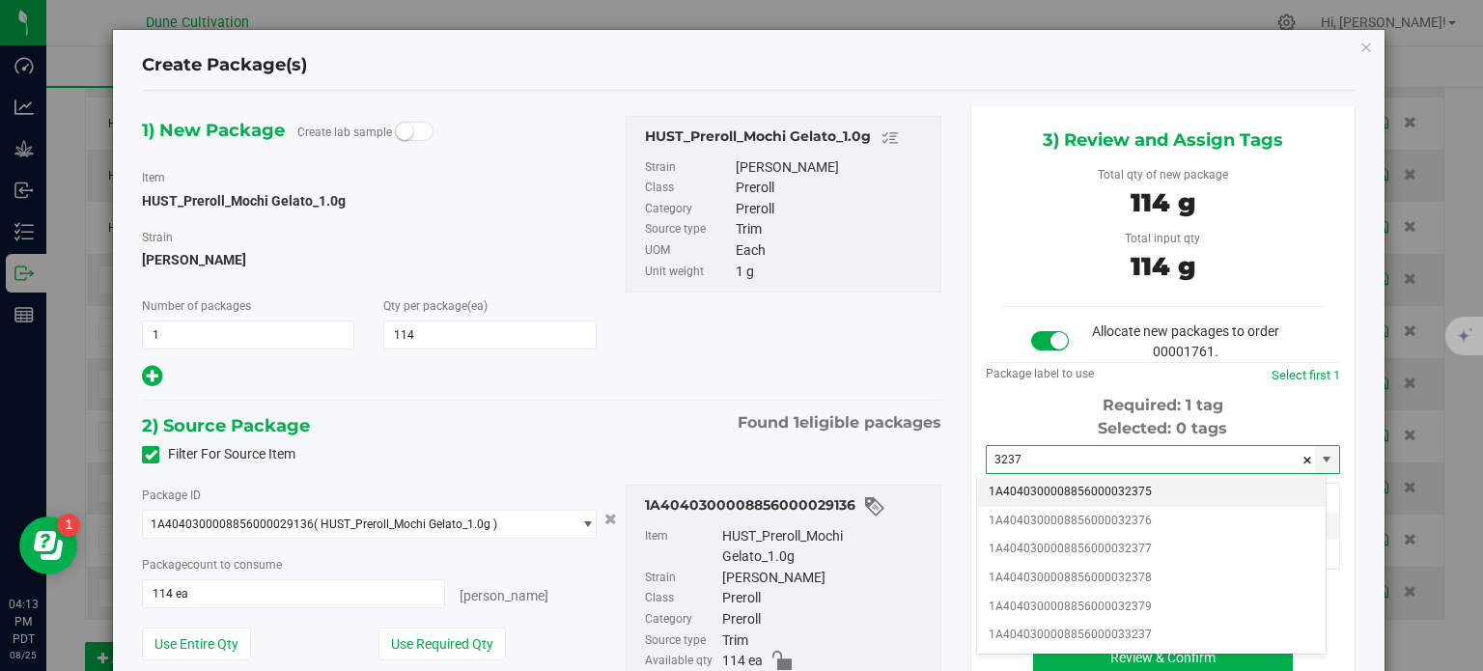
click at [1046, 490] on li "1A4040300008856000032375" at bounding box center [1151, 492] width 349 height 29
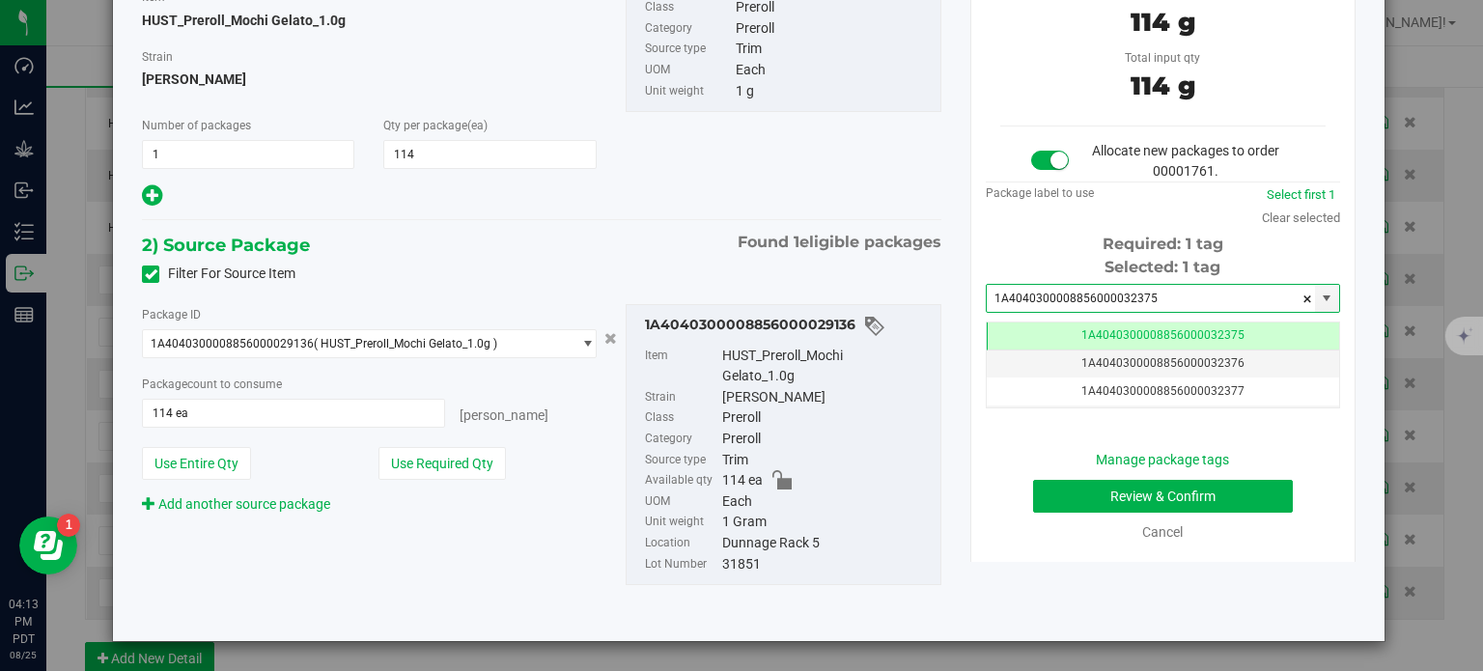
type input "1A4040300008856000032375"
click at [1142, 499] on button "Review & Confirm" at bounding box center [1163, 496] width 260 height 33
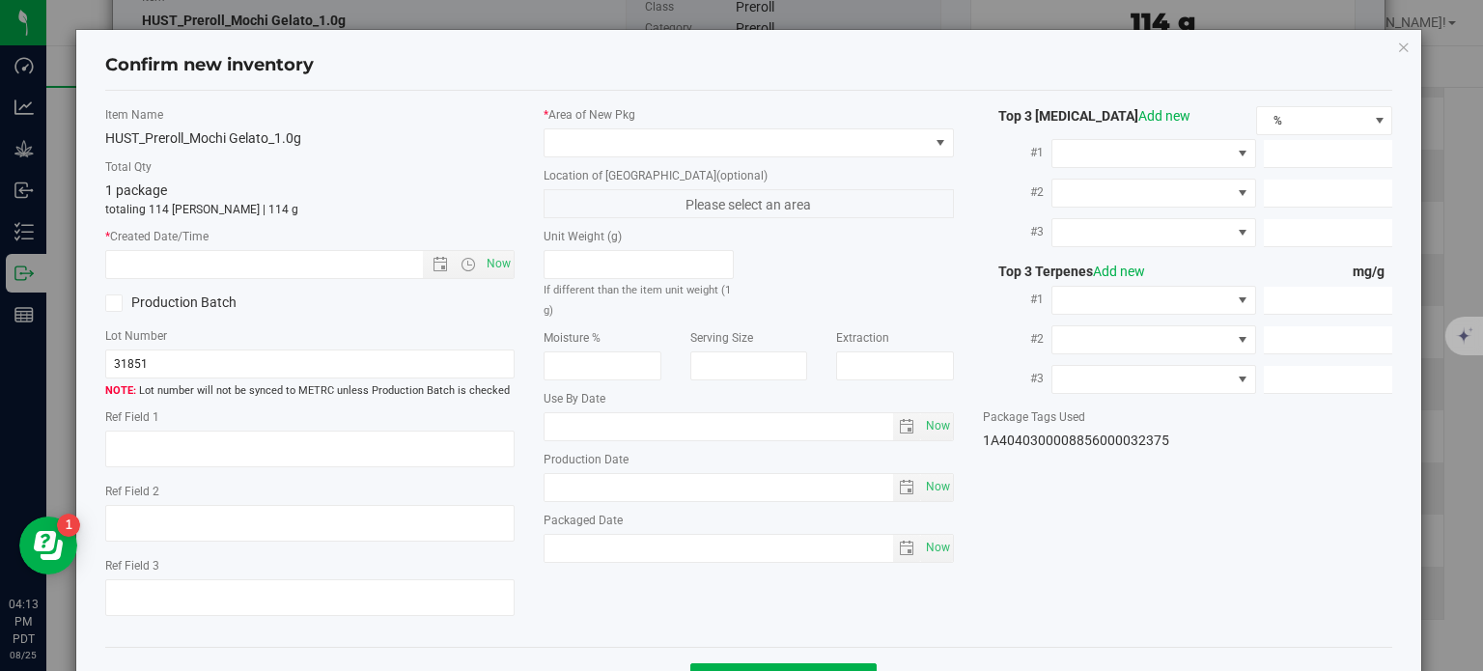
type textarea "21.0436%"
type textarea "LCG13"
type textarea "<LOQ"
type input "225.0650"
type input "13.0537"
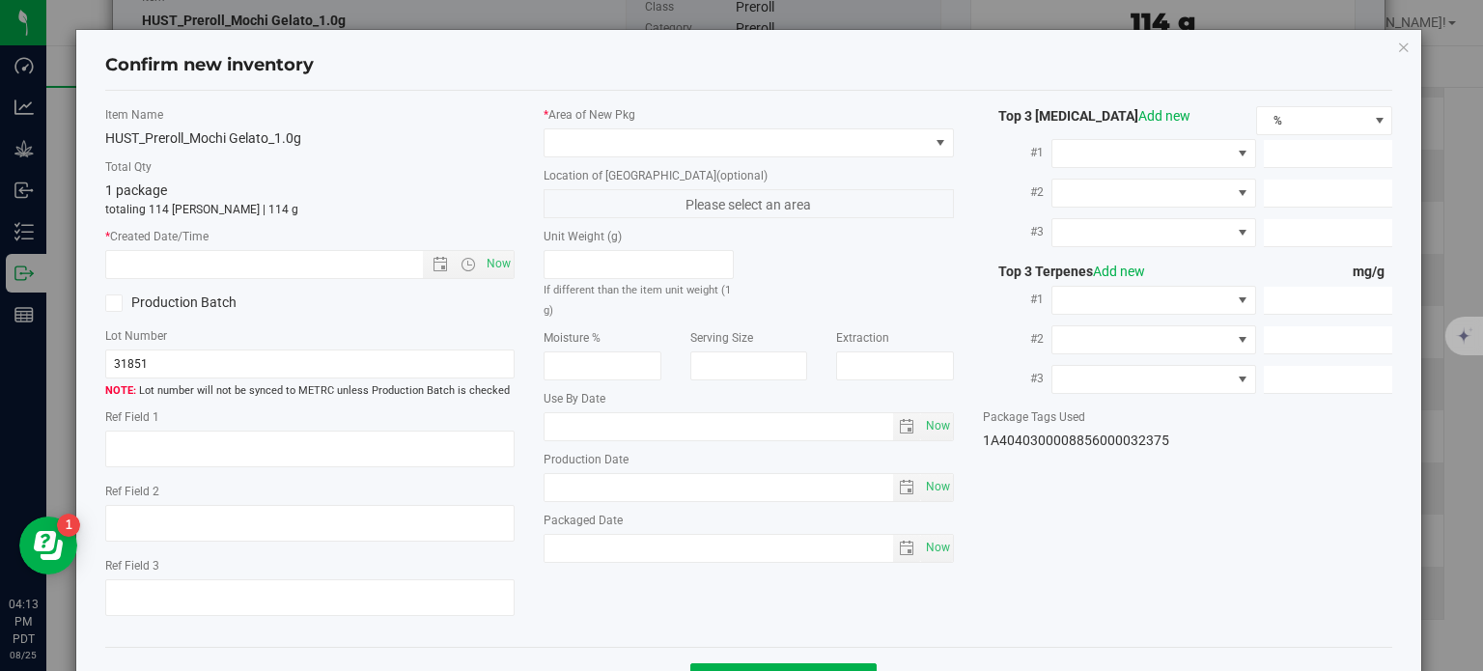
type input "7.4799"
type input "2.3860"
type input "1.5500"
type input "1.1140"
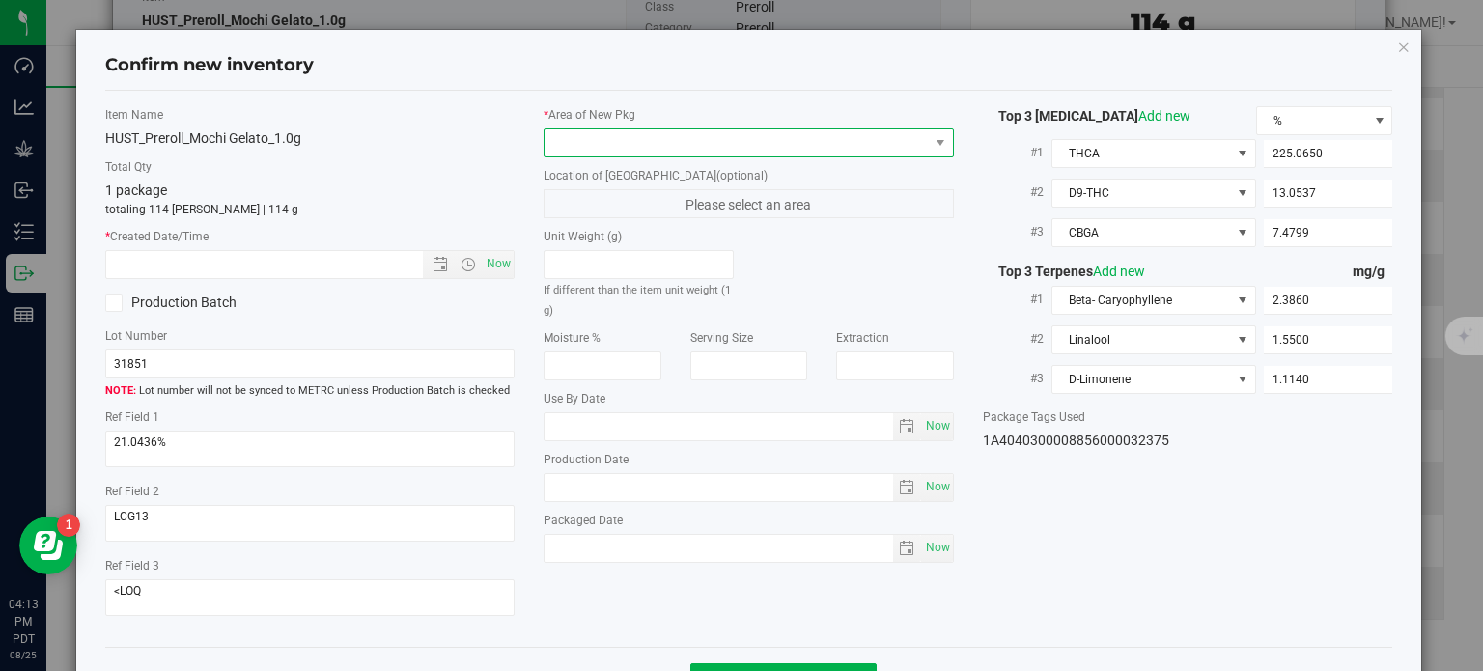
click at [674, 139] on span at bounding box center [737, 142] width 384 height 27
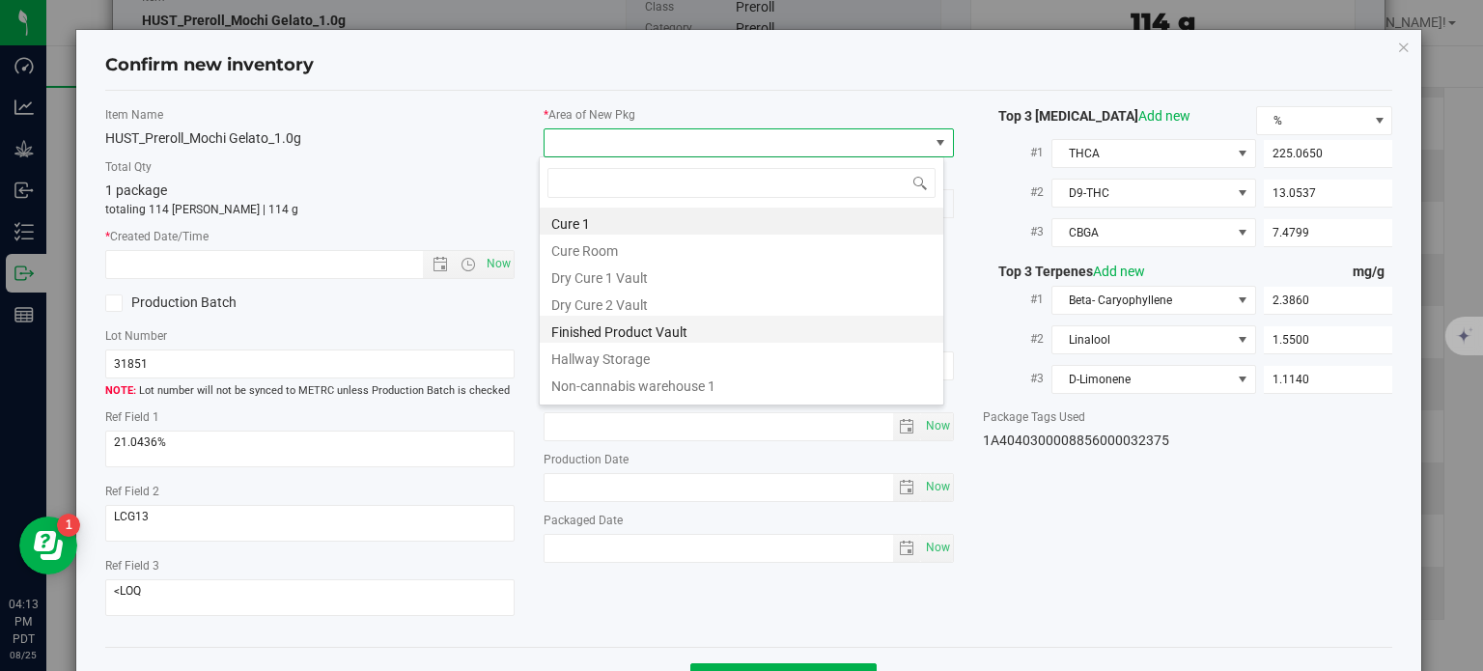
click at [612, 331] on li "Finished Product Vault" at bounding box center [742, 329] width 404 height 27
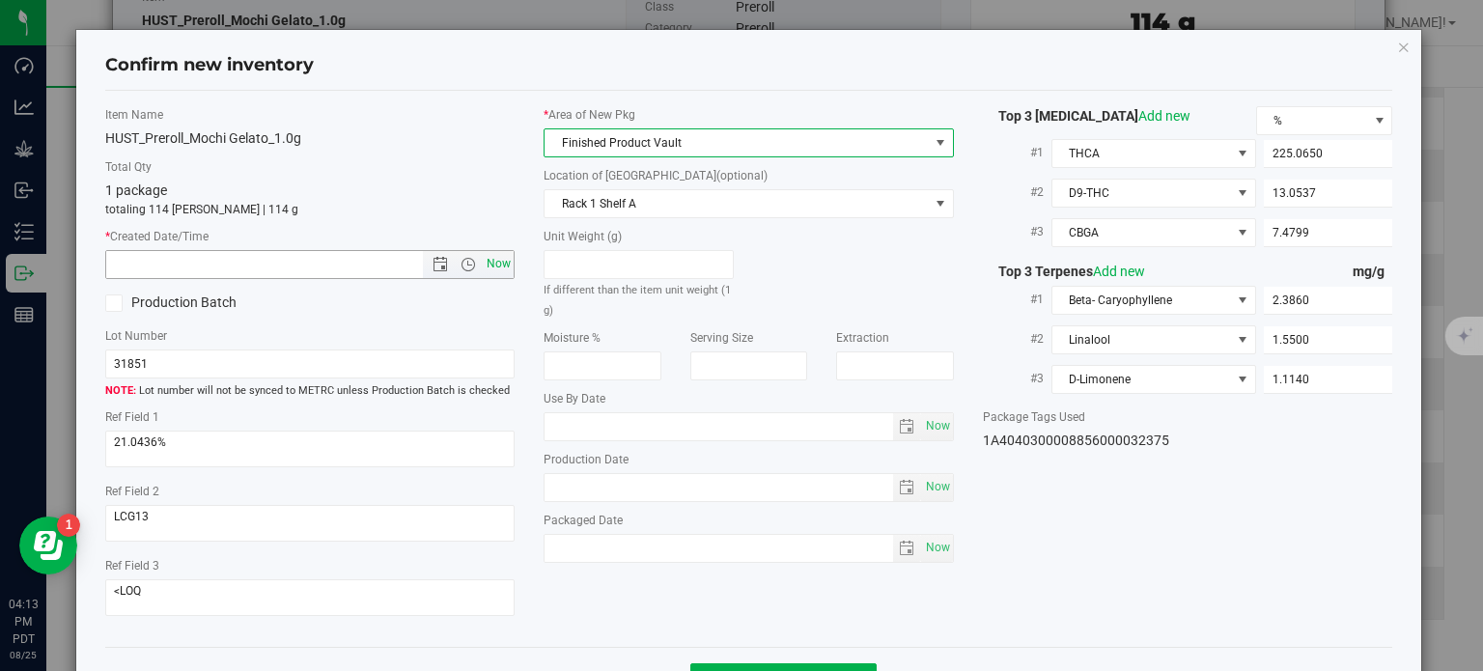
click at [507, 265] on span "Now" at bounding box center [499, 264] width 33 height 28
type input "[DATE] 4:13 PM"
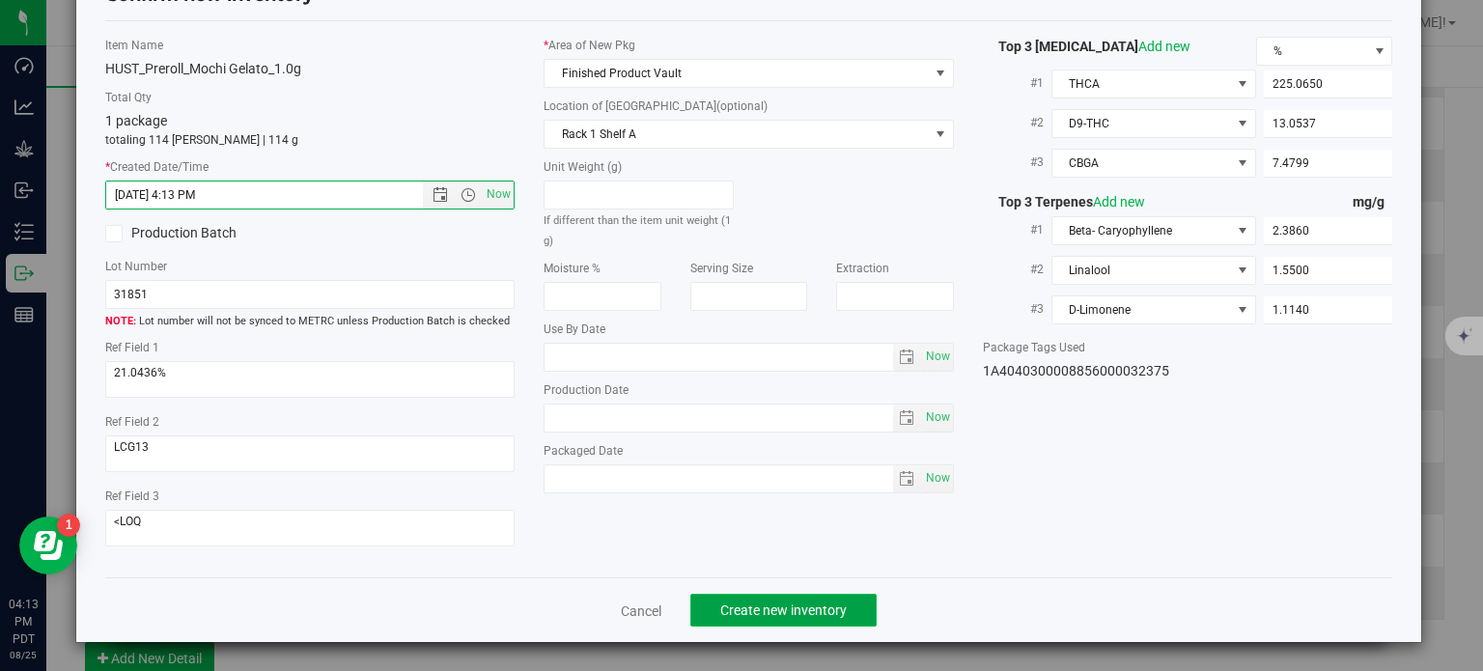
click at [800, 603] on span "Create new inventory" at bounding box center [783, 610] width 126 height 15
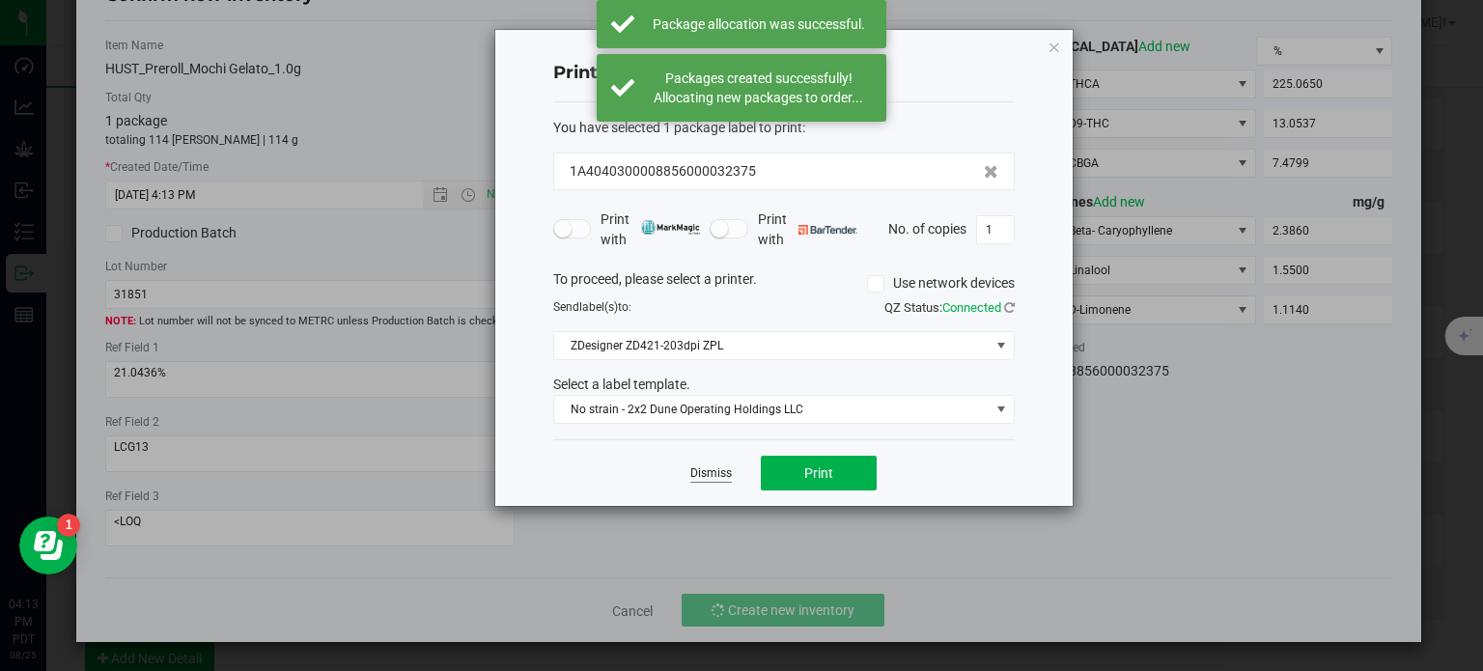
click at [703, 472] on link "Dismiss" at bounding box center [711, 473] width 42 height 16
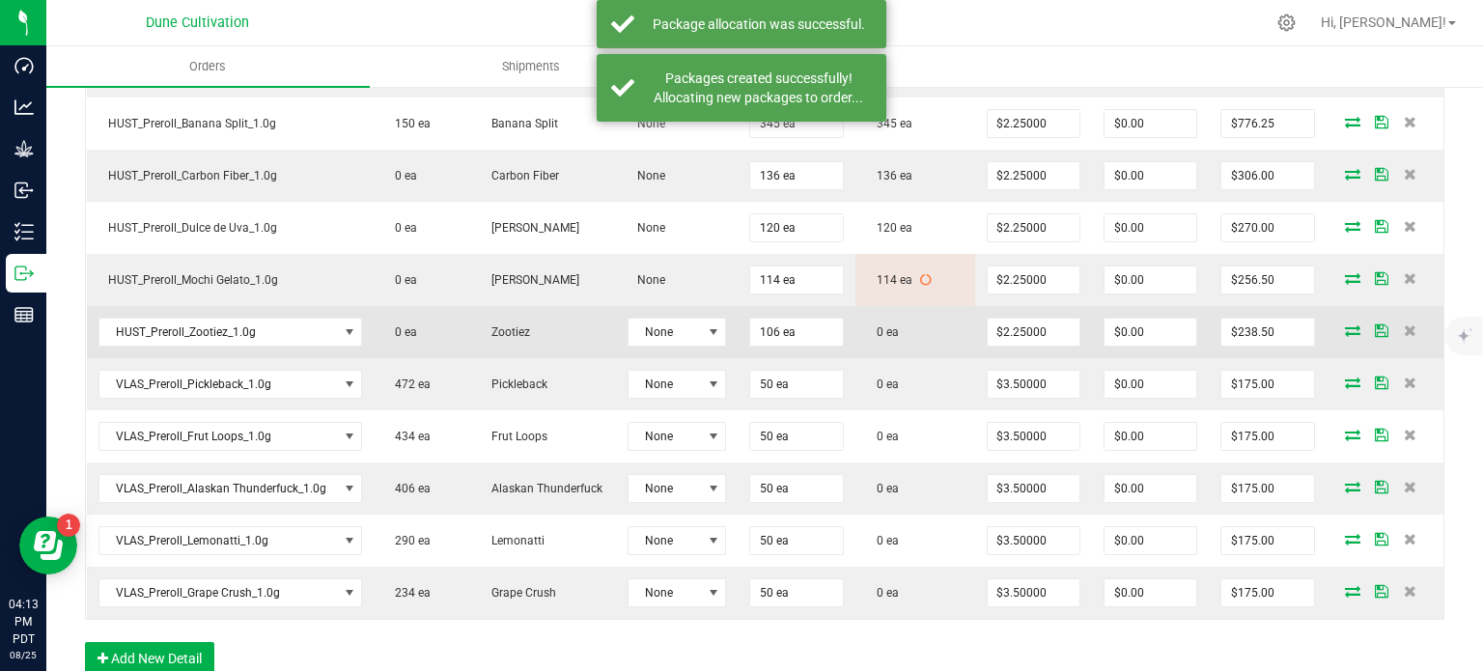
click at [1338, 325] on span at bounding box center [1352, 330] width 29 height 12
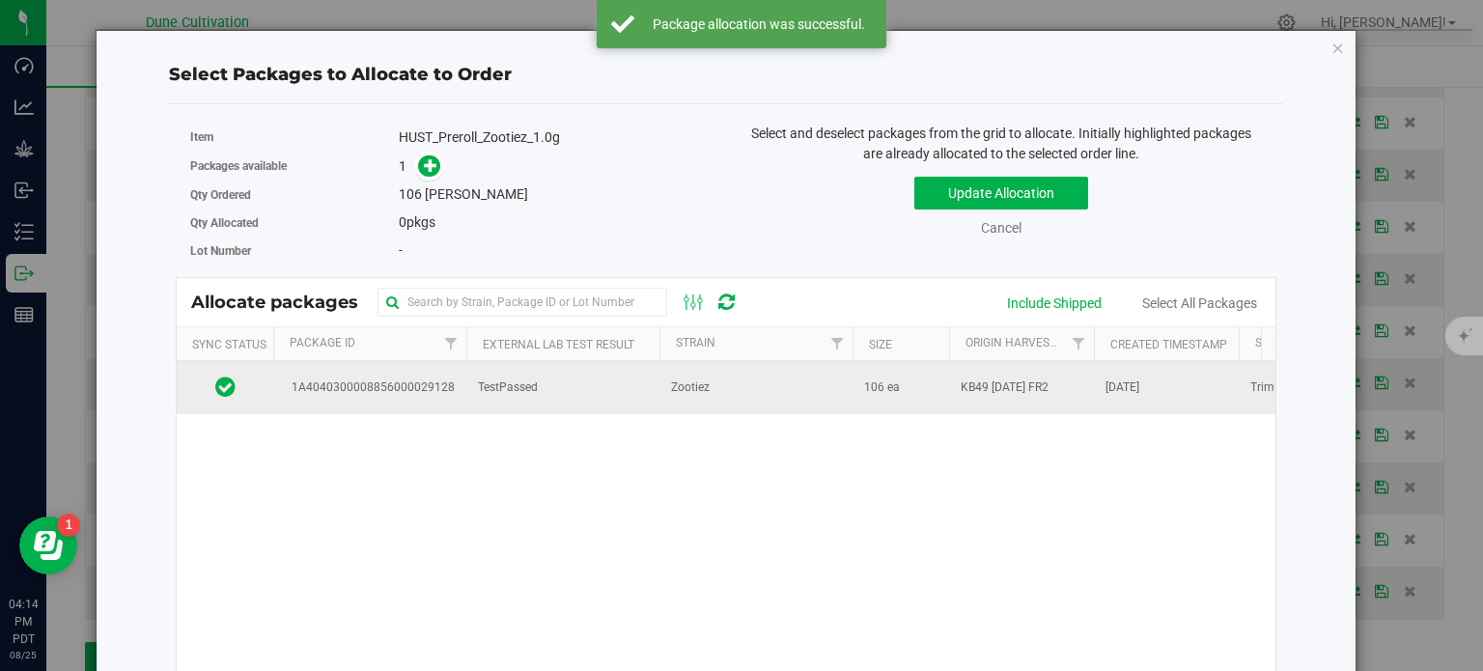
click at [425, 396] on td "1A4040300008856000029128" at bounding box center [369, 387] width 193 height 52
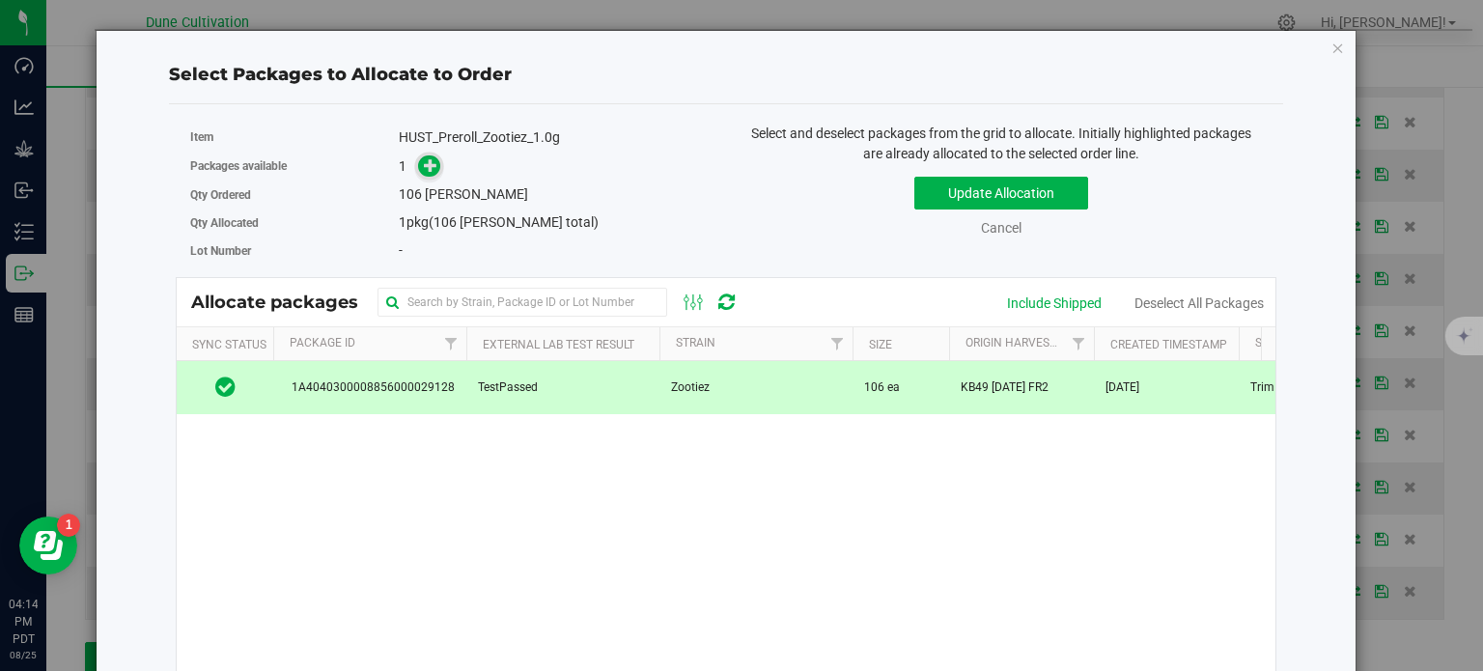
click at [429, 172] on icon at bounding box center [431, 165] width 14 height 14
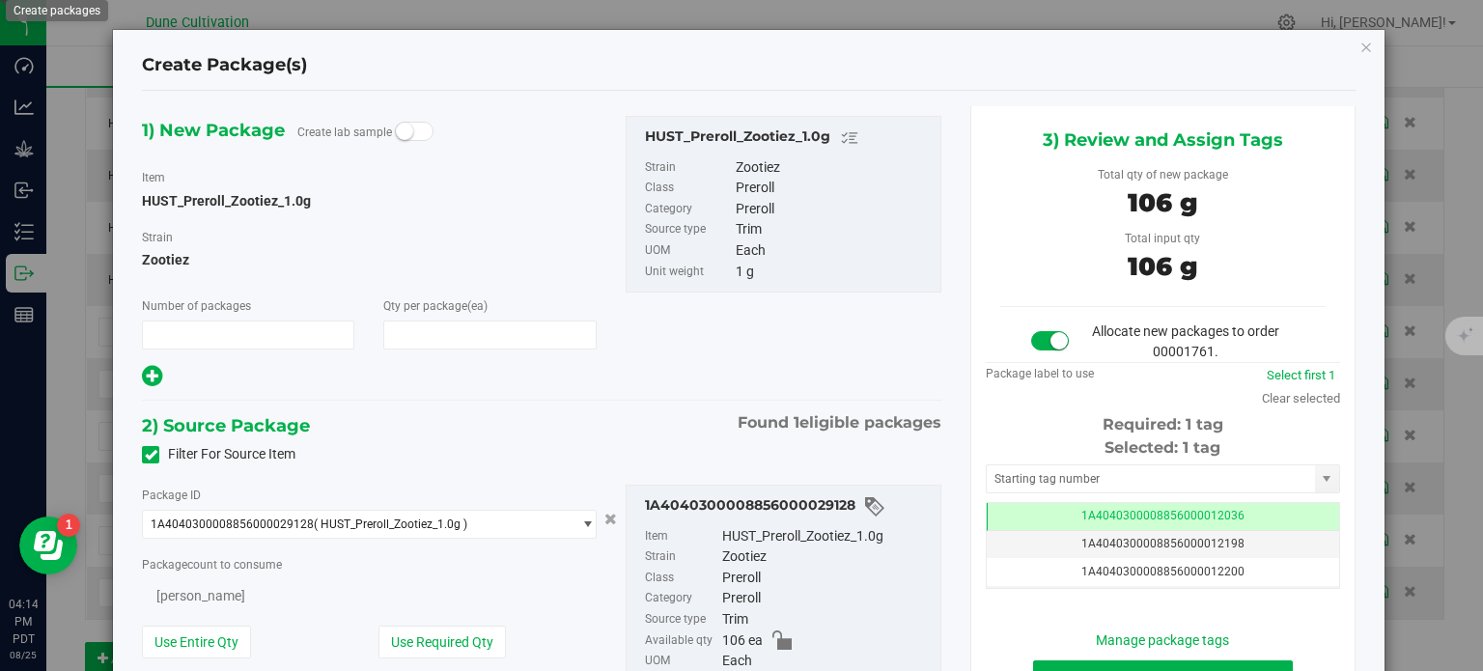
type input "1"
type input "106"
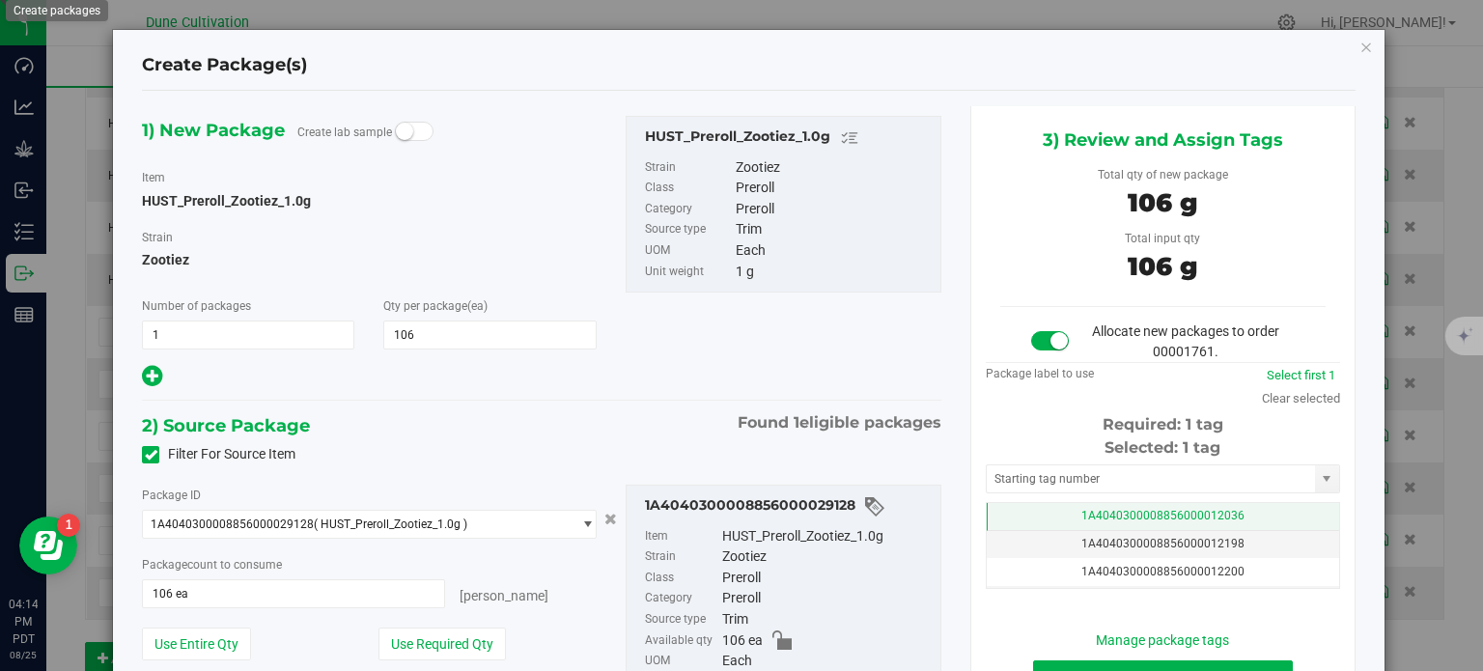
click at [1039, 520] on td "1A4040300008856000012036" at bounding box center [1163, 517] width 352 height 28
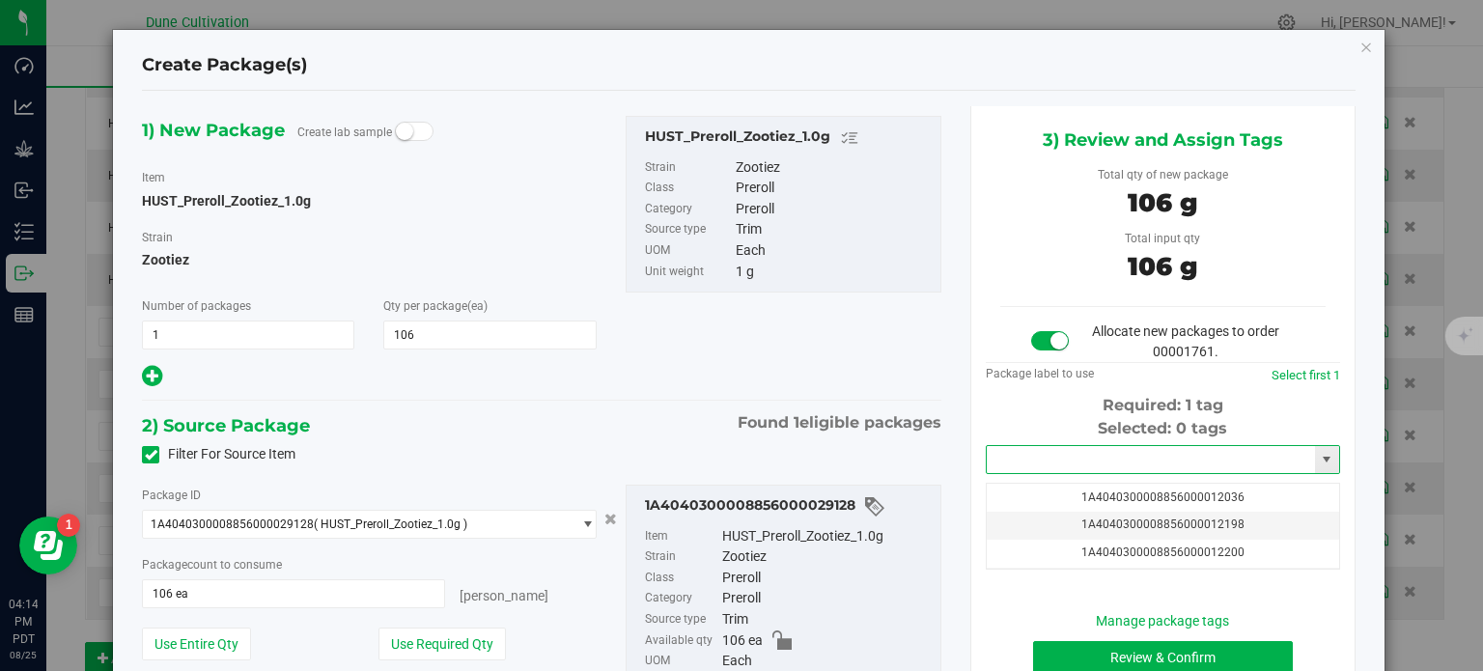
click at [1037, 465] on input "text" at bounding box center [1151, 459] width 328 height 27
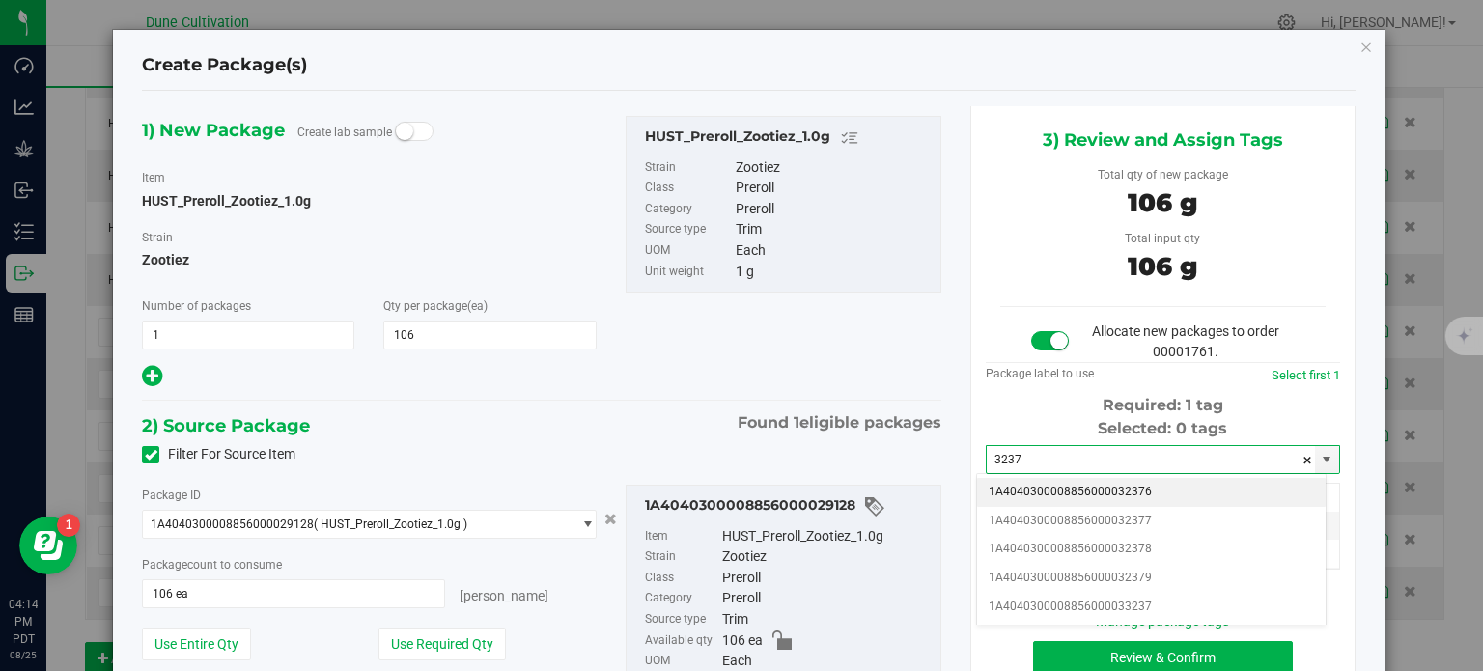
click at [1113, 493] on li "1A4040300008856000032376" at bounding box center [1151, 492] width 349 height 29
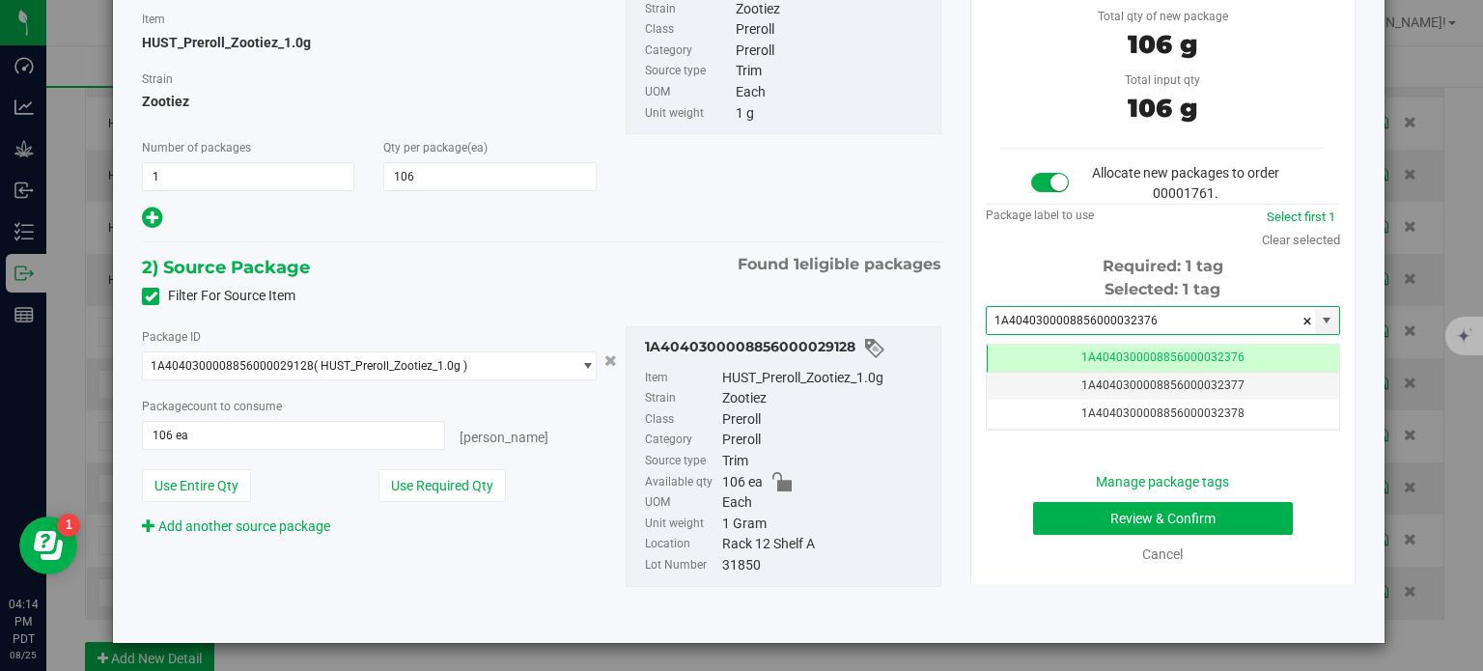
type input "1A4040300008856000032376"
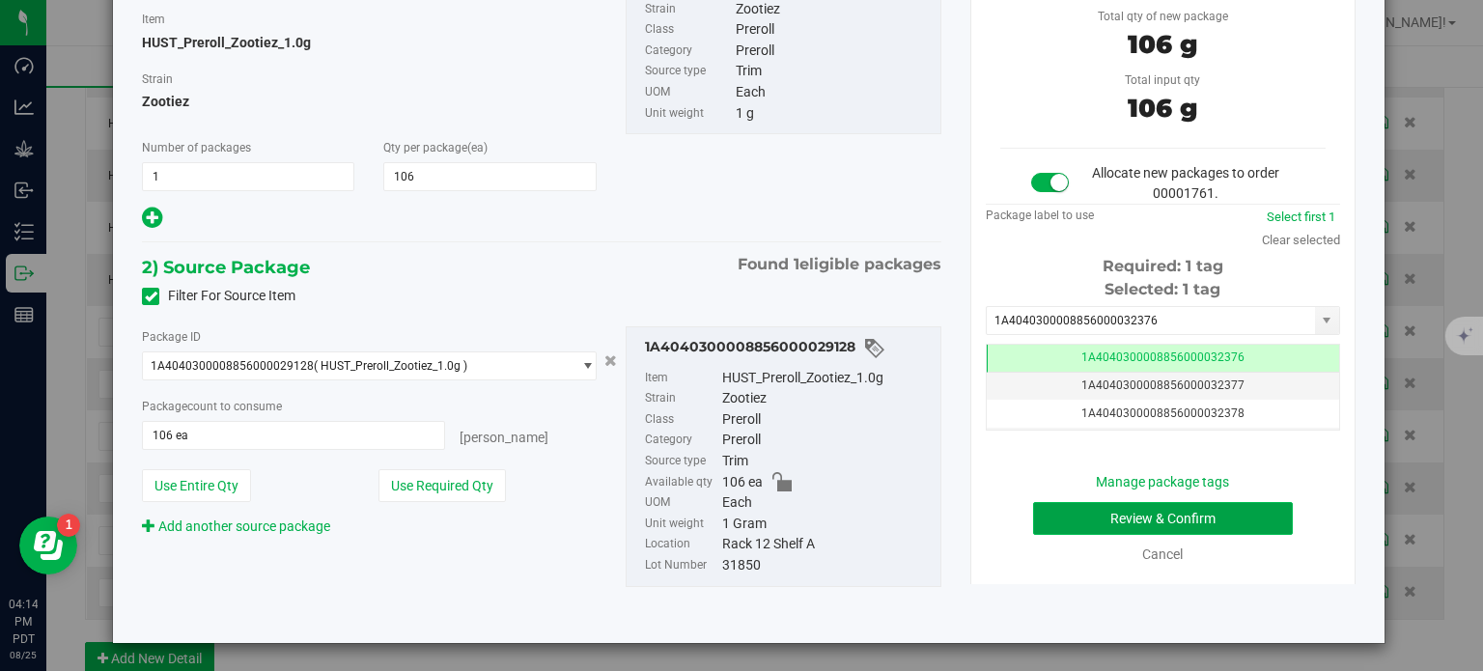
click at [1063, 528] on button "Review & Confirm" at bounding box center [1163, 518] width 260 height 33
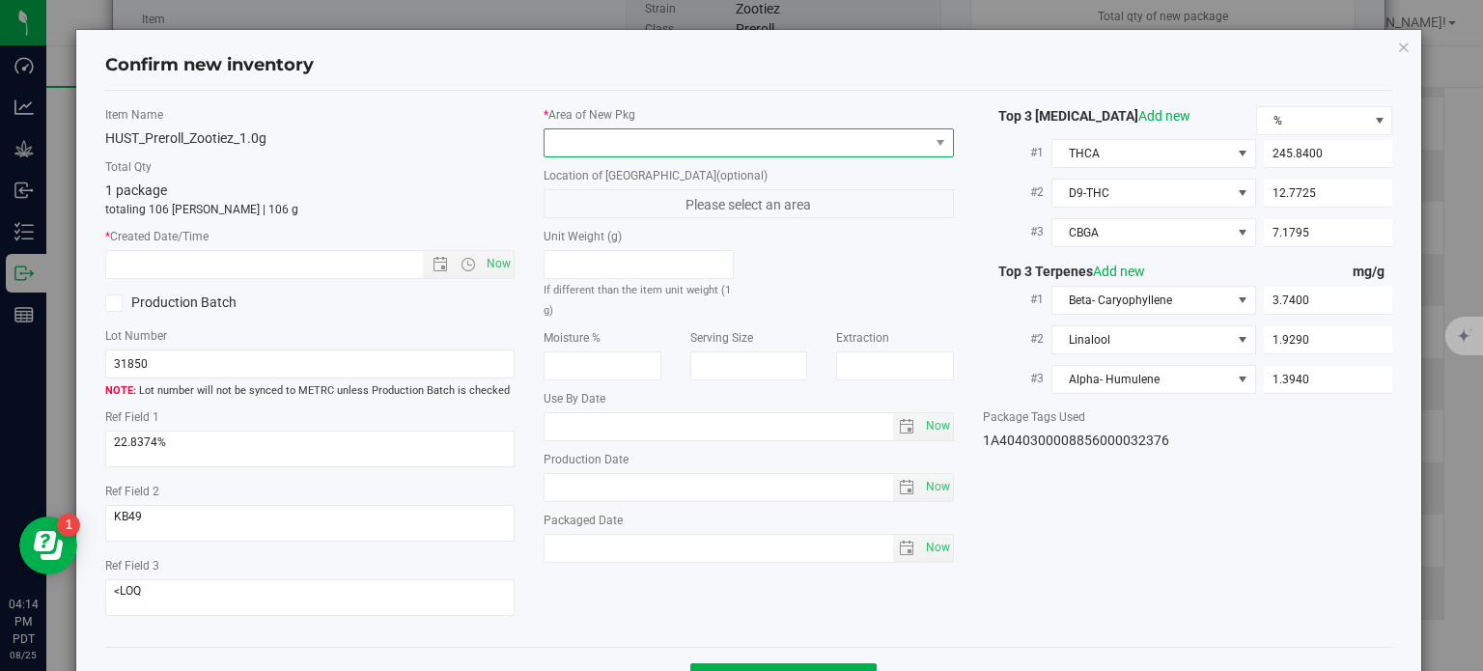
click at [794, 129] on span at bounding box center [737, 142] width 384 height 27
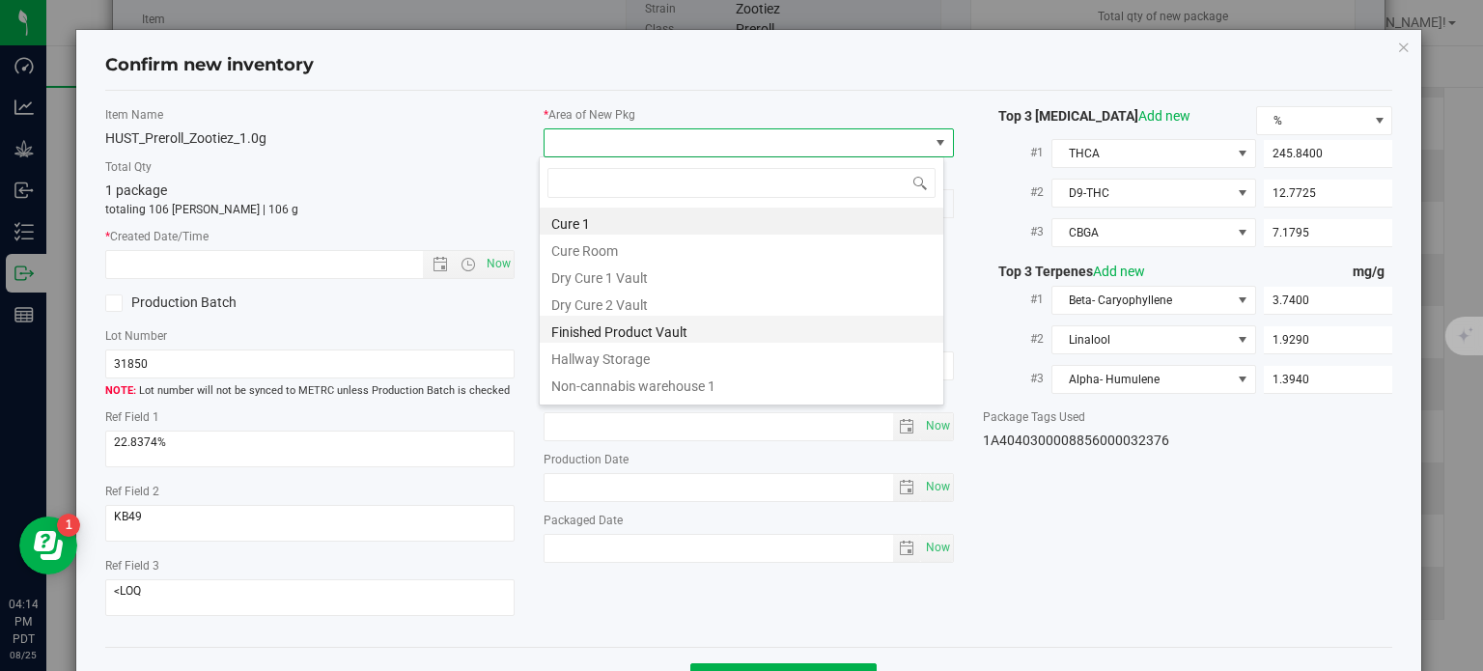
click at [659, 336] on li "Finished Product Vault" at bounding box center [742, 329] width 404 height 27
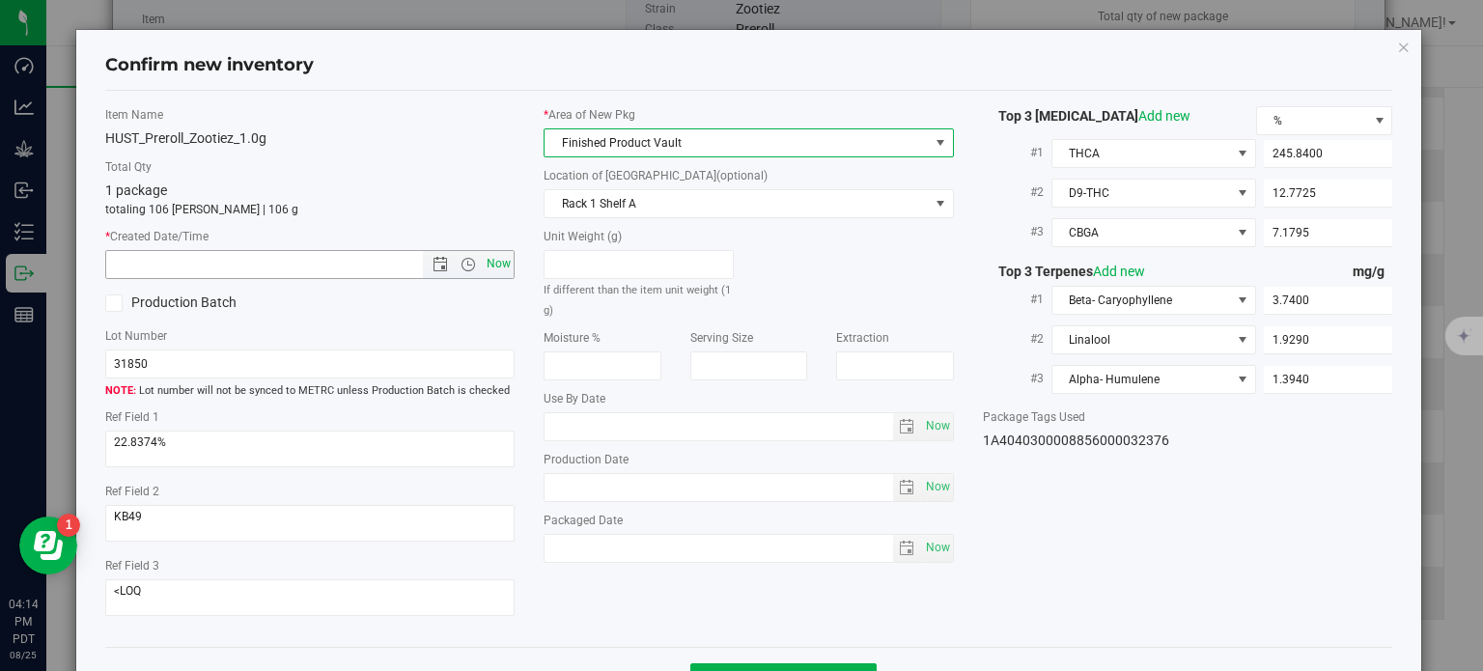
click at [494, 266] on span "Now" at bounding box center [499, 264] width 33 height 28
type input "[DATE] 4:14 PM"
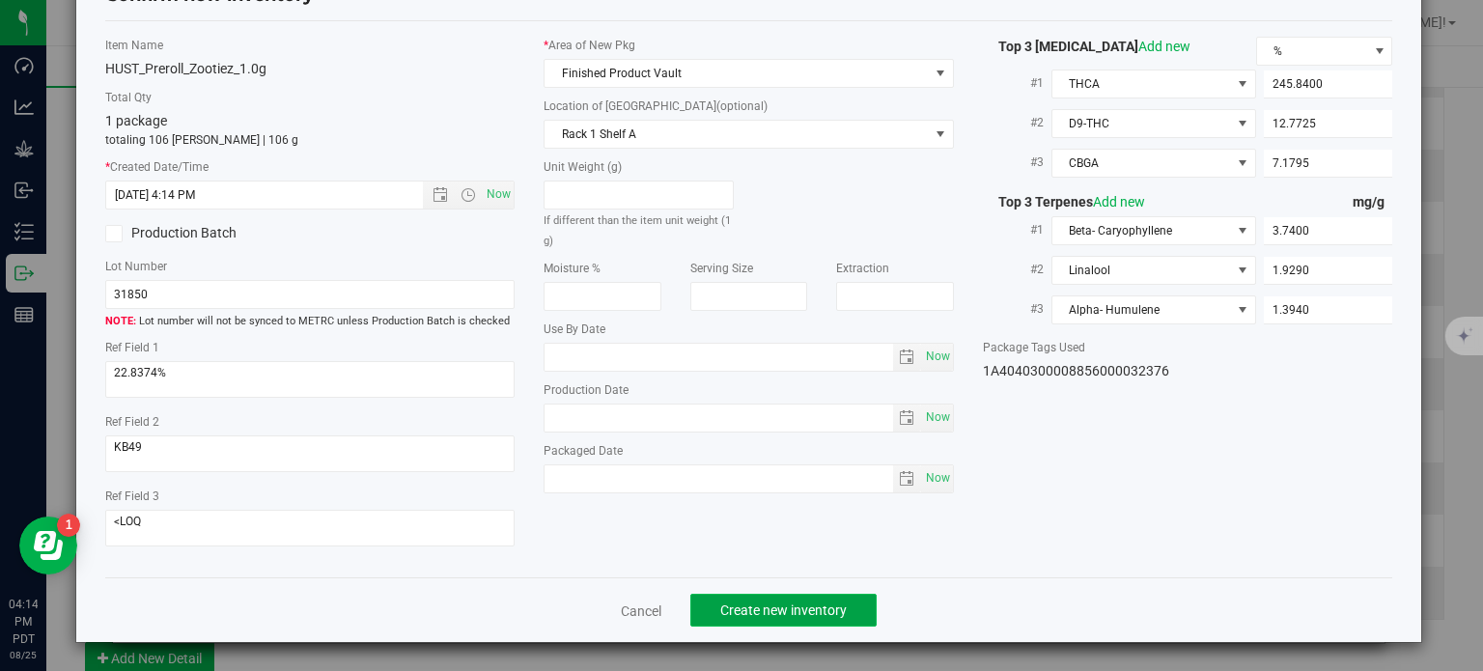
click at [794, 598] on button "Create new inventory" at bounding box center [783, 610] width 186 height 33
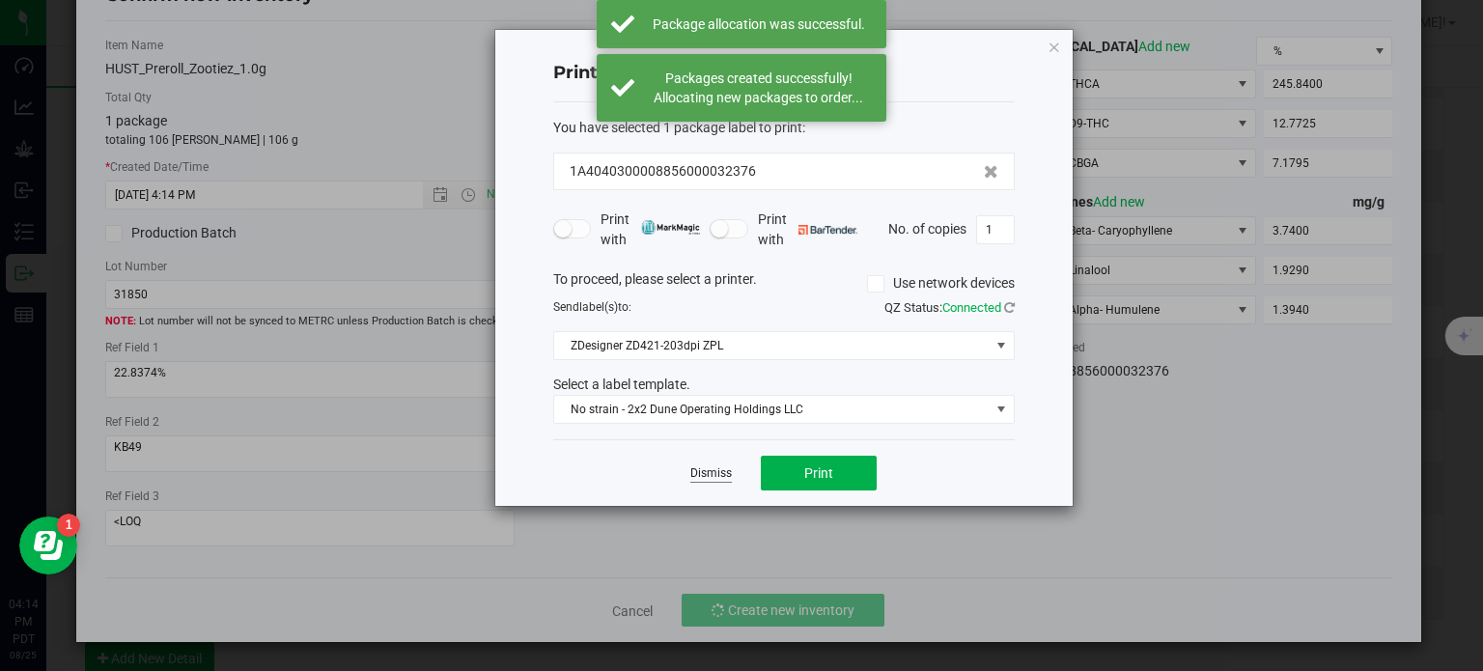
click at [706, 472] on link "Dismiss" at bounding box center [711, 473] width 42 height 16
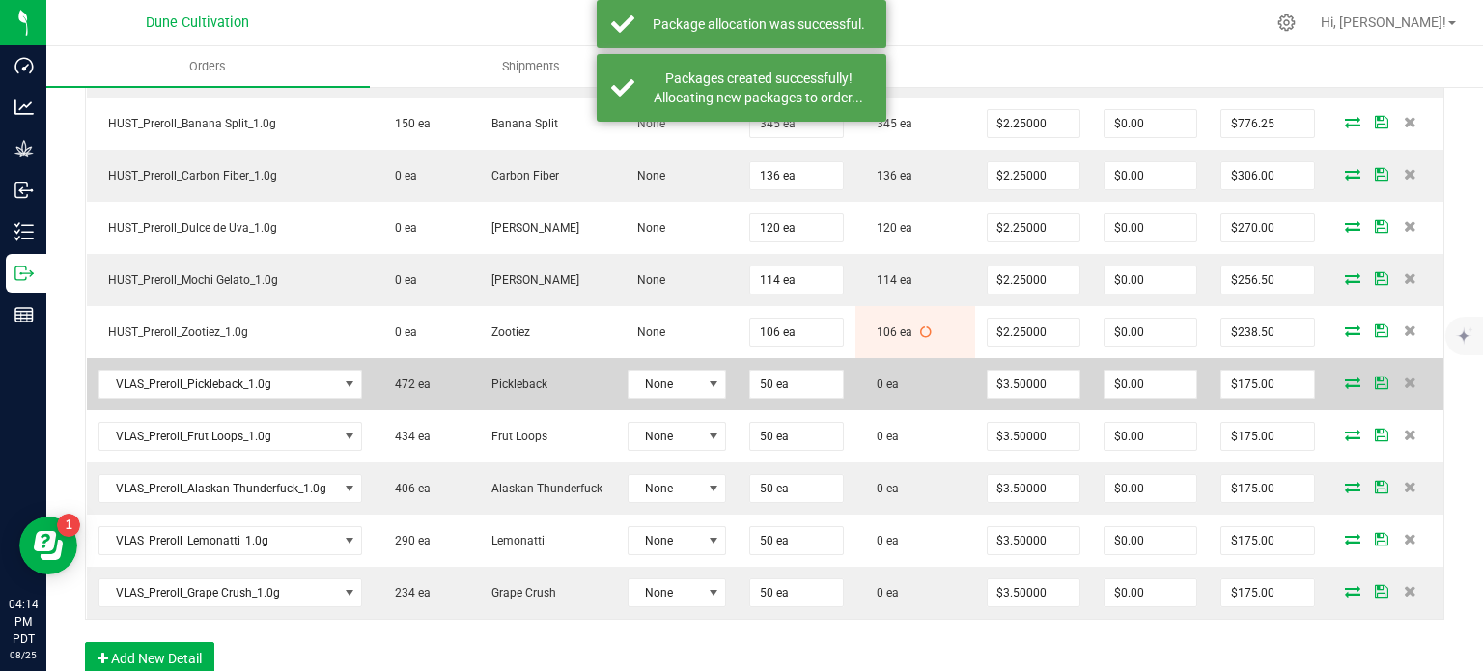
click at [1345, 377] on icon at bounding box center [1352, 383] width 15 height 12
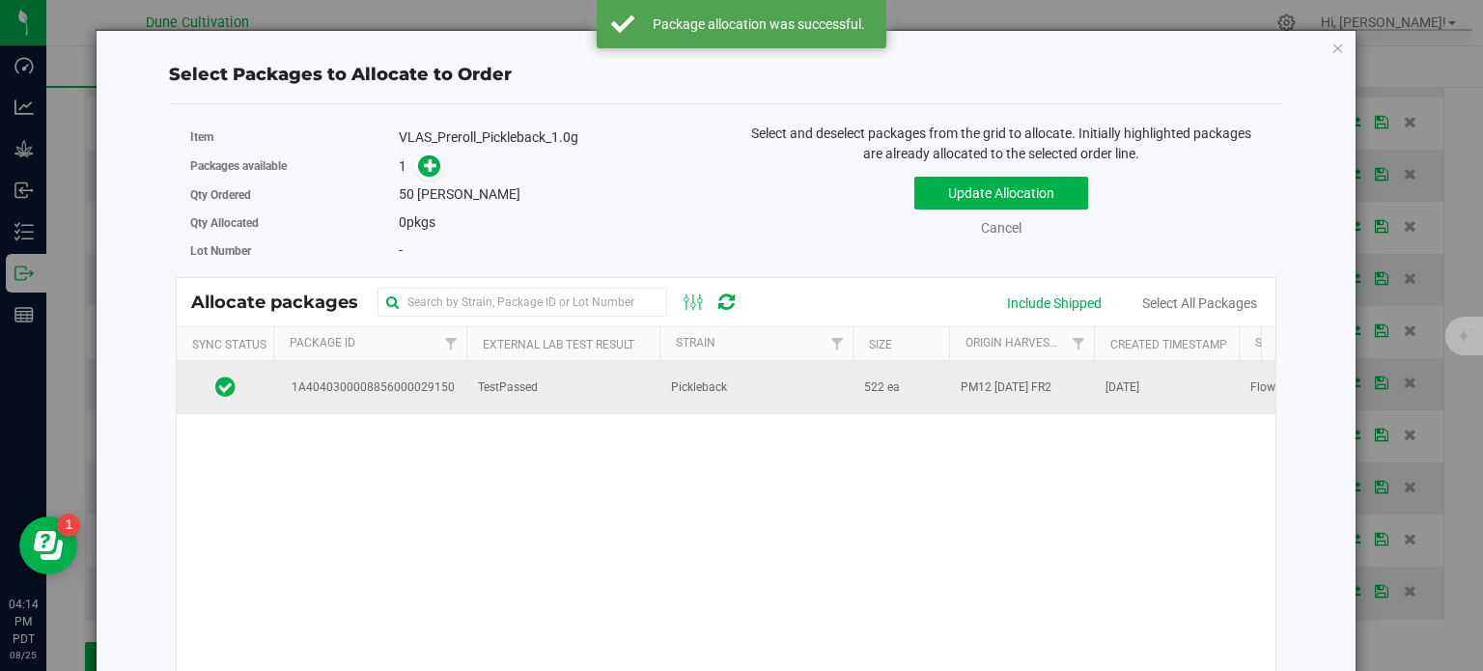
click at [382, 388] on span "1A4040300008856000029150" at bounding box center [370, 388] width 170 height 18
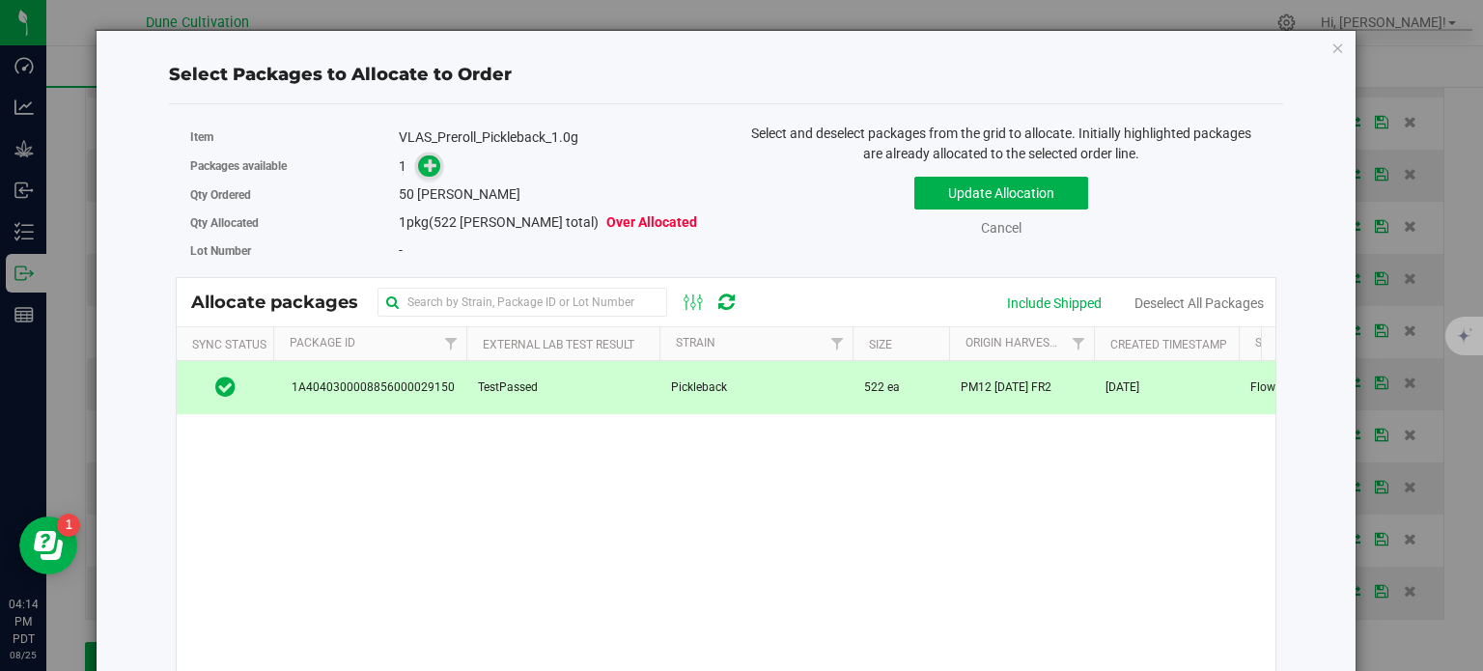
click at [429, 161] on icon at bounding box center [431, 165] width 14 height 14
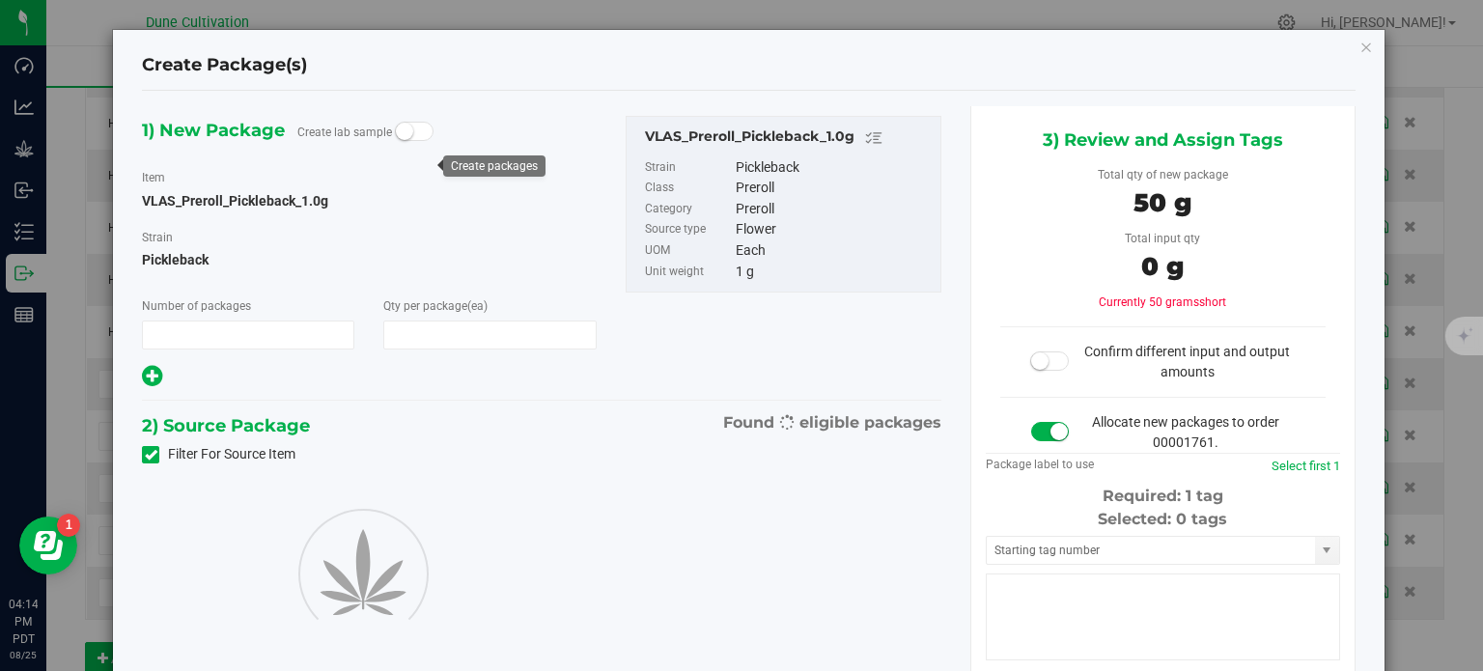
type input "1"
type input "50"
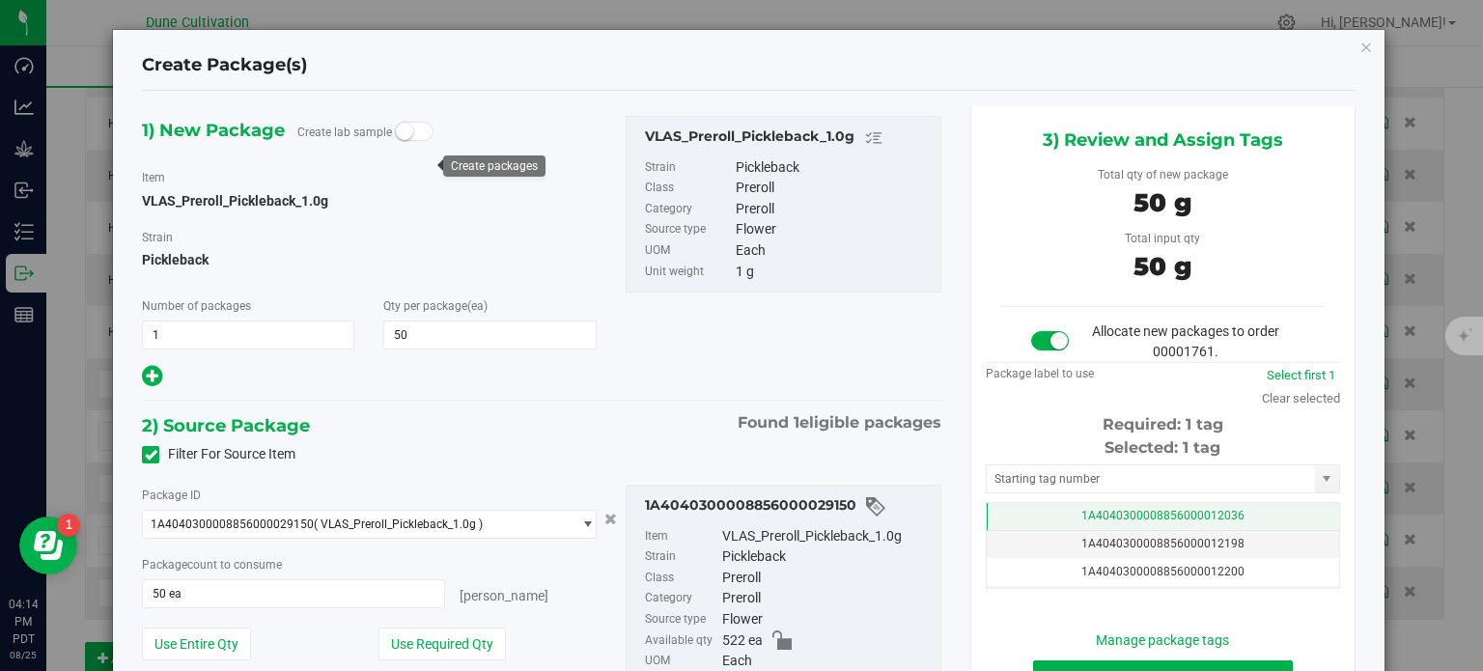
click at [1014, 511] on td "1A4040300008856000012036" at bounding box center [1163, 517] width 352 height 28
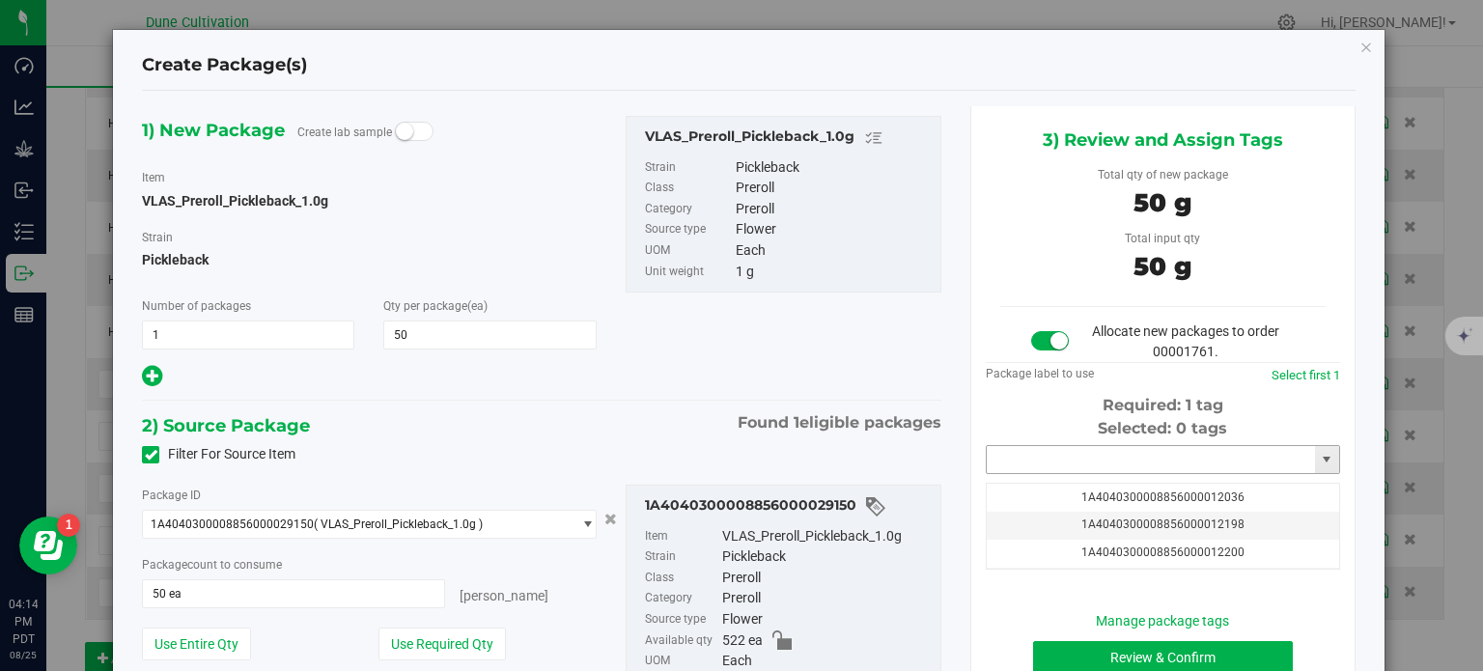
click at [1047, 462] on input "text" at bounding box center [1151, 459] width 328 height 27
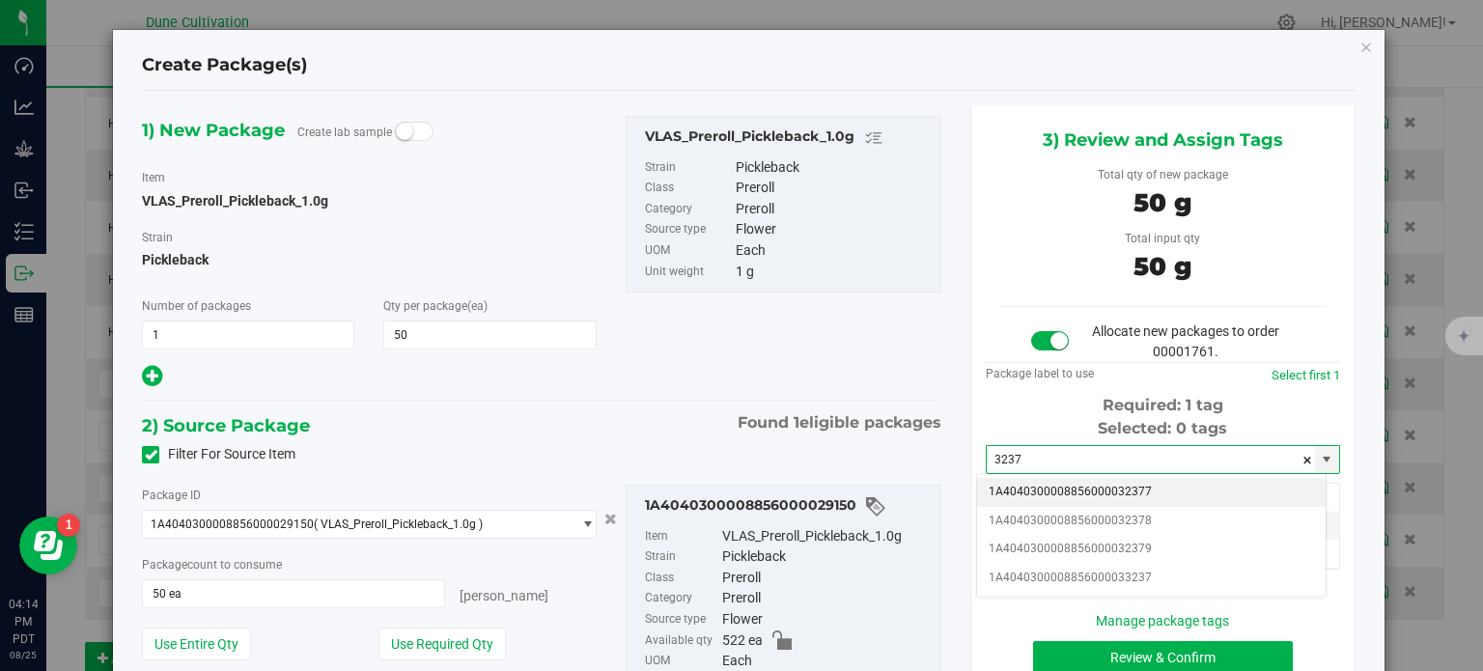
click at [1110, 487] on li "1A4040300008856000032377" at bounding box center [1151, 492] width 349 height 29
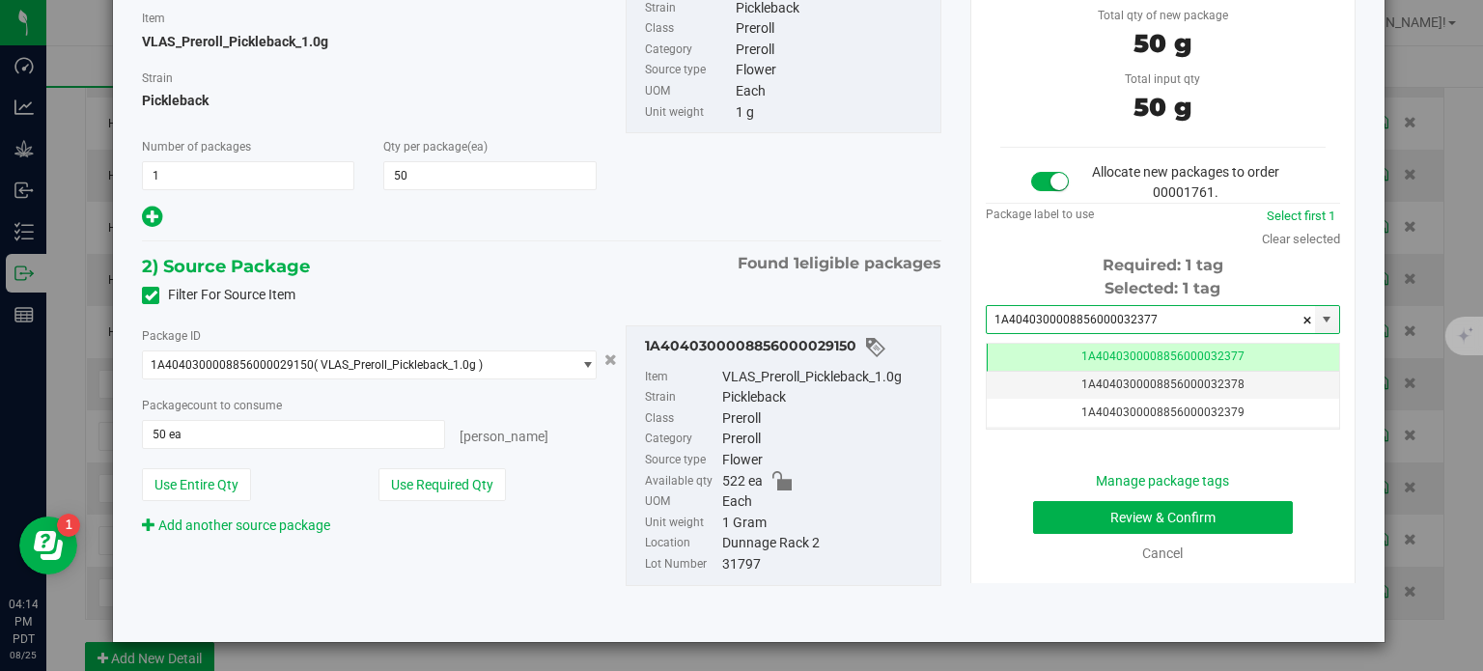
type input "1A4040300008856000032377"
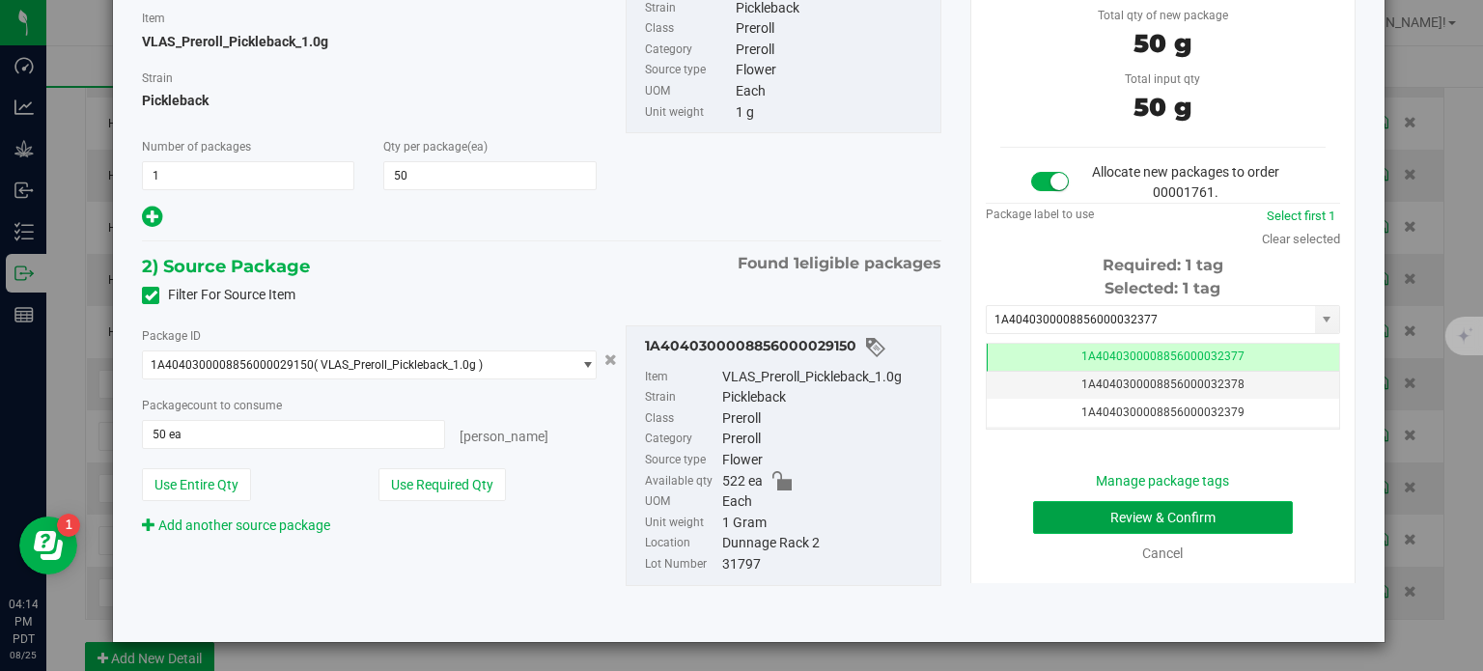
click at [1077, 525] on button "Review & Confirm" at bounding box center [1163, 517] width 260 height 33
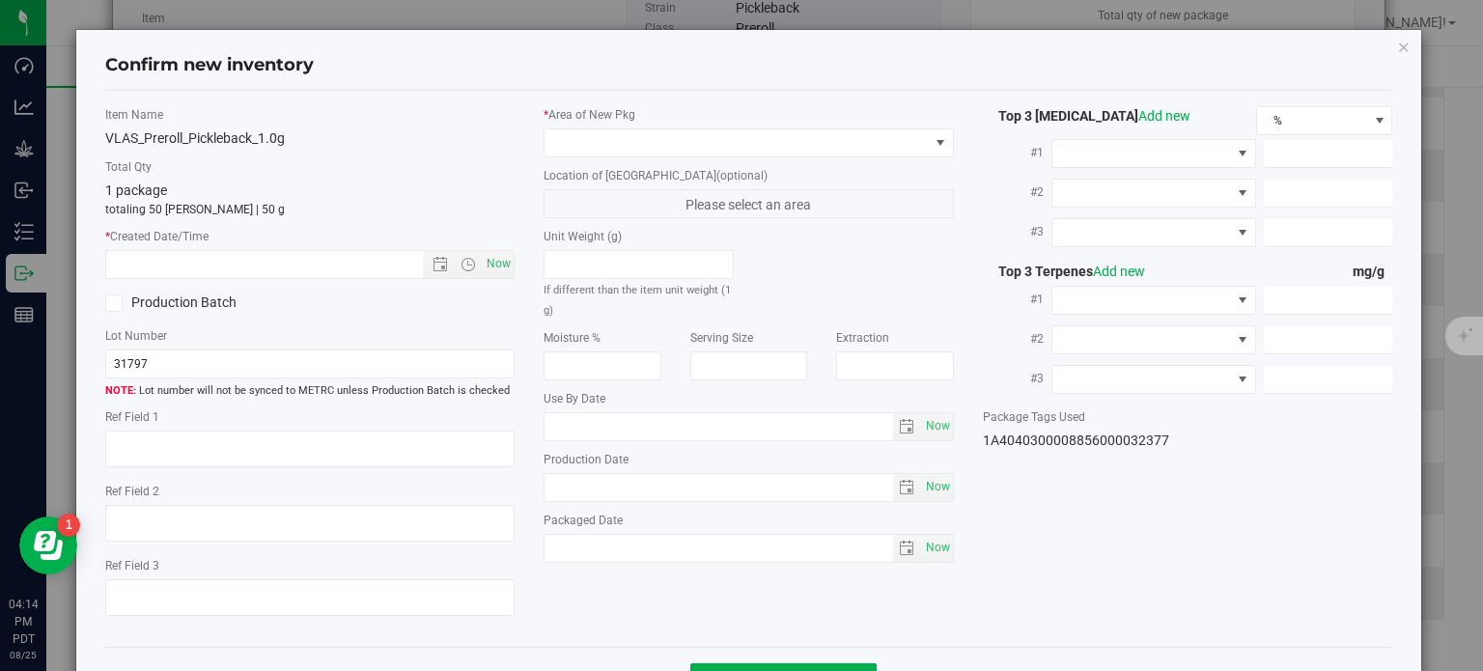
type textarea "30.8431%"
type textarea "Pickleback"
type textarea "0.0494675%"
type input "324.0020"
type input "24.2811"
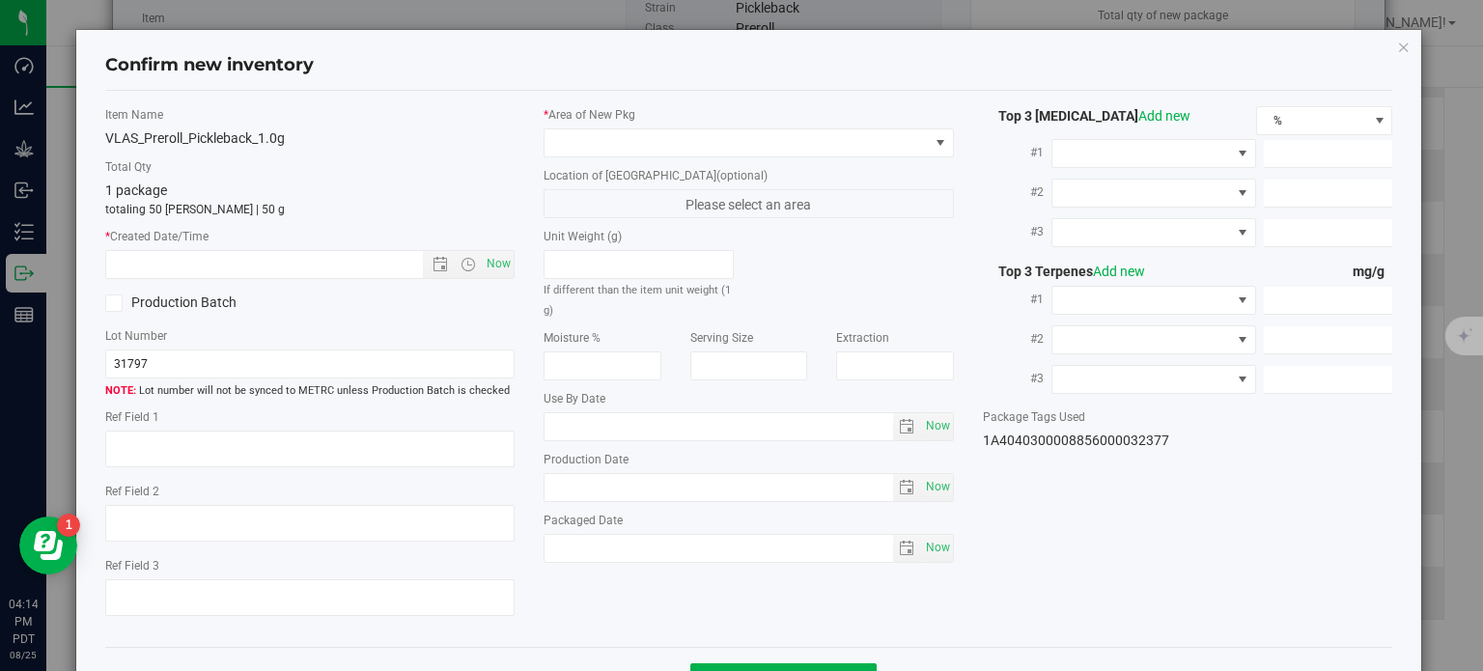
type input "10.6501"
type input "10.8800"
type input "10.3900"
type input "4.5860"
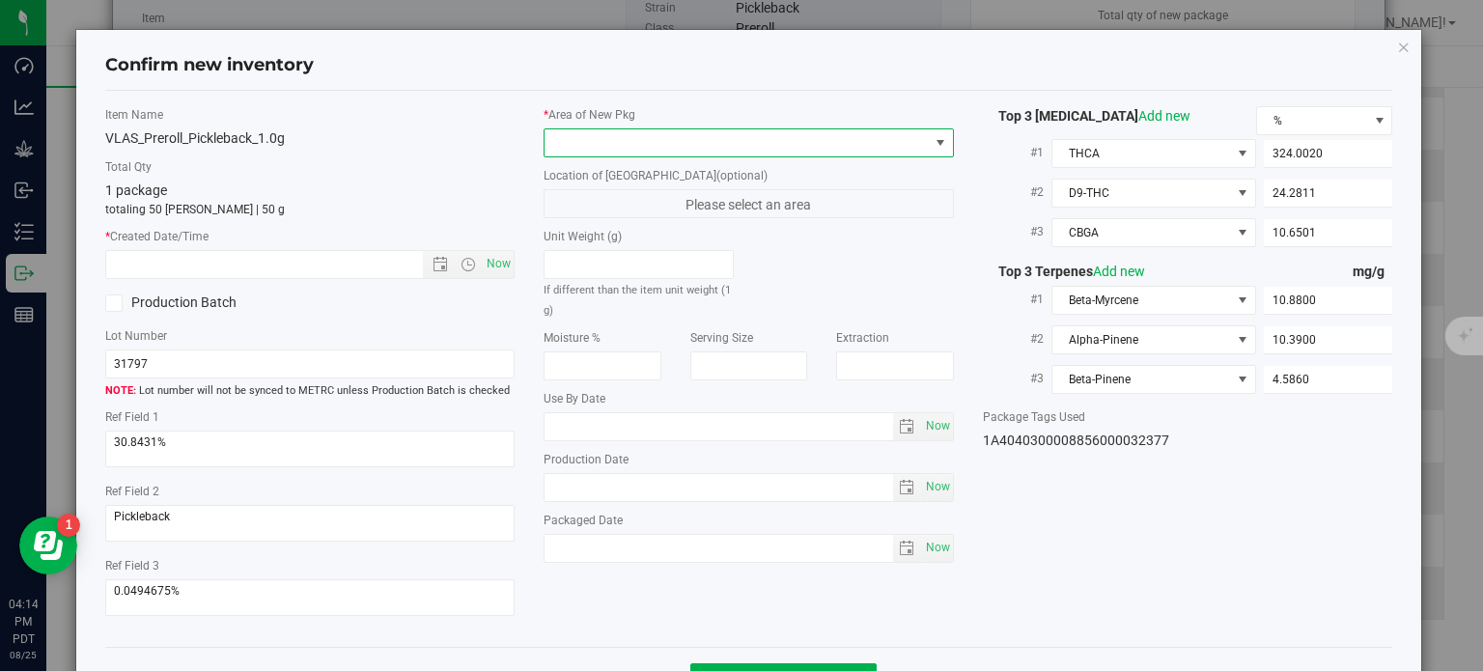
click at [809, 145] on span at bounding box center [737, 142] width 384 height 27
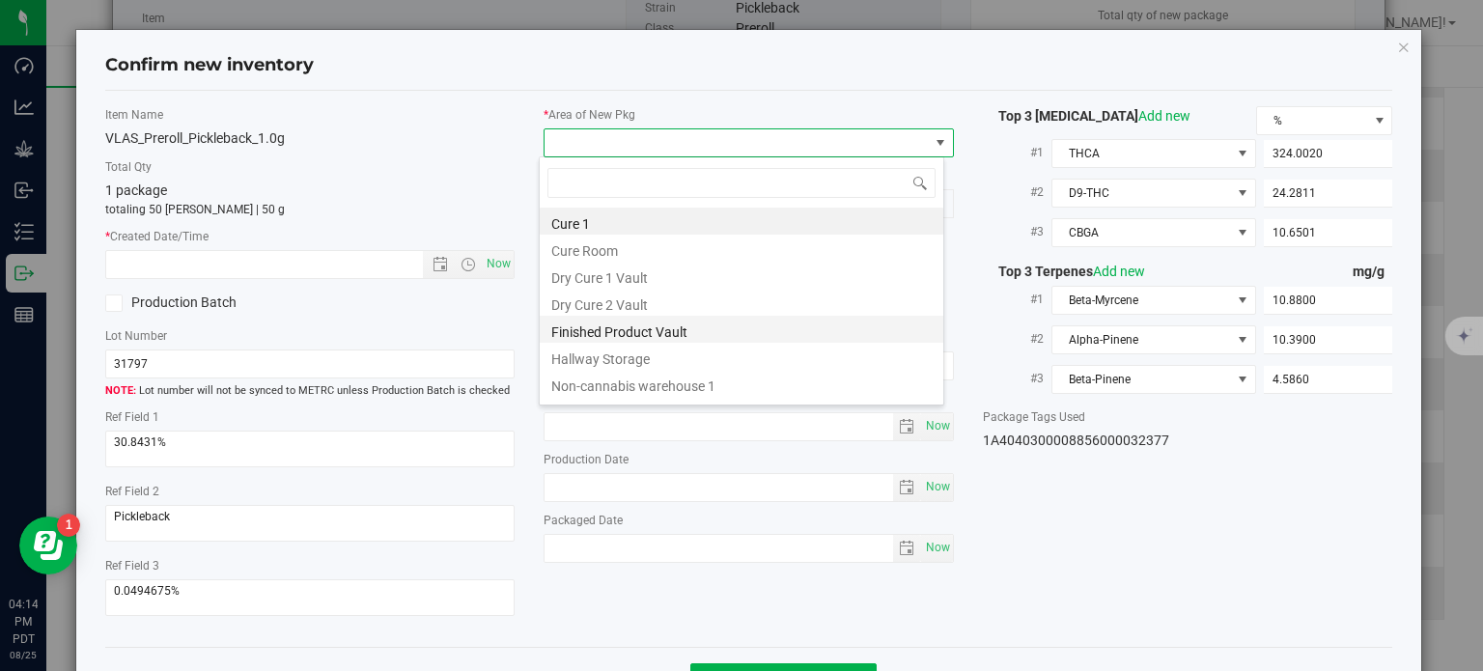
click at [724, 324] on li "Finished Product Vault" at bounding box center [742, 329] width 404 height 27
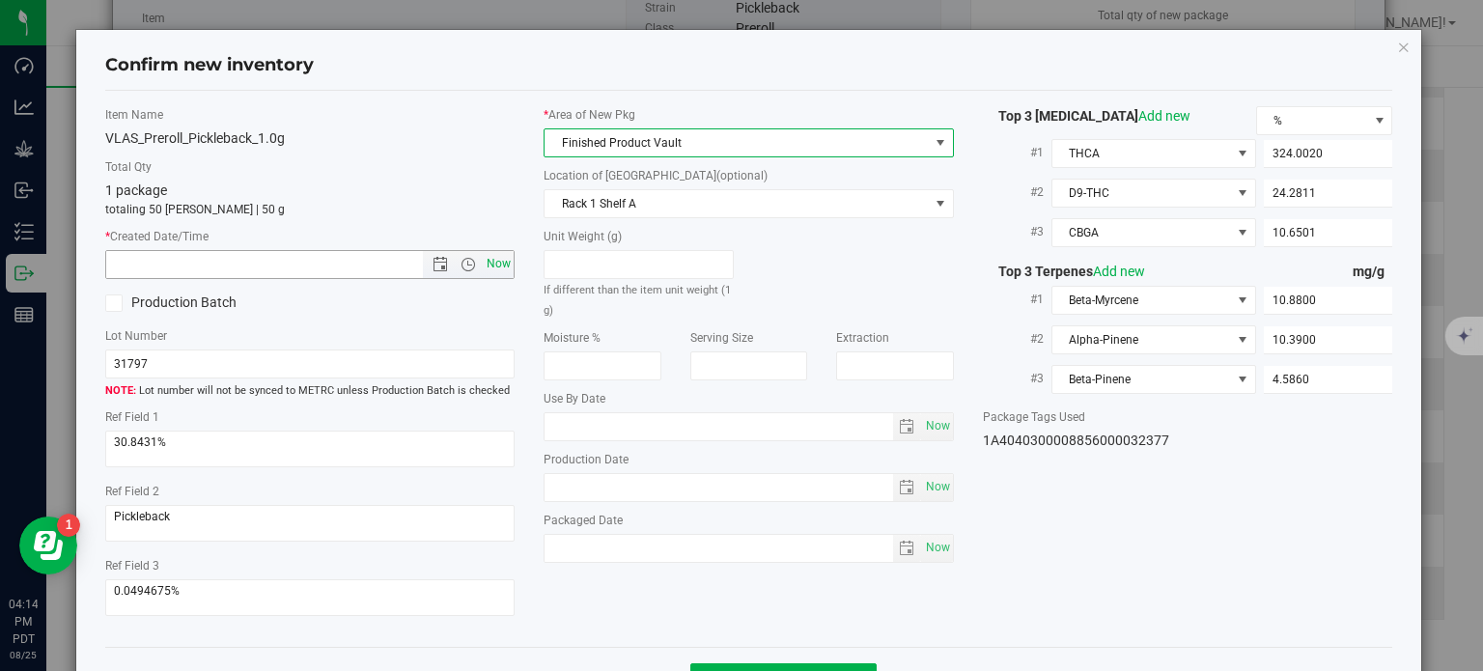
click at [493, 266] on span "Now" at bounding box center [499, 264] width 33 height 28
type input "[DATE] 4:14 PM"
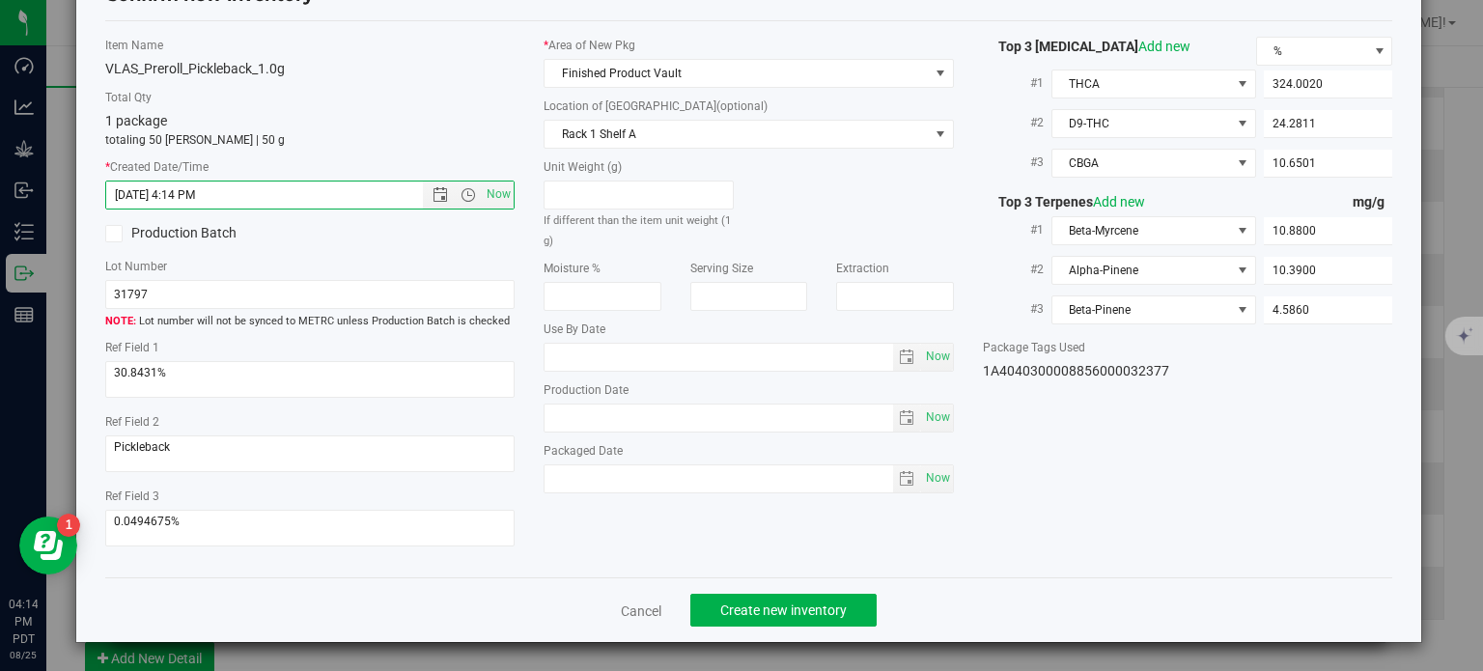
click at [735, 634] on div "Cancel Create new inventory" at bounding box center [749, 609] width 1288 height 65
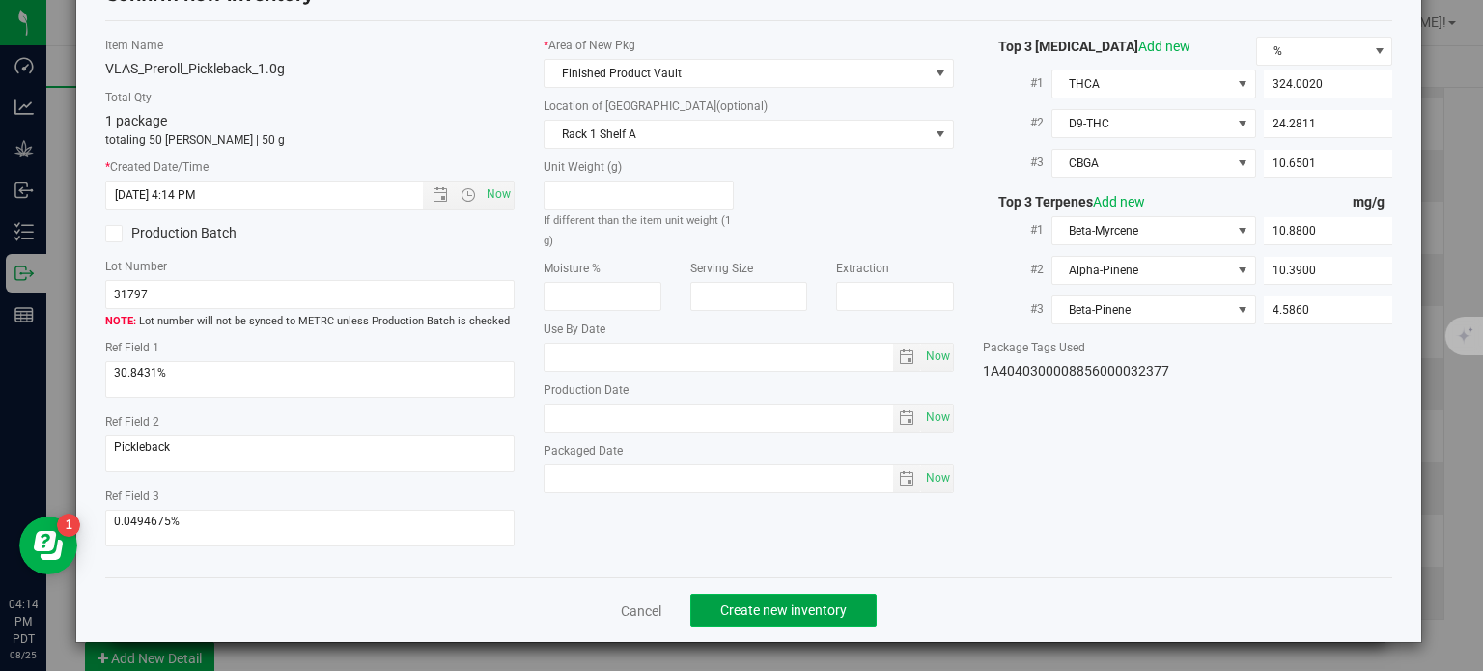
click at [739, 598] on button "Create new inventory" at bounding box center [783, 610] width 186 height 33
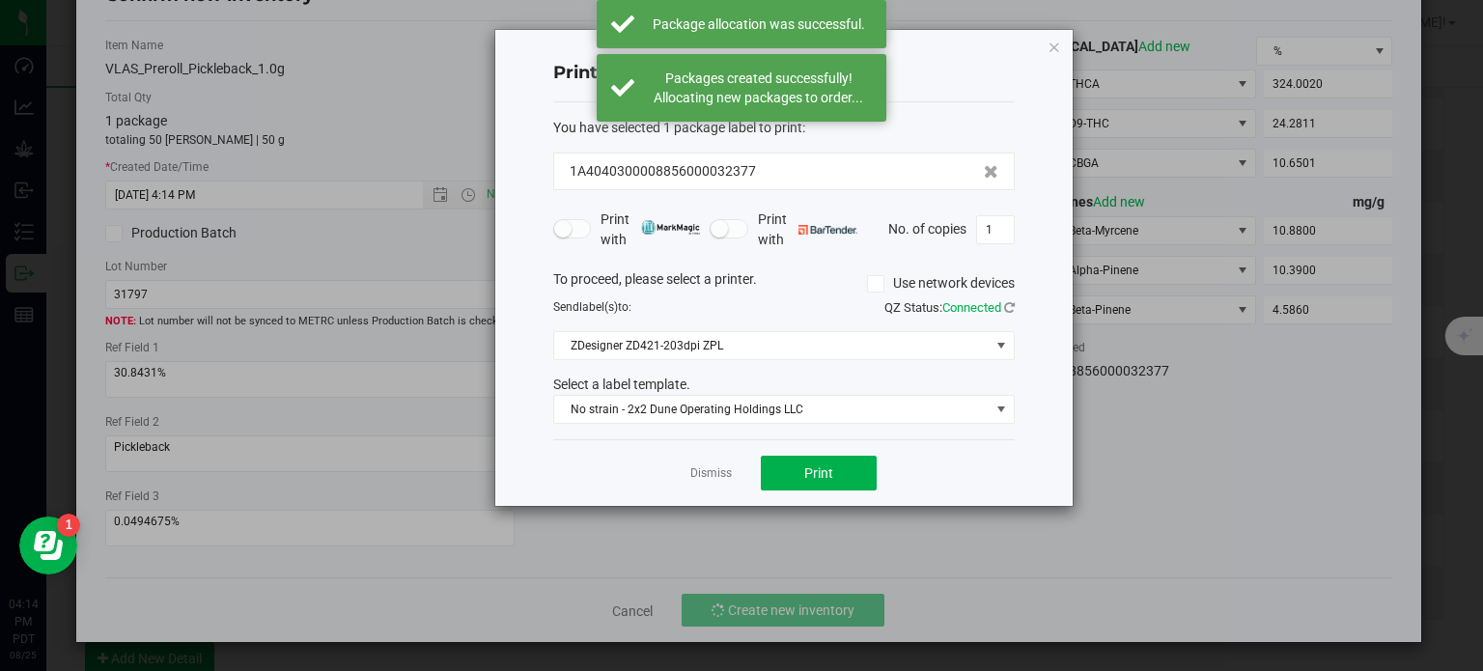
click at [707, 463] on app-cancel-button "Dismiss" at bounding box center [711, 473] width 42 height 20
click at [711, 470] on link "Dismiss" at bounding box center [711, 473] width 42 height 16
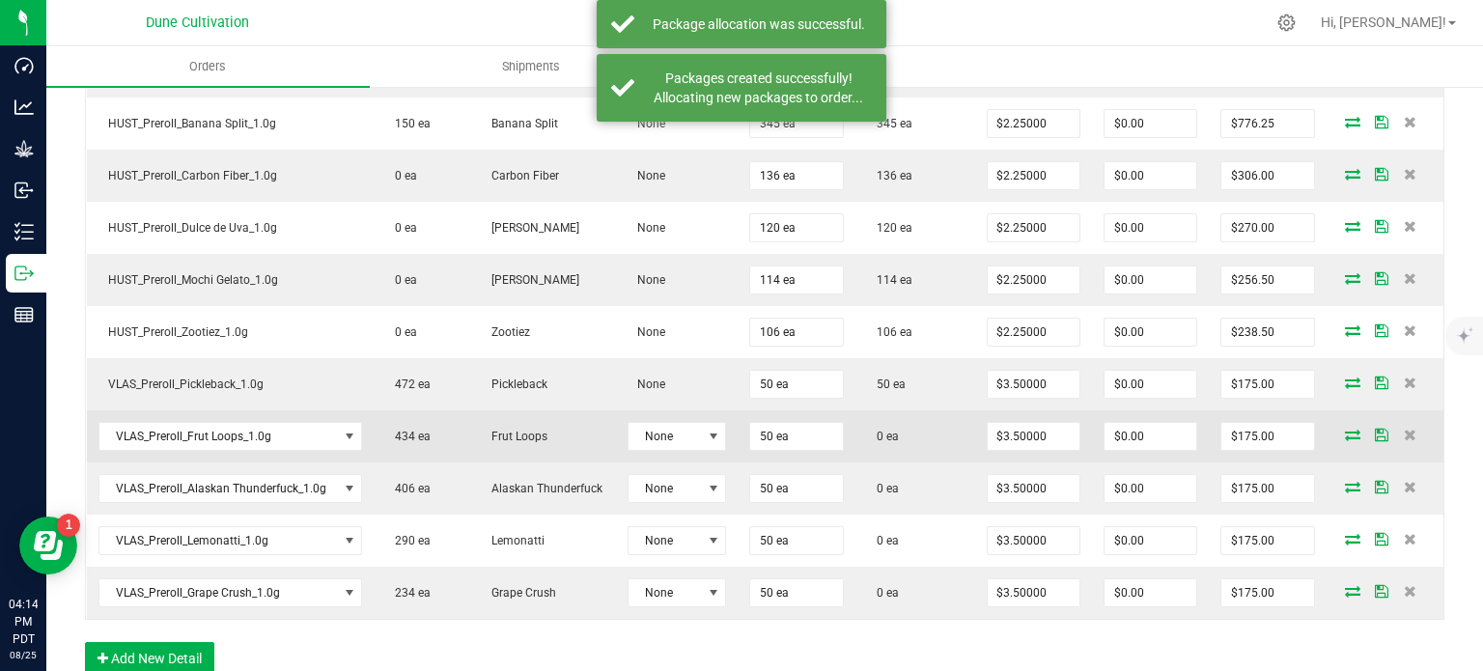
click at [1345, 431] on icon at bounding box center [1352, 435] width 15 height 12
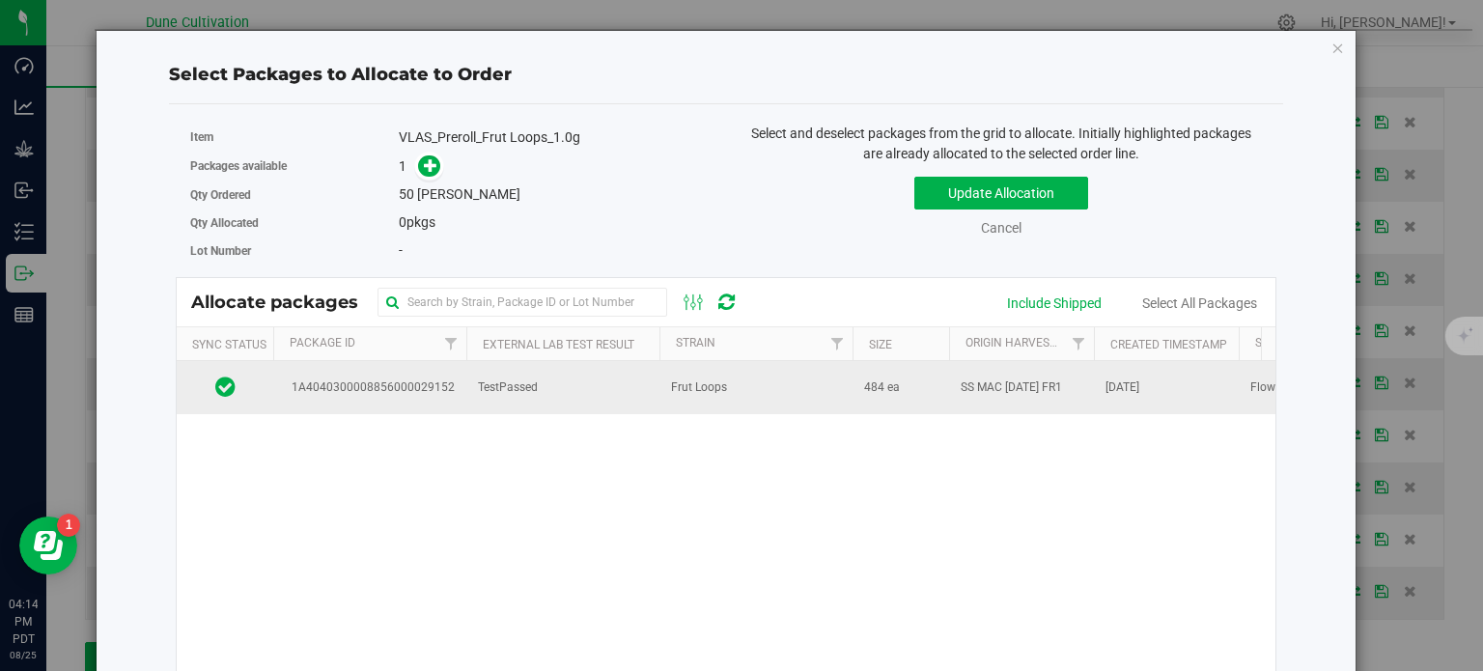
click at [433, 391] on span "1A4040300008856000029152" at bounding box center [370, 388] width 170 height 18
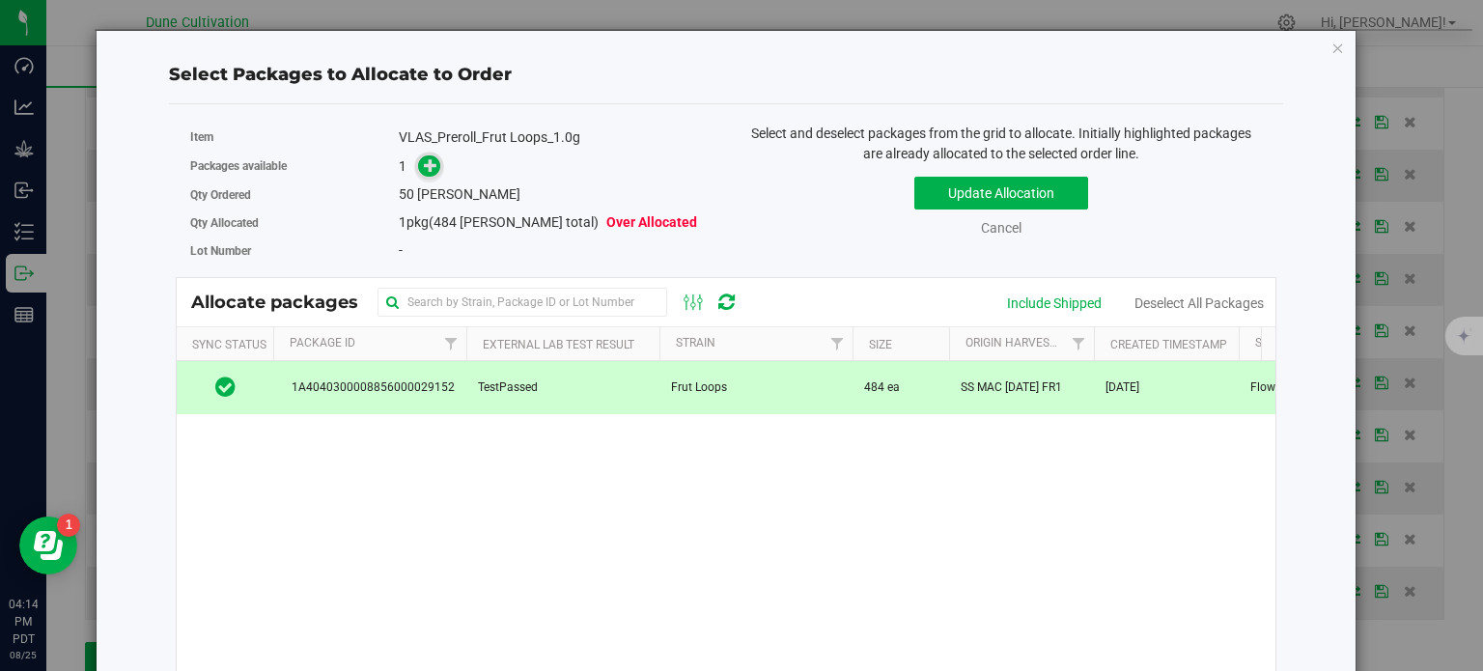
click at [428, 166] on icon at bounding box center [431, 164] width 14 height 14
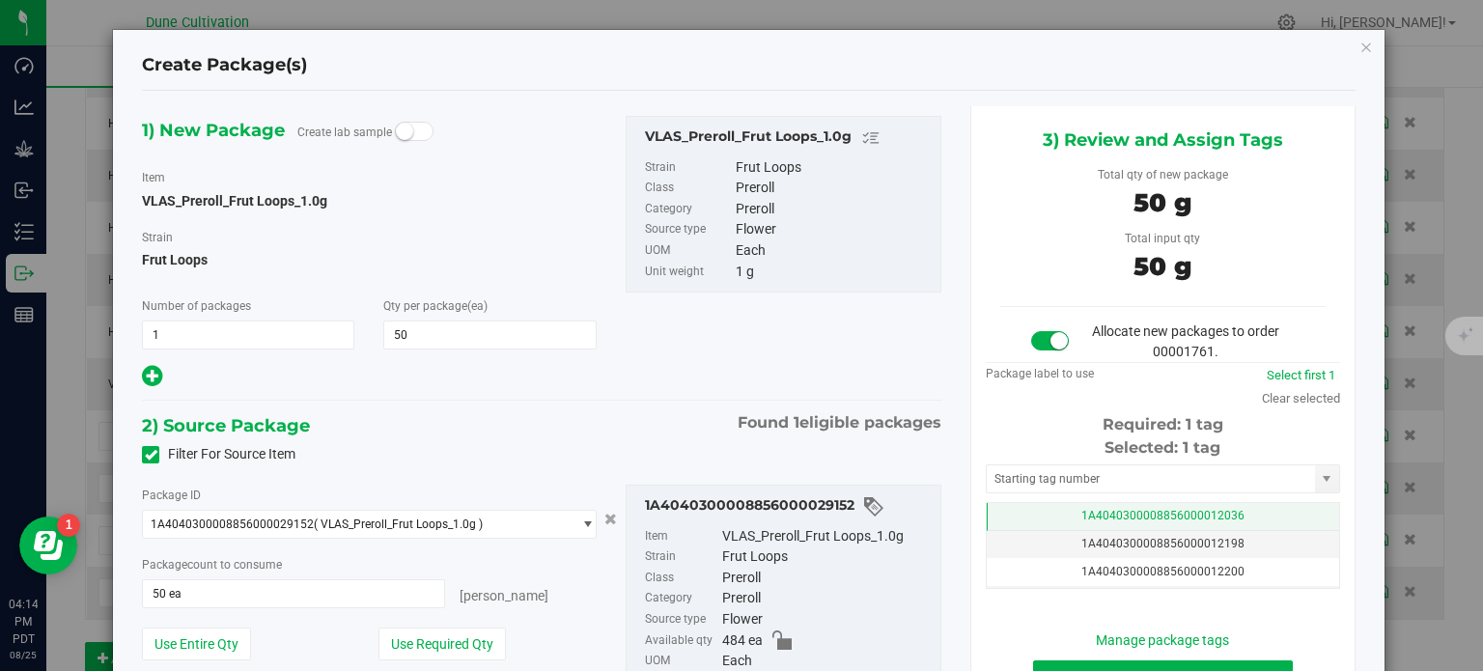
click at [1109, 513] on span "1A4040300008856000012036" at bounding box center [1162, 516] width 163 height 14
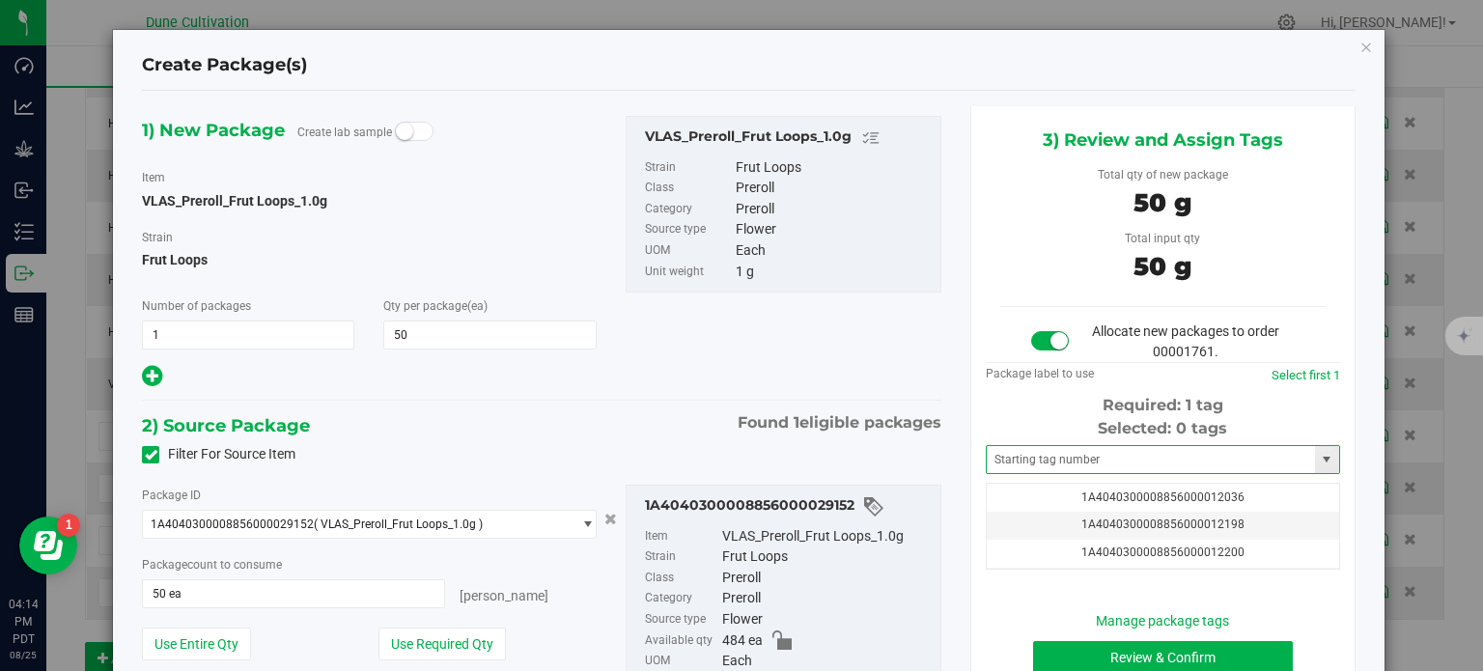
click at [1072, 445] on span at bounding box center [1163, 459] width 354 height 29
click at [1071, 451] on input "text" at bounding box center [1151, 459] width 328 height 27
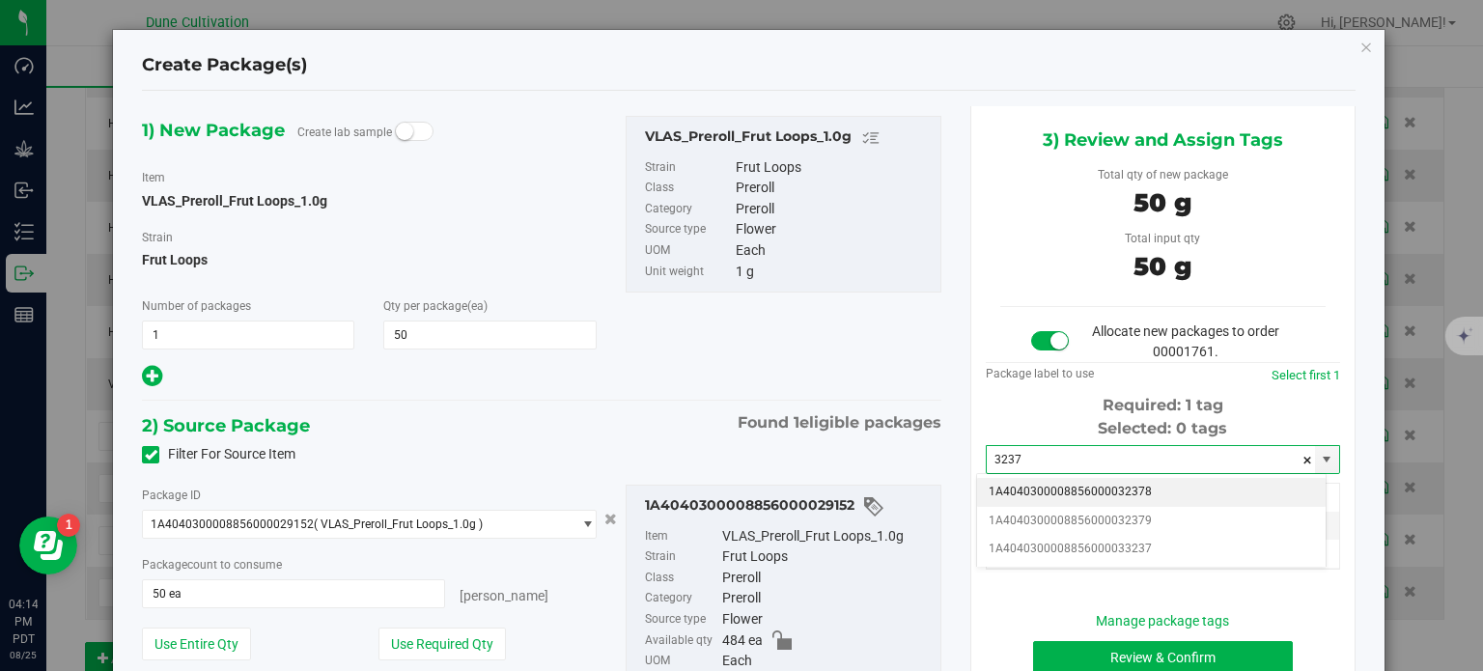
click at [1117, 493] on li "1A4040300008856000032378" at bounding box center [1151, 492] width 349 height 29
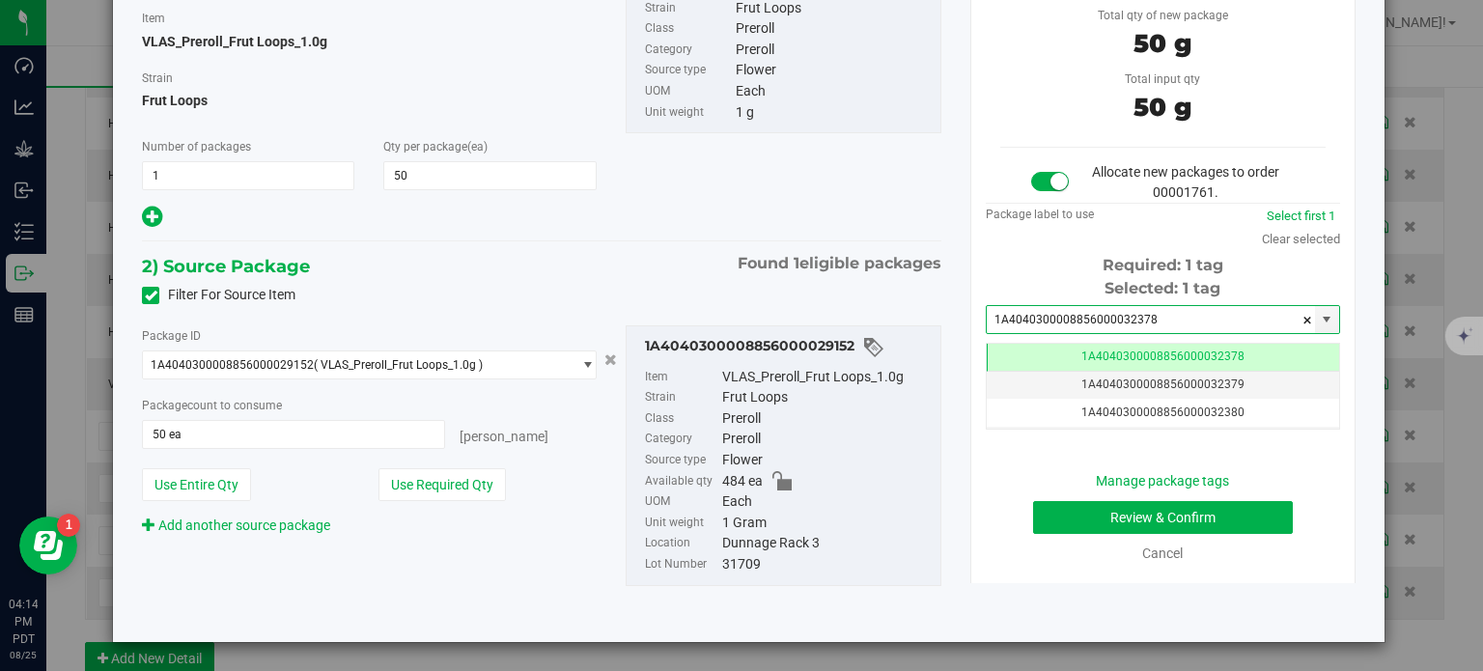
type input "1A4040300008856000032378"
click at [1041, 506] on button "Review & Confirm" at bounding box center [1163, 517] width 260 height 33
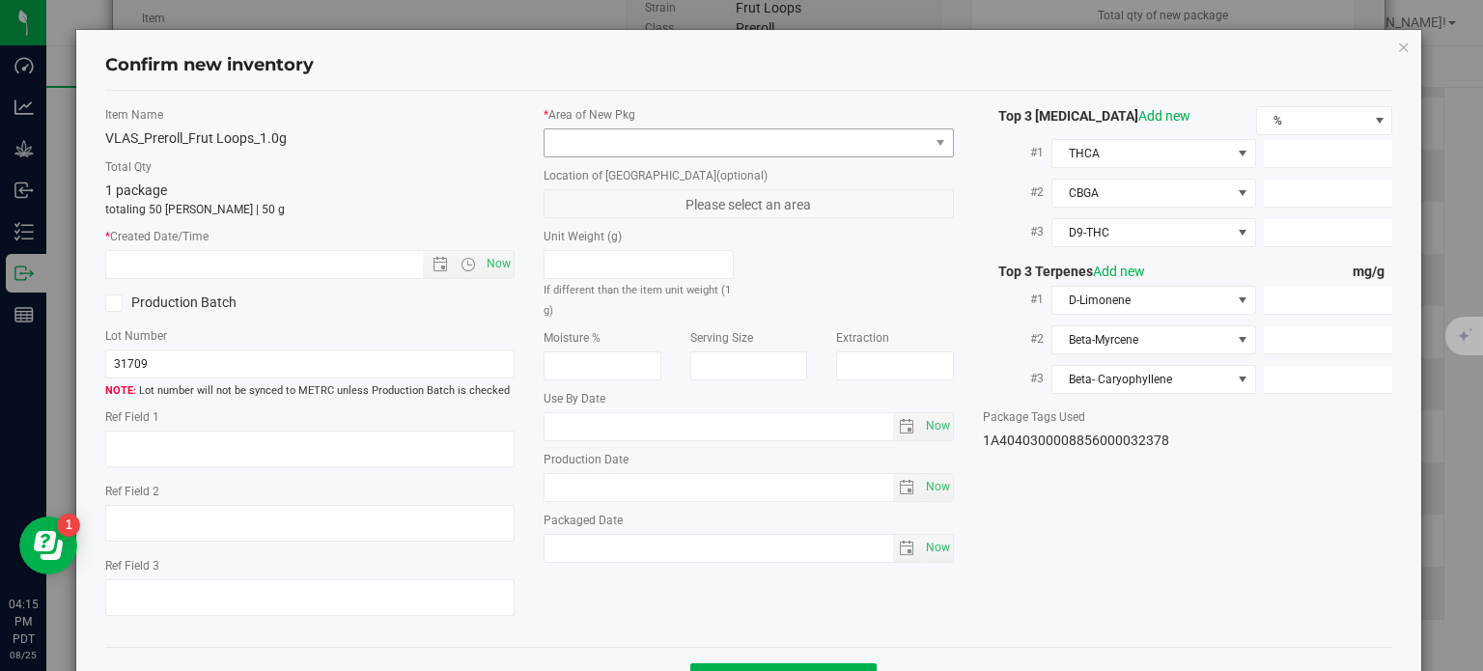
type textarea "27.3852%"
type textarea "Frut Loops"
type textarea "0.0546035%"
type input "307.8970"
type input "9.3446"
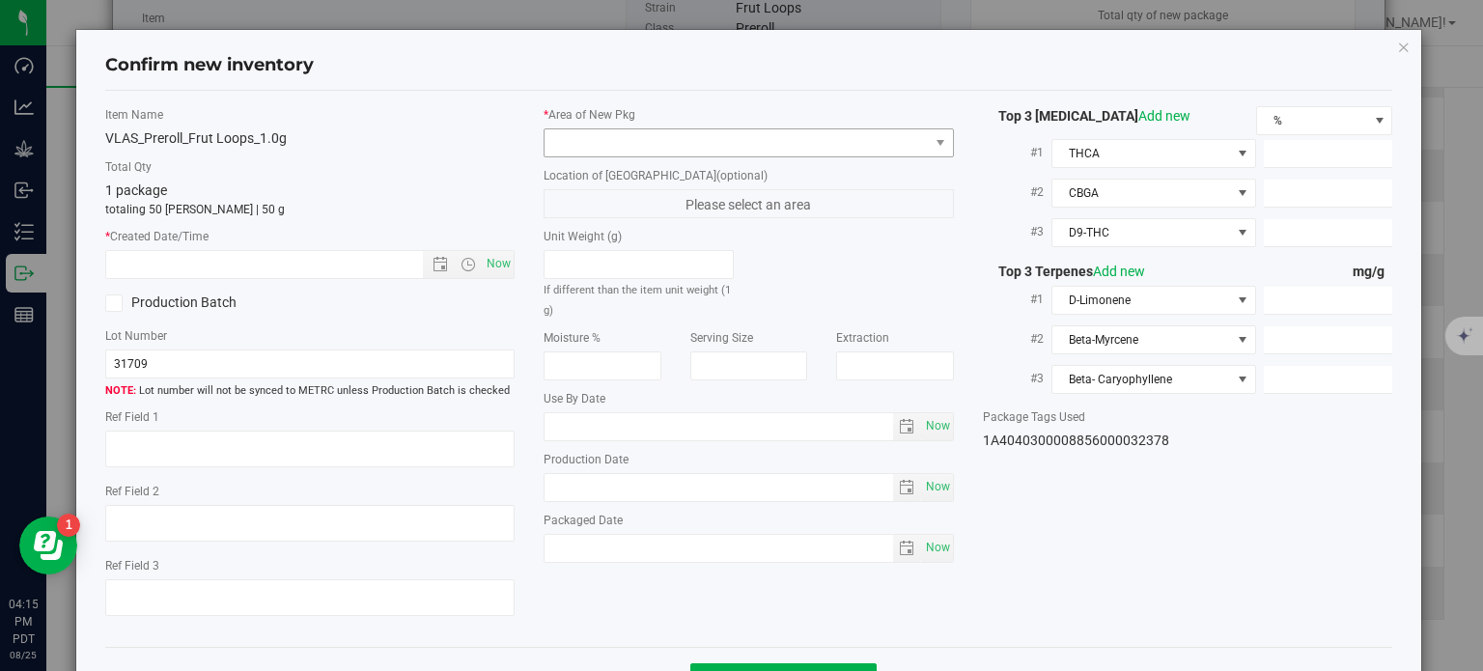
type input "3.8262"
type input "3.9620"
type input "2.4220"
type input "1.6880"
click at [769, 128] on span at bounding box center [749, 142] width 410 height 29
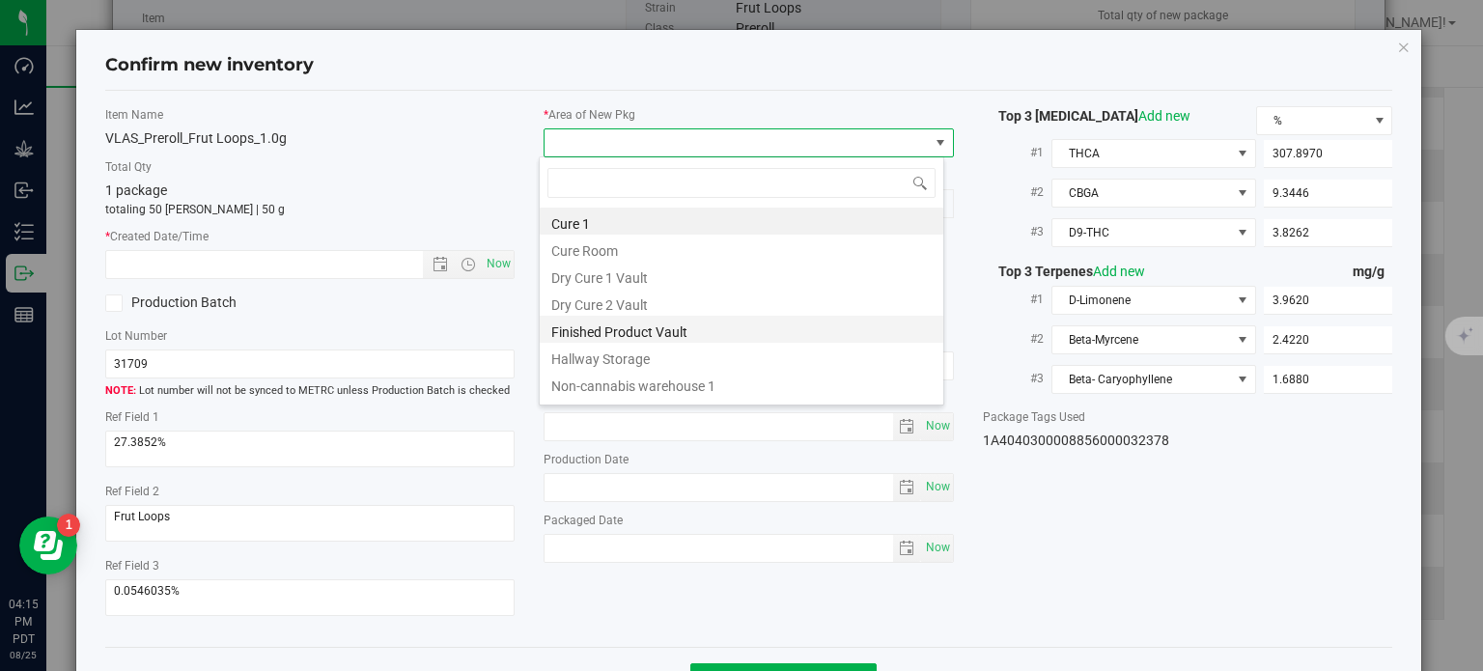
click at [657, 317] on li "Finished Product Vault" at bounding box center [742, 329] width 404 height 27
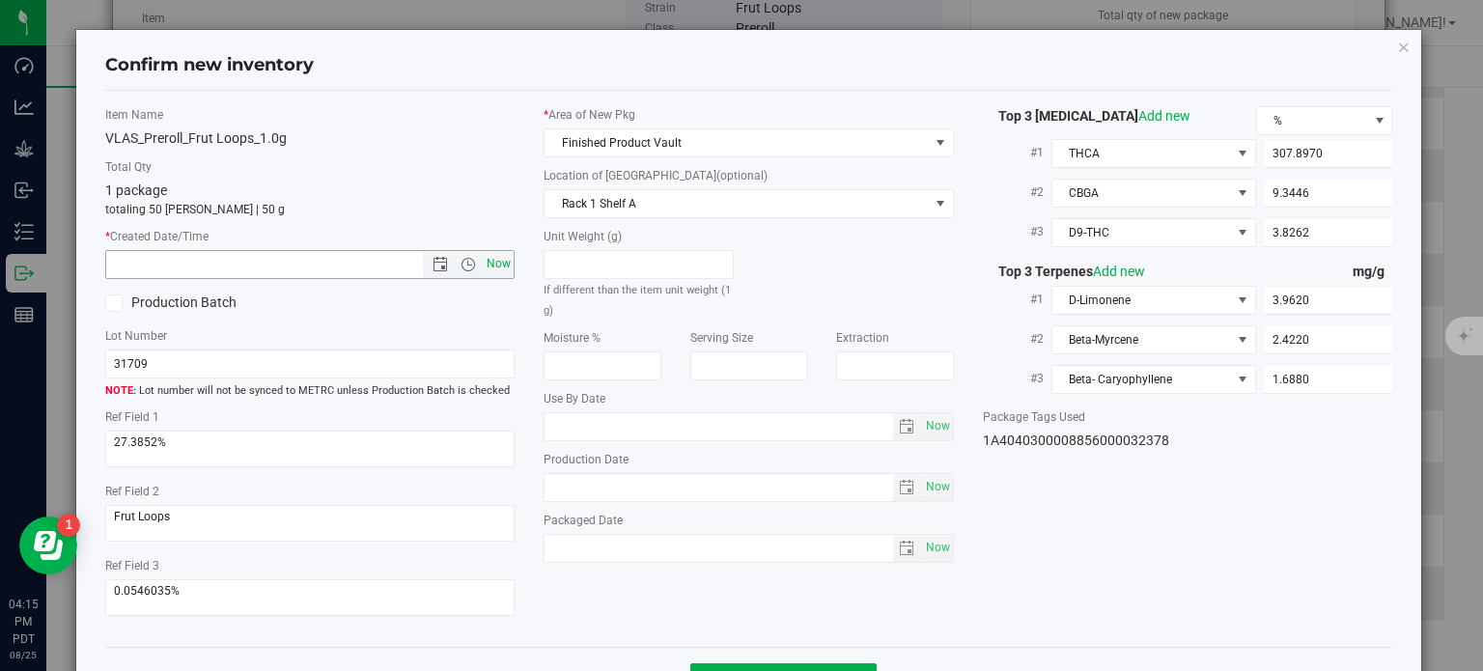
click at [490, 252] on span "Now" at bounding box center [499, 264] width 33 height 28
type input "[DATE] 4:15 PM"
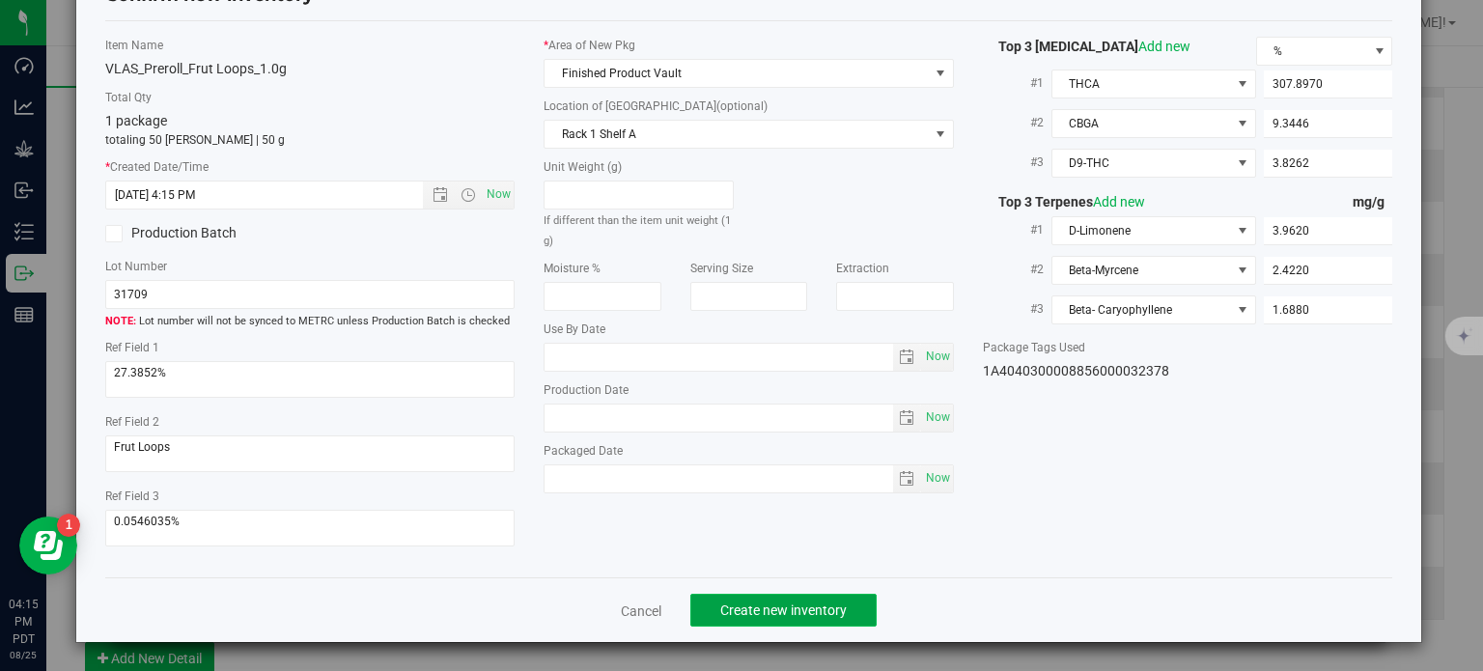
click at [813, 605] on span "Create new inventory" at bounding box center [783, 610] width 126 height 15
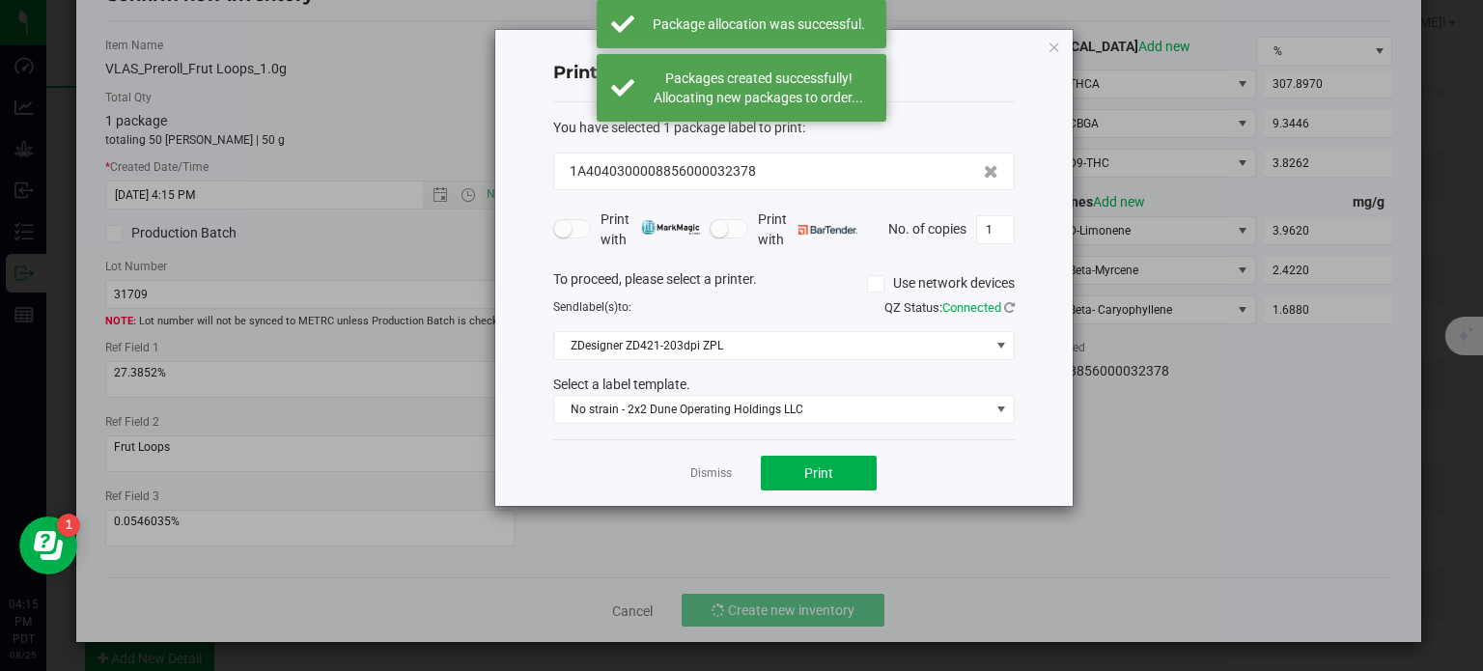
click at [703, 463] on app-cancel-button "Dismiss" at bounding box center [711, 473] width 42 height 20
click at [705, 465] on link "Dismiss" at bounding box center [711, 473] width 42 height 16
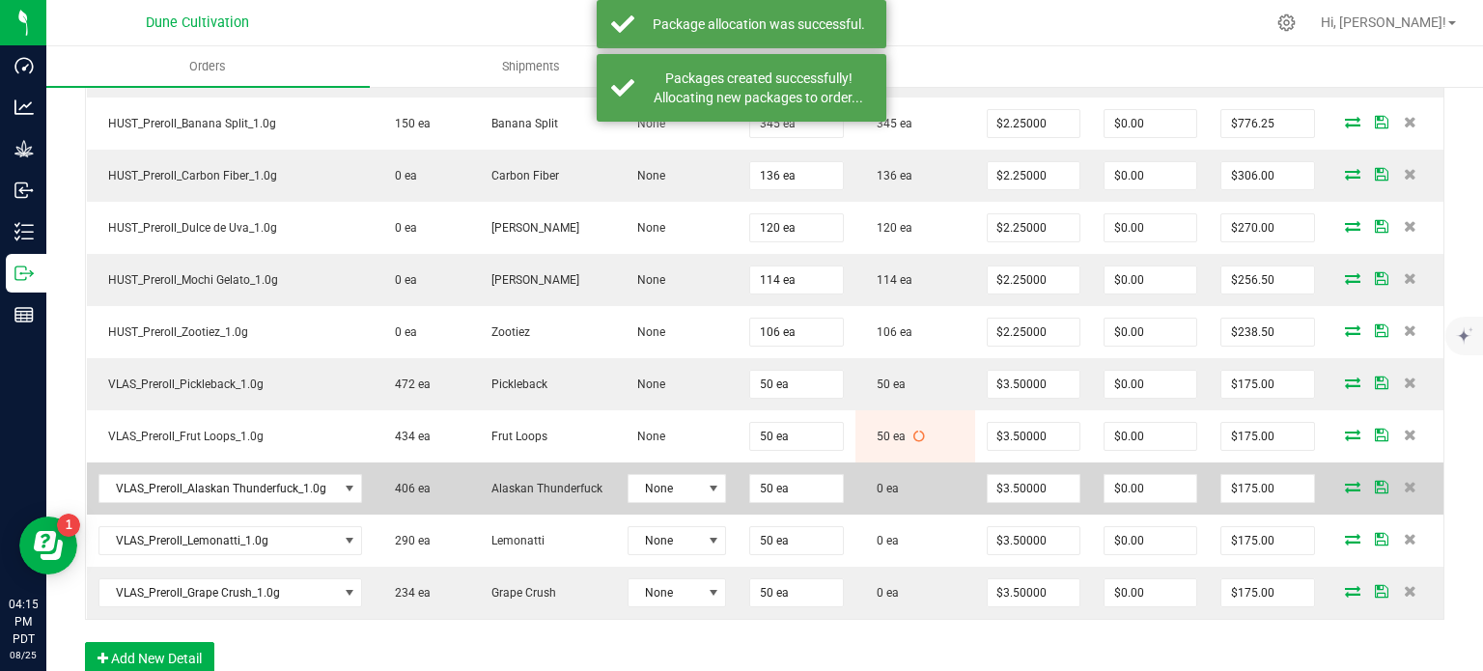
click at [1345, 481] on icon at bounding box center [1352, 487] width 15 height 12
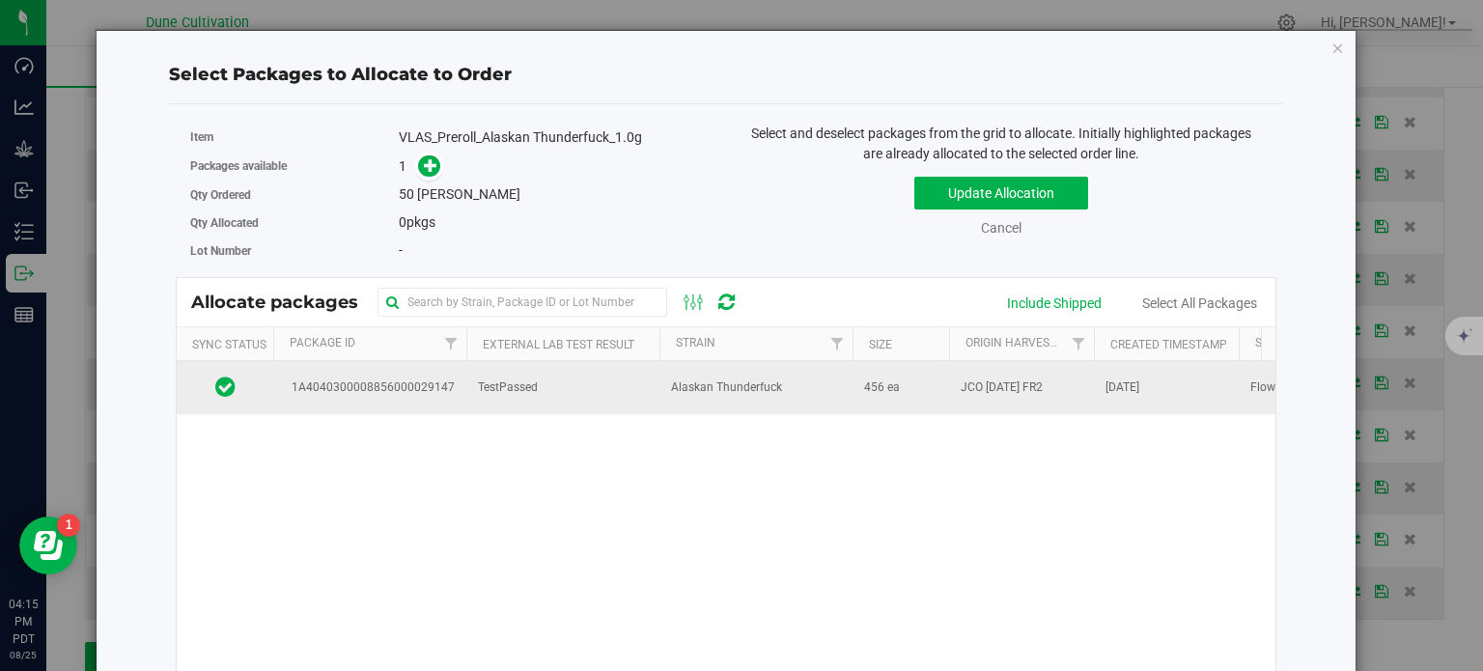
click at [423, 382] on span "1A4040300008856000029147" at bounding box center [370, 388] width 170 height 18
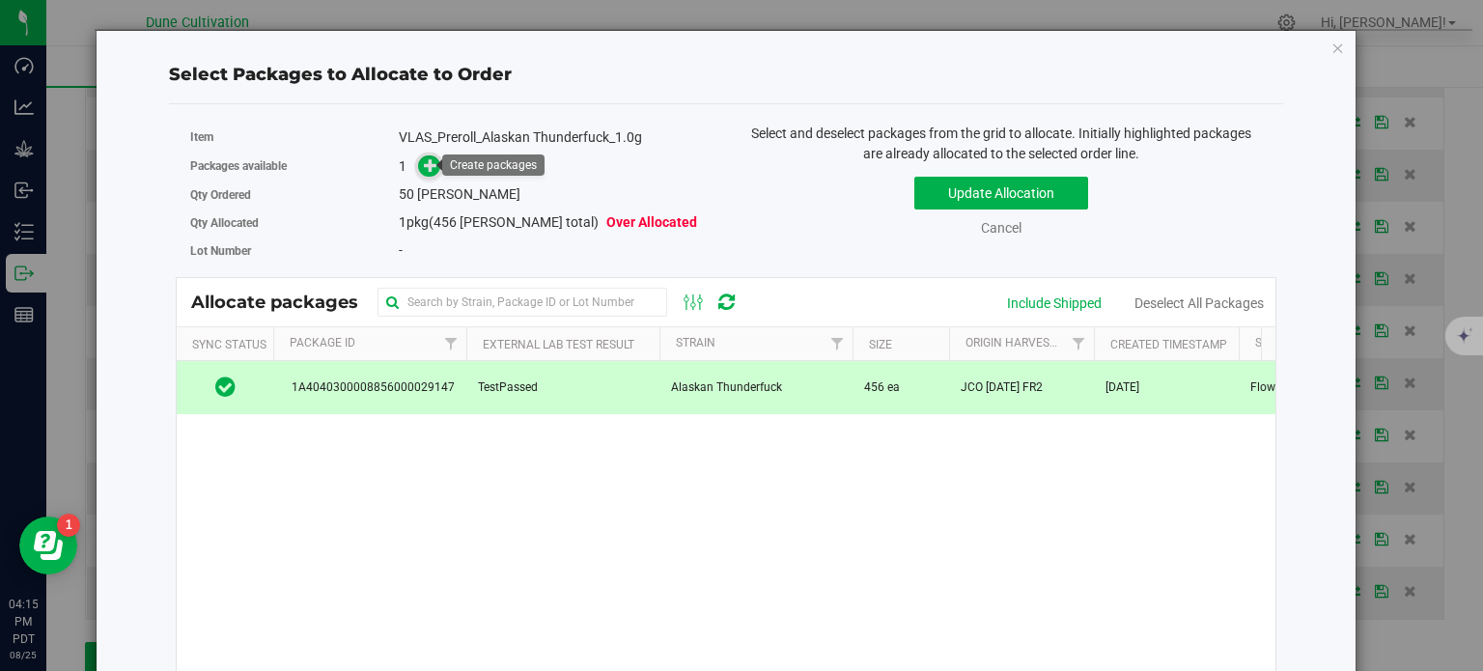
click at [426, 159] on icon at bounding box center [431, 165] width 14 height 14
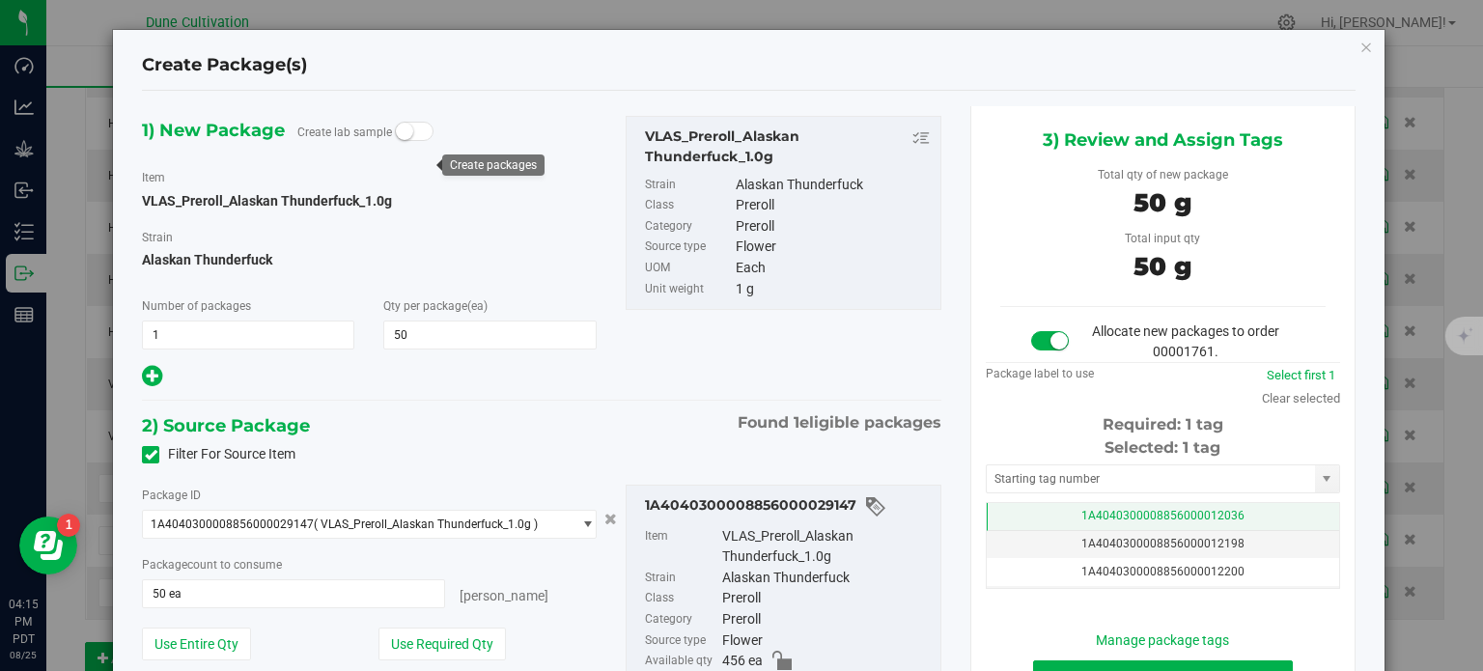
click at [1016, 512] on td "1A4040300008856000012036" at bounding box center [1163, 517] width 352 height 28
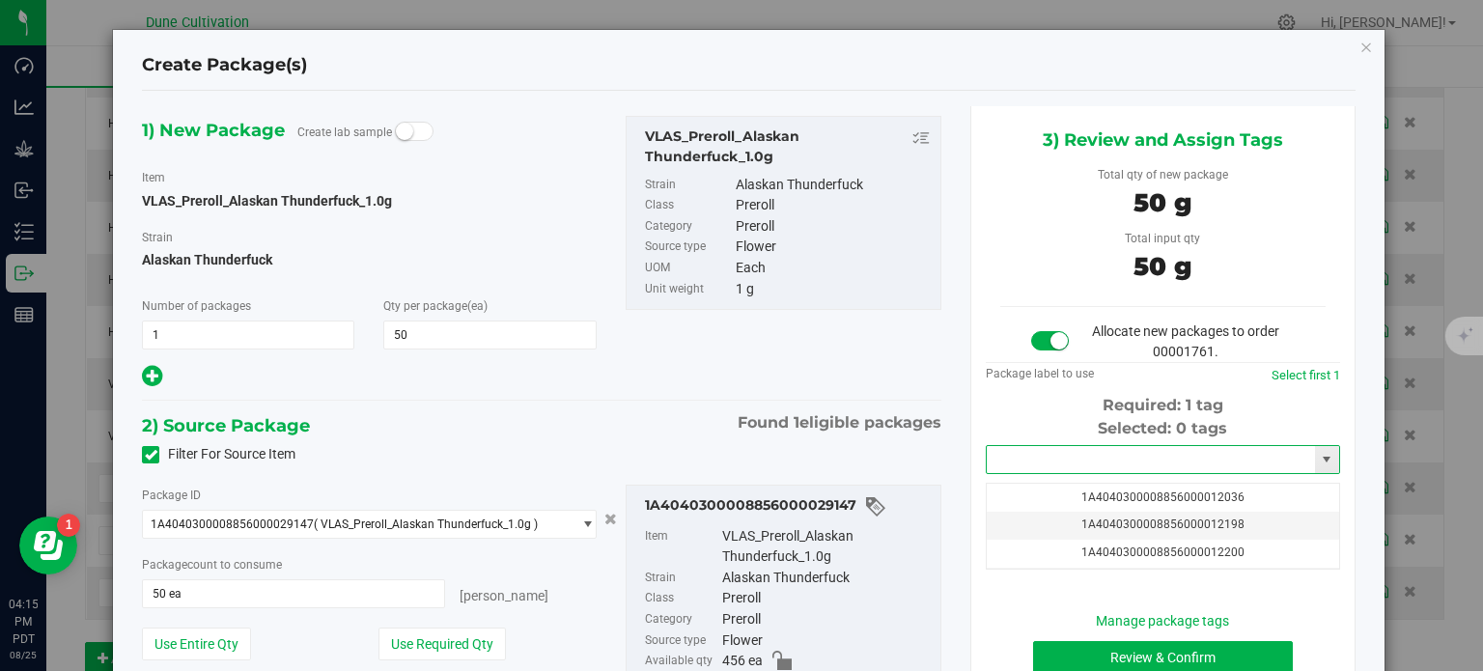
click at [1022, 469] on input "text" at bounding box center [1151, 459] width 328 height 27
click at [1050, 496] on li "1A4040300008856000032379" at bounding box center [1151, 492] width 349 height 29
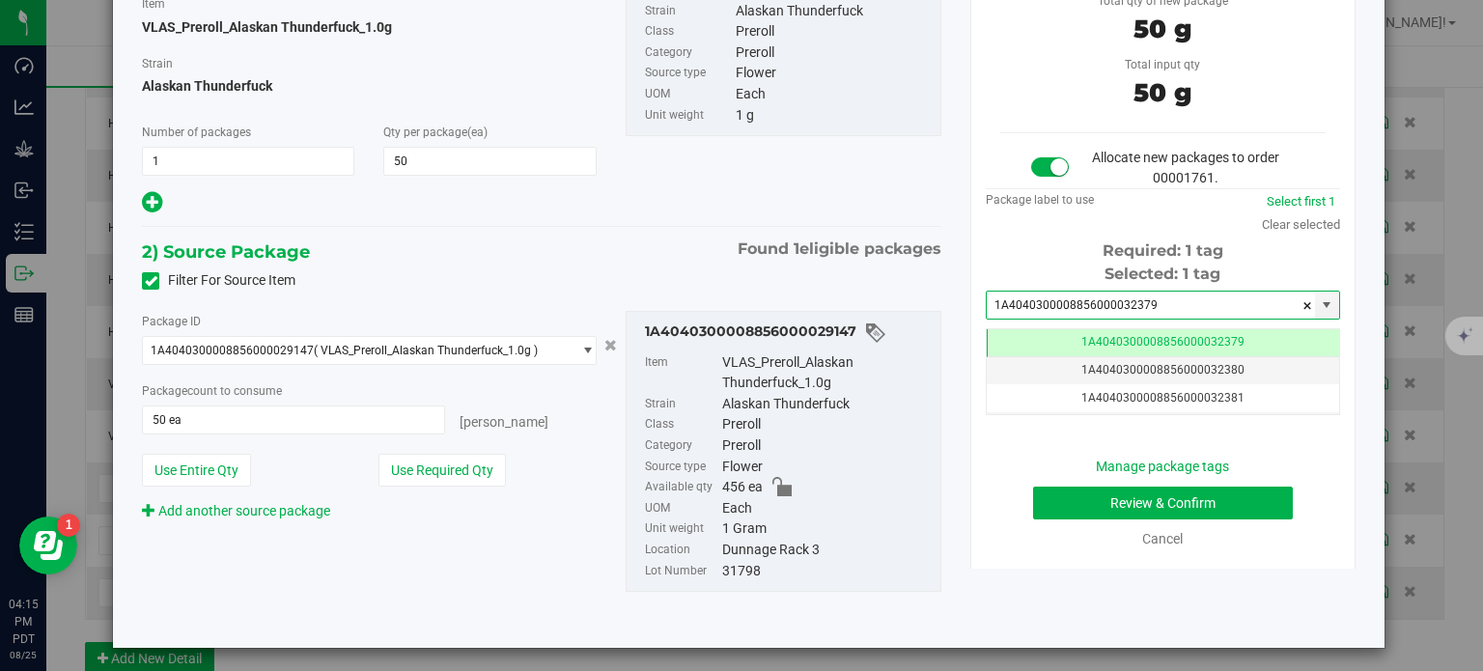
type input "1A4040300008856000032379"
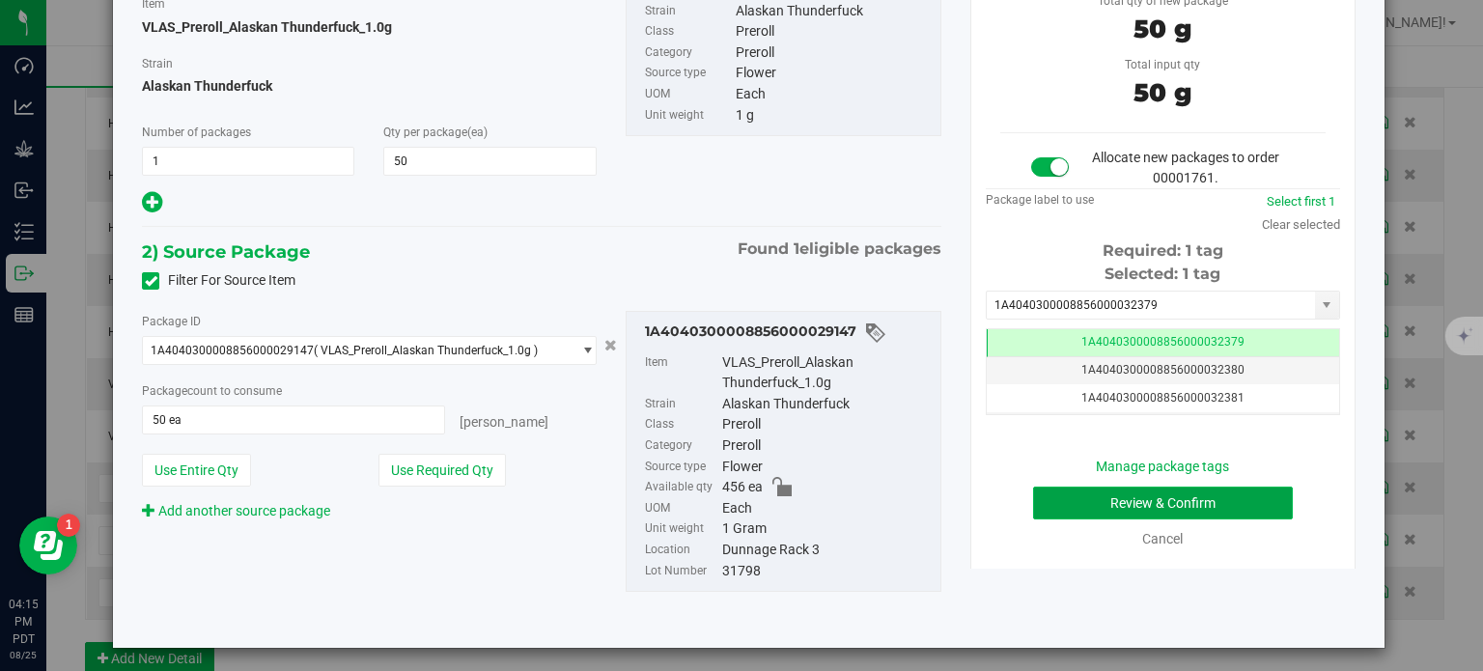
click at [1070, 490] on button "Review & Confirm" at bounding box center [1163, 503] width 260 height 33
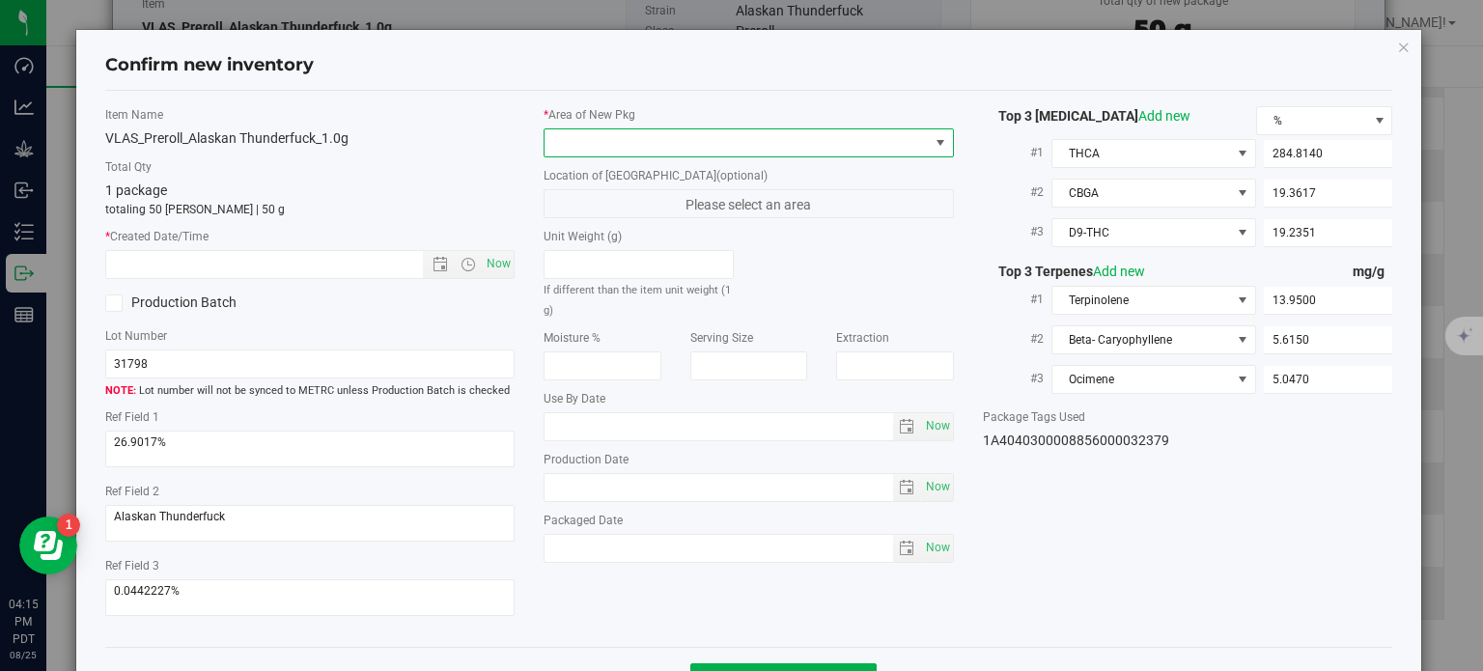
click at [788, 142] on span at bounding box center [737, 142] width 384 height 27
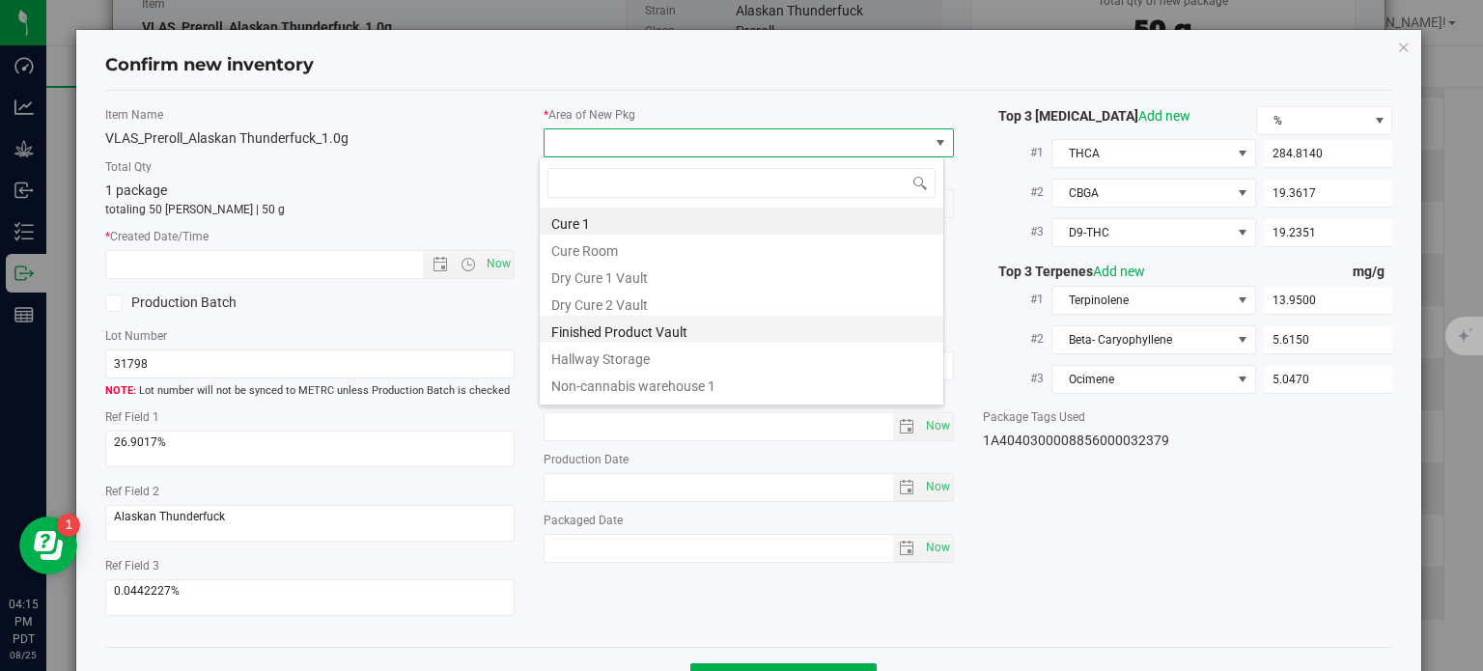
click at [683, 321] on li "Finished Product Vault" at bounding box center [742, 329] width 404 height 27
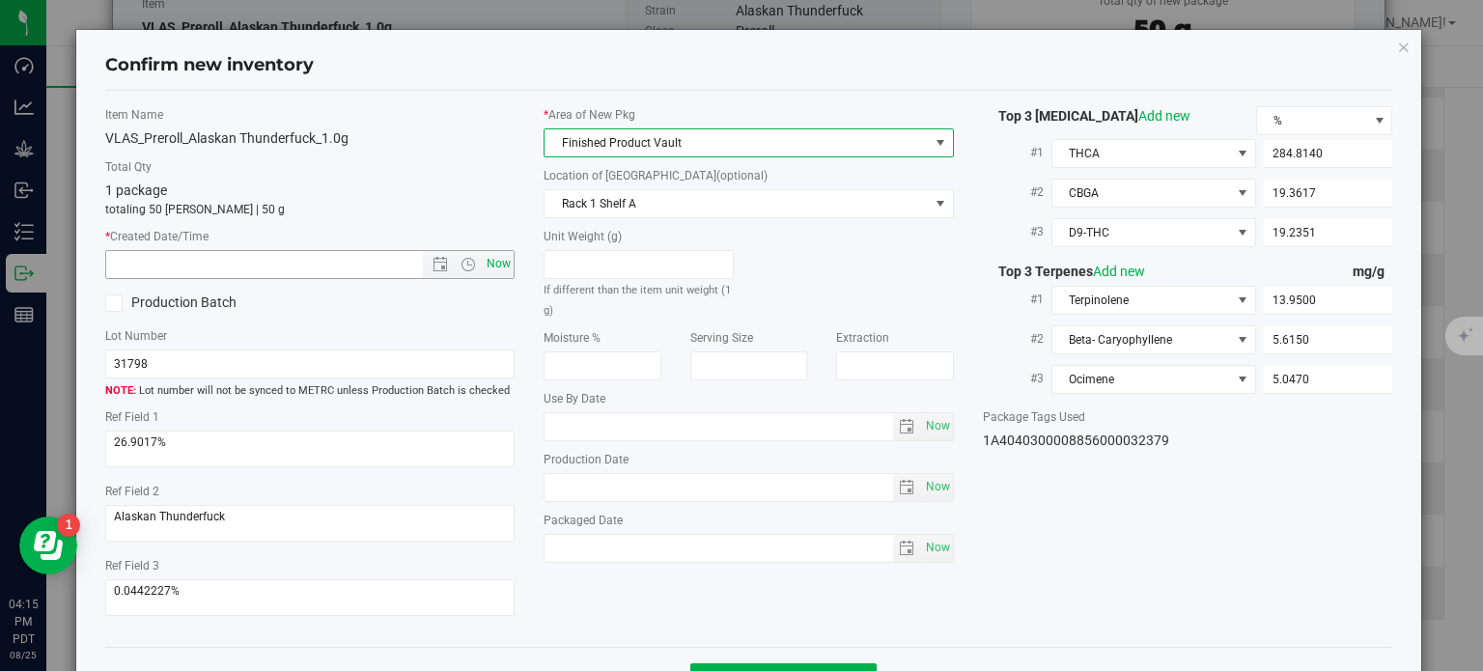
click at [498, 258] on span "Now" at bounding box center [499, 264] width 33 height 28
type input "[DATE] 4:15 PM"
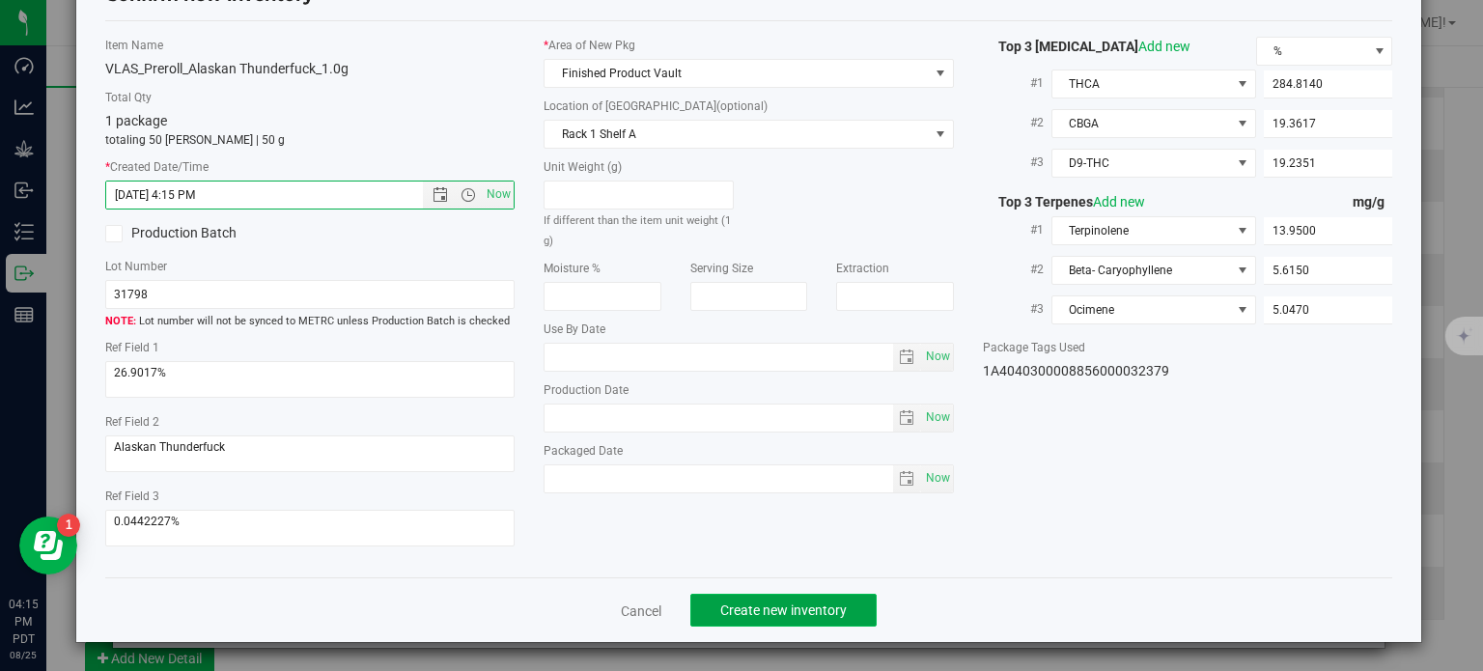
click at [749, 598] on button "Create new inventory" at bounding box center [783, 610] width 186 height 33
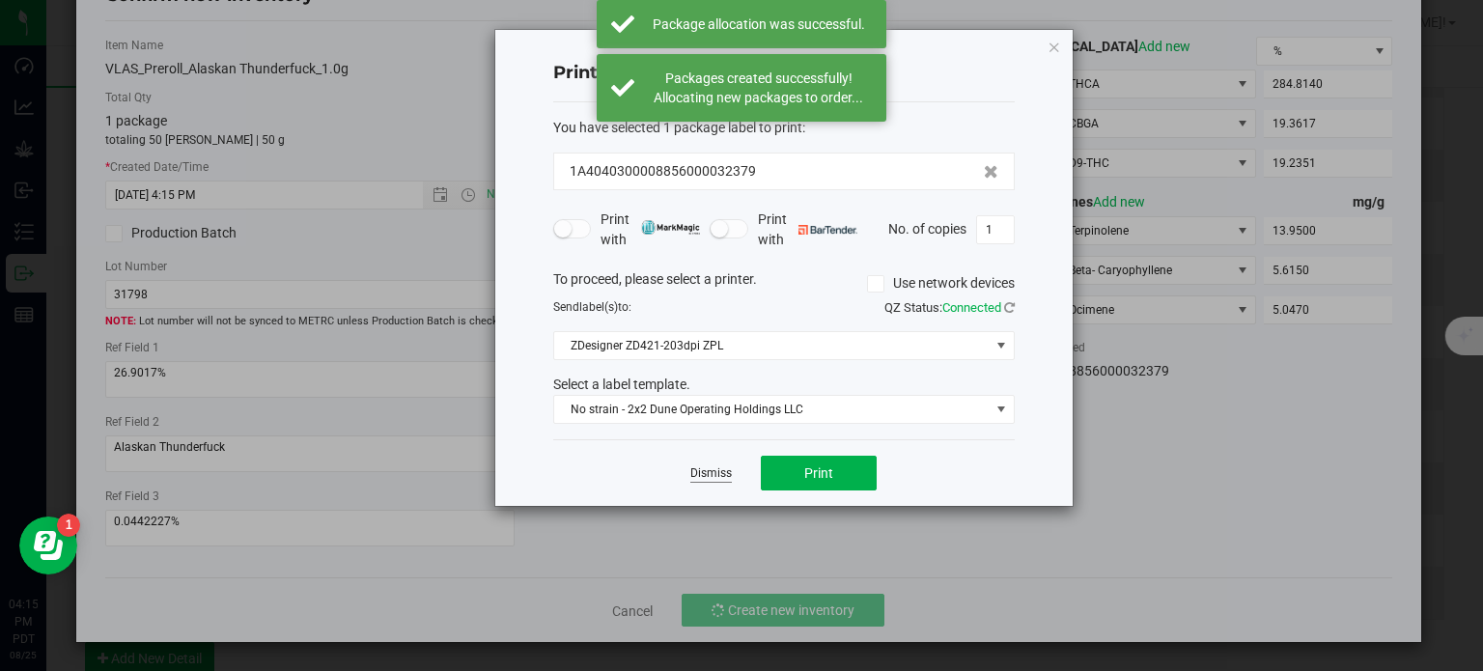
click at [710, 479] on link "Dismiss" at bounding box center [711, 473] width 42 height 16
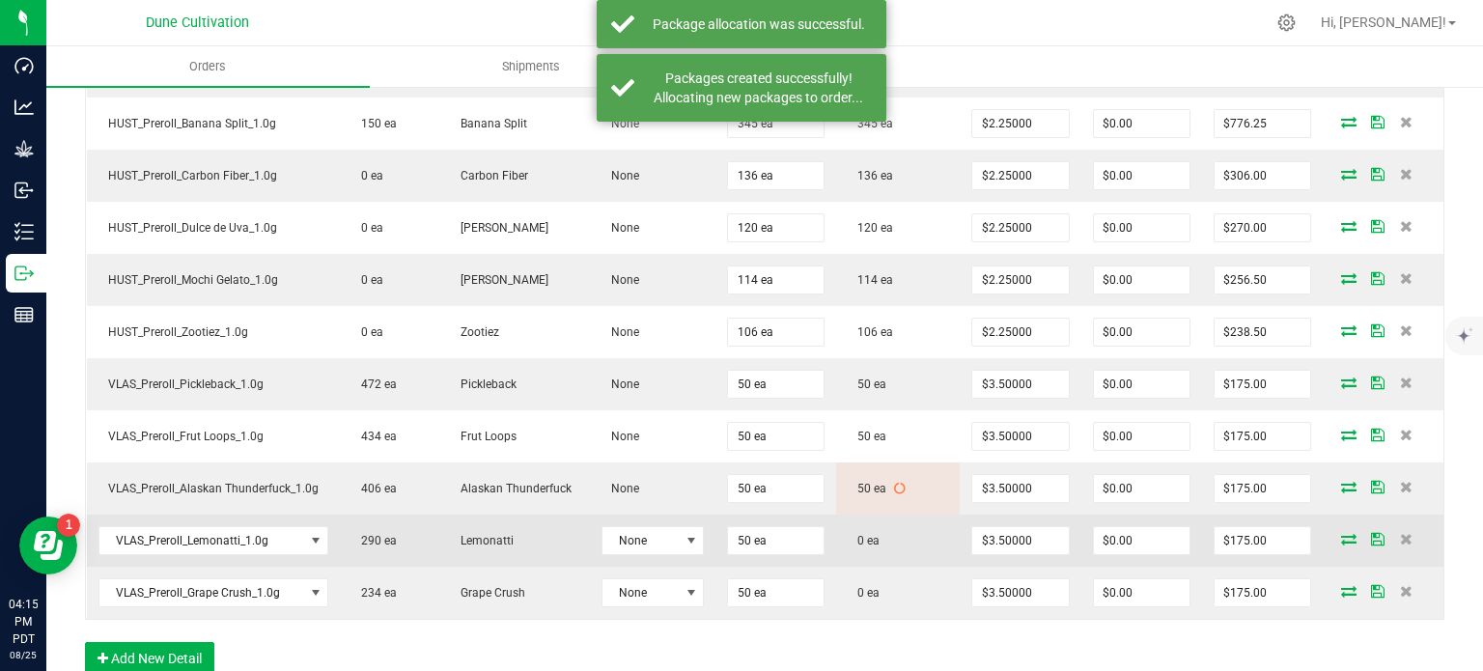
click at [1341, 533] on icon at bounding box center [1348, 539] width 15 height 12
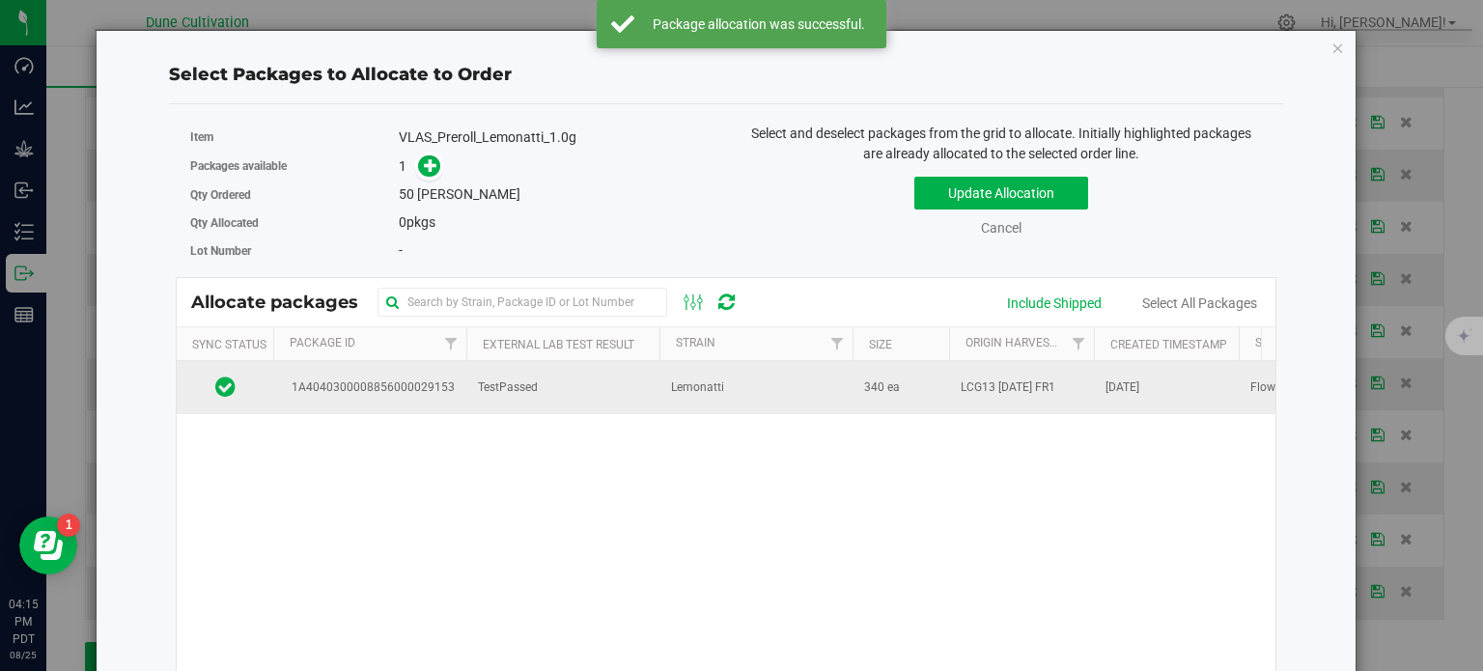
click at [393, 385] on span "1A4040300008856000029153" at bounding box center [370, 388] width 170 height 18
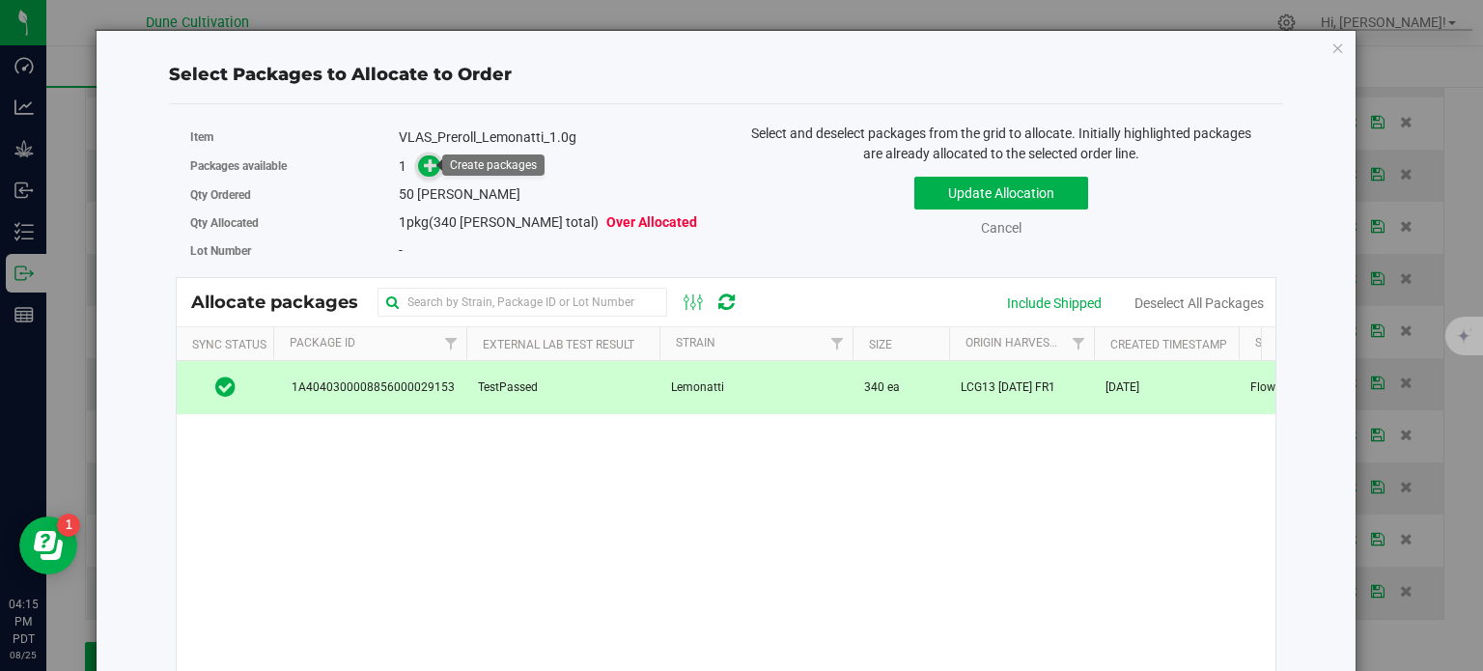
click at [424, 160] on icon at bounding box center [431, 165] width 14 height 14
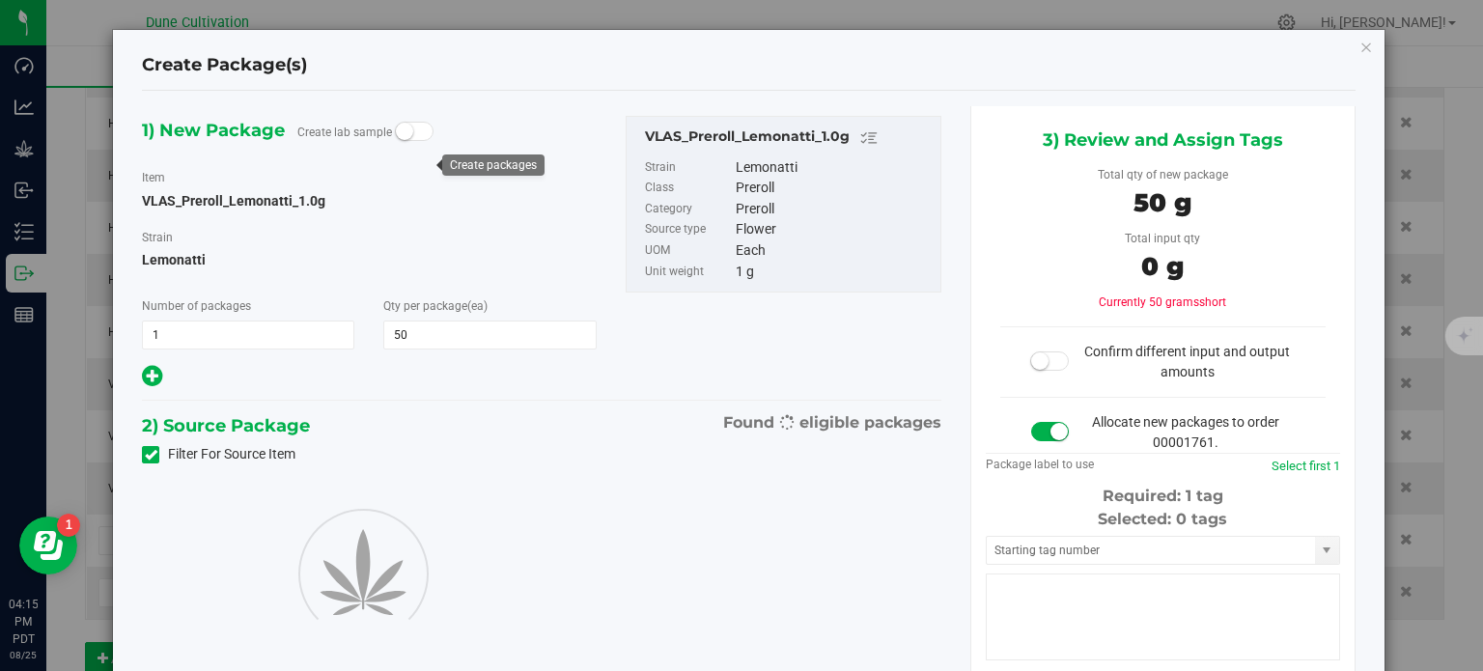
type input "50"
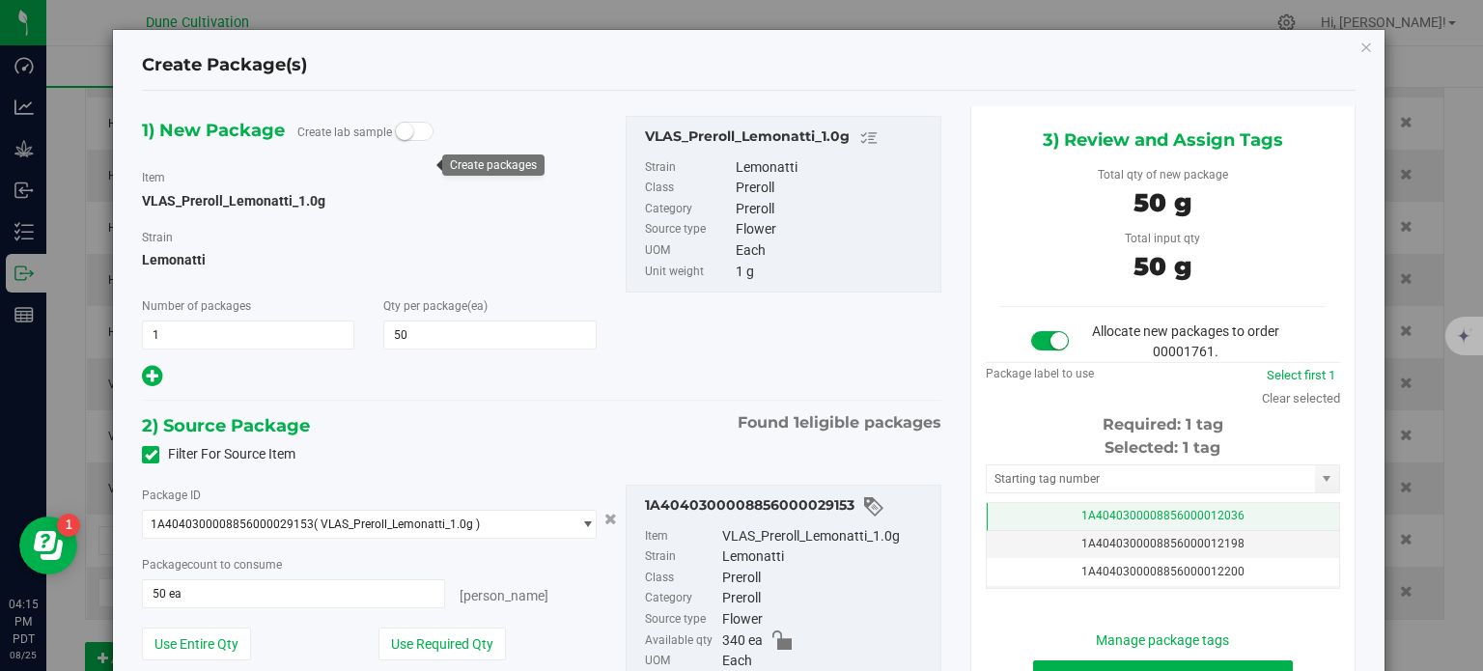
click at [1081, 513] on span "1A4040300008856000012036" at bounding box center [1162, 516] width 163 height 14
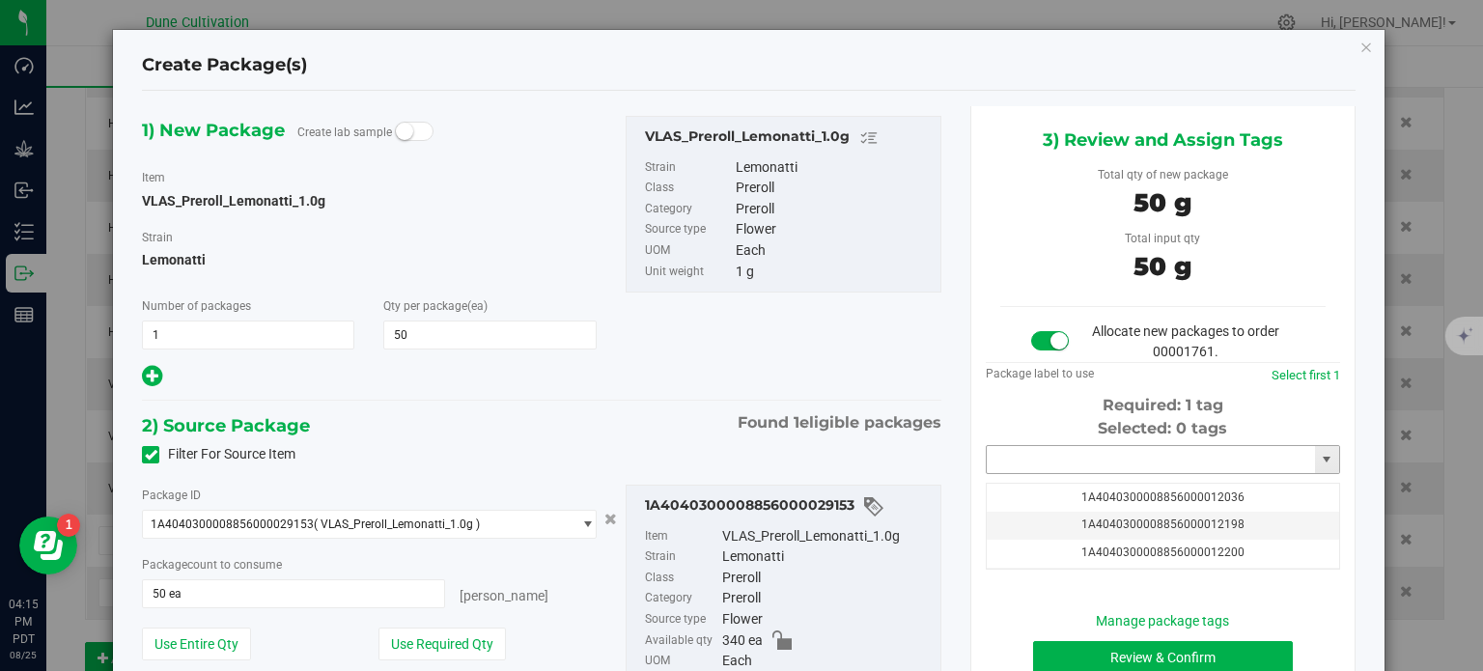
click at [1072, 467] on input "text" at bounding box center [1151, 459] width 328 height 27
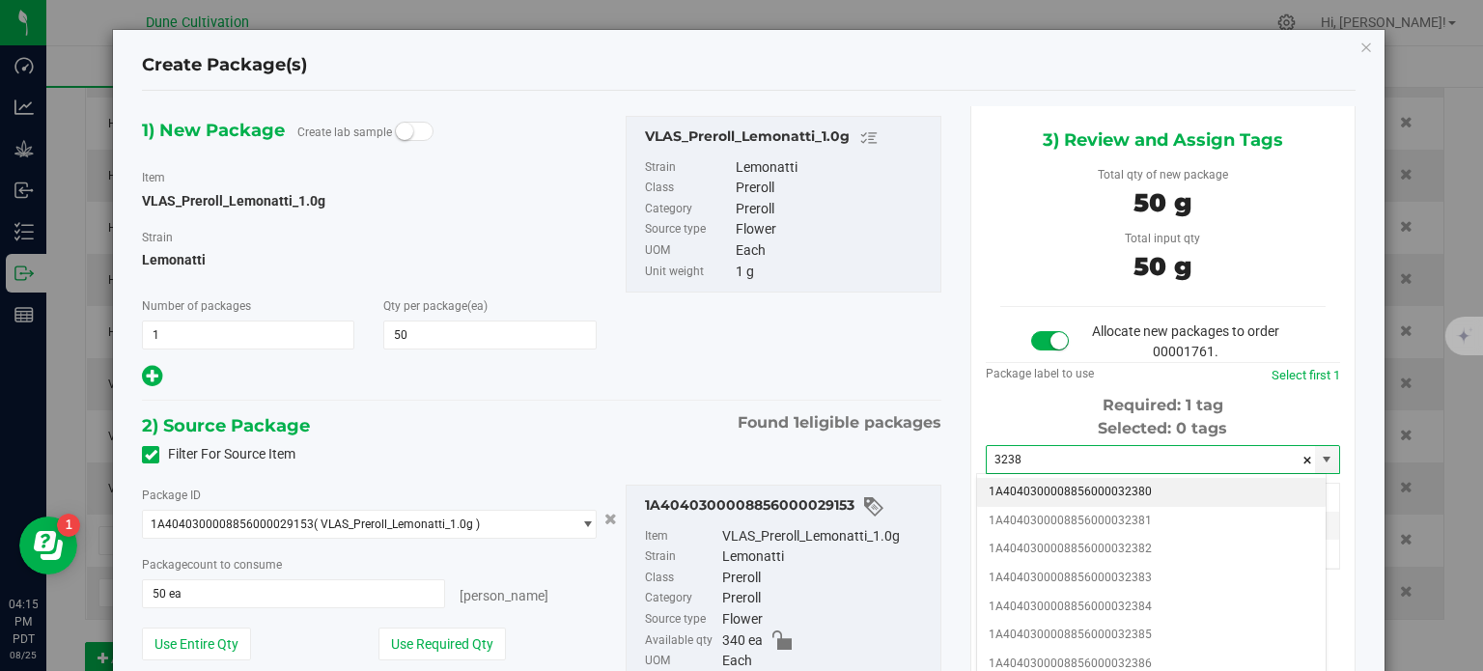
click at [1081, 490] on li "1A4040300008856000032380" at bounding box center [1151, 492] width 349 height 29
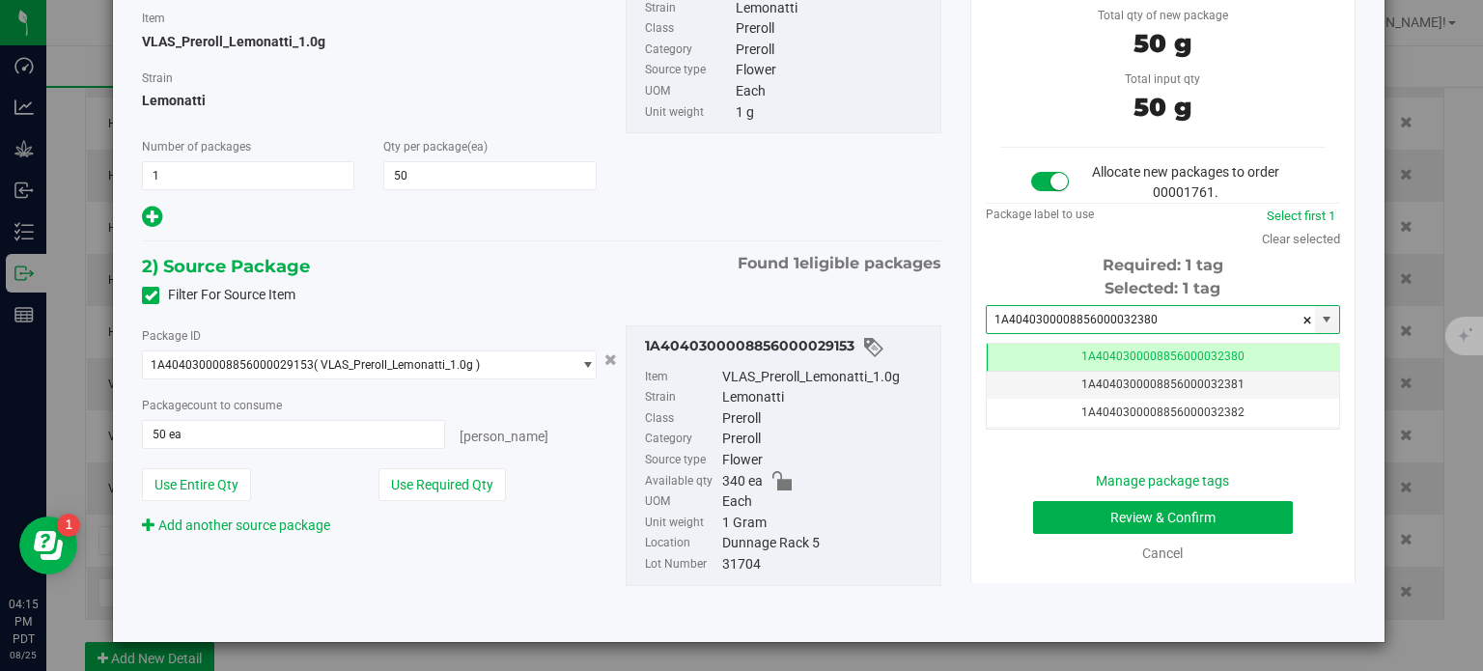
type input "1A4040300008856000032380"
click at [1089, 512] on button "Review & Confirm" at bounding box center [1163, 517] width 260 height 33
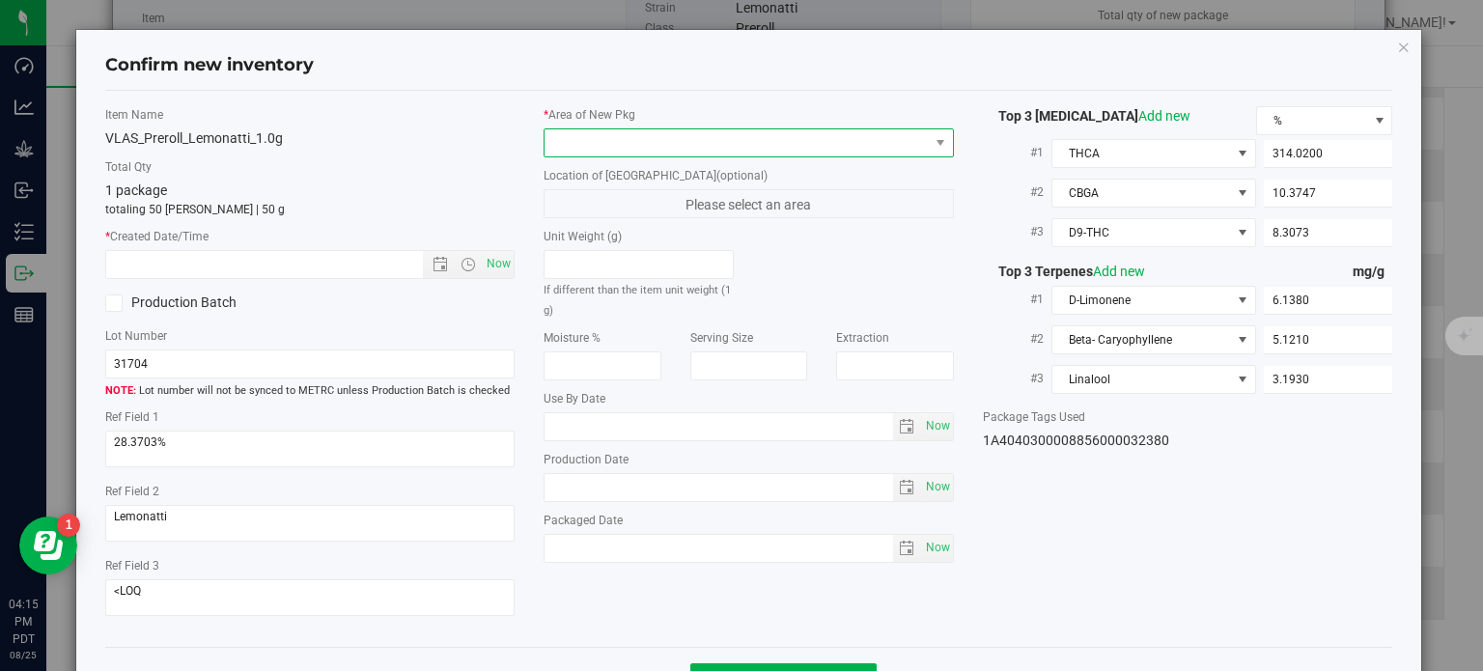
click at [776, 132] on span at bounding box center [737, 142] width 384 height 27
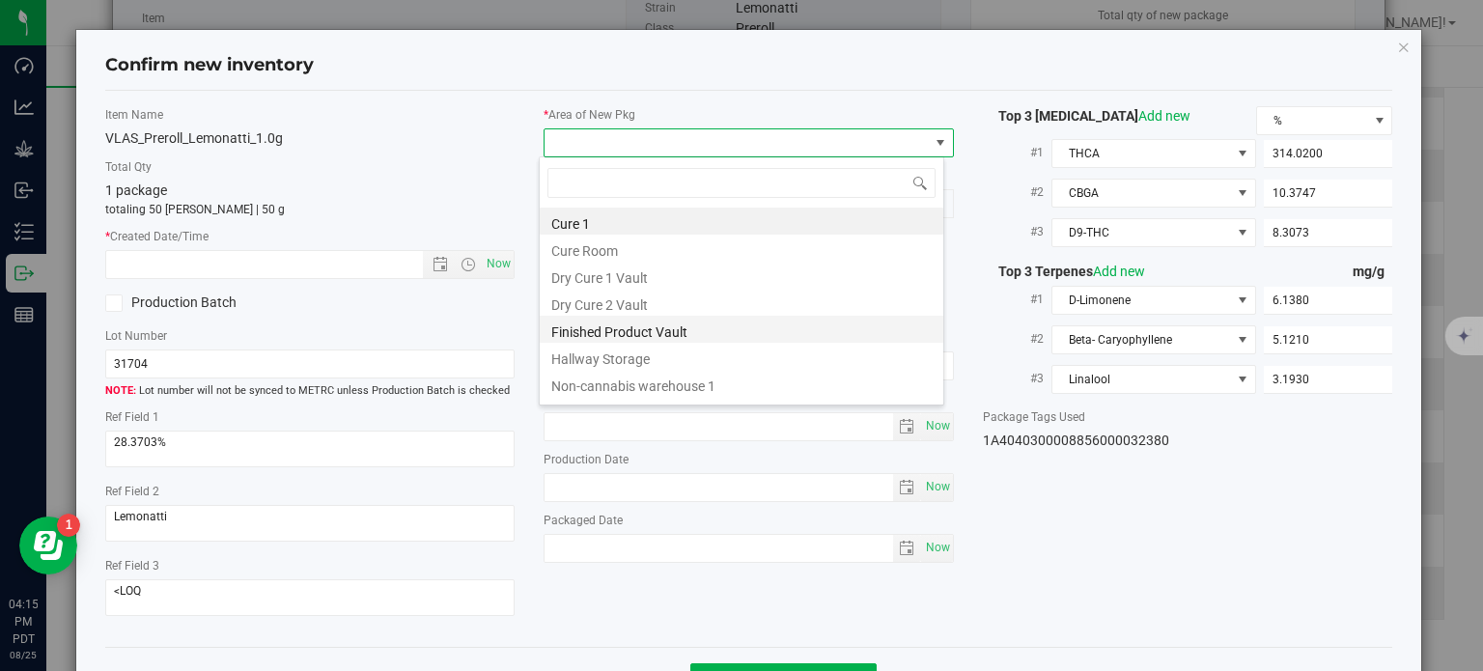
click at [694, 326] on li "Finished Product Vault" at bounding box center [742, 329] width 404 height 27
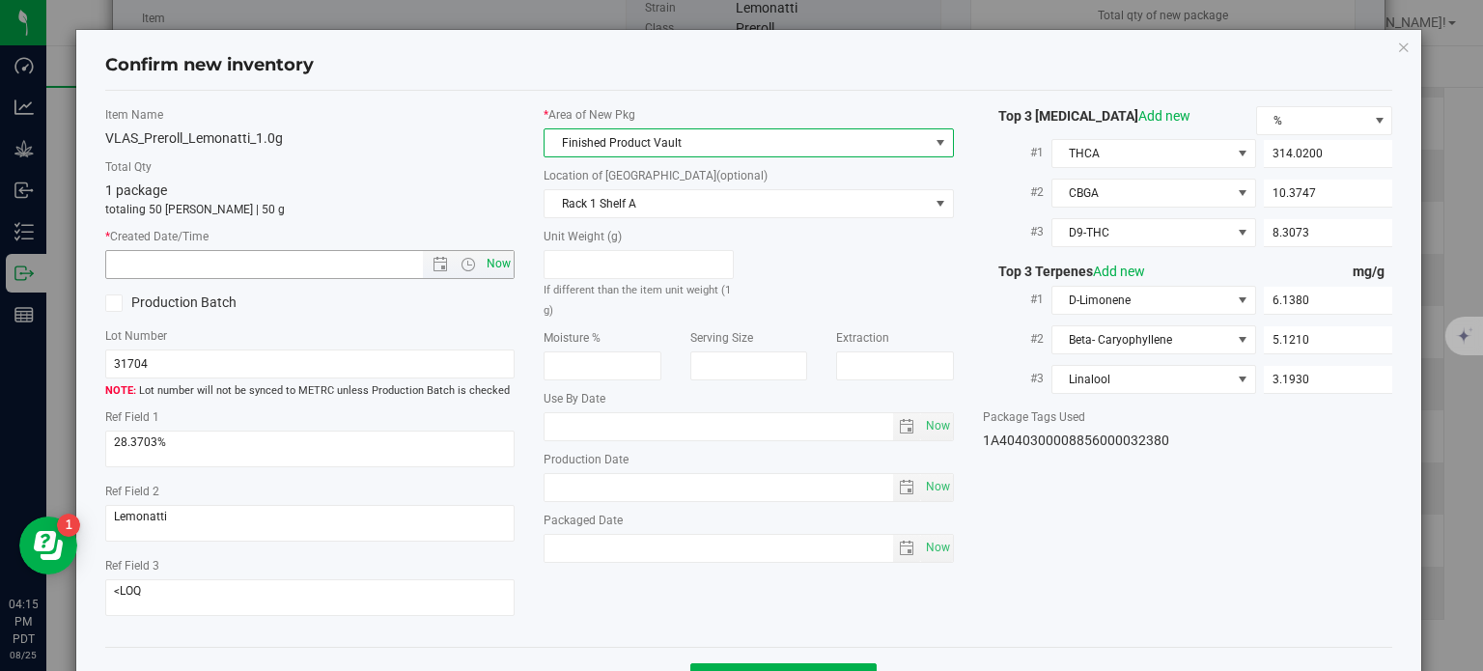
click at [487, 264] on span "Now" at bounding box center [499, 264] width 33 height 28
type input "[DATE] 4:15 PM"
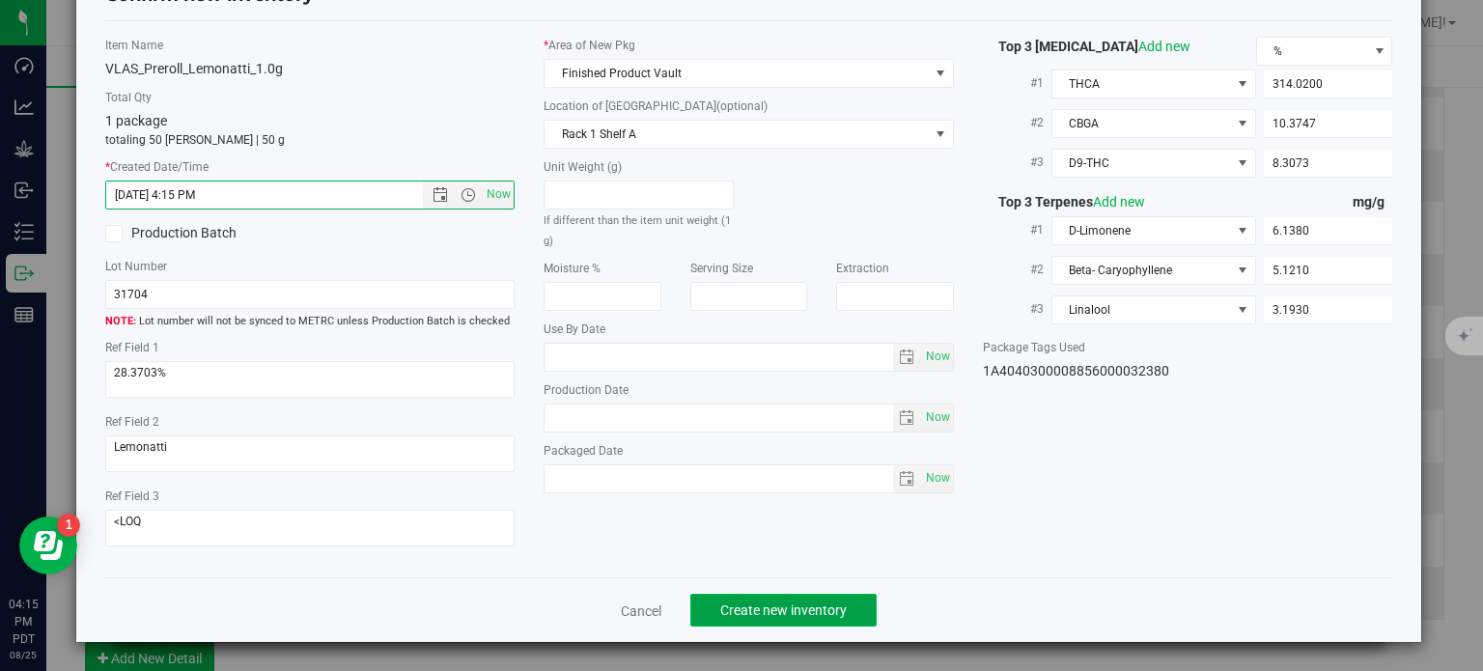
click at [813, 598] on button "Create new inventory" at bounding box center [783, 610] width 186 height 33
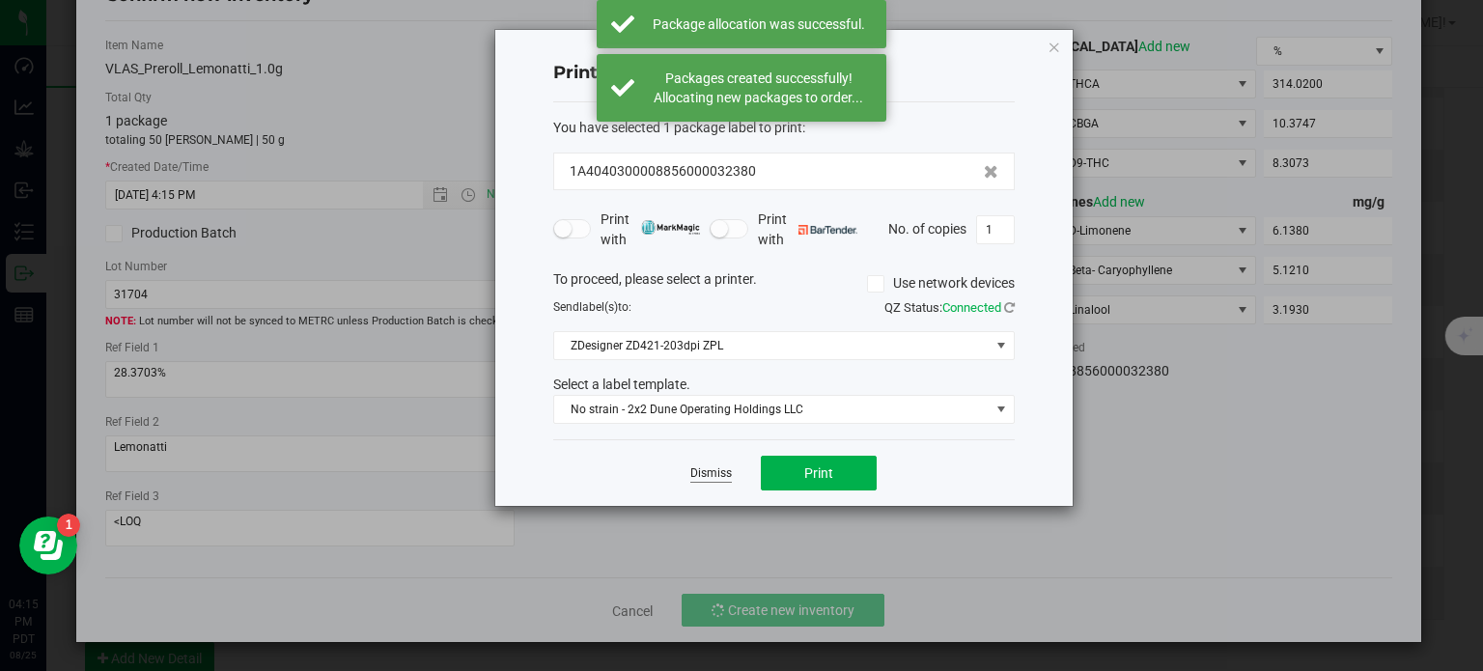
click at [719, 465] on link "Dismiss" at bounding box center [711, 473] width 42 height 16
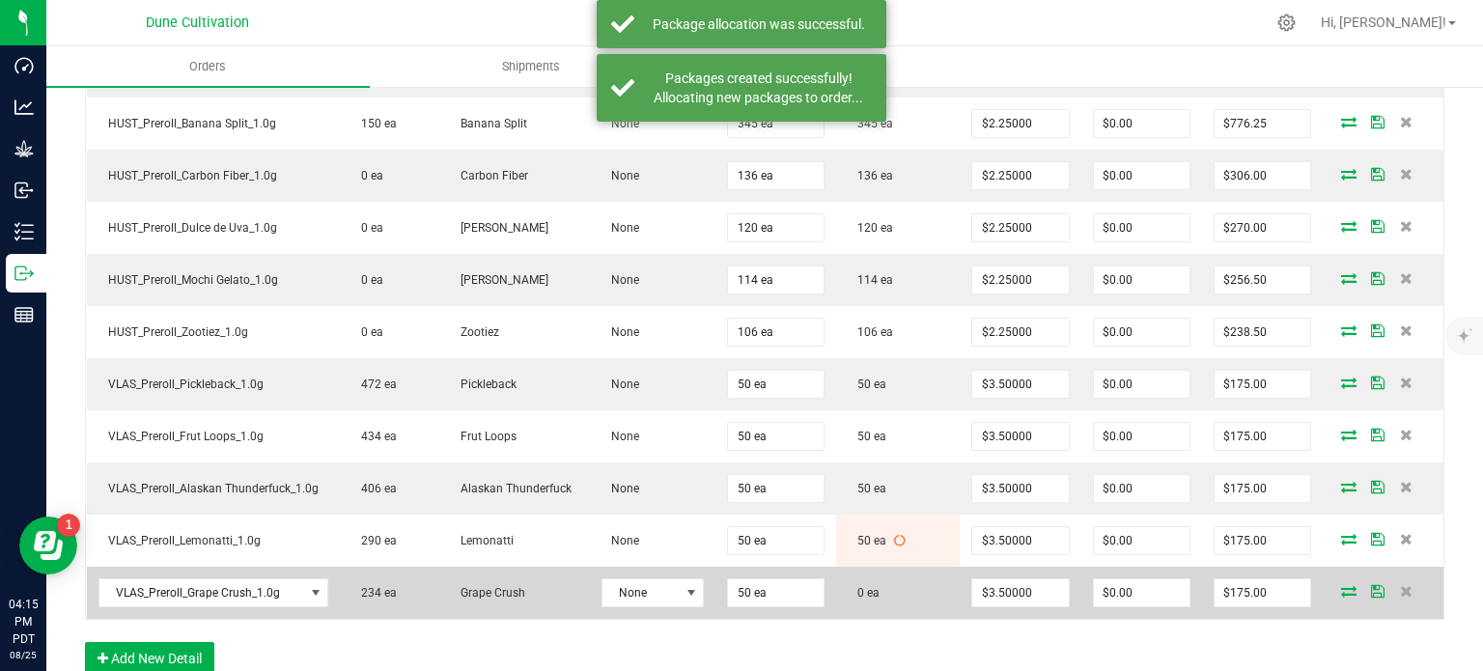
click at [1341, 585] on icon at bounding box center [1348, 591] width 15 height 12
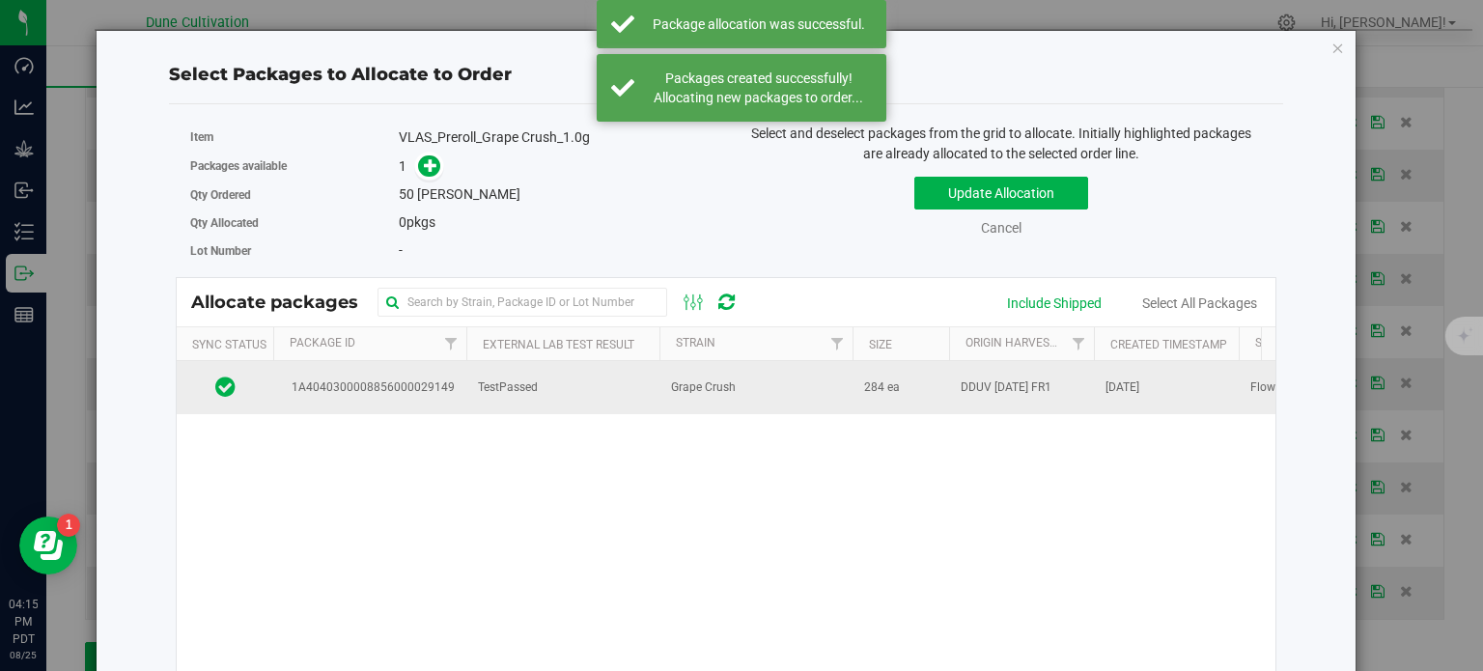
click at [407, 381] on span "1A4040300008856000029149" at bounding box center [370, 388] width 170 height 18
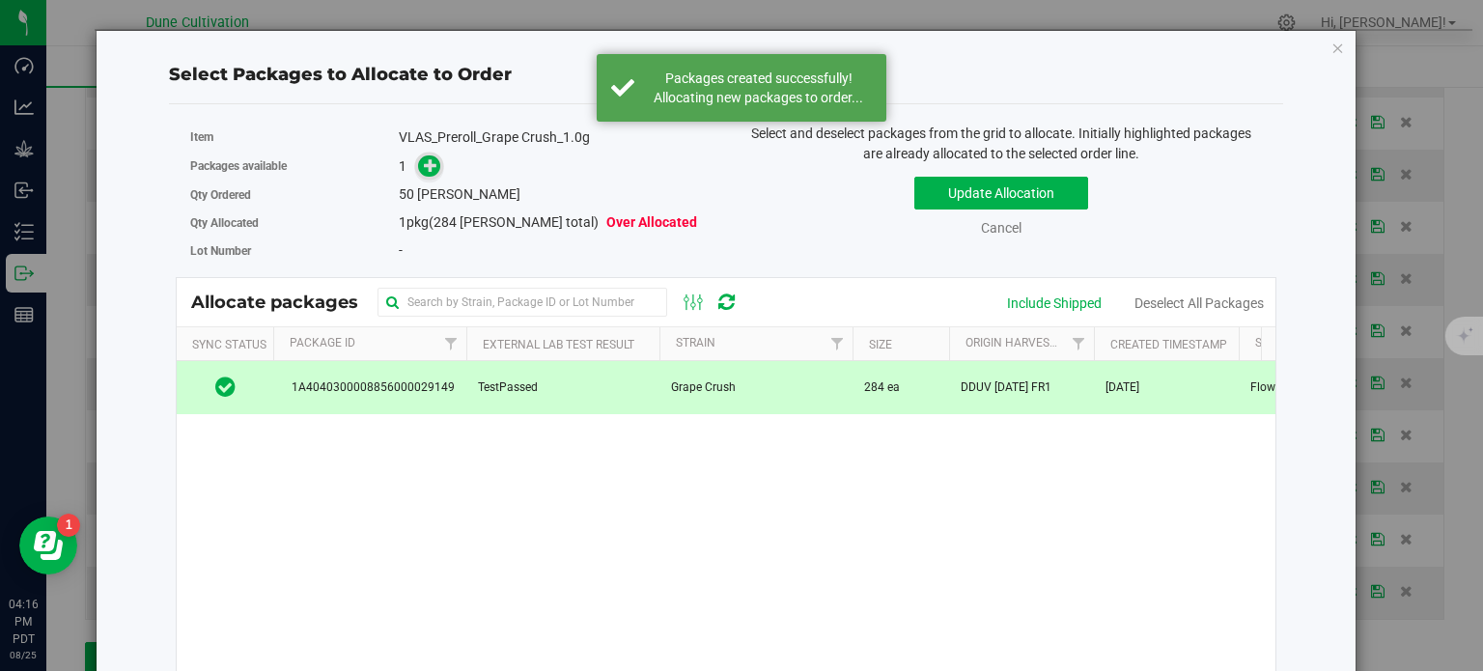
click at [424, 169] on icon at bounding box center [431, 165] width 14 height 14
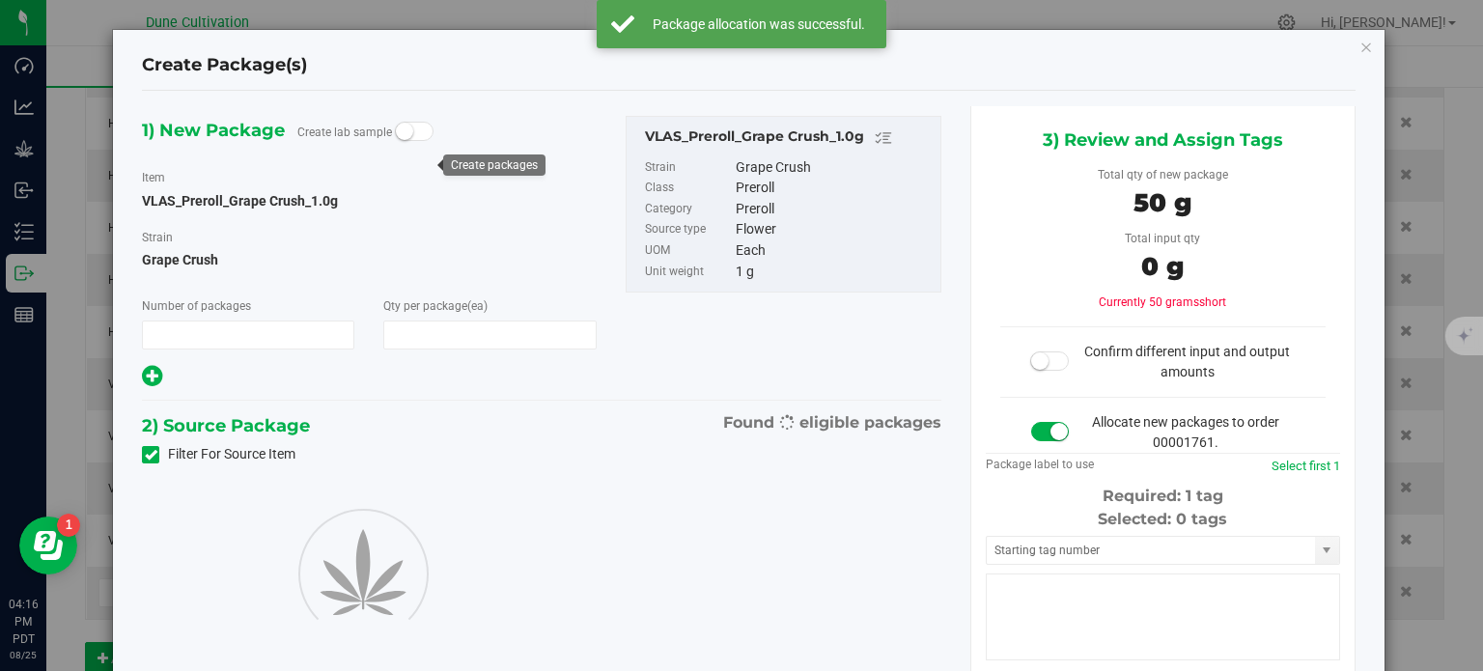
type input "1"
type input "50"
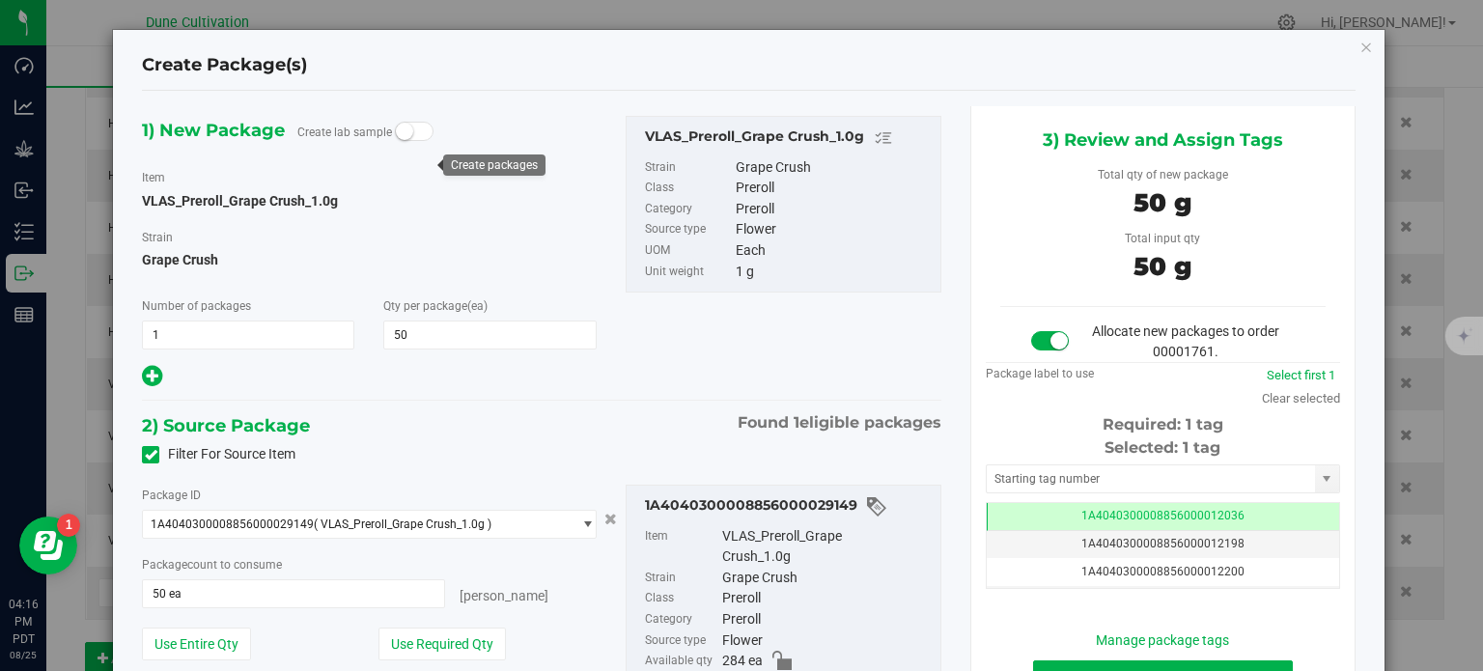
click at [1082, 497] on div "Selected: 1 tag Tag 1A4040300008856000012036 1A4040300008856000012198 1A4040300…" at bounding box center [1163, 512] width 354 height 153
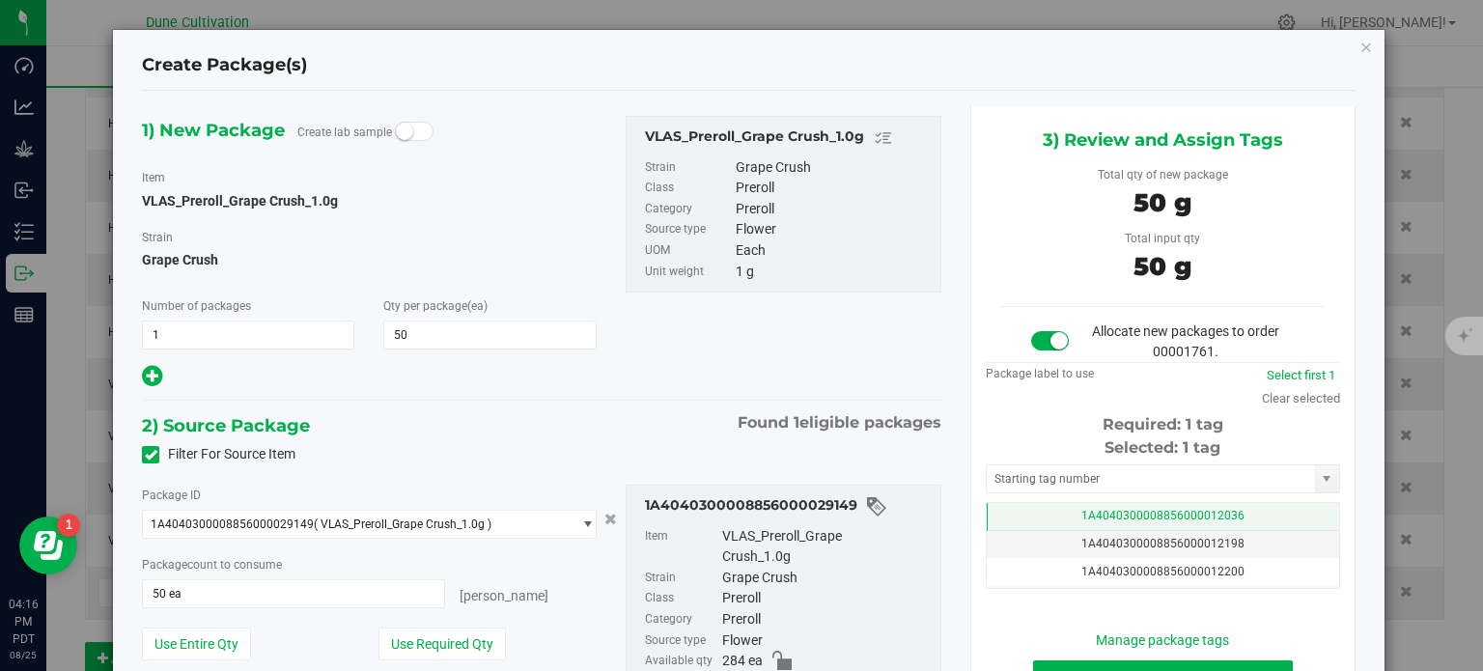
click at [1081, 509] on span "1A4040300008856000012036" at bounding box center [1162, 516] width 163 height 14
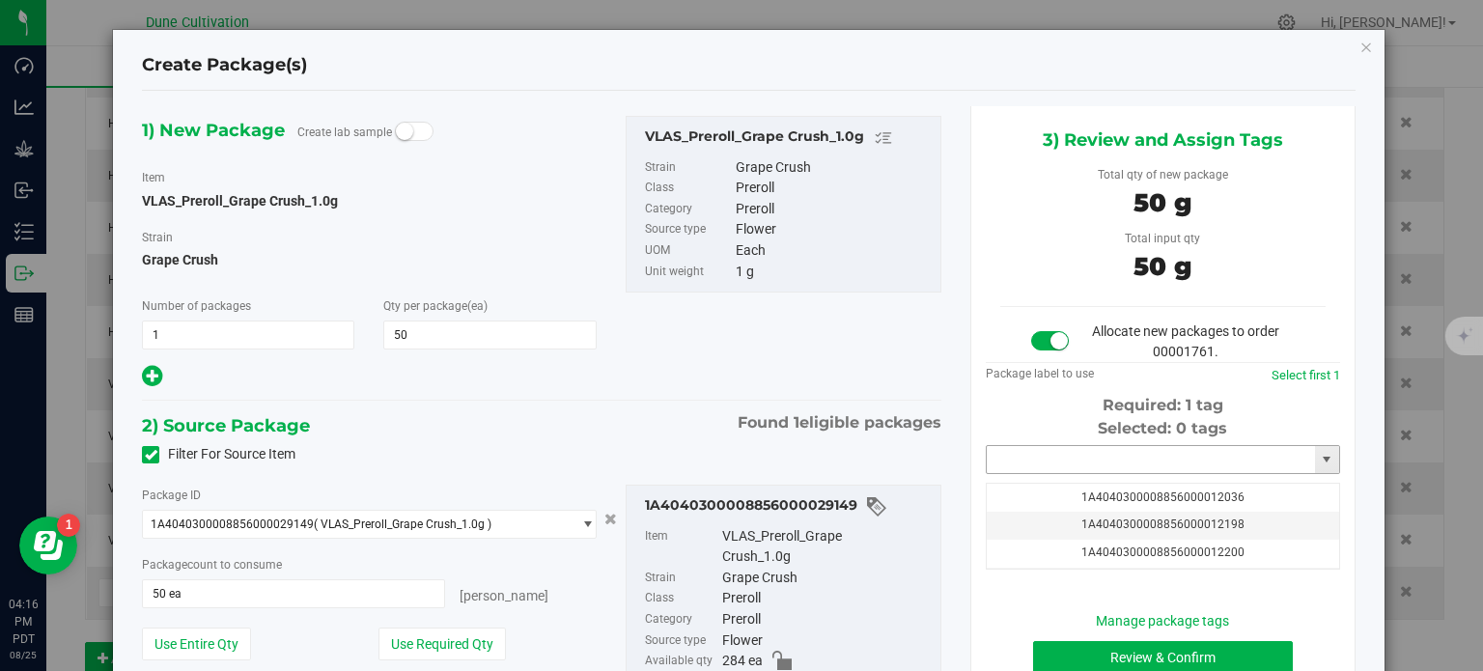
click at [1078, 463] on input "text" at bounding box center [1151, 459] width 328 height 27
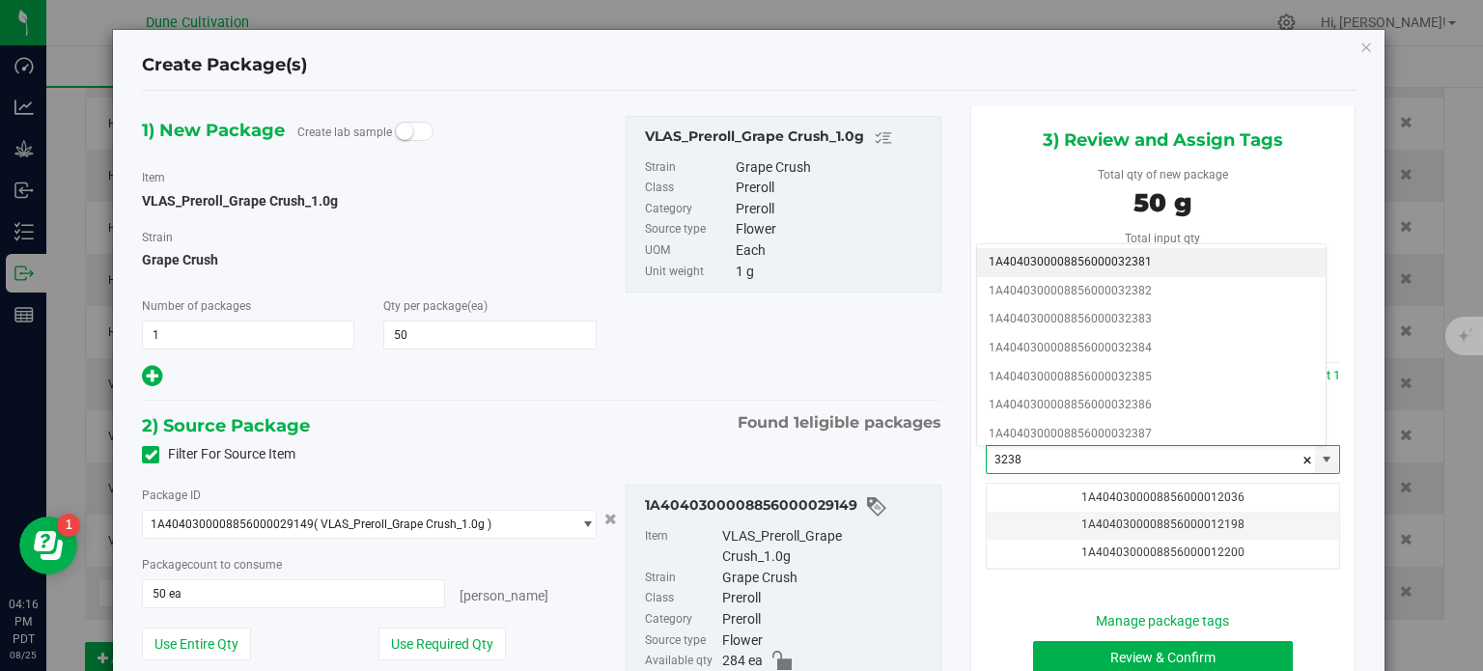
click at [1108, 262] on li "1A4040300008856000032381" at bounding box center [1151, 262] width 349 height 29
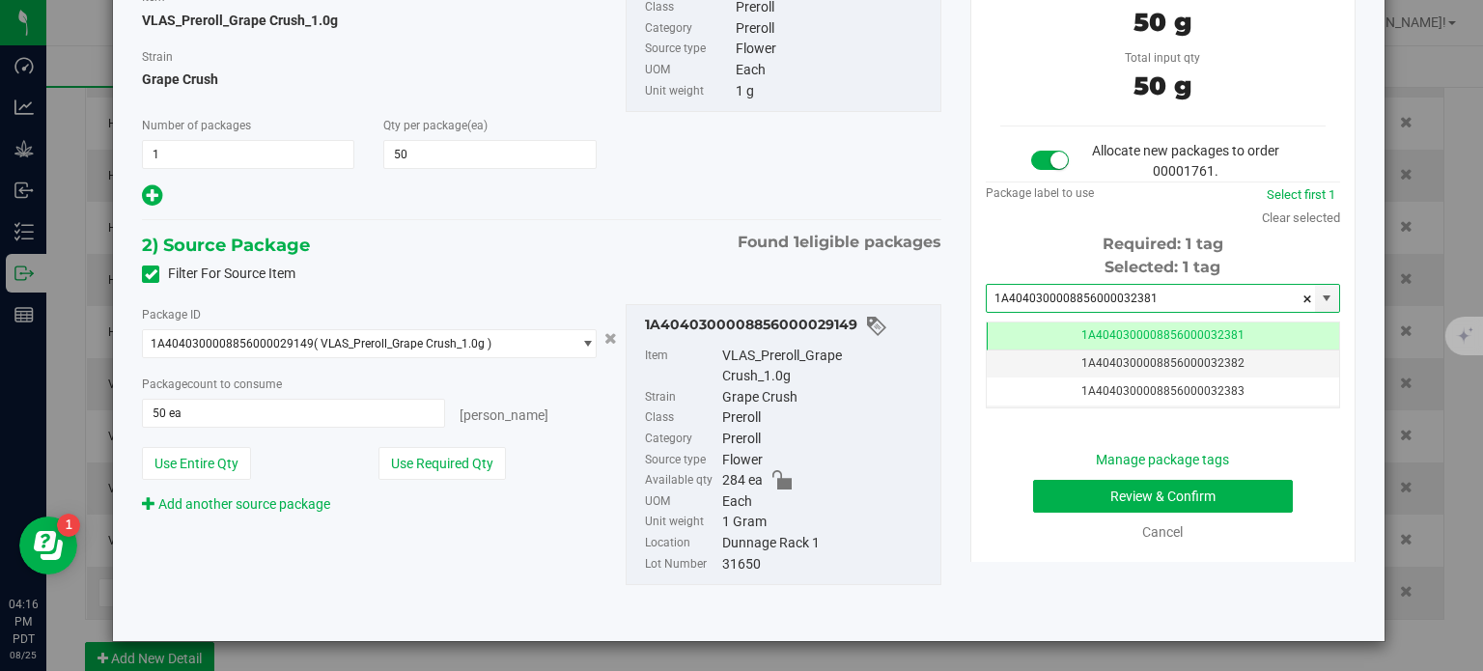
type input "1A4040300008856000032381"
click at [1051, 495] on button "Review & Confirm" at bounding box center [1163, 496] width 260 height 33
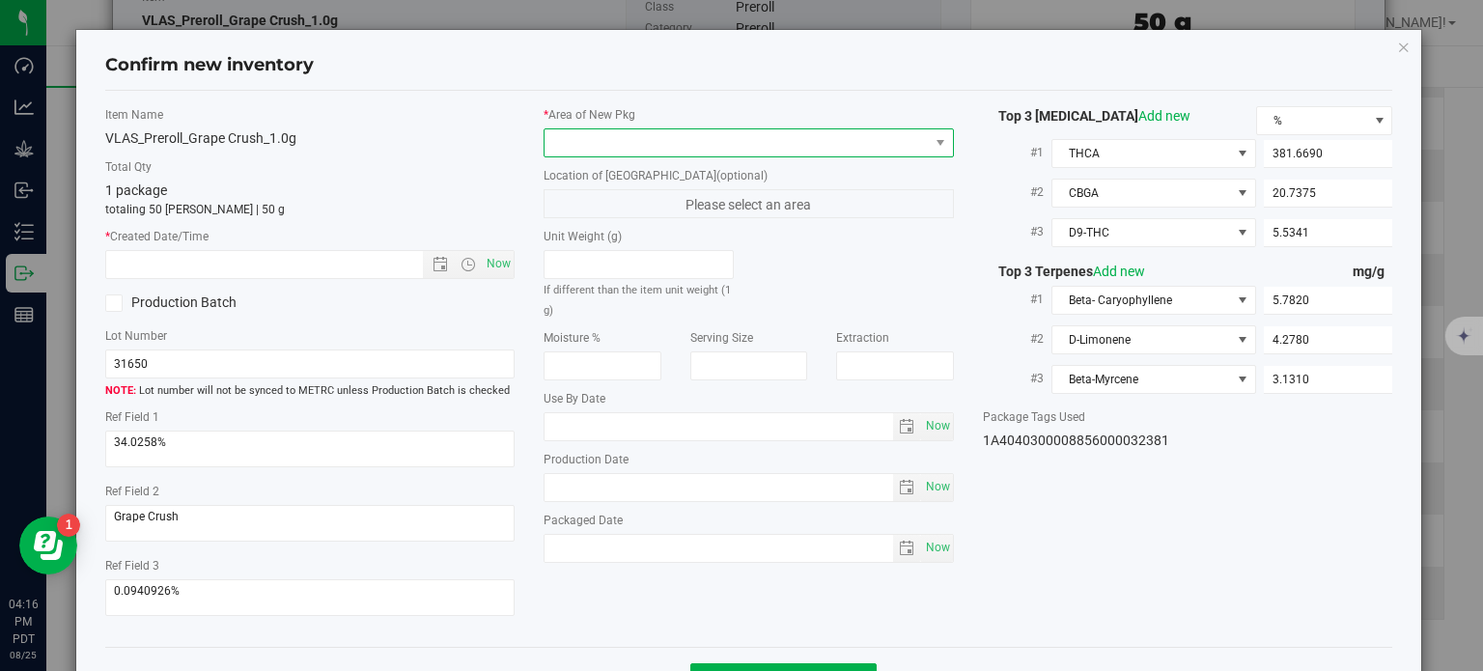
click at [761, 154] on span at bounding box center [737, 142] width 384 height 27
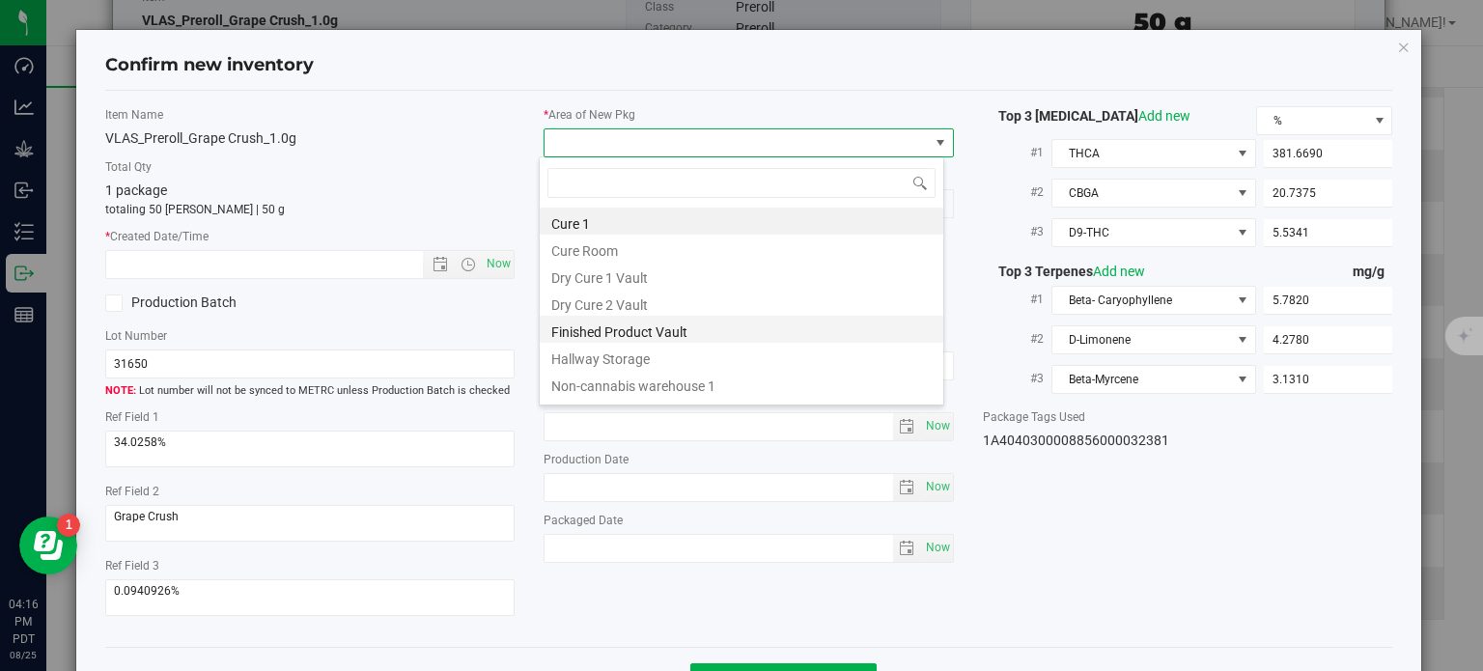
click at [659, 335] on li "Finished Product Vault" at bounding box center [742, 329] width 404 height 27
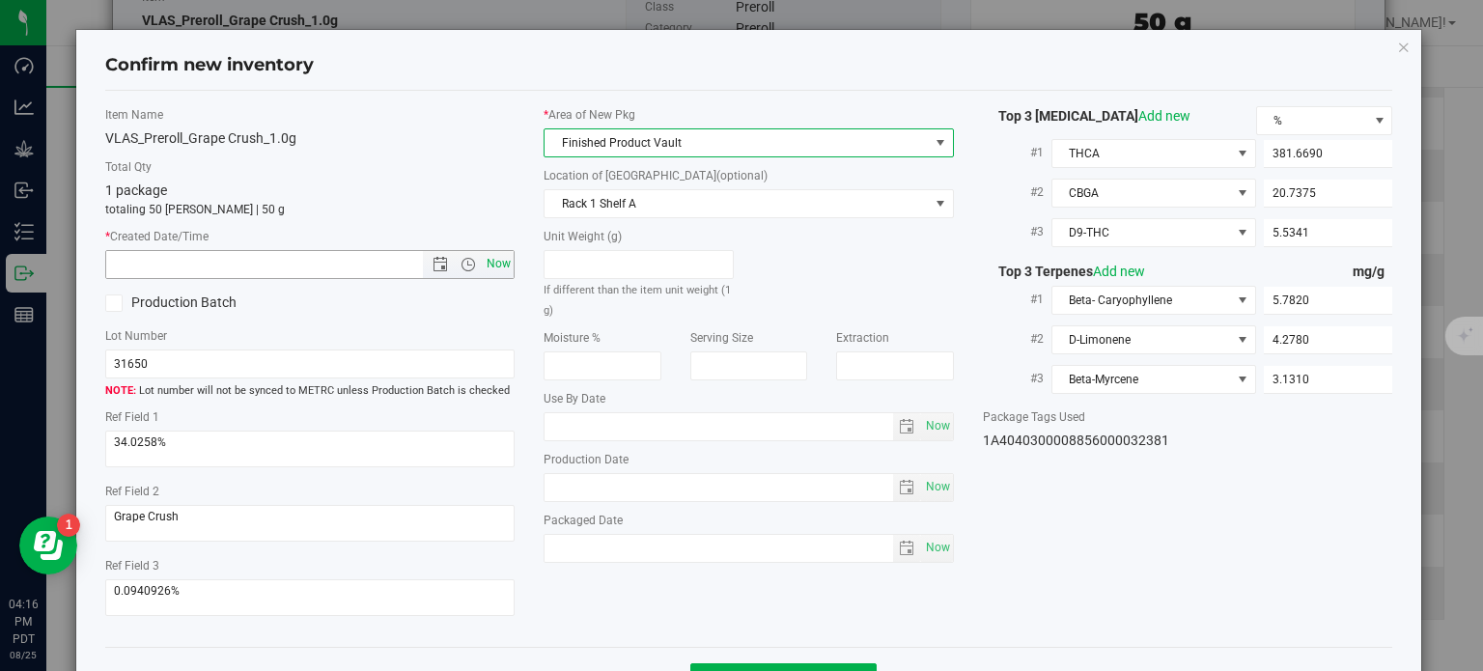
click at [491, 254] on span "Now" at bounding box center [499, 264] width 33 height 28
type input "[DATE] 4:16 PM"
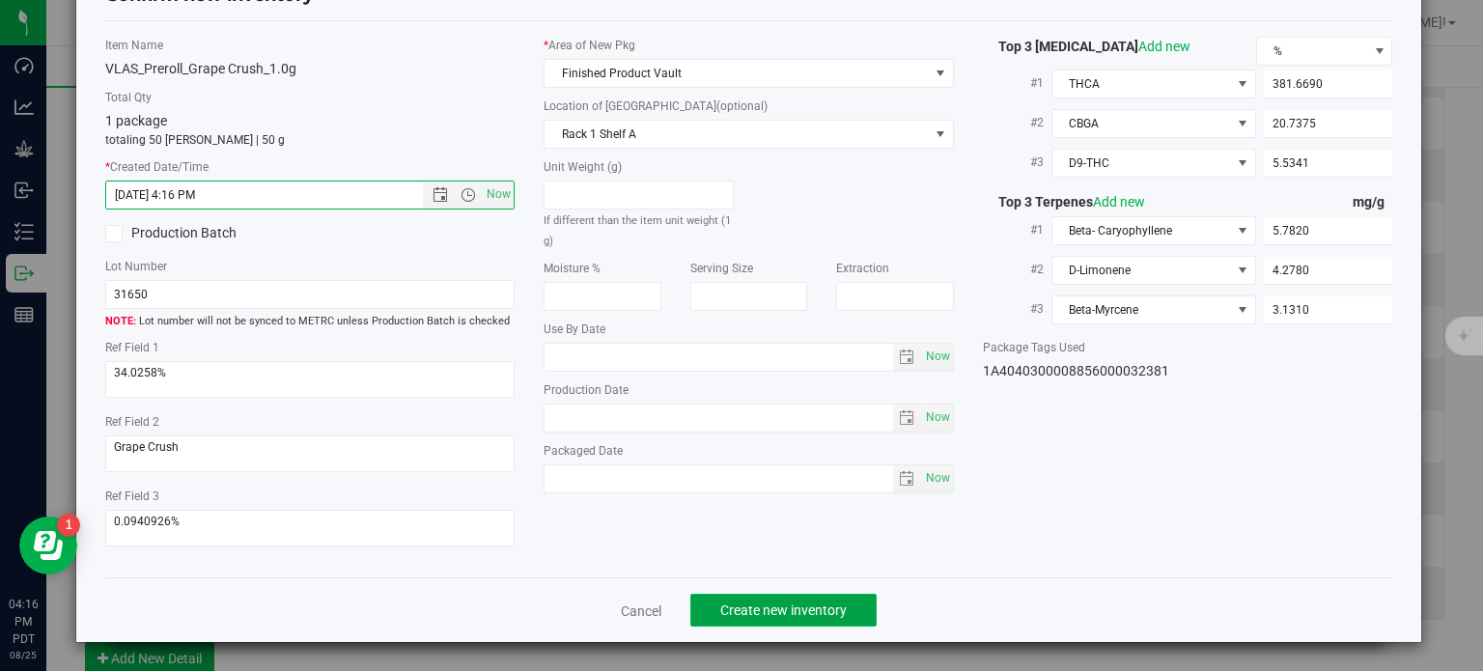
click at [735, 600] on button "Create new inventory" at bounding box center [783, 610] width 186 height 33
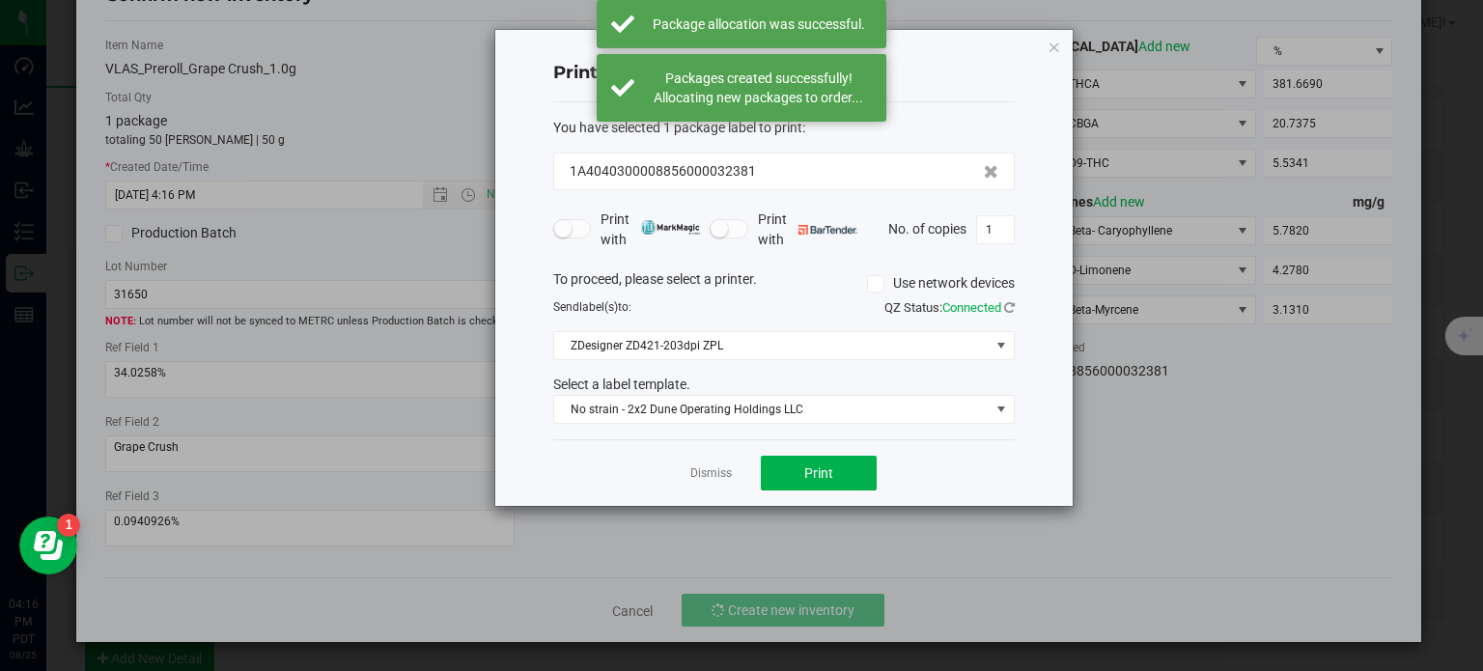
click at [713, 459] on div "Dismiss Print" at bounding box center [784, 472] width 462 height 67
click at [714, 466] on link "Dismiss" at bounding box center [711, 473] width 42 height 16
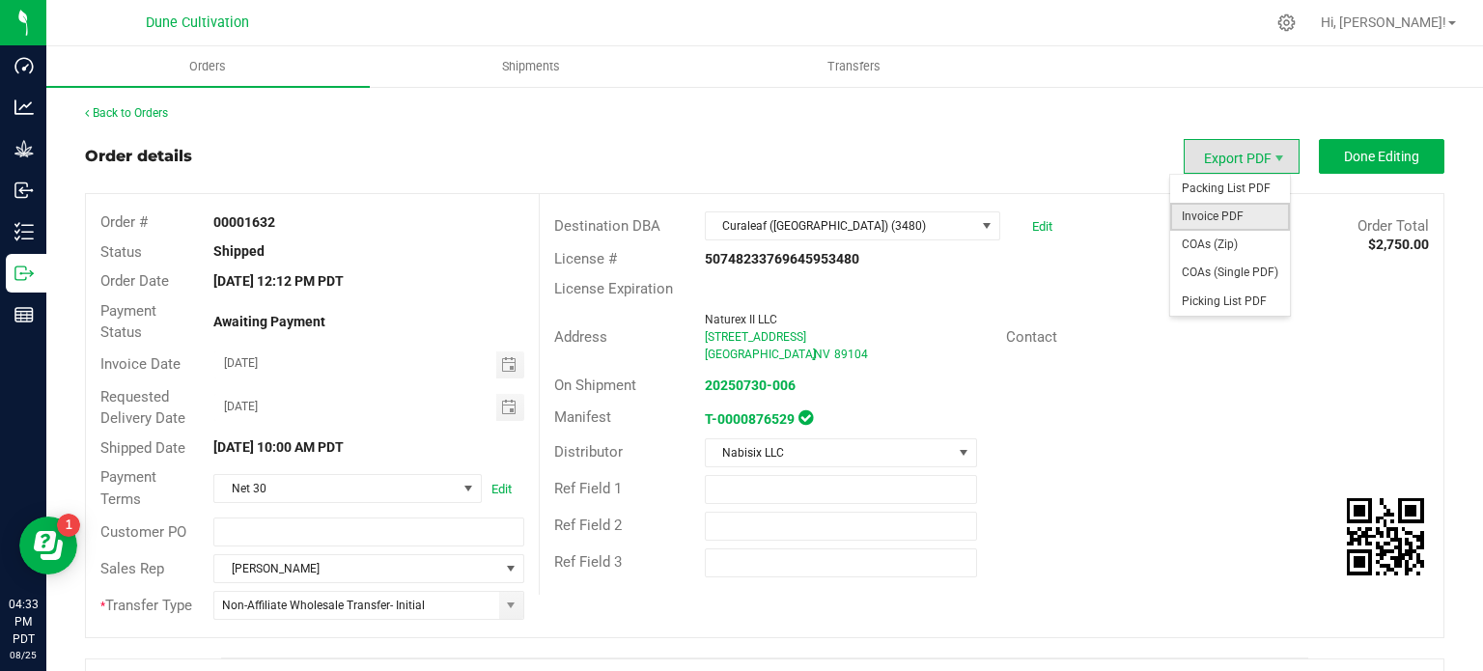
click at [1217, 213] on span "Invoice PDF" at bounding box center [1230, 217] width 120 height 28
